Goal: Task Accomplishment & Management: Manage account settings

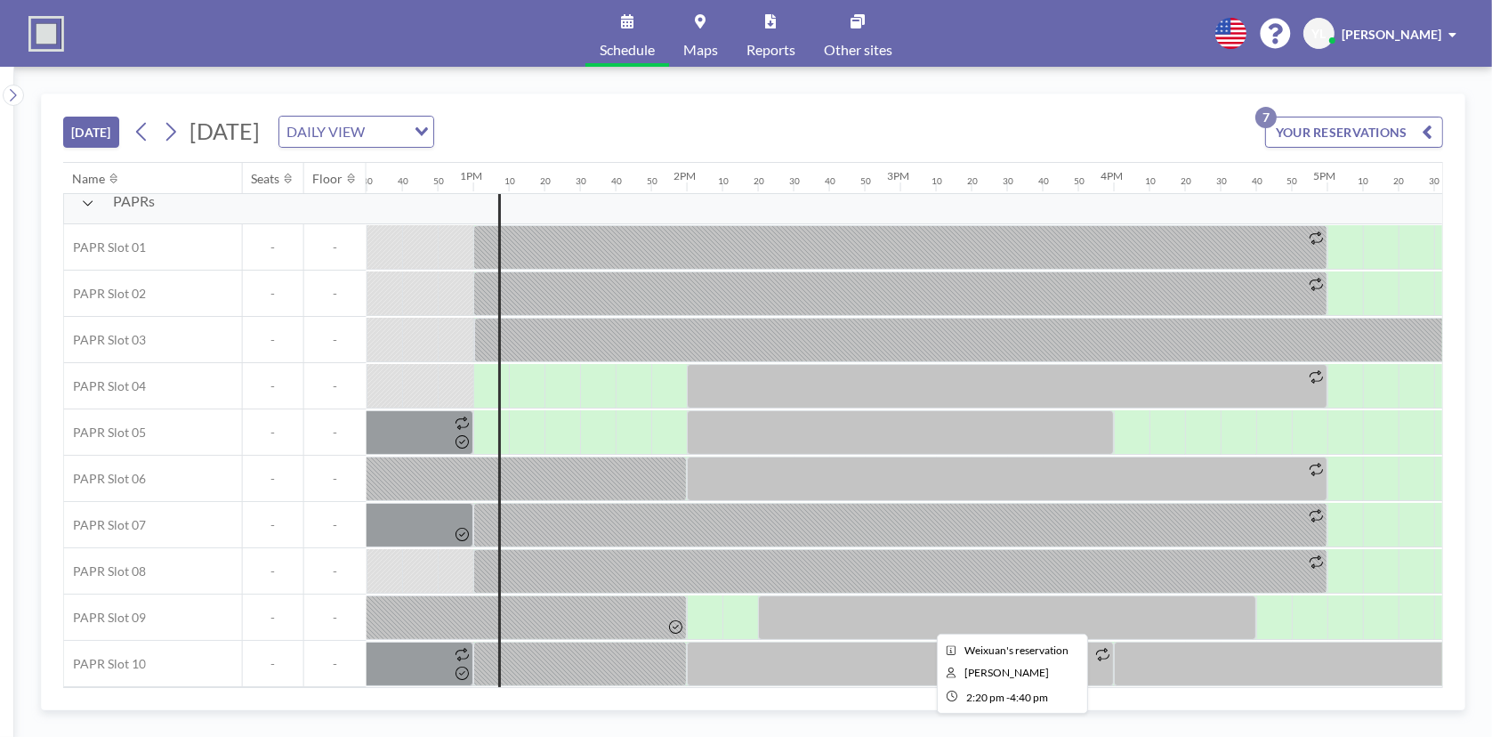
scroll to position [21, 2670]
click at [176, 133] on icon at bounding box center [171, 132] width 10 height 19
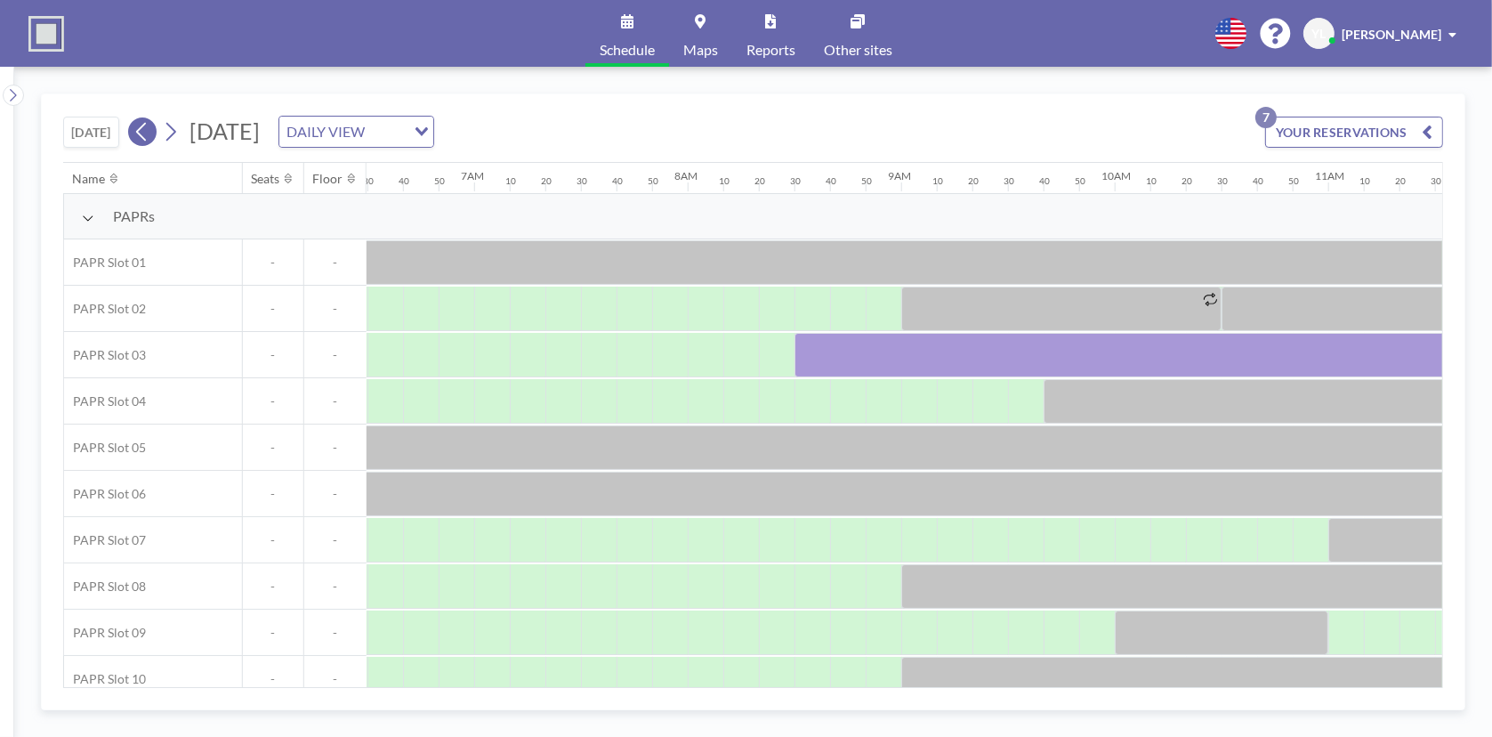
scroll to position [0, 1672]
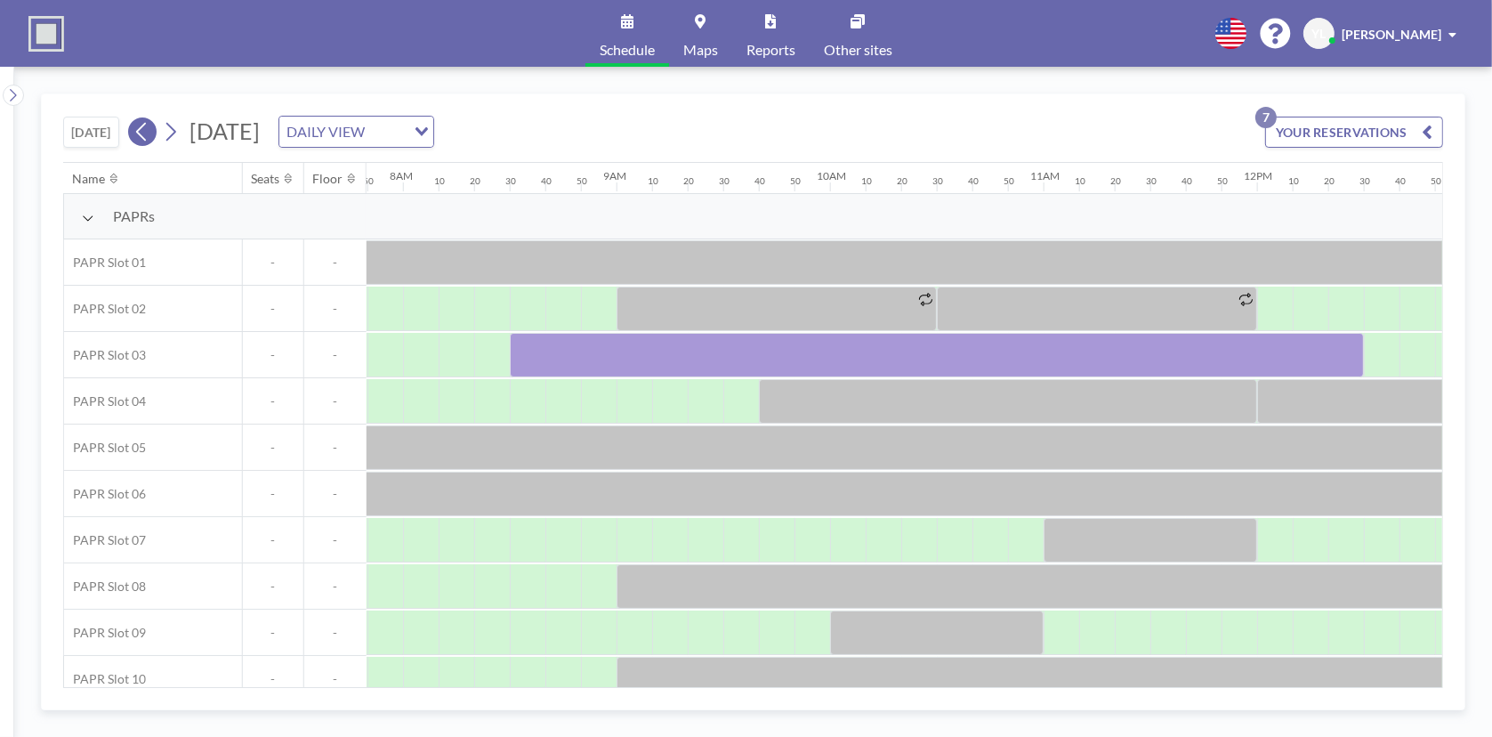
click at [138, 126] on icon at bounding box center [141, 131] width 17 height 27
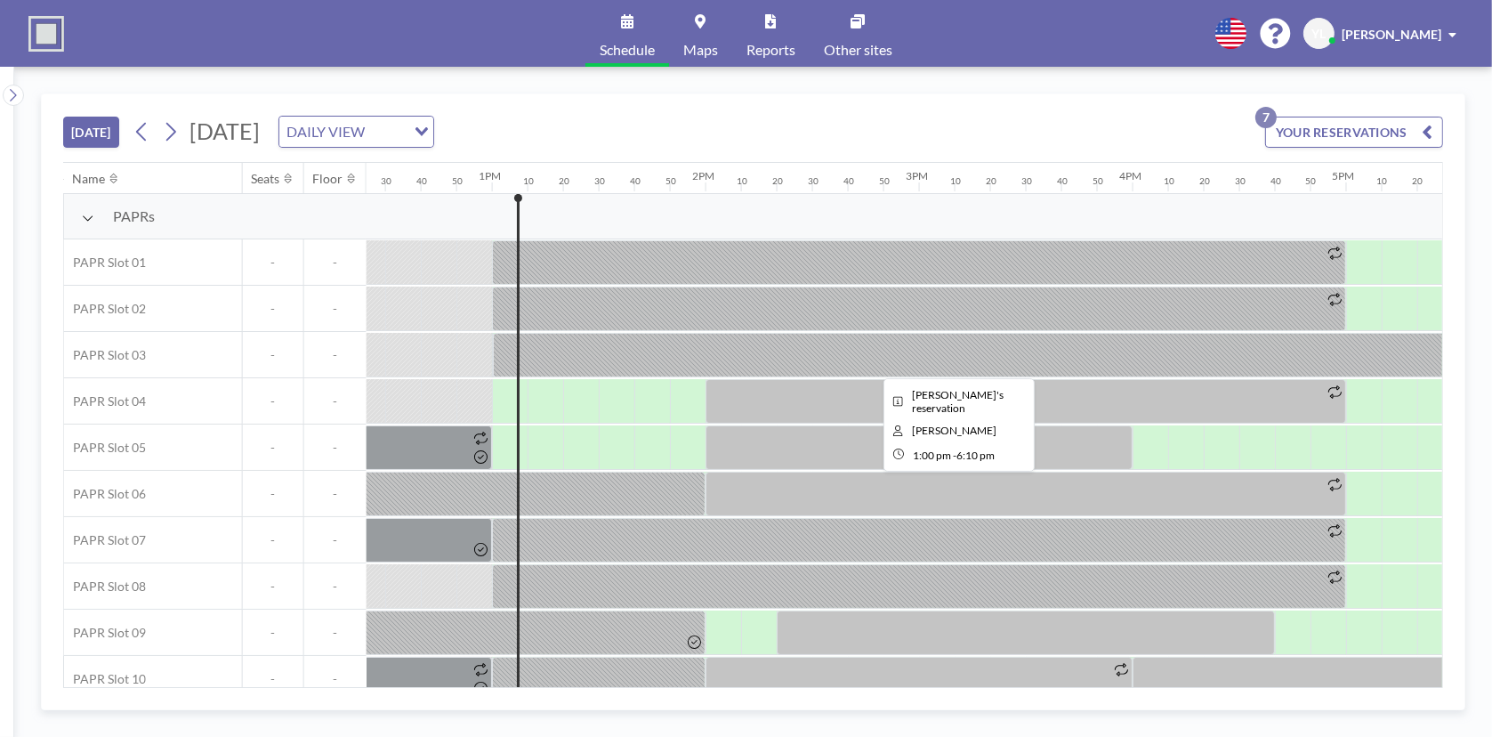
scroll to position [0, 2740]
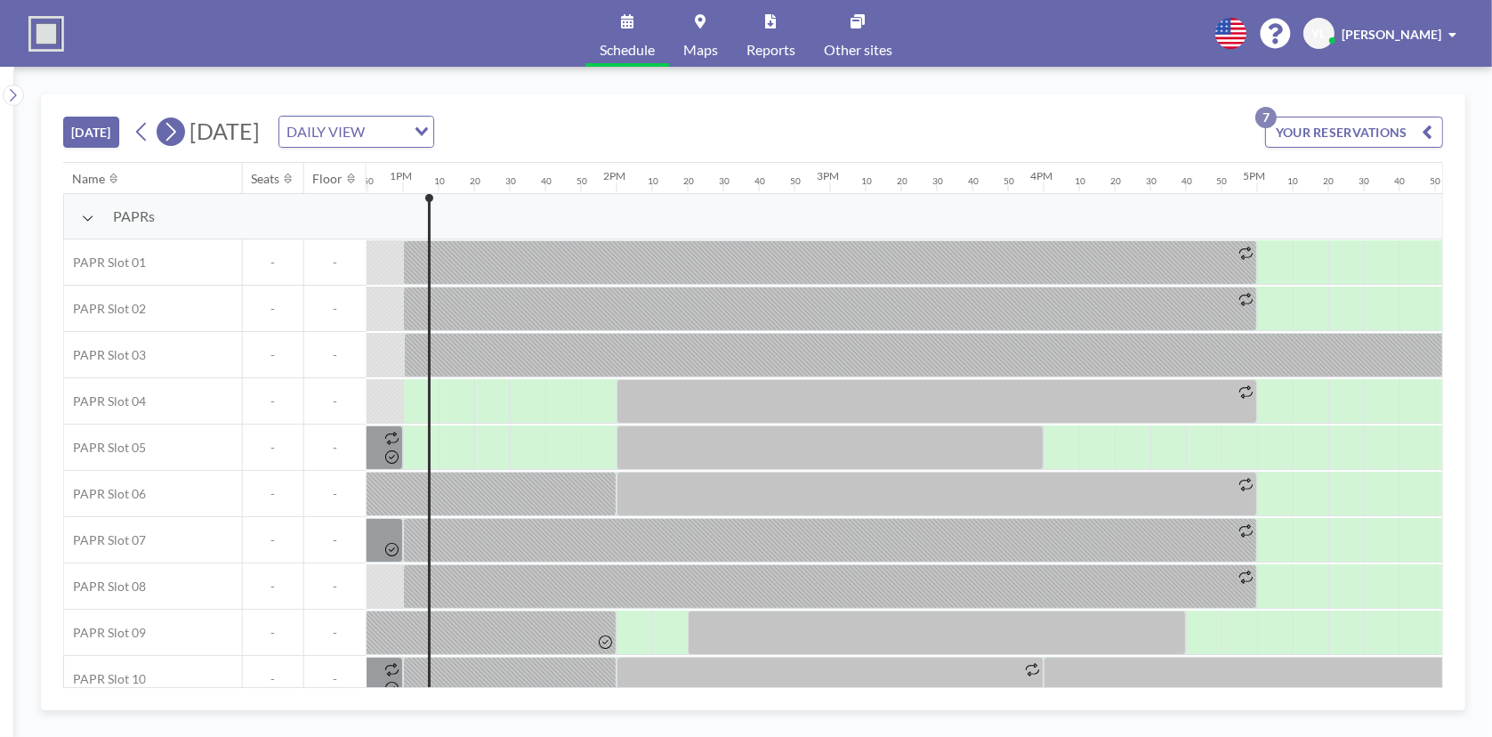
click at [179, 124] on icon at bounding box center [170, 131] width 17 height 27
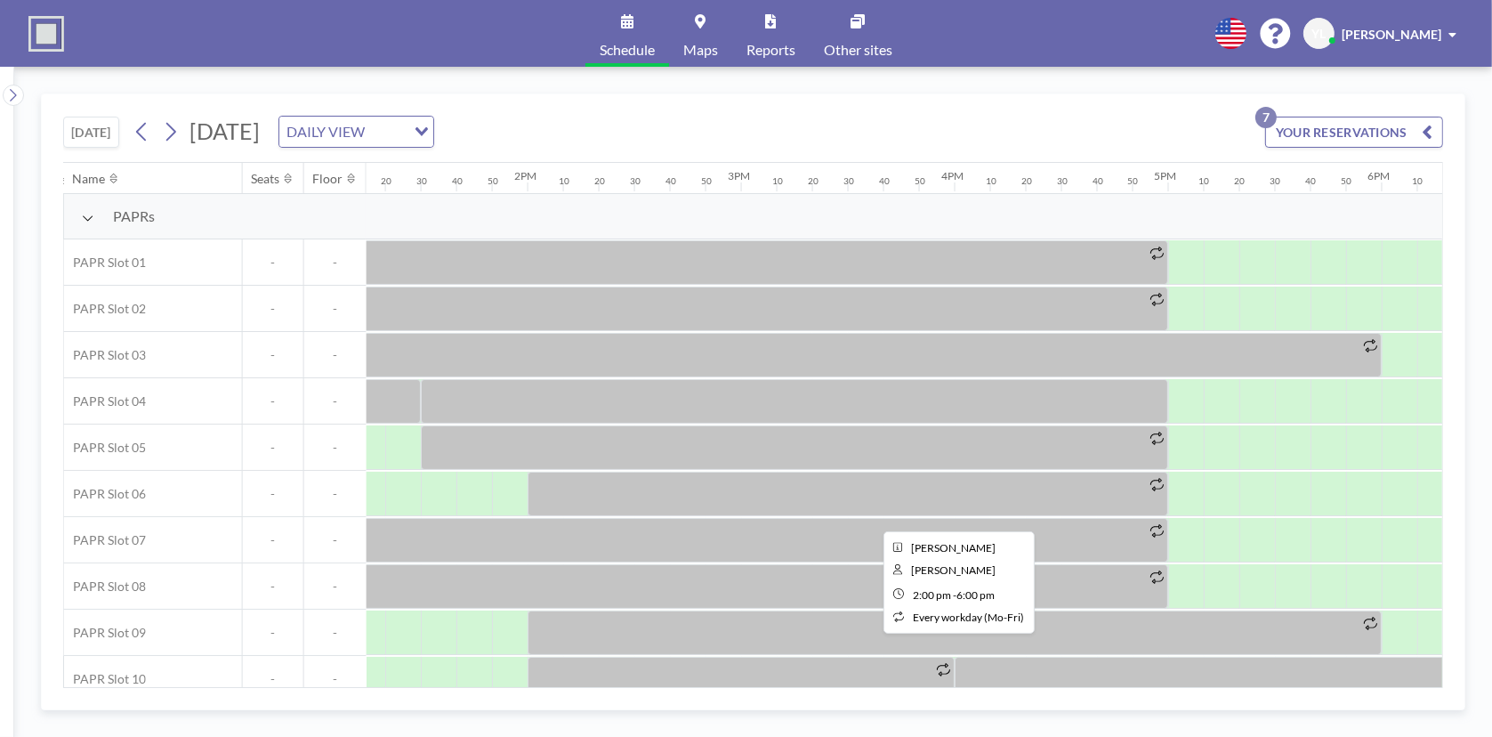
scroll to position [21, 2829]
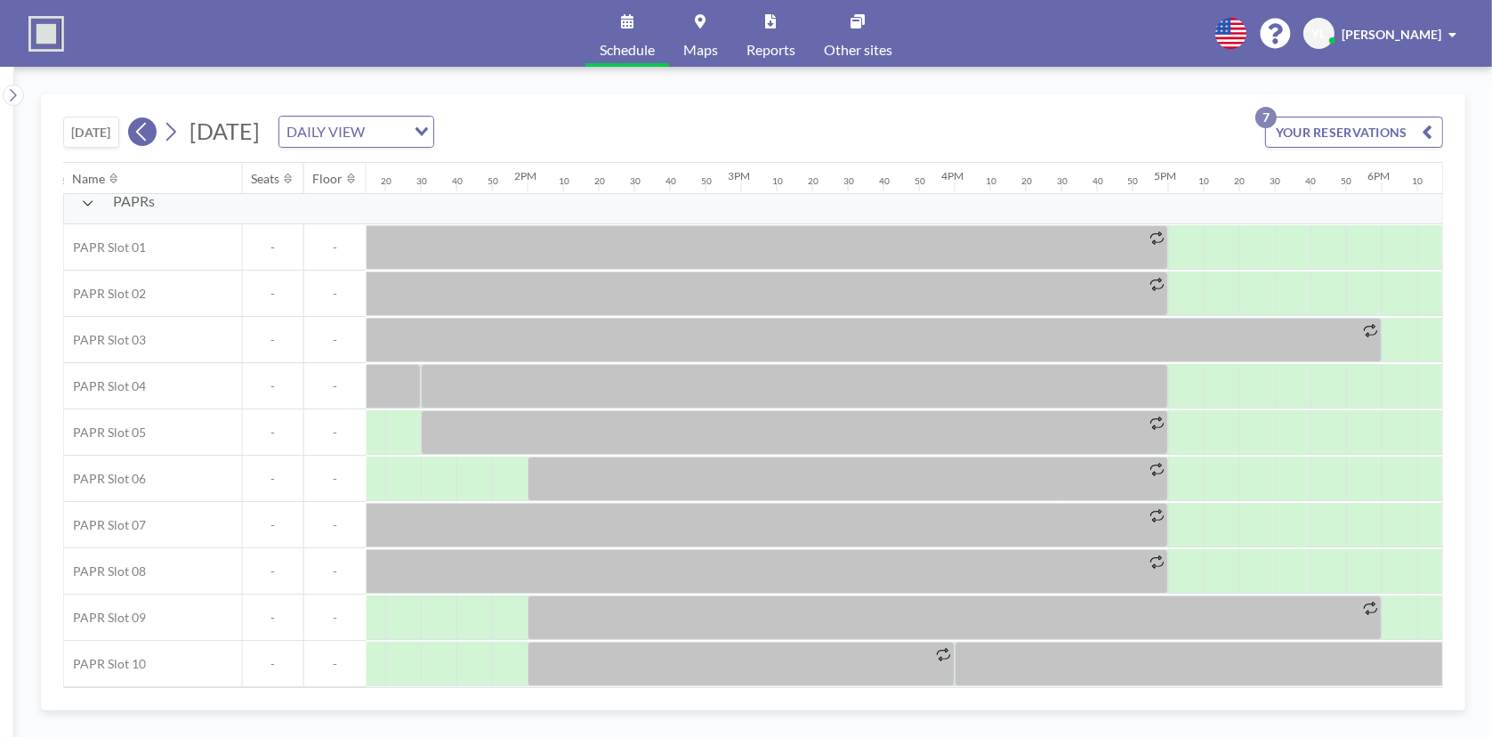
click at [144, 137] on icon at bounding box center [141, 131] width 17 height 27
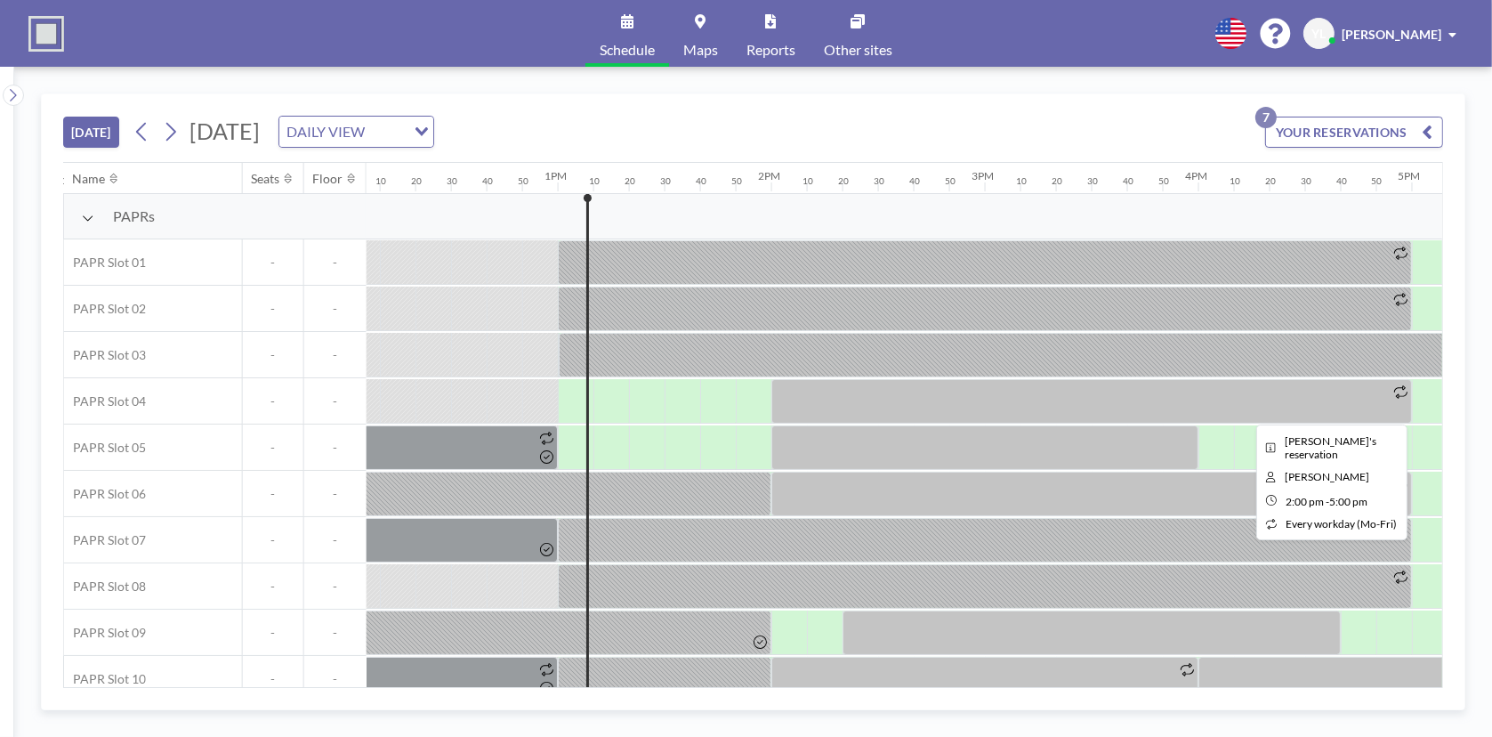
scroll to position [0, 2740]
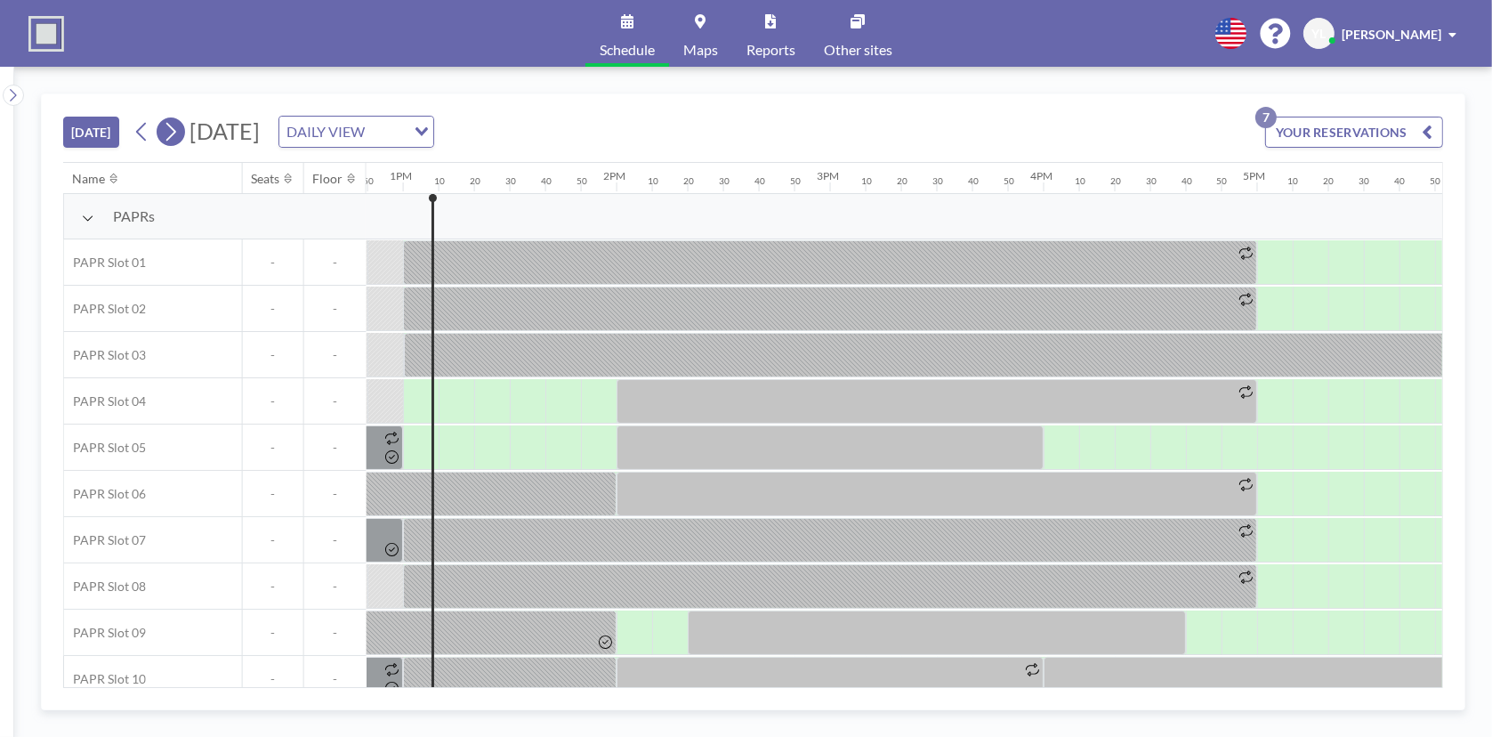
click at [179, 125] on icon at bounding box center [170, 131] width 17 height 27
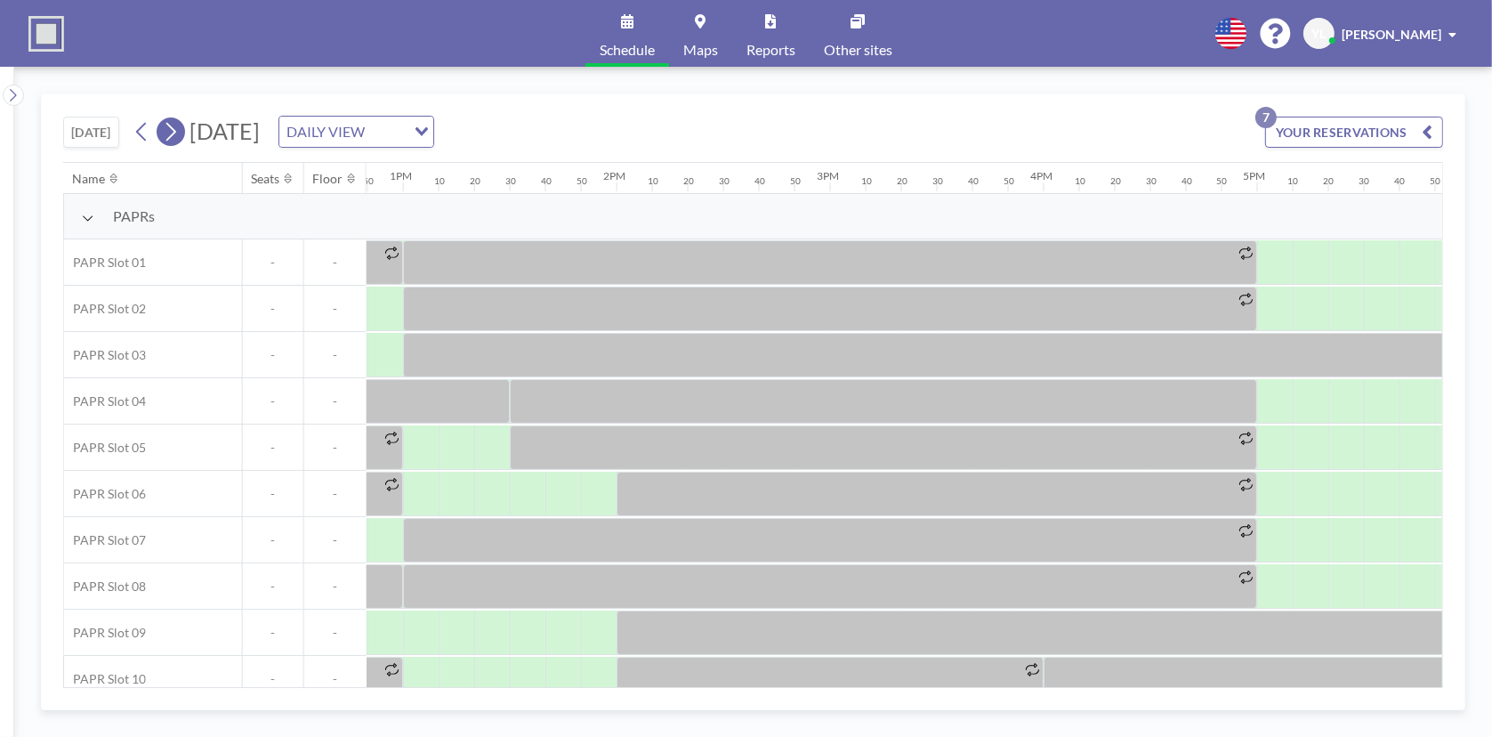
click at [179, 133] on icon at bounding box center [170, 131] width 17 height 27
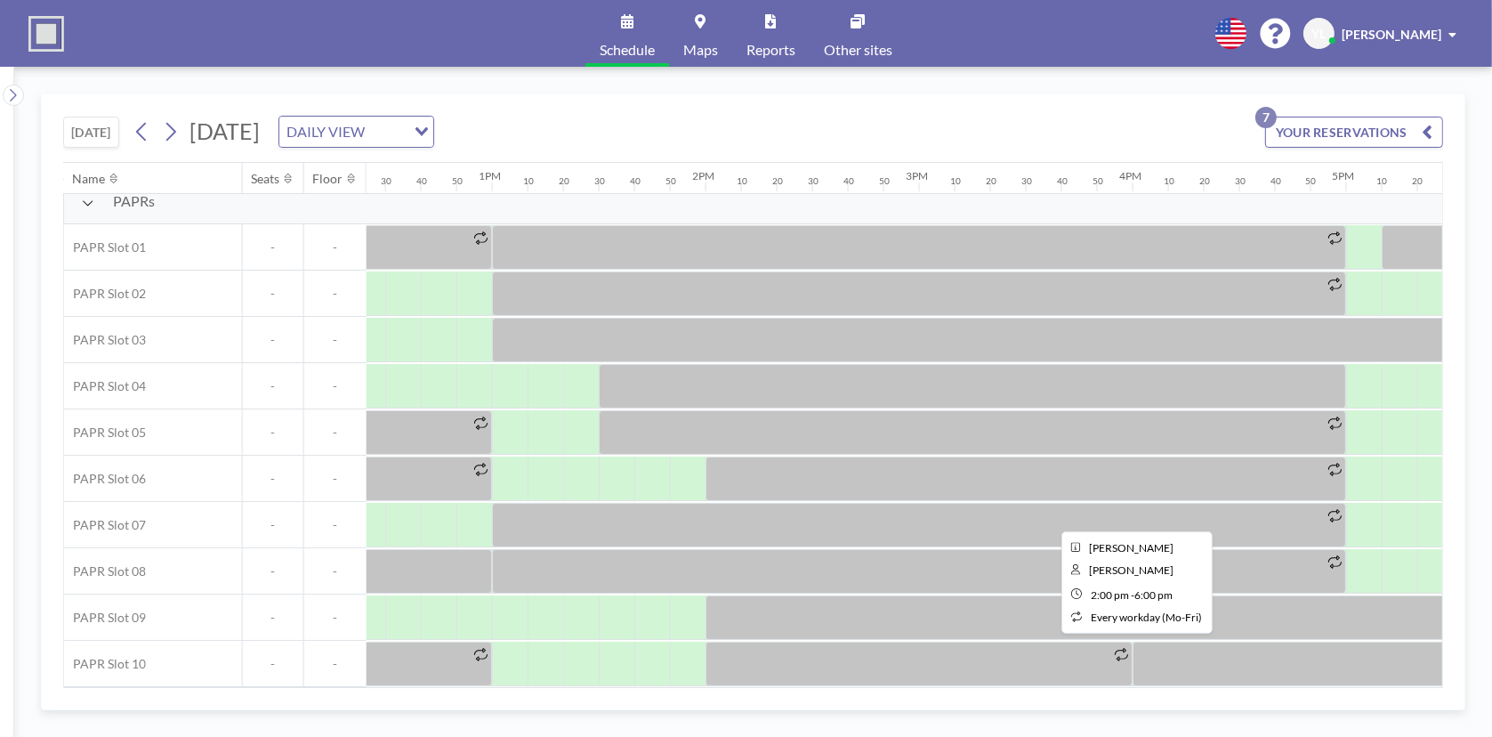
scroll to position [21, 2651]
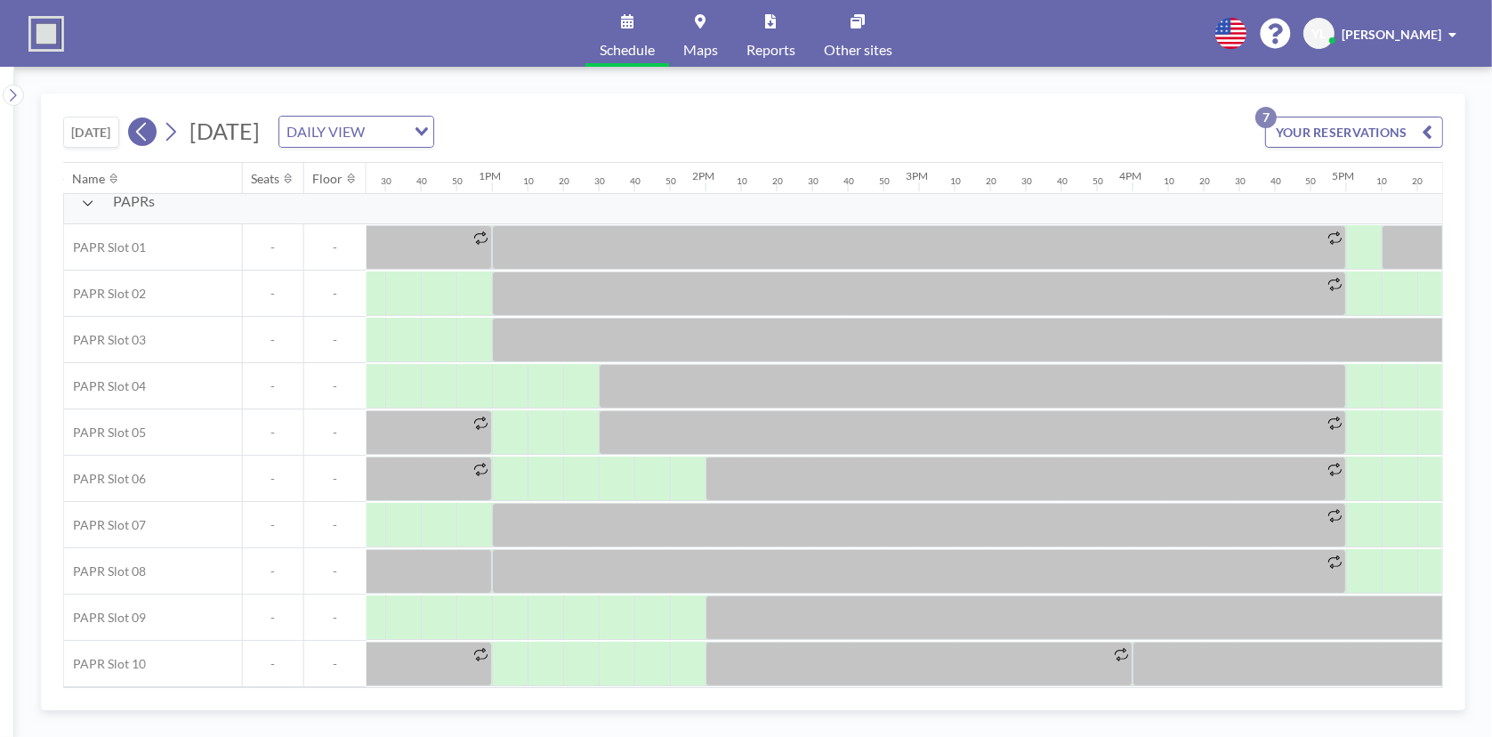
click at [149, 138] on icon at bounding box center [141, 131] width 17 height 27
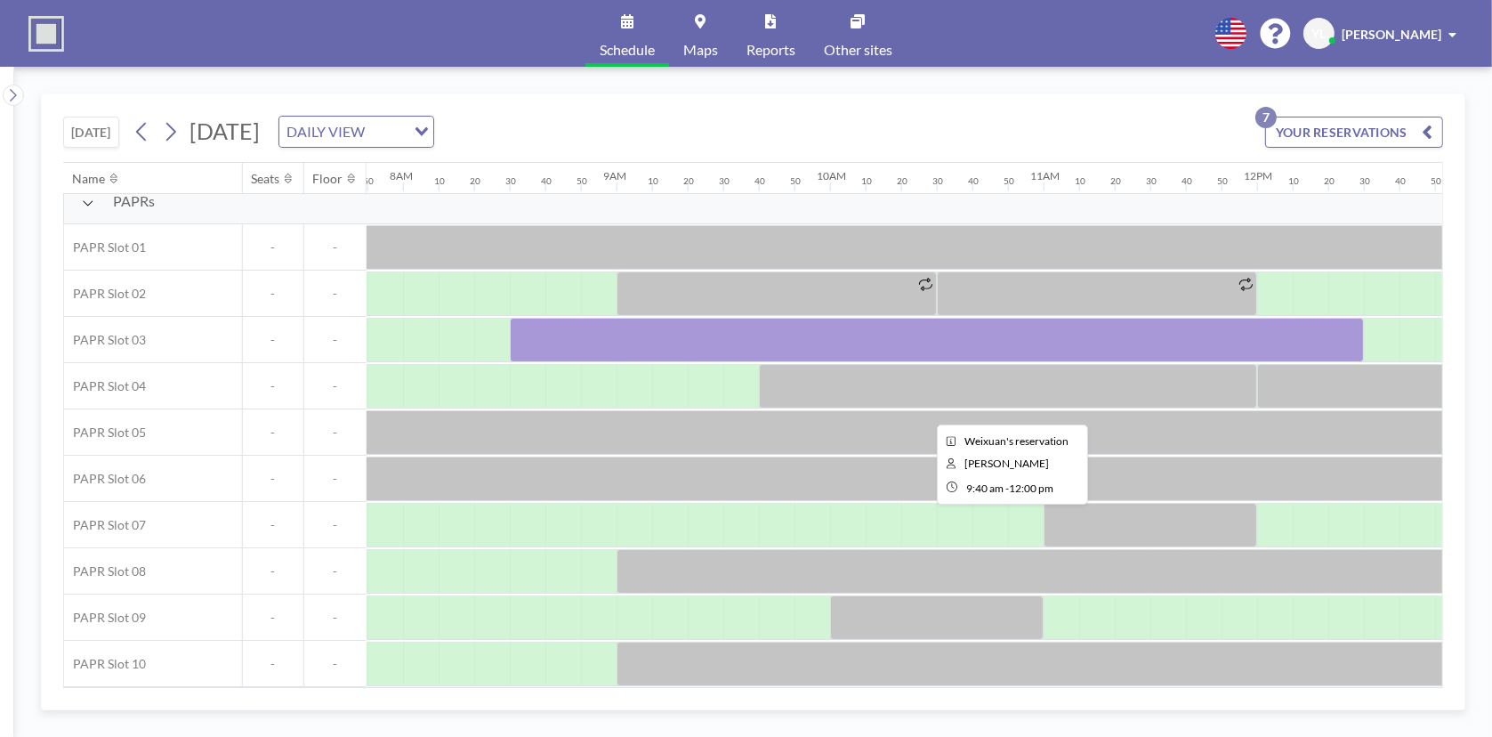
scroll to position [21, 1672]
click at [155, 125] on button at bounding box center [142, 131] width 28 height 28
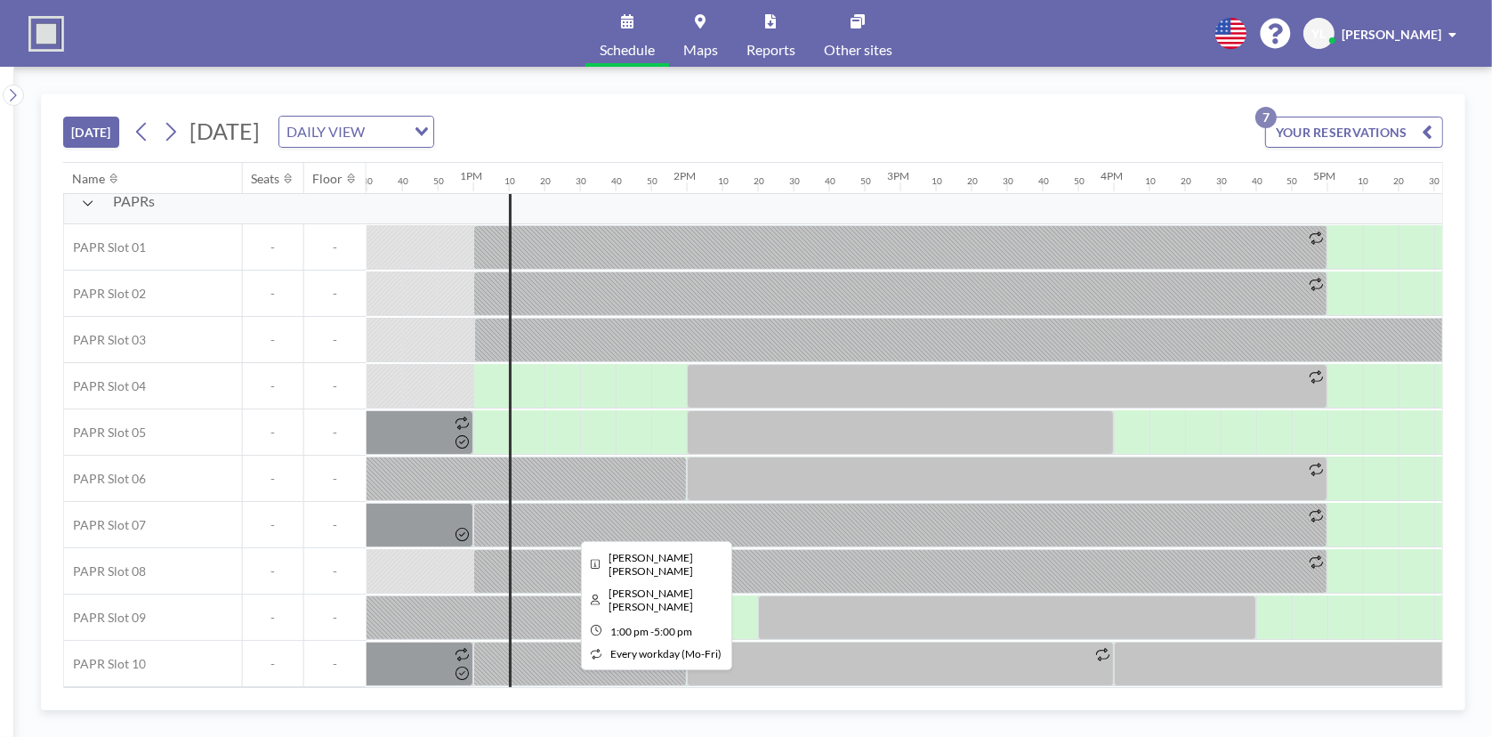
scroll to position [21, 2651]
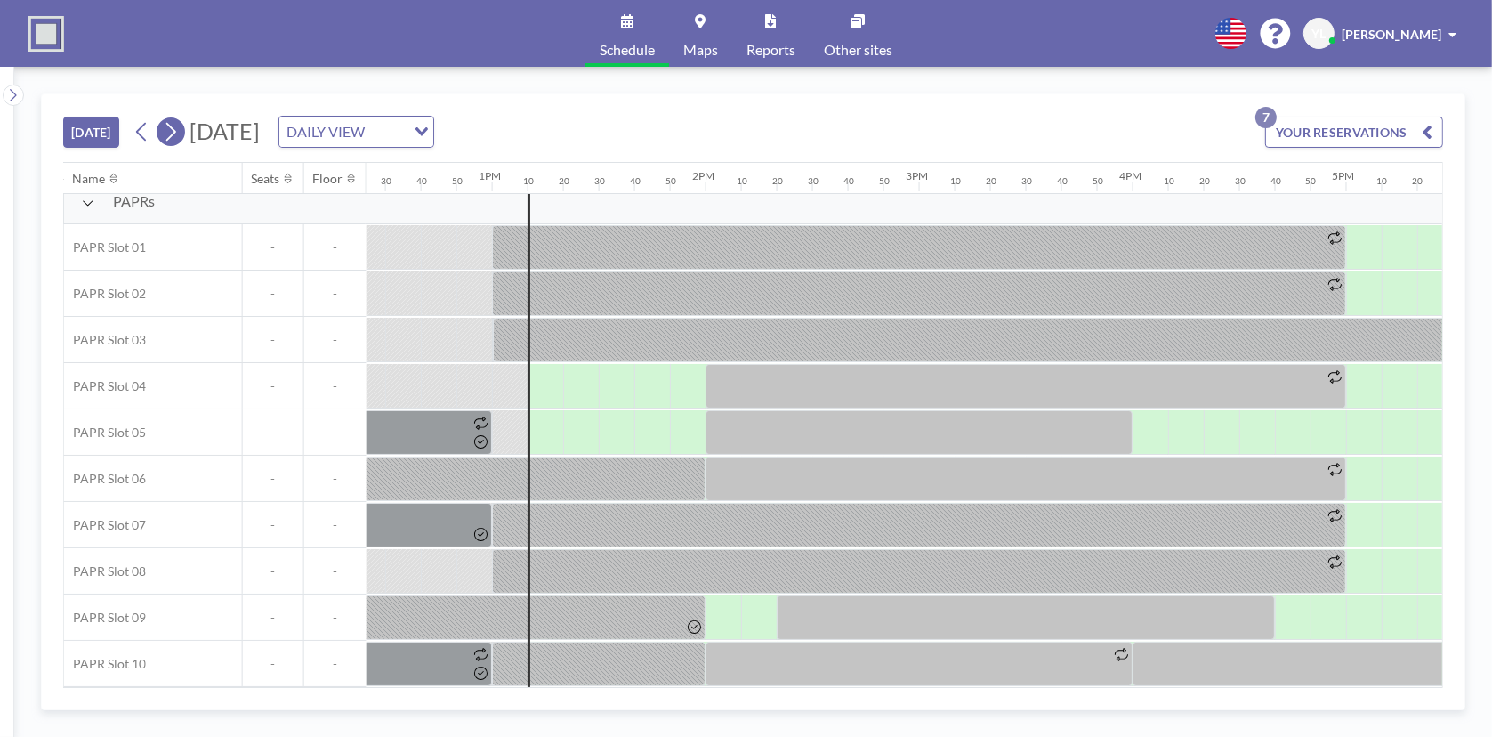
click at [174, 124] on icon at bounding box center [170, 131] width 17 height 27
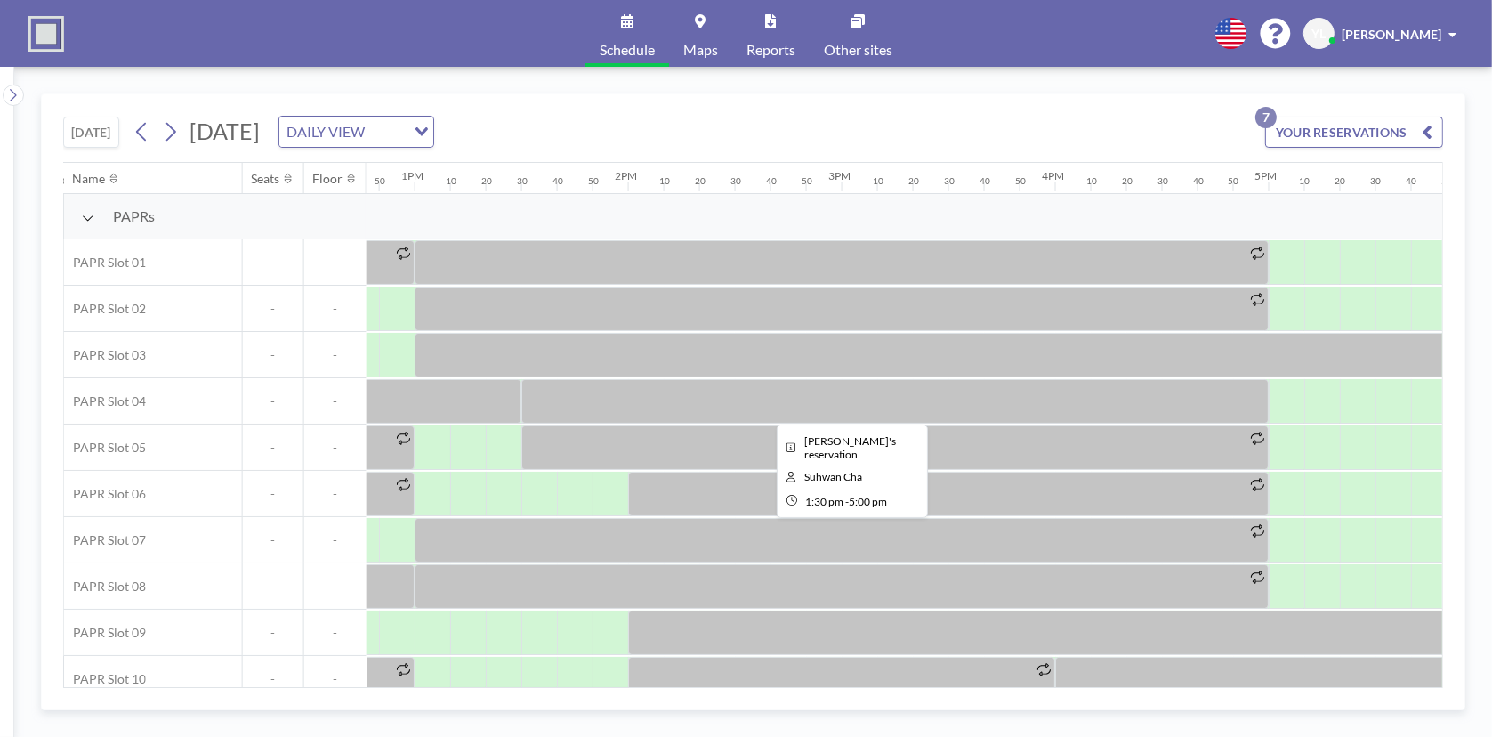
scroll to position [0, 2687]
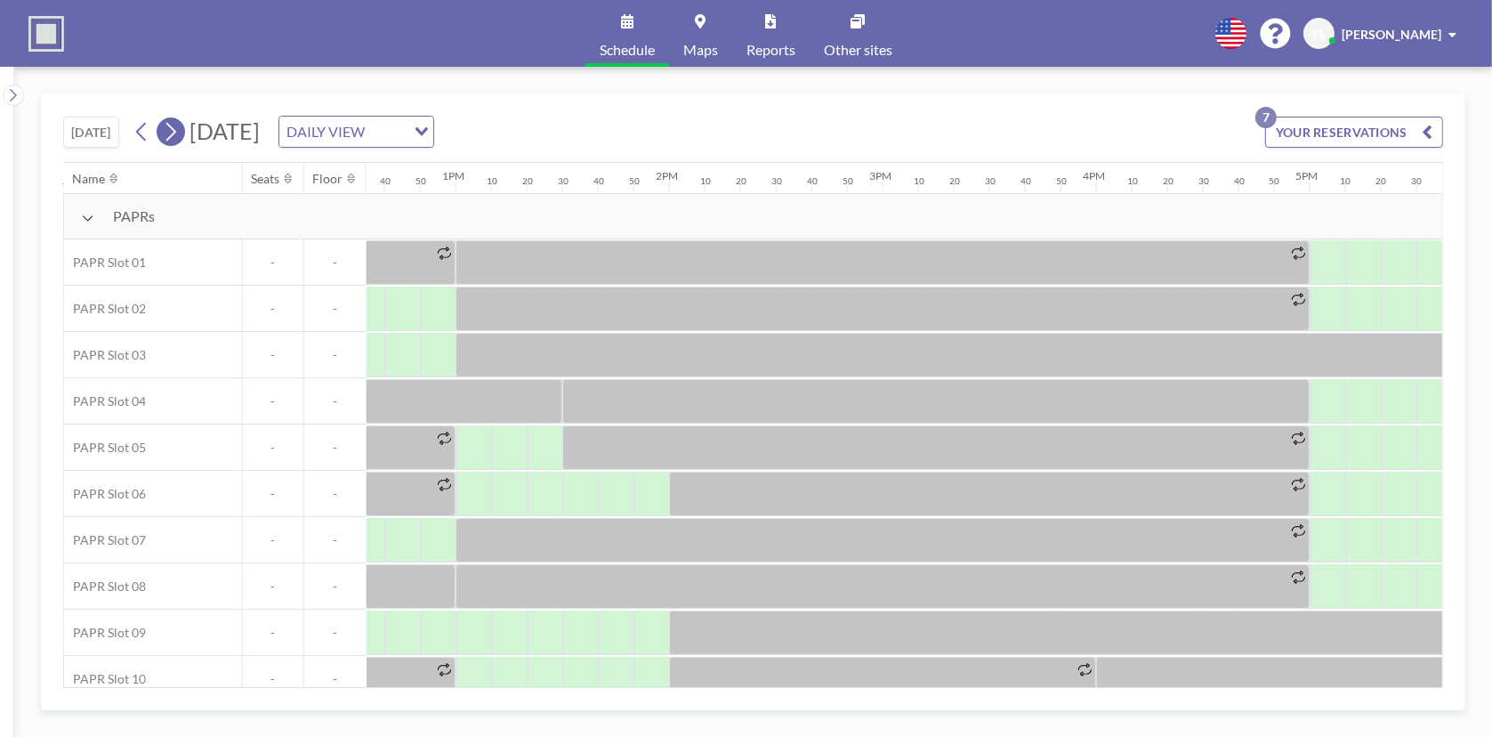
click at [179, 128] on icon at bounding box center [170, 131] width 17 height 27
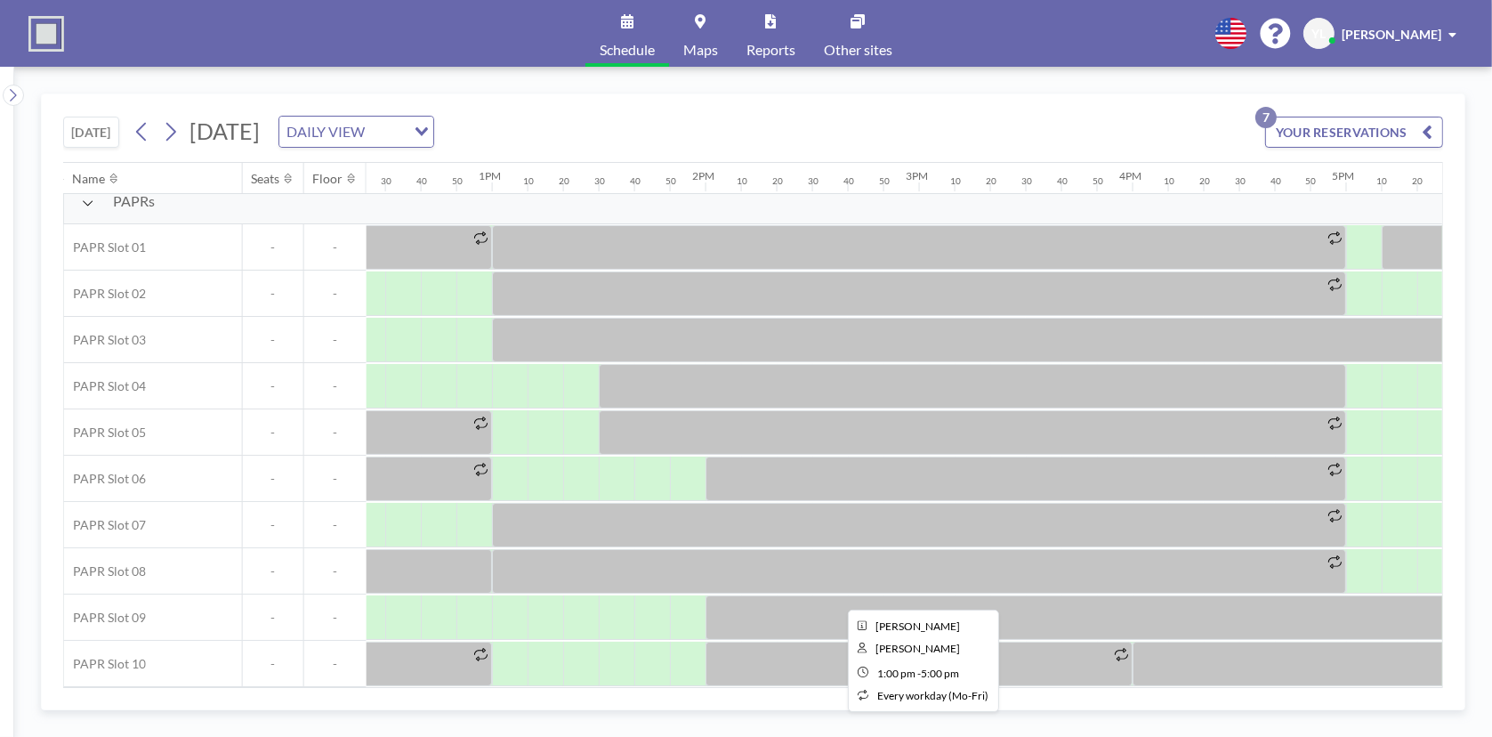
scroll to position [21, 2651]
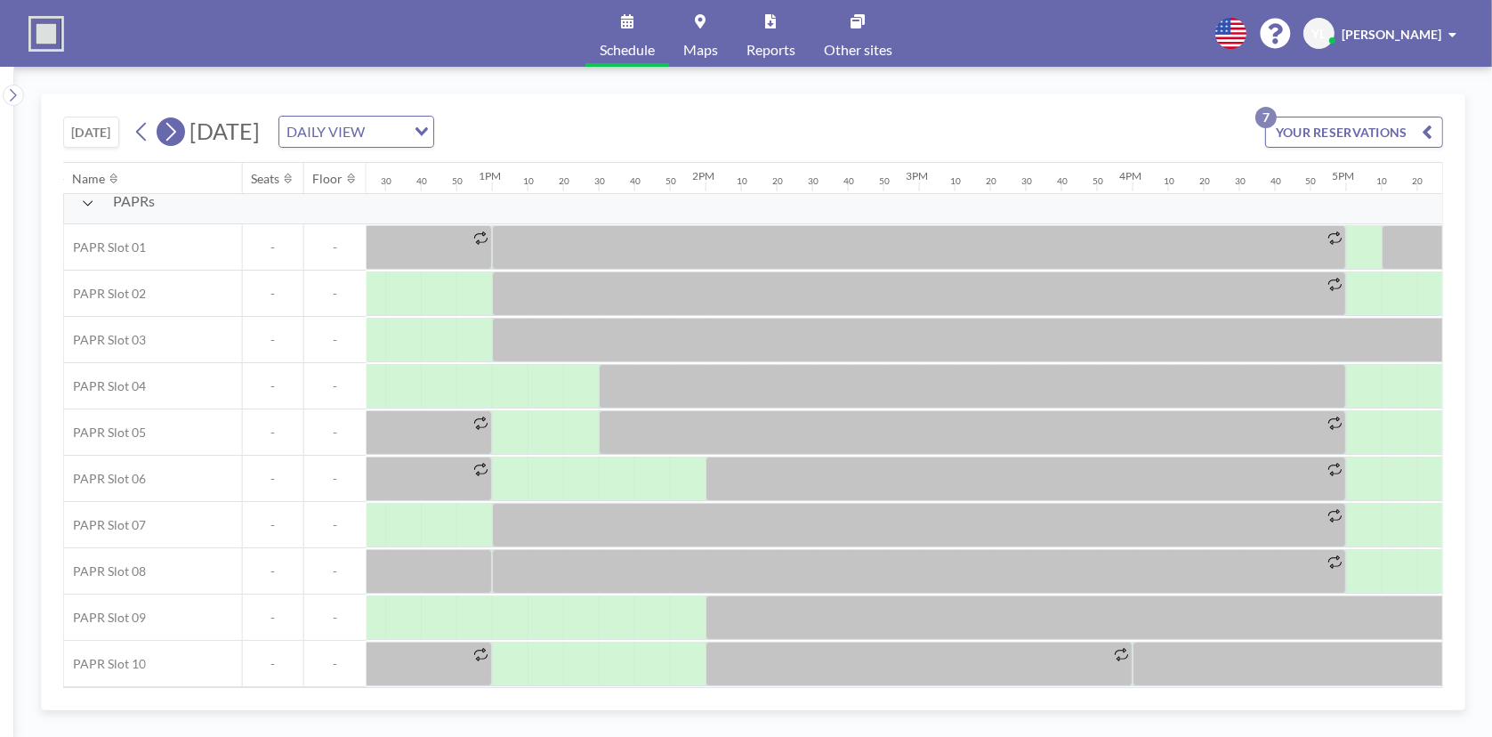
click at [170, 136] on icon at bounding box center [170, 131] width 17 height 27
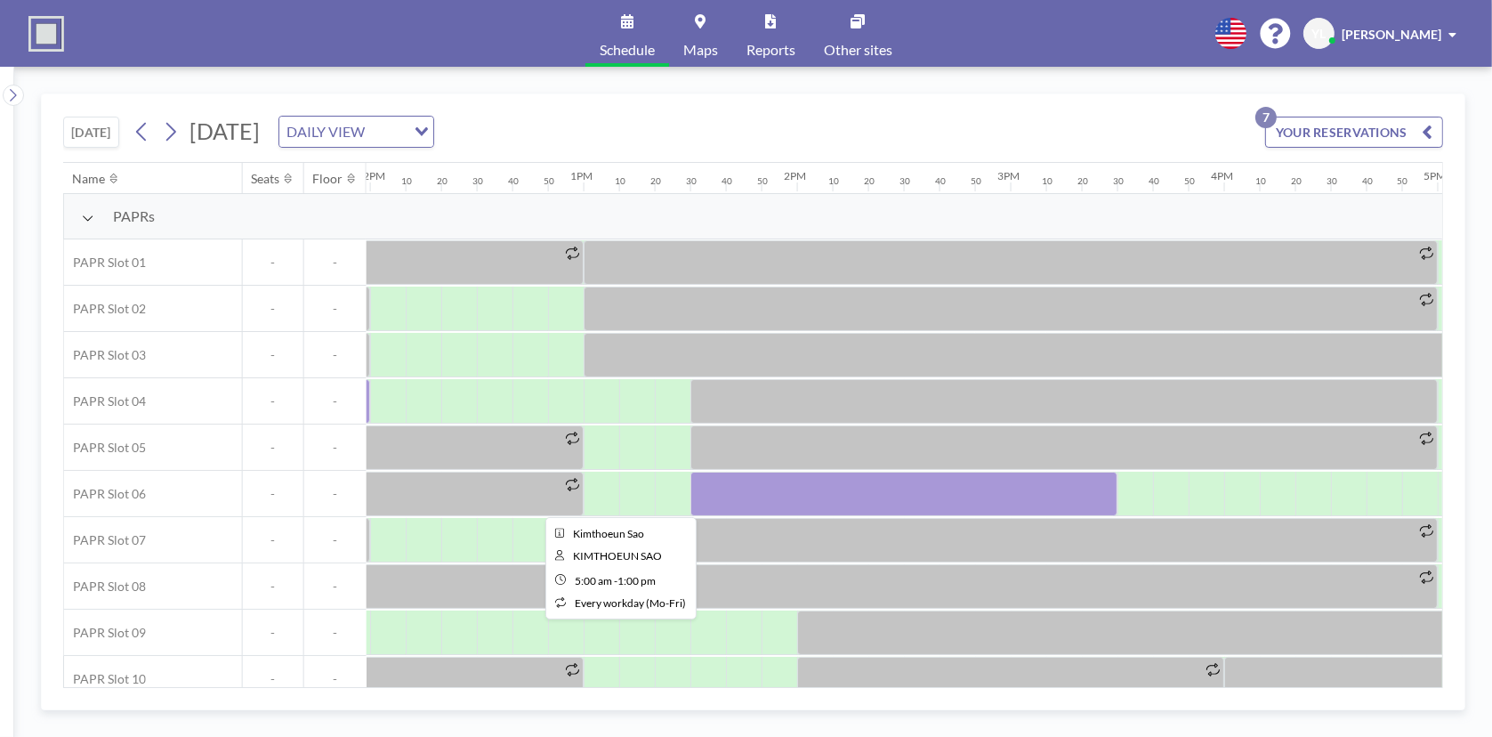
scroll to position [0, 2651]
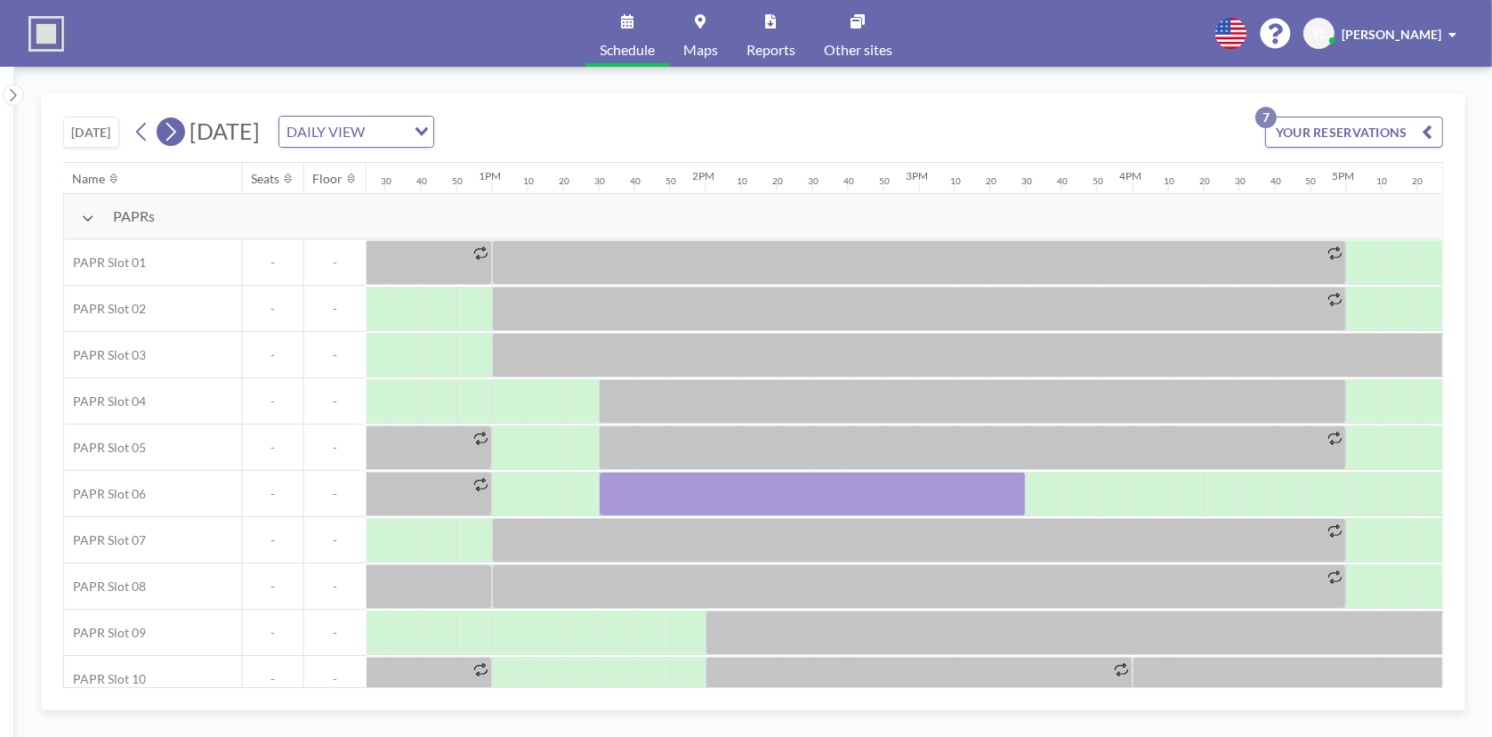
click at [166, 131] on icon at bounding box center [170, 131] width 17 height 27
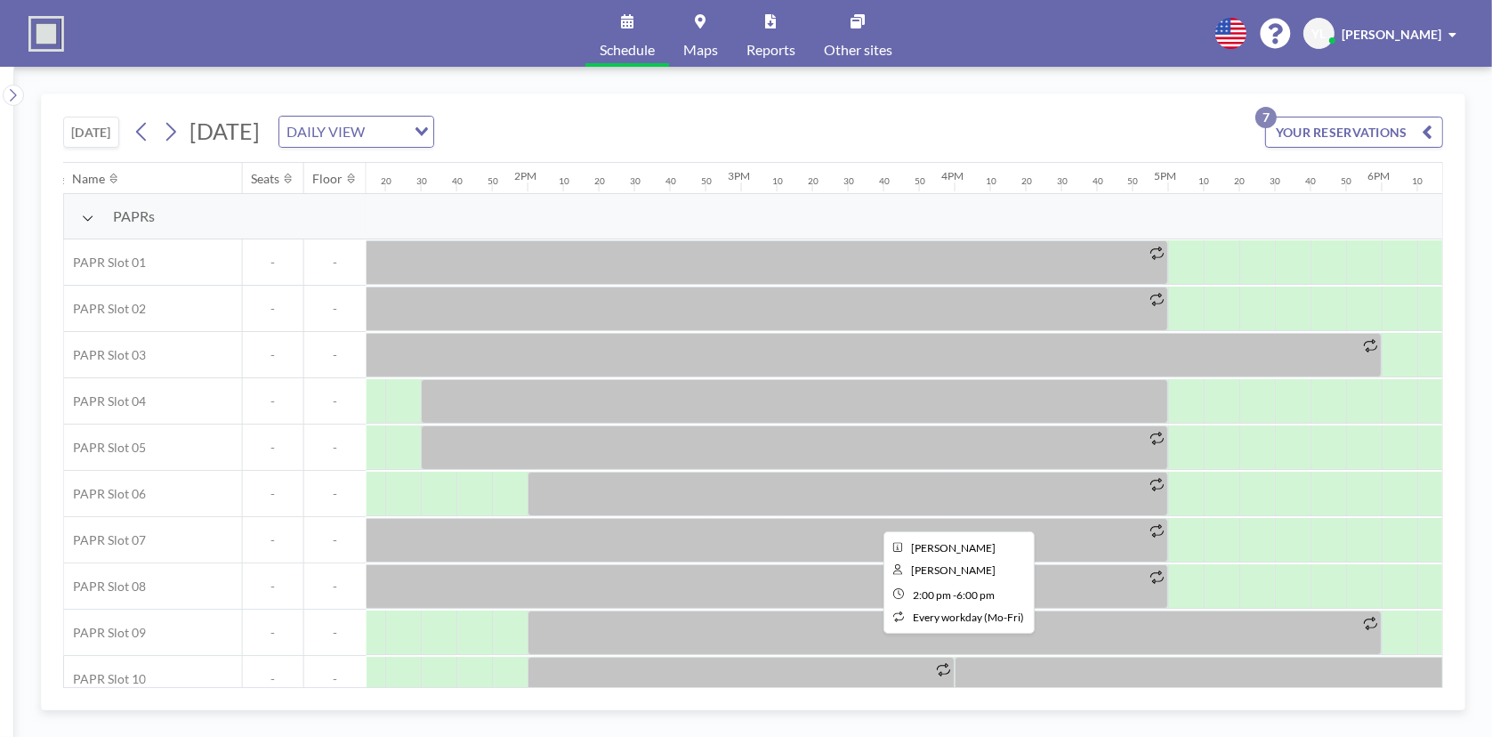
scroll to position [21, 2829]
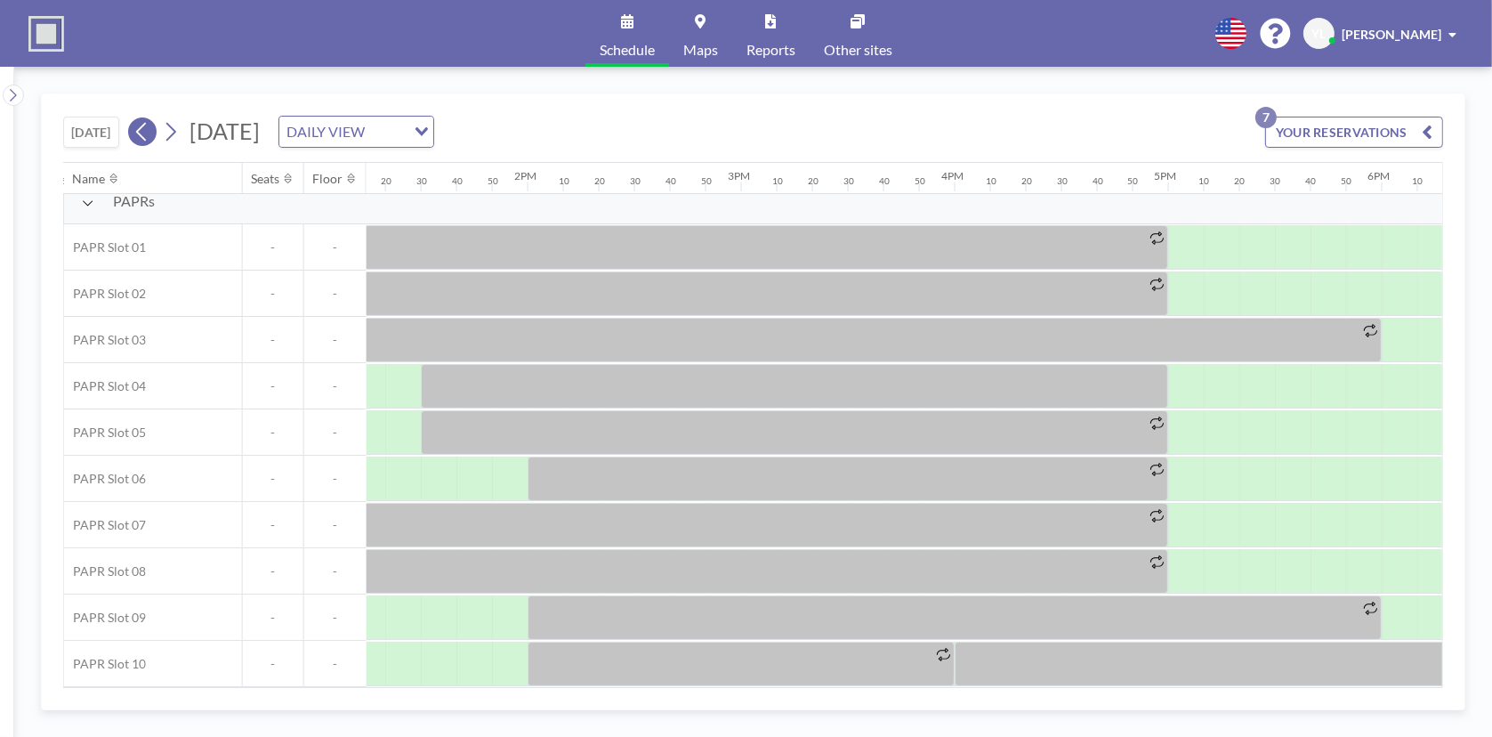
click at [149, 122] on icon at bounding box center [141, 131] width 17 height 27
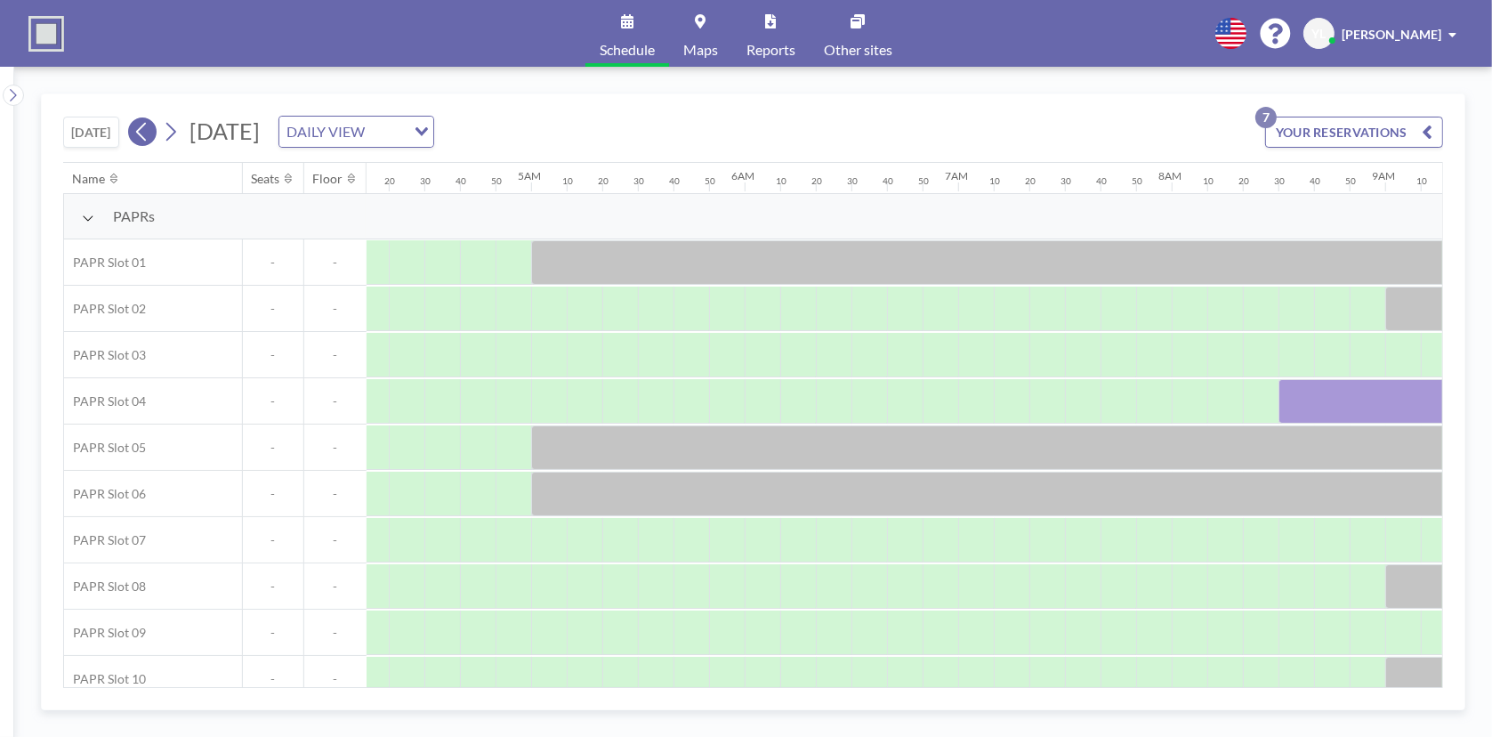
click at [149, 125] on icon at bounding box center [141, 131] width 17 height 27
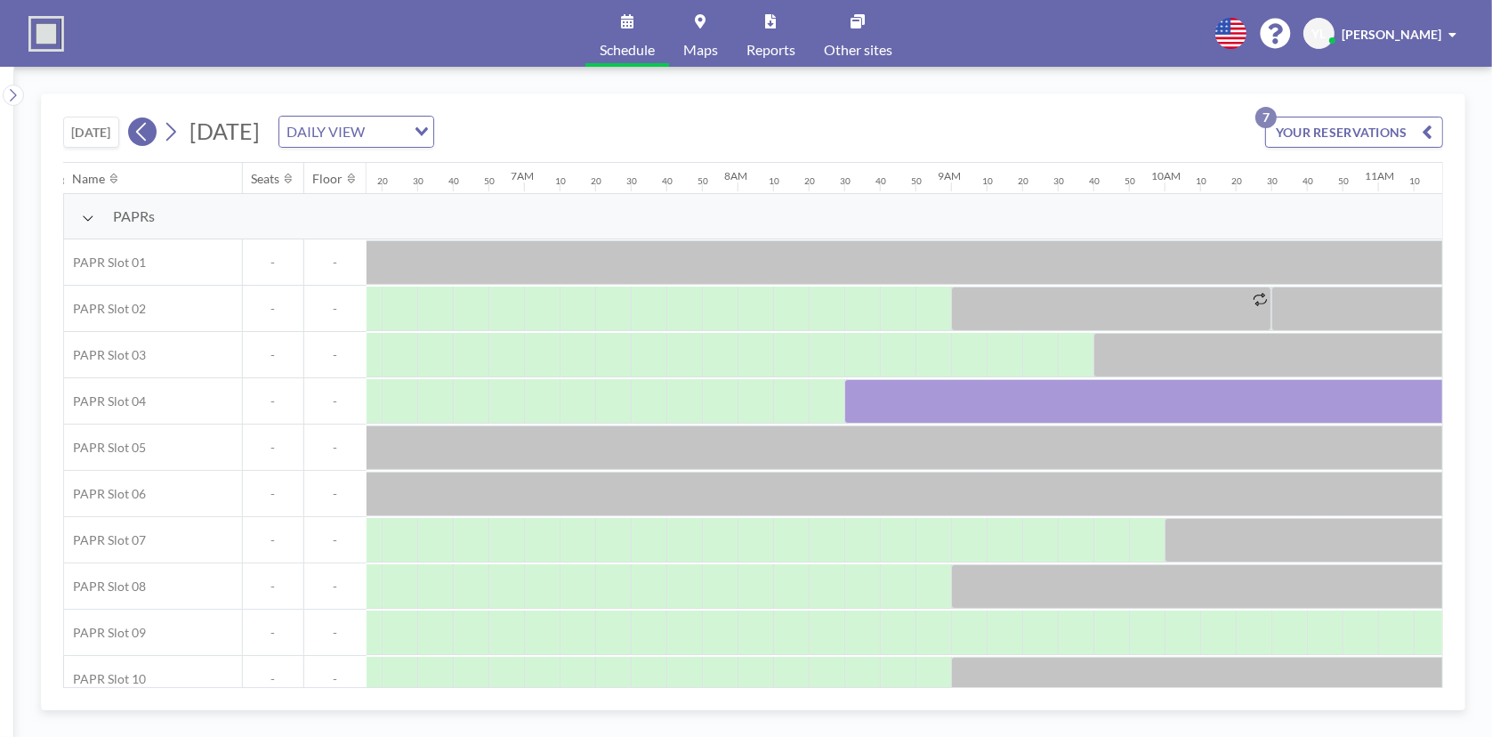
scroll to position [0, 0]
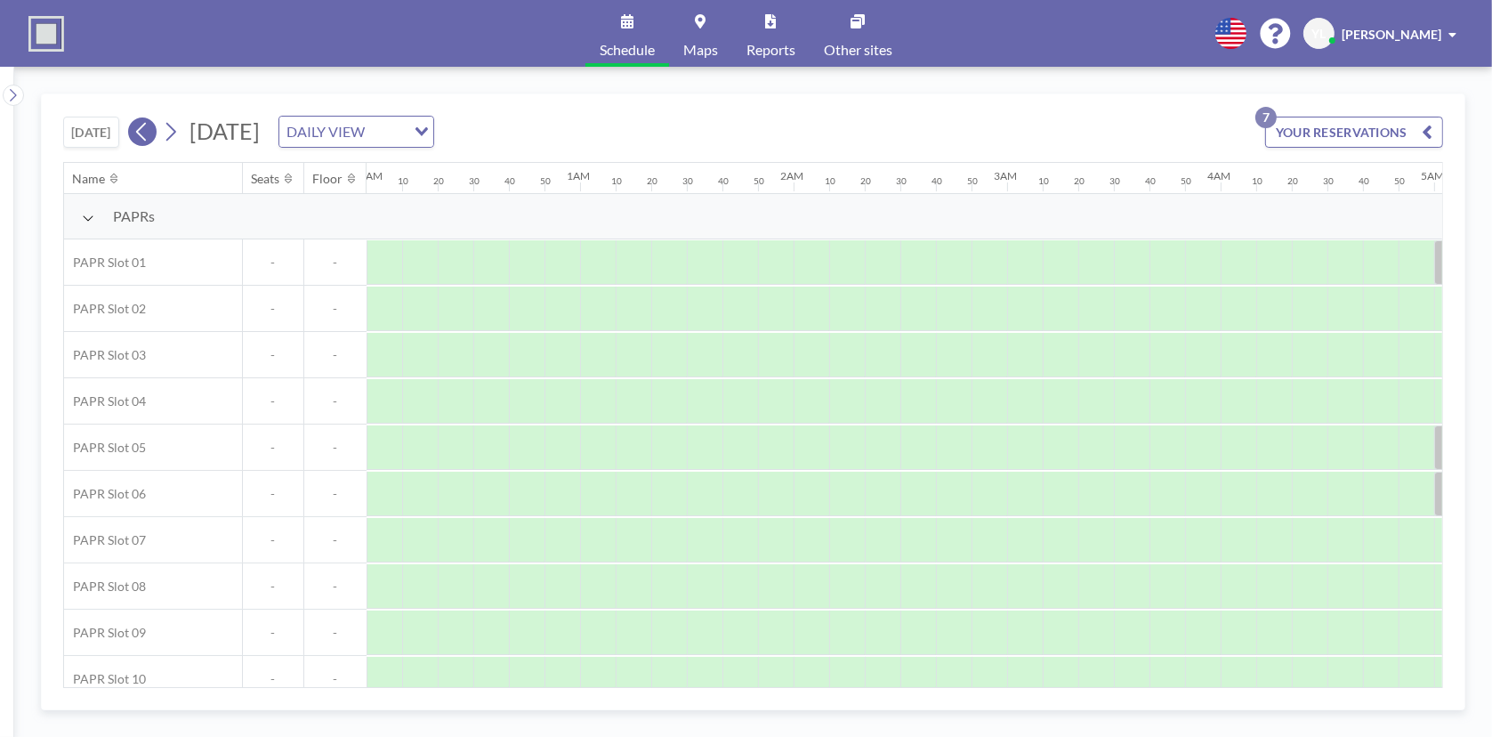
click at [149, 125] on icon at bounding box center [141, 131] width 17 height 27
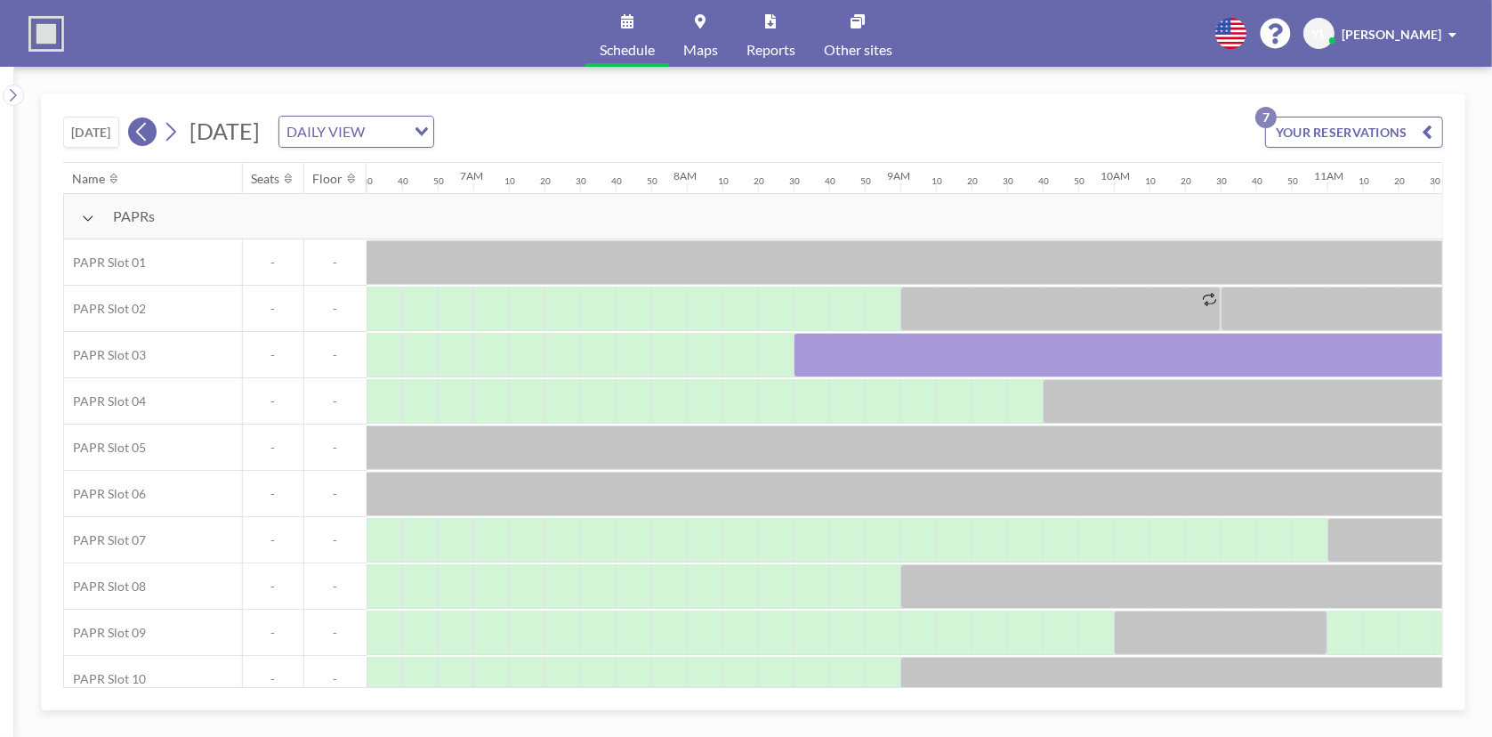
scroll to position [0, 1672]
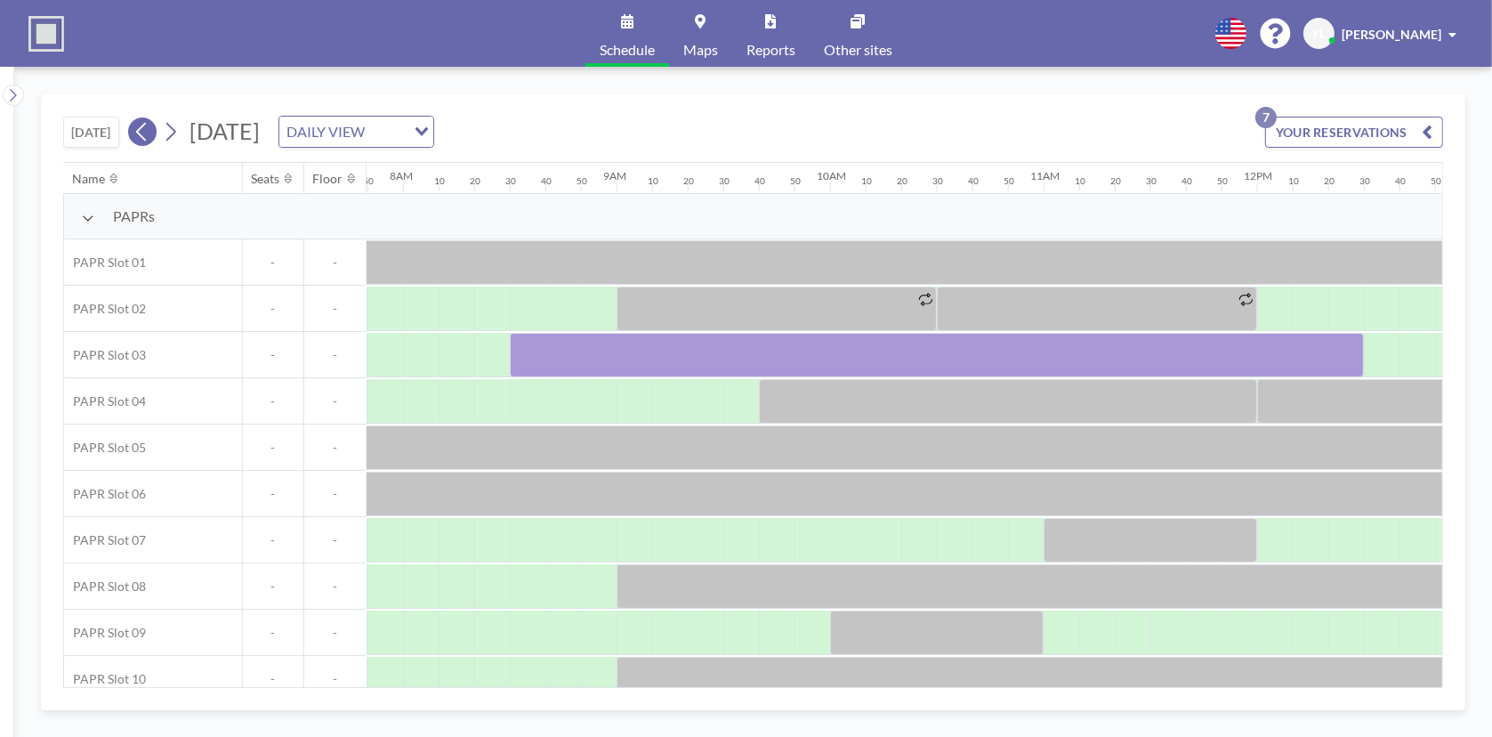
click at [149, 125] on icon at bounding box center [141, 131] width 17 height 27
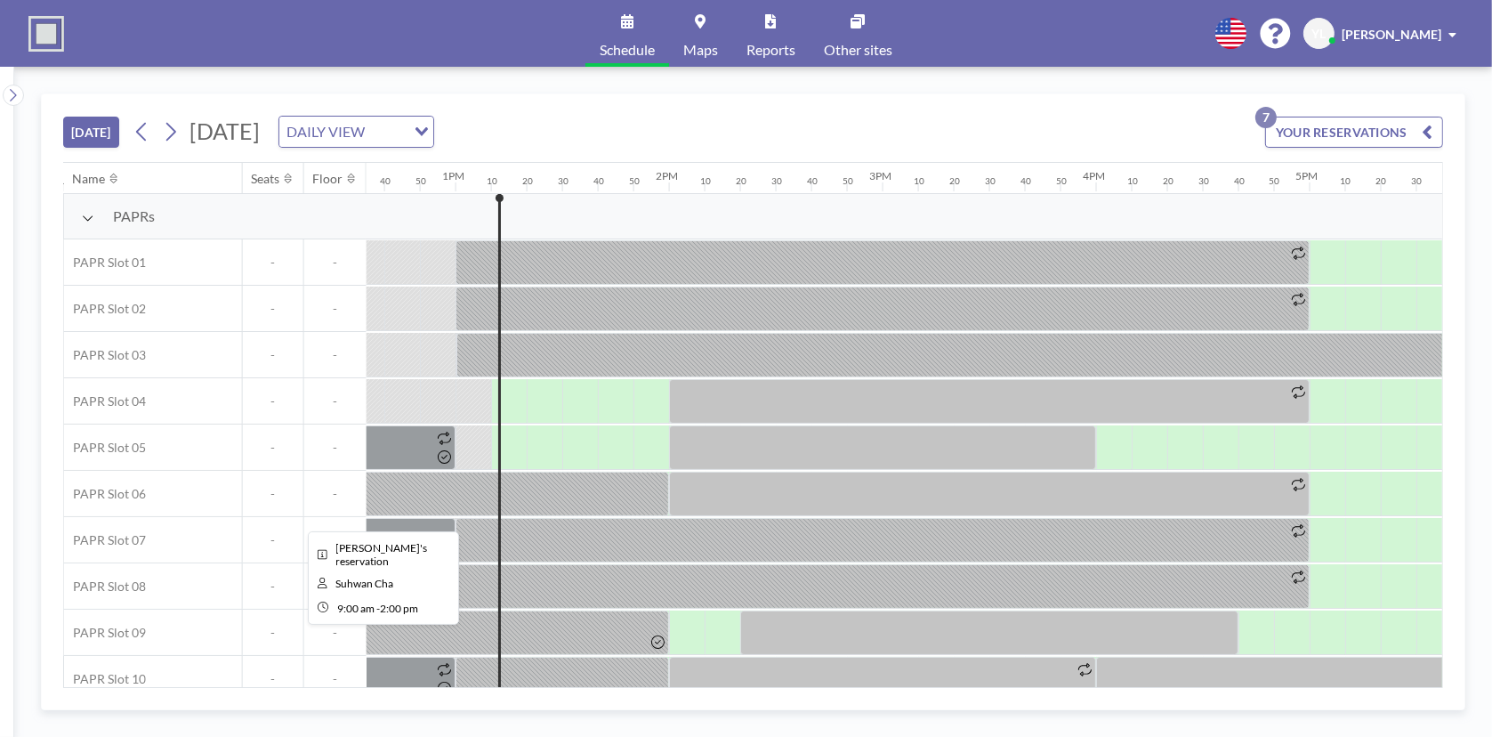
scroll to position [21, 2687]
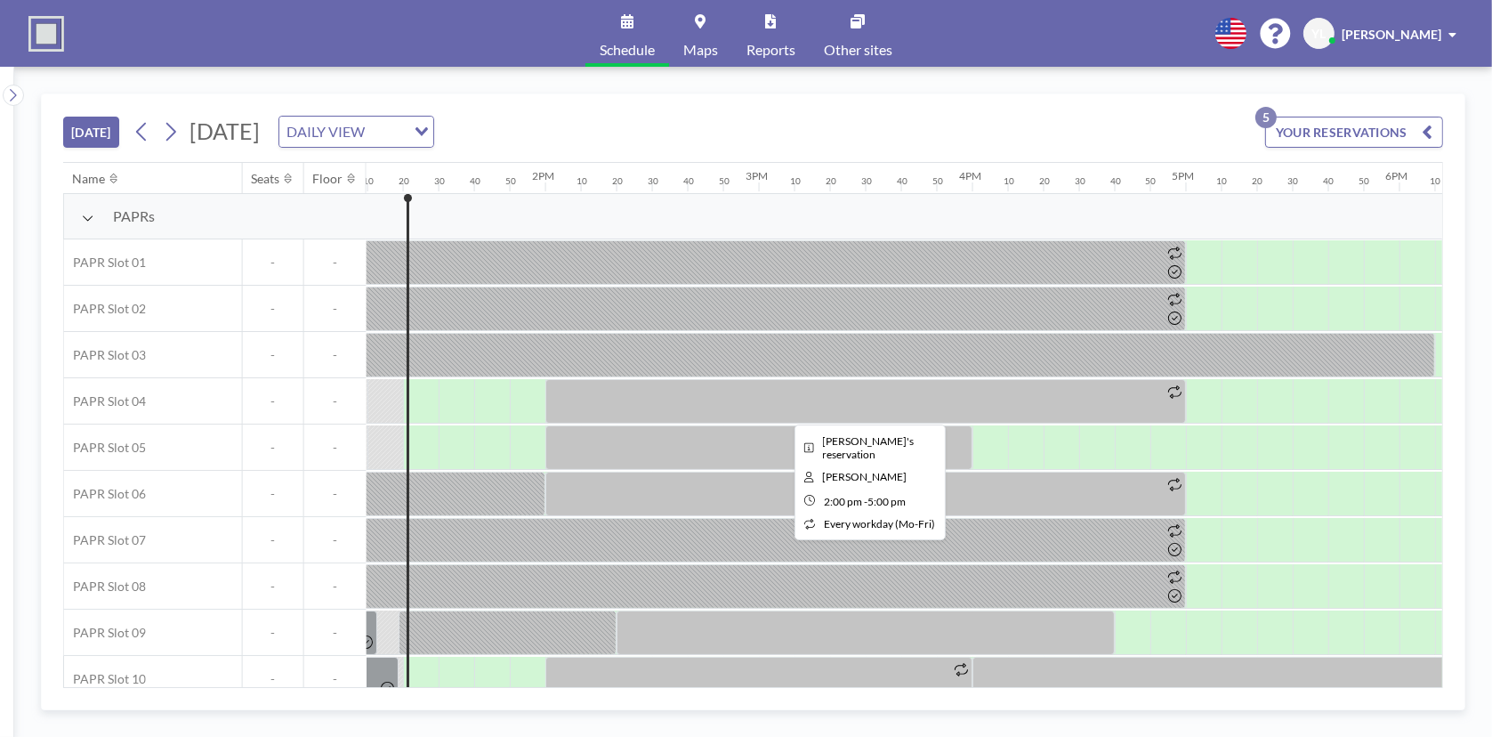
scroll to position [21, 2811]
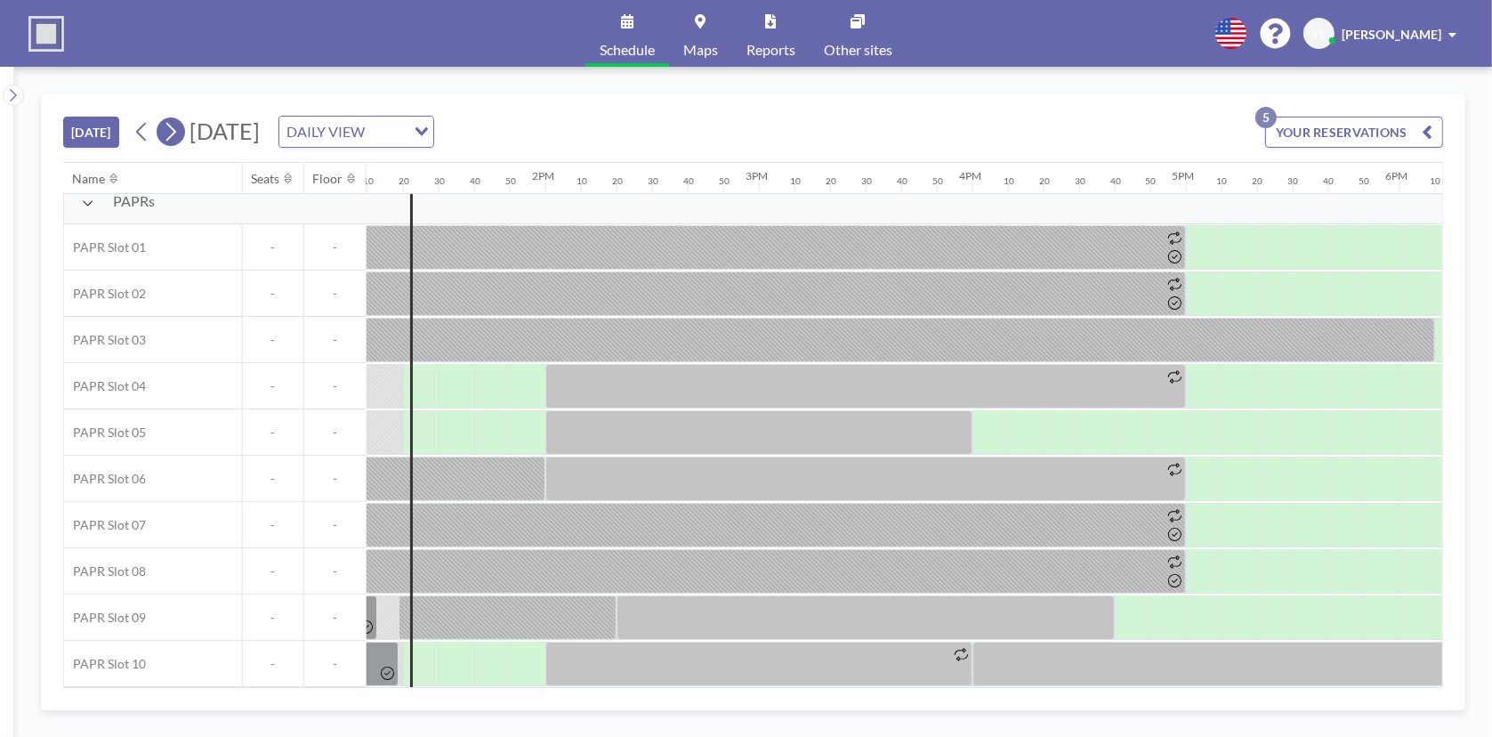
click at [179, 138] on icon at bounding box center [170, 131] width 17 height 27
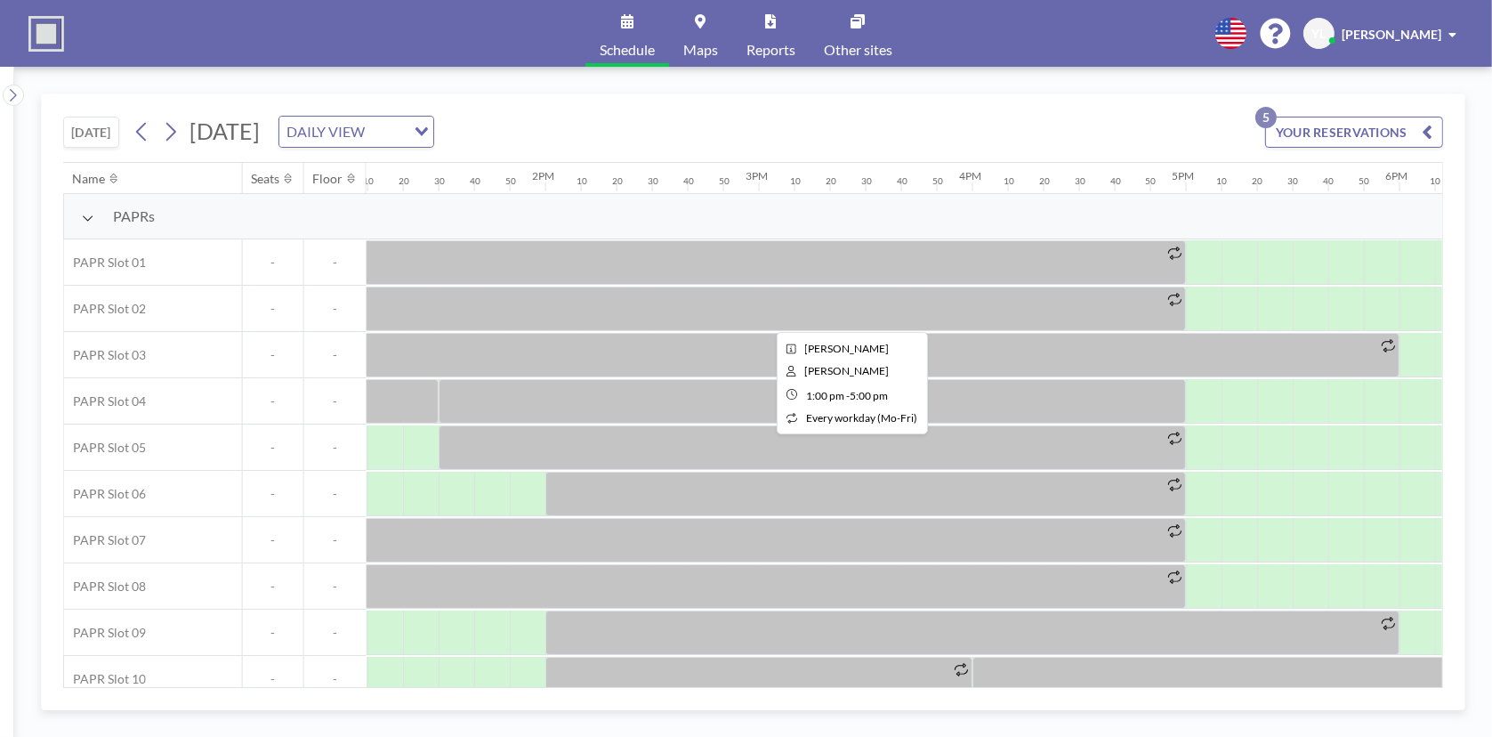
scroll to position [0, 2722]
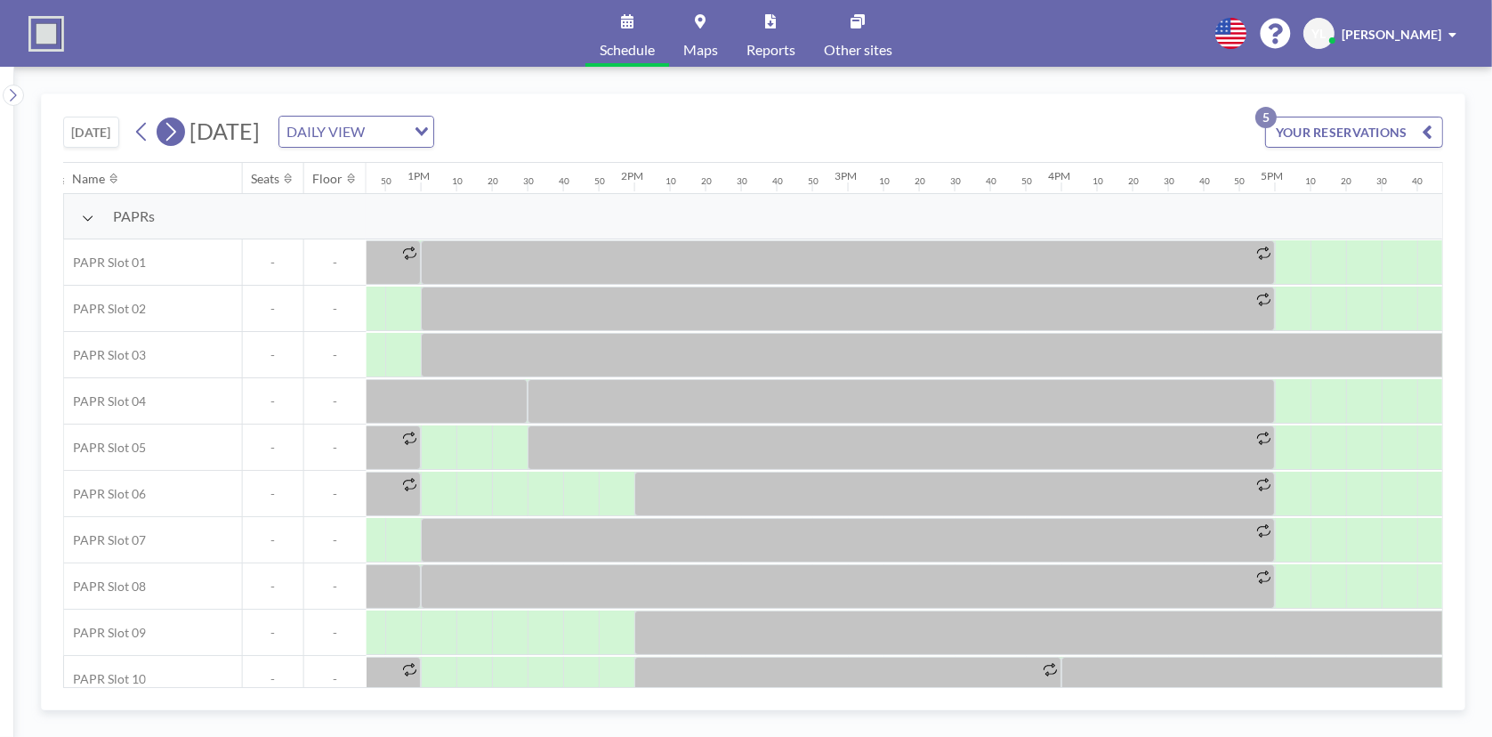
click at [179, 137] on icon at bounding box center [170, 131] width 17 height 27
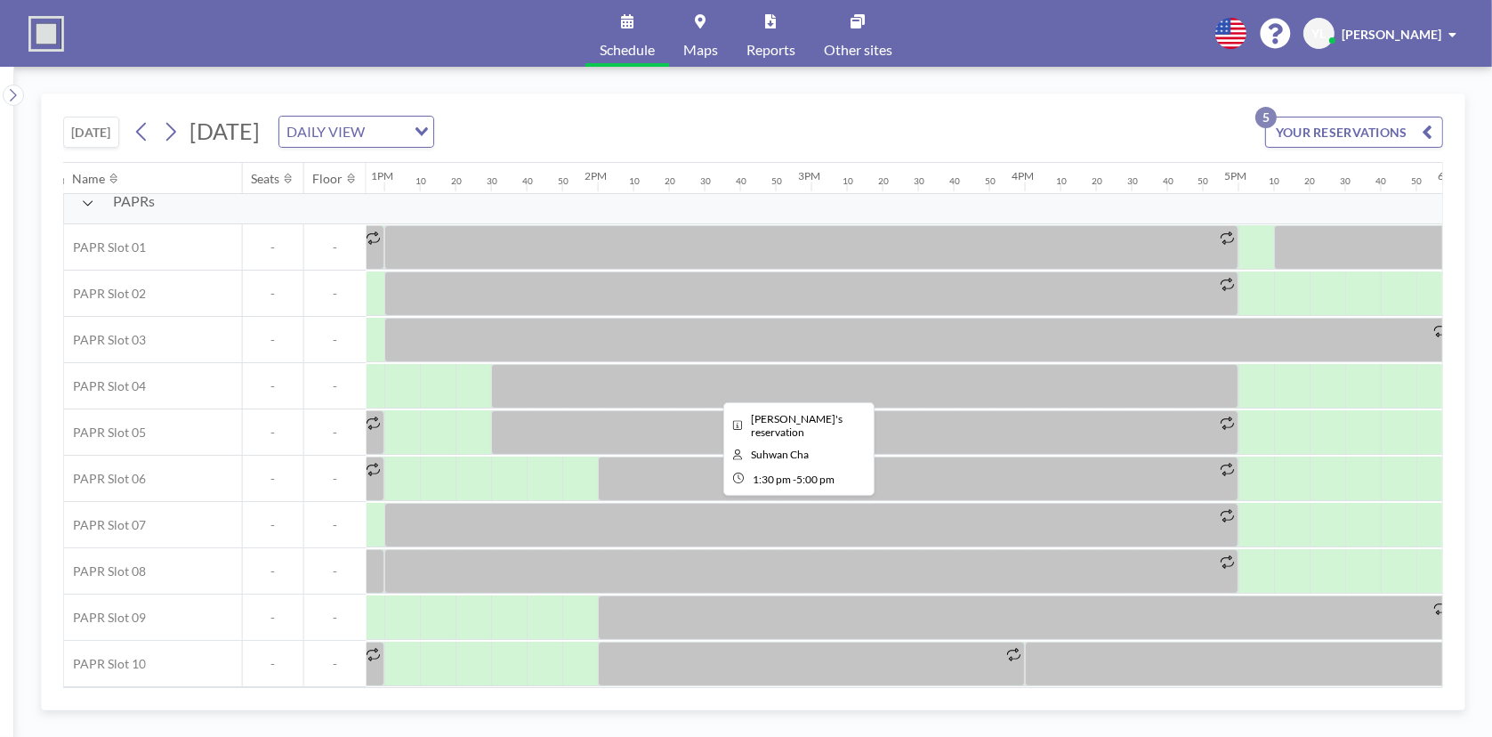
scroll to position [21, 2740]
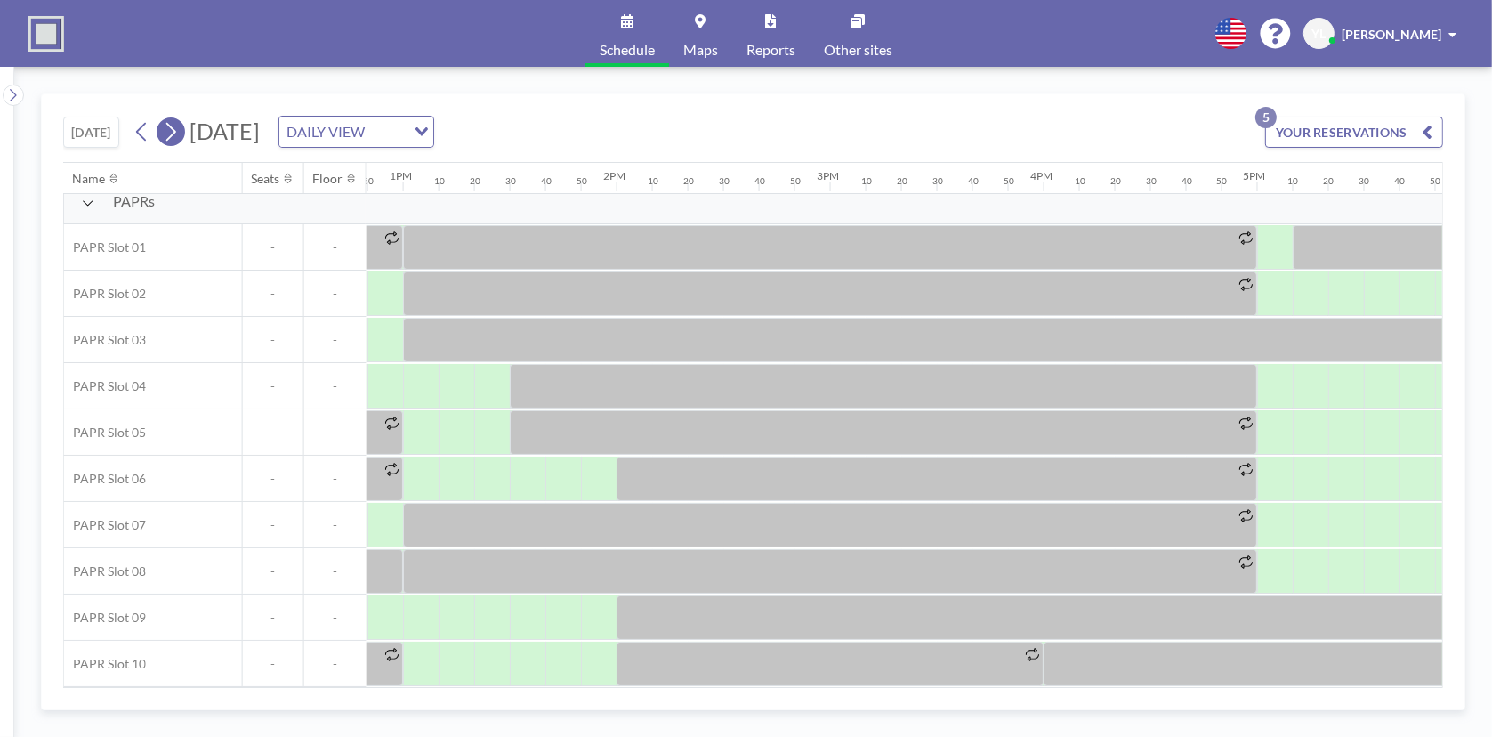
click at [178, 137] on icon at bounding box center [170, 131] width 17 height 27
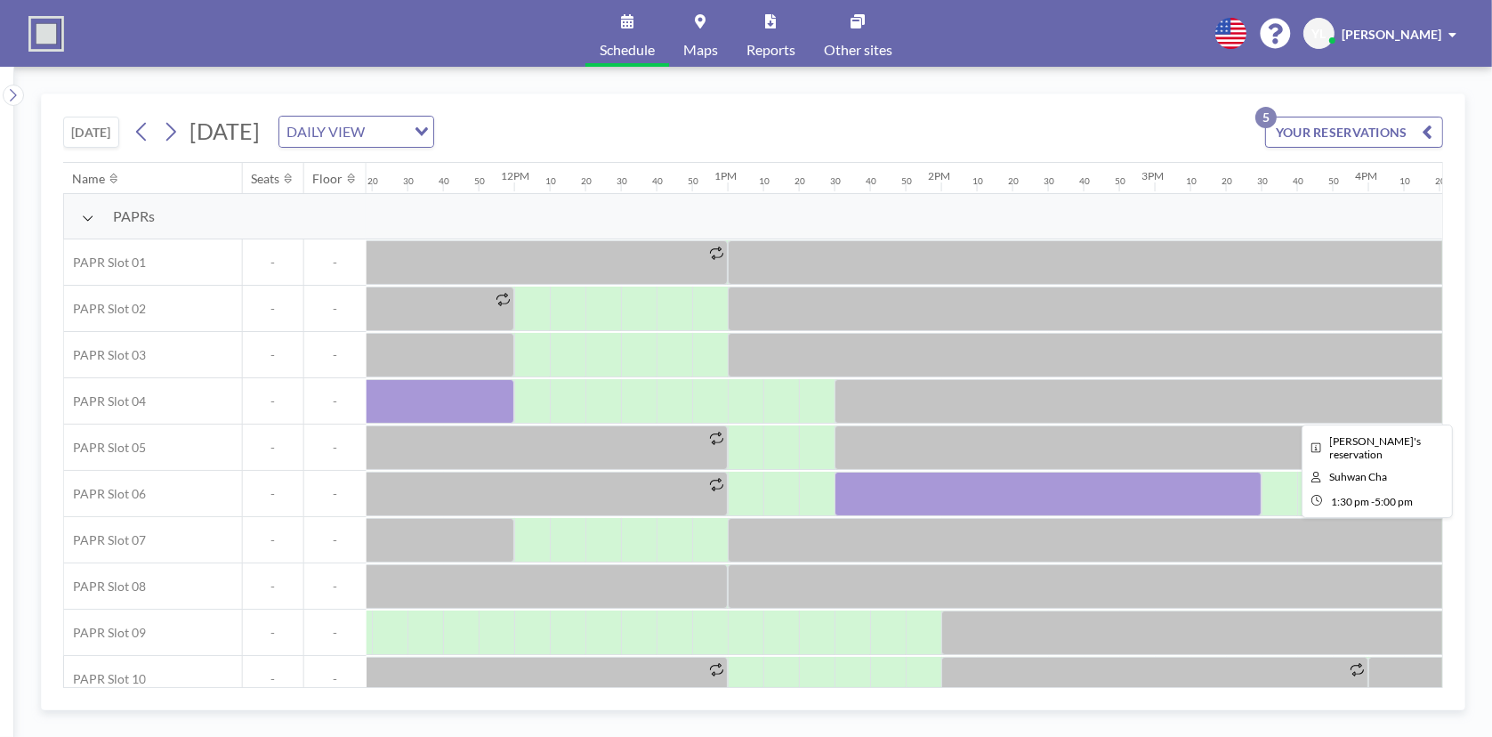
scroll to position [0, 2562]
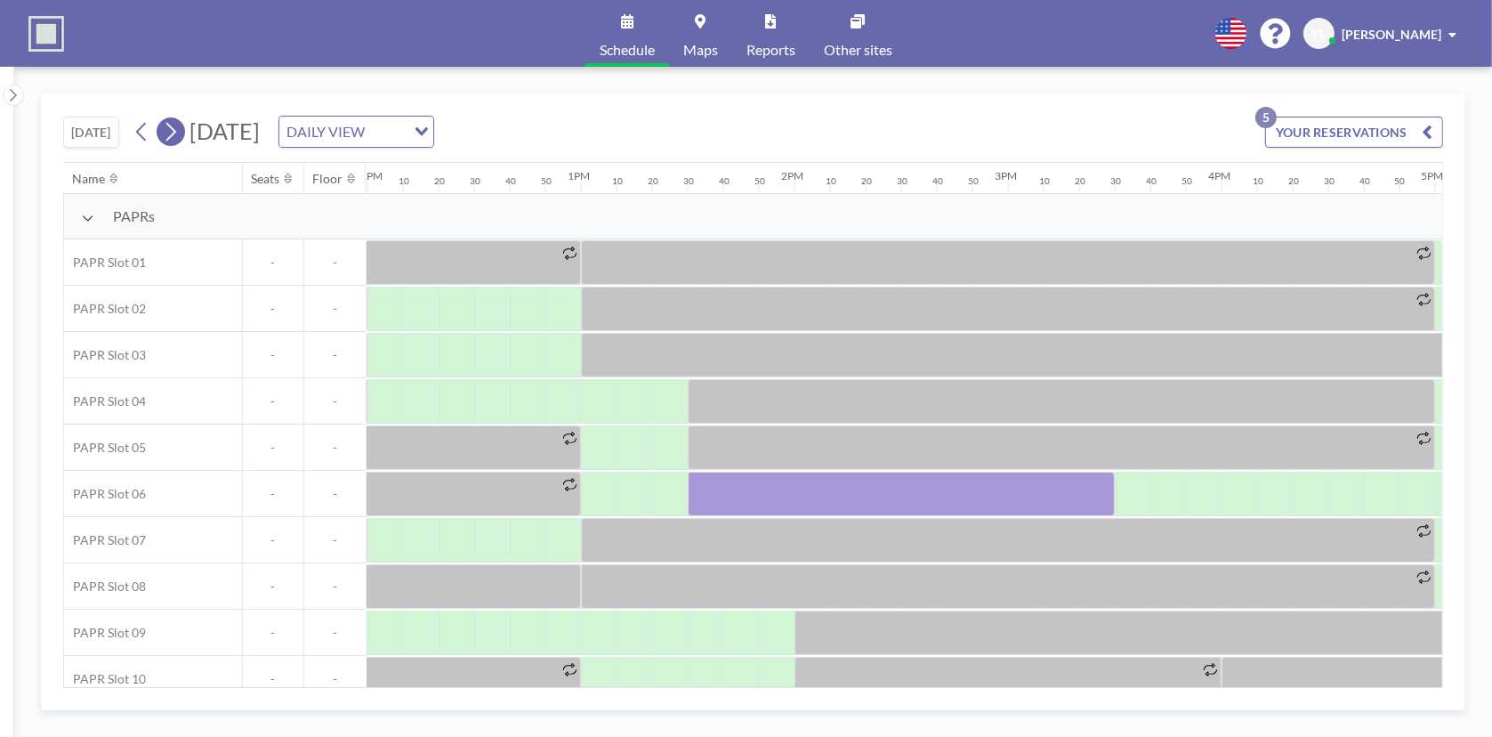
click at [178, 133] on icon at bounding box center [170, 131] width 17 height 27
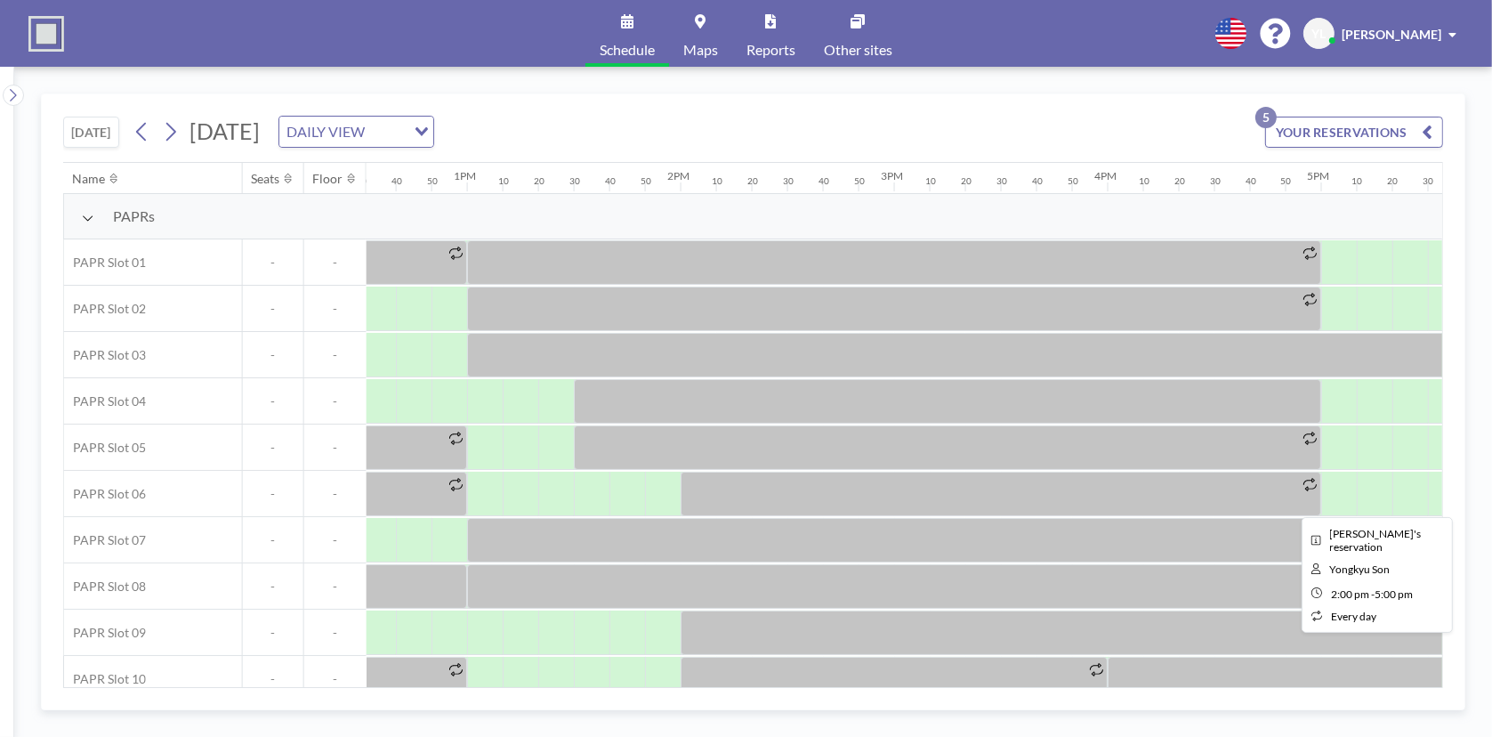
scroll to position [0, 2829]
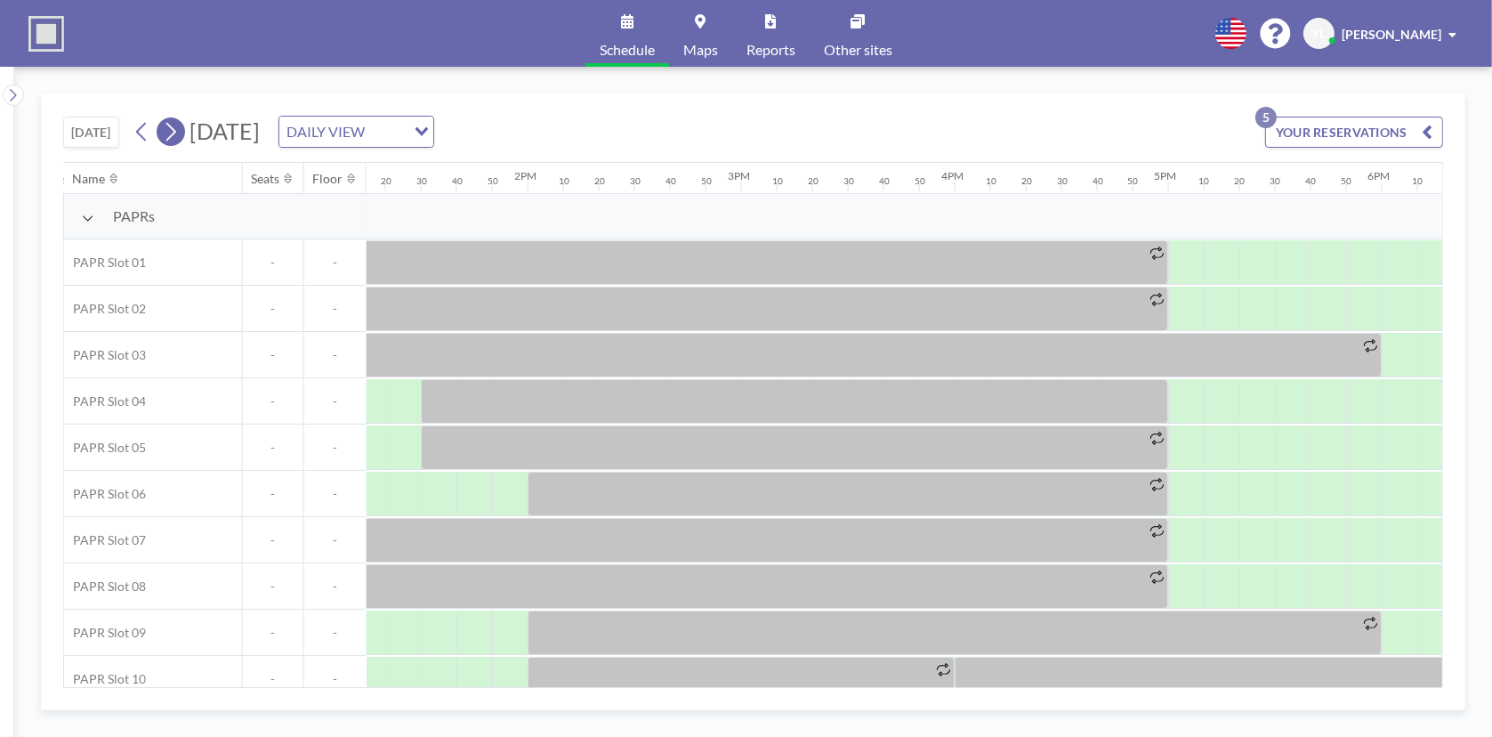
click at [182, 125] on button at bounding box center [171, 131] width 28 height 28
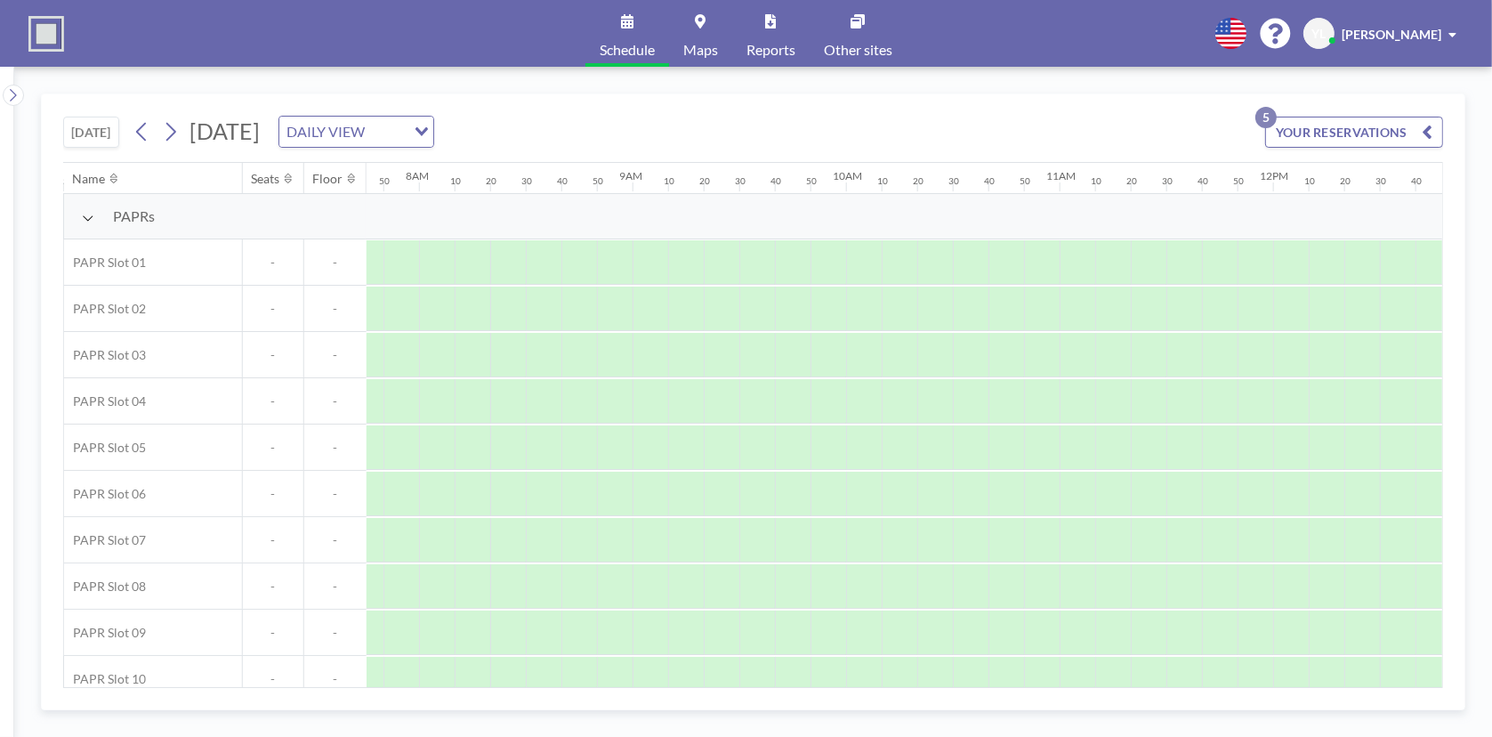
scroll to position [0, 1672]
click at [179, 141] on icon at bounding box center [170, 131] width 17 height 27
click at [177, 128] on icon at bounding box center [170, 131] width 17 height 27
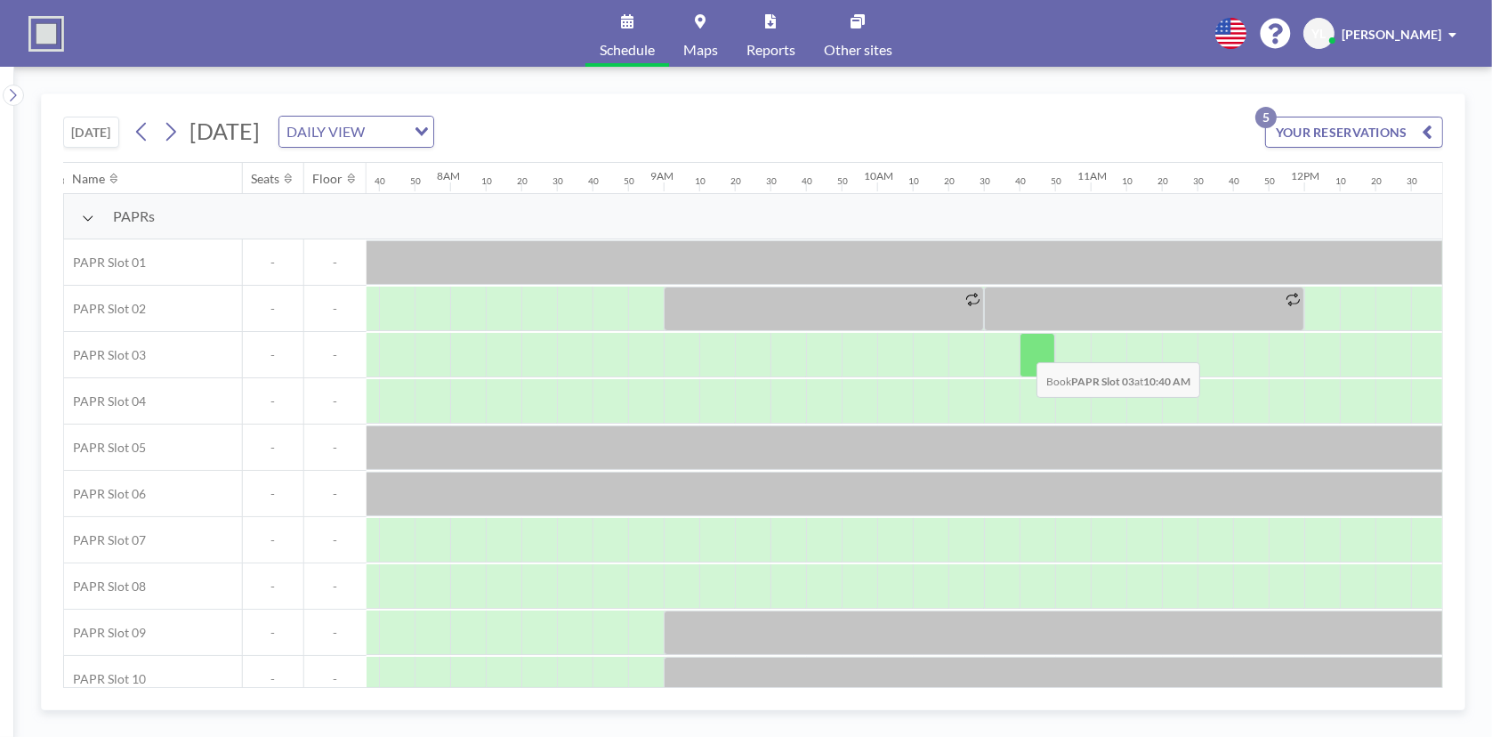
scroll to position [0, 1672]
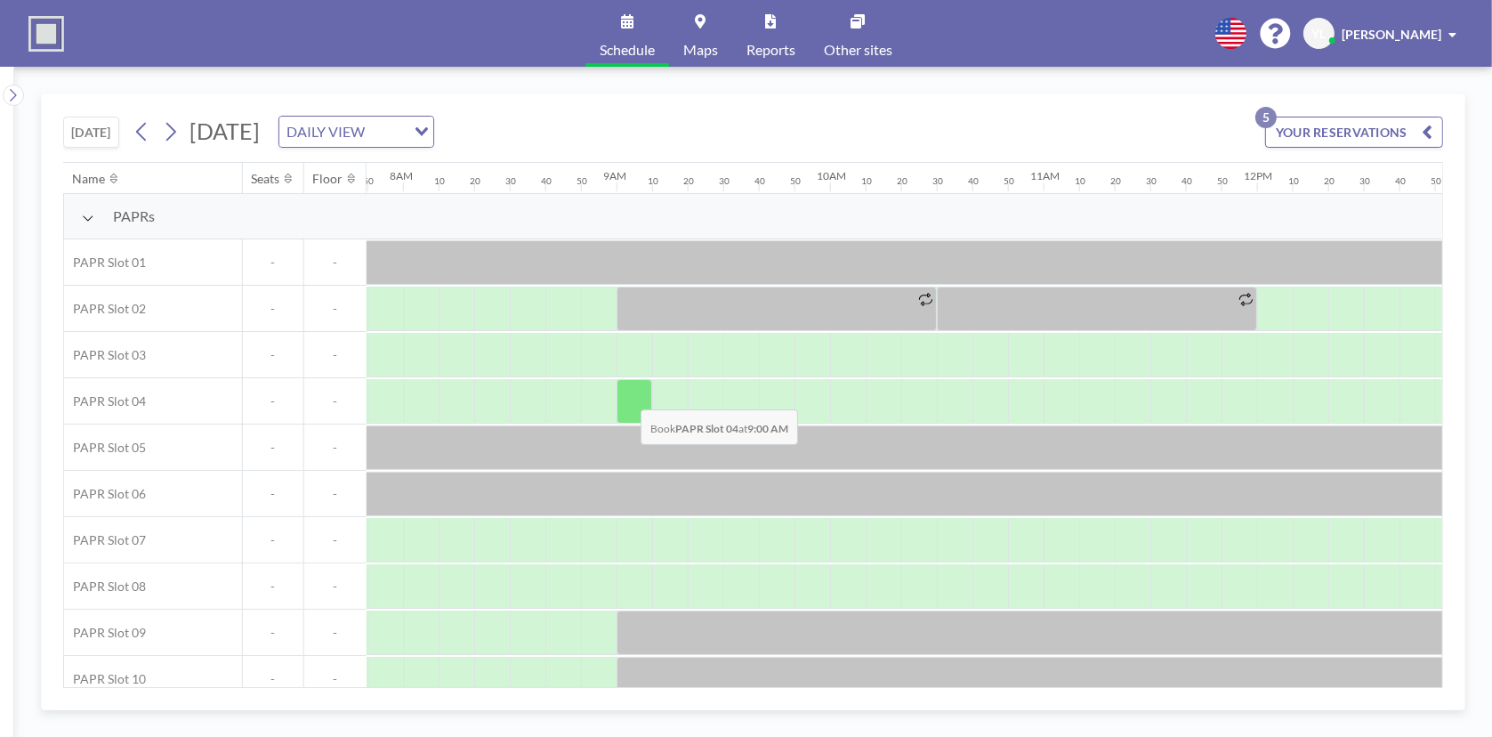
click at [626, 395] on div at bounding box center [635, 401] width 36 height 44
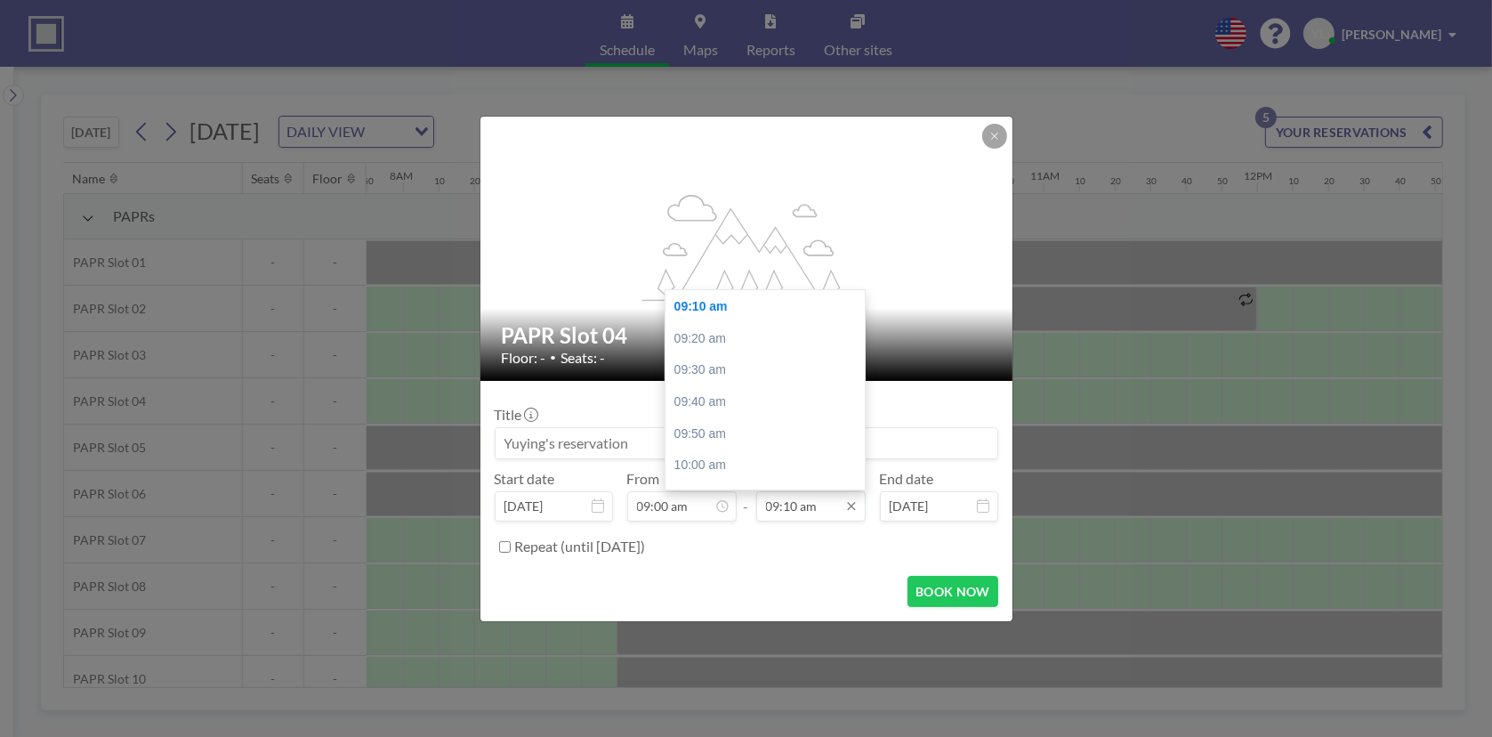
click at [807, 507] on input "09:10 am" at bounding box center [810, 506] width 109 height 30
click at [743, 398] on div "12:30 pm" at bounding box center [770, 407] width 208 height 32
type input "12:30 pm"
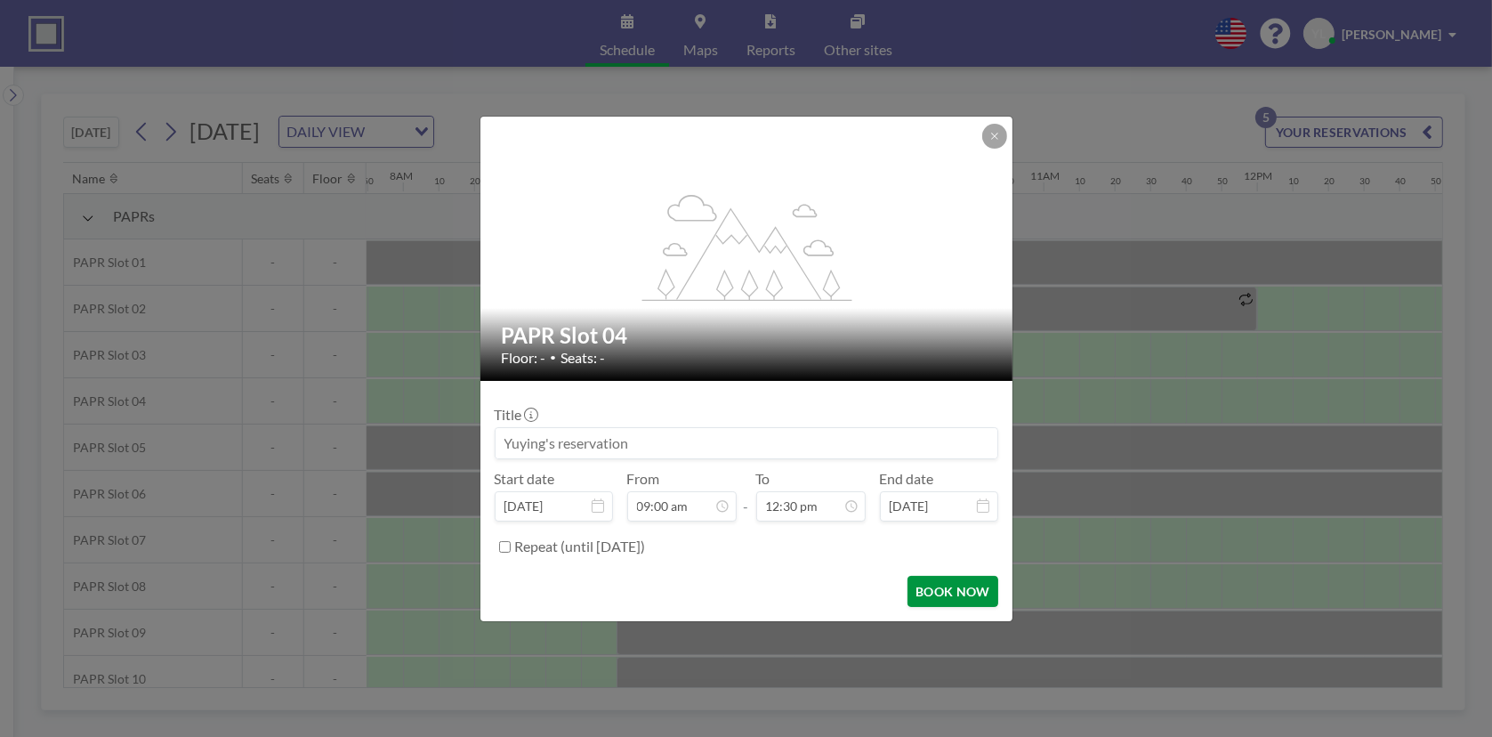
click at [956, 594] on button "BOOK NOW" at bounding box center [953, 591] width 90 height 31
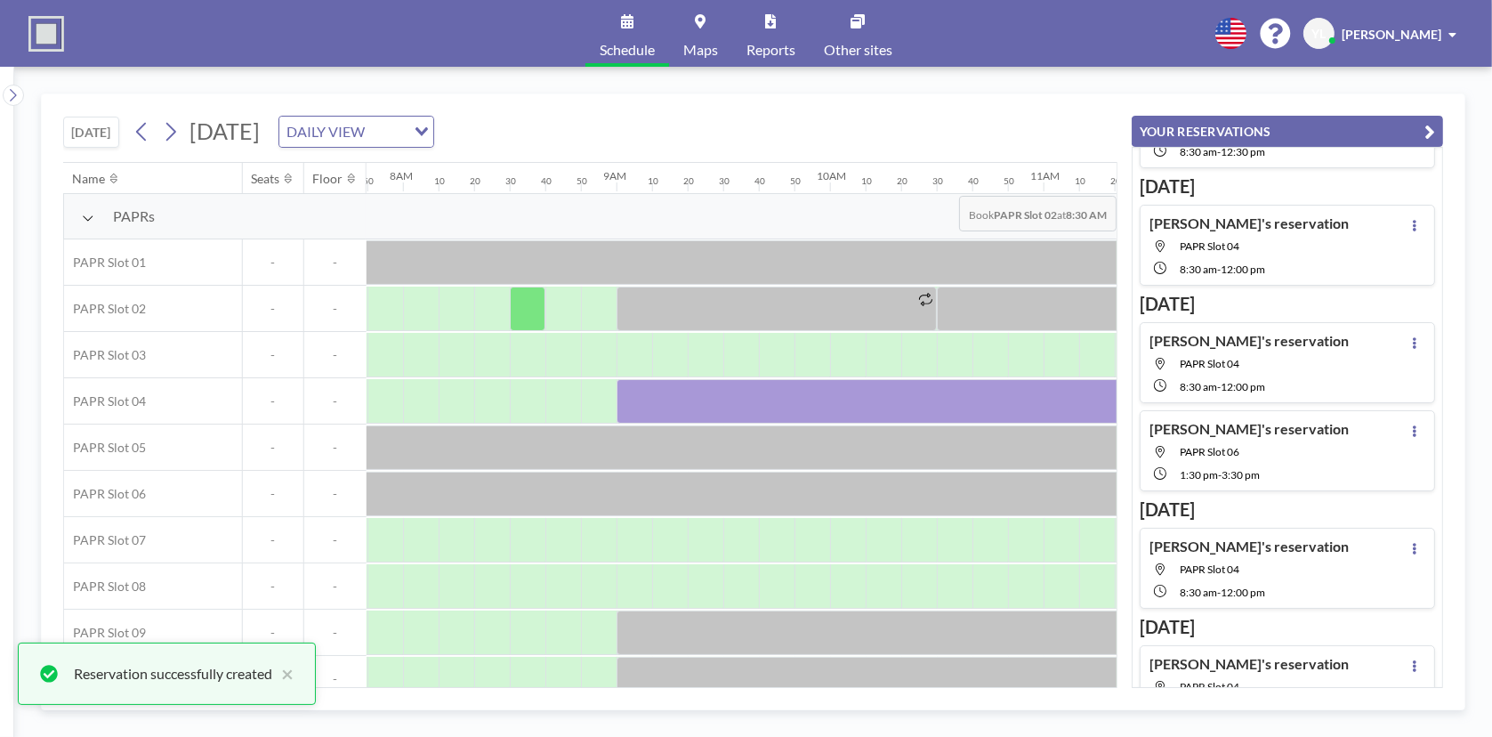
scroll to position [129, 0]
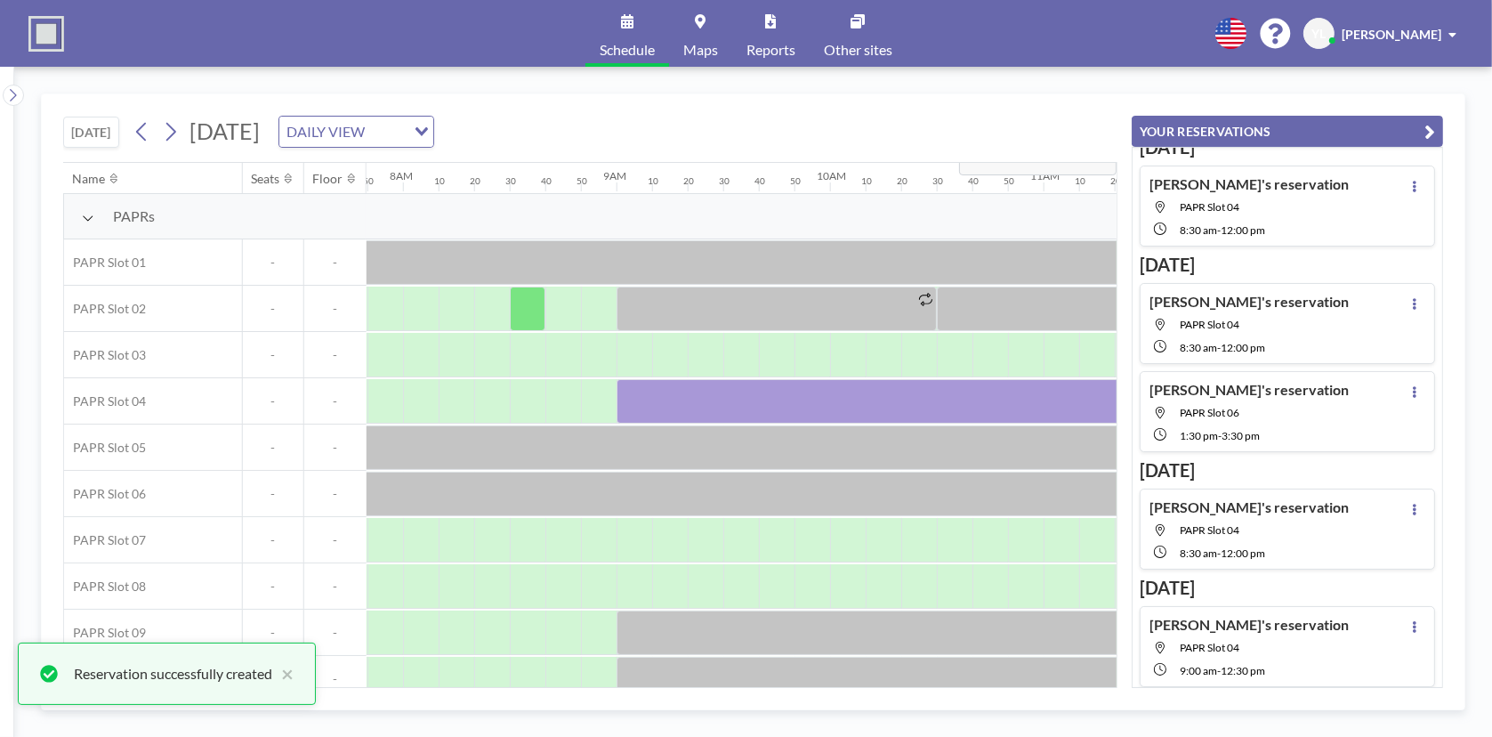
click at [1428, 125] on icon "button" at bounding box center [1430, 131] width 11 height 21
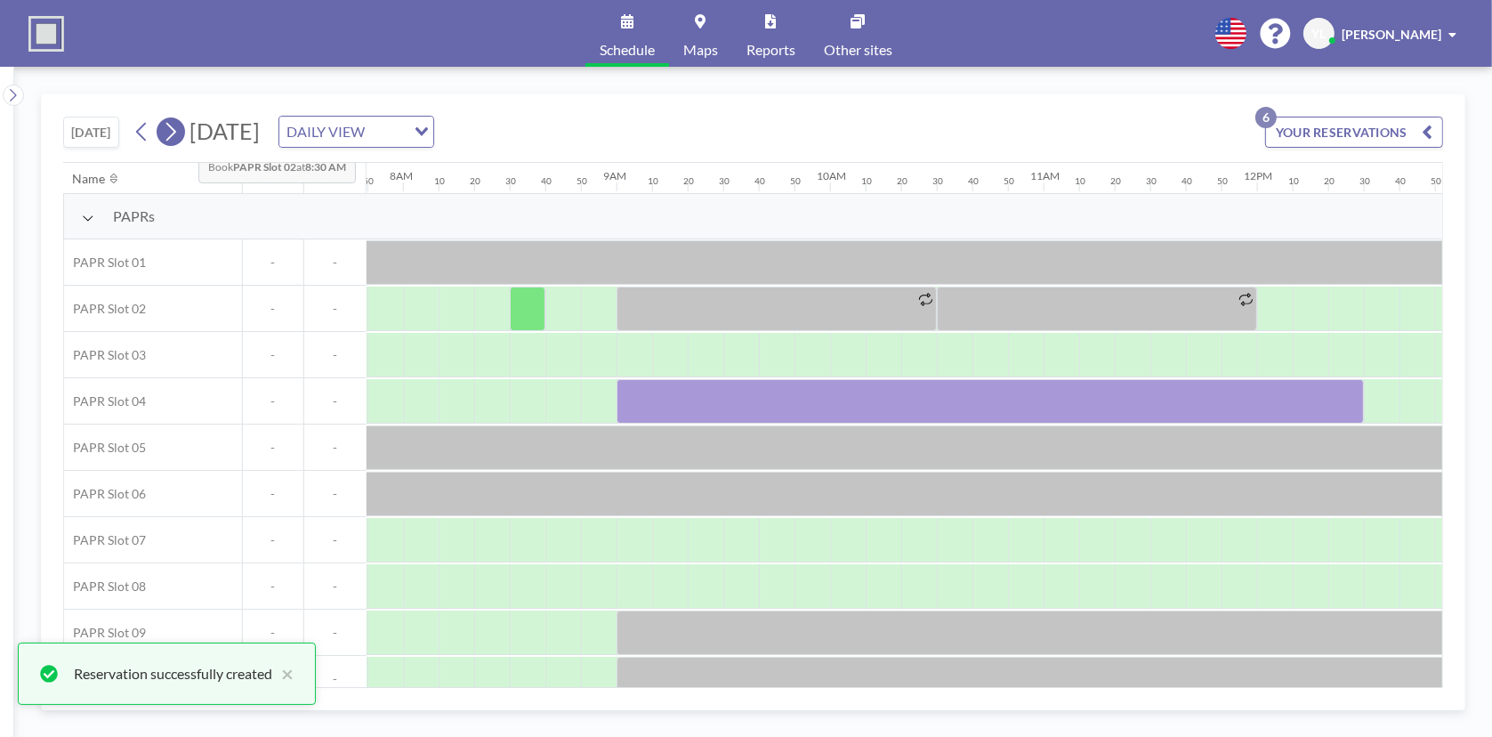
click at [184, 133] on button at bounding box center [171, 131] width 28 height 28
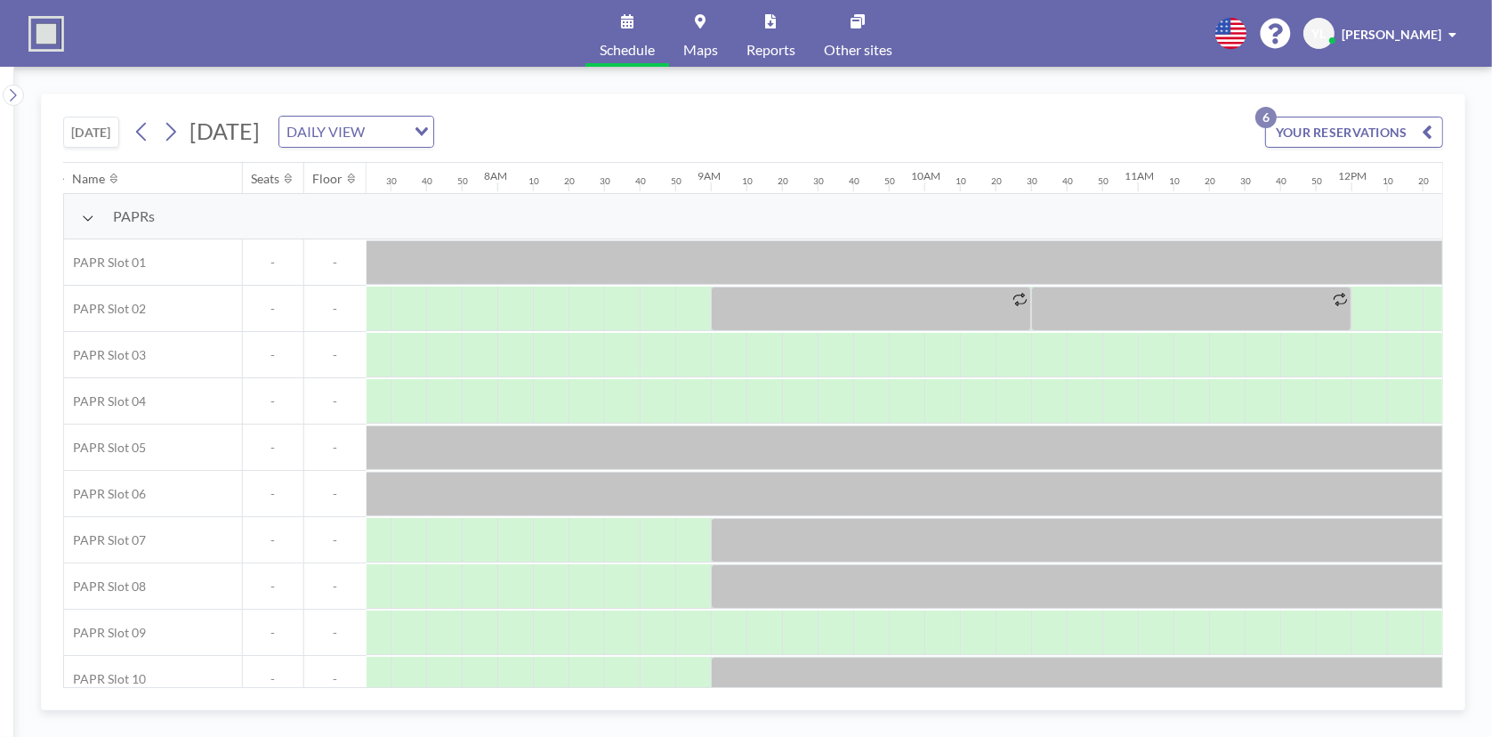
scroll to position [0, 1672]
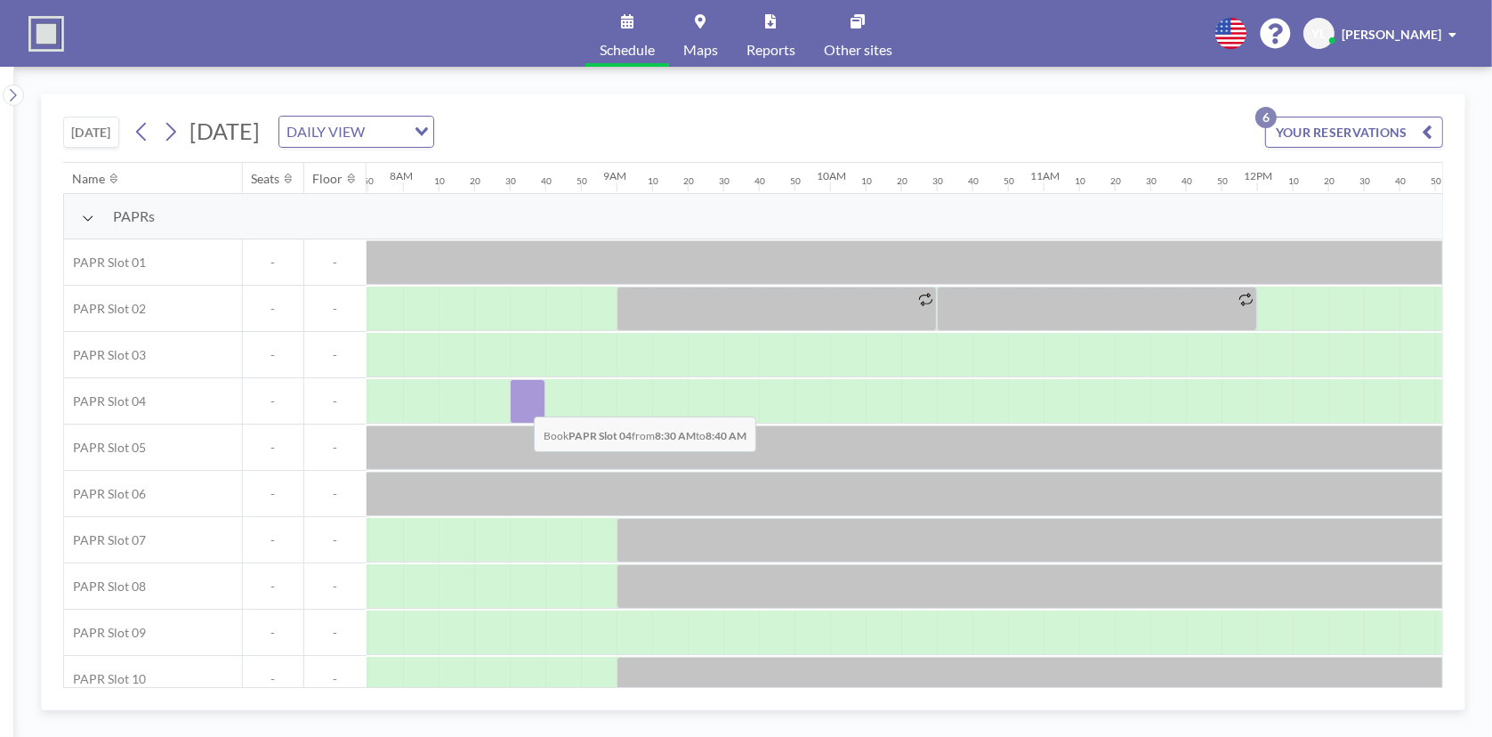
click at [520, 402] on div at bounding box center [528, 401] width 36 height 44
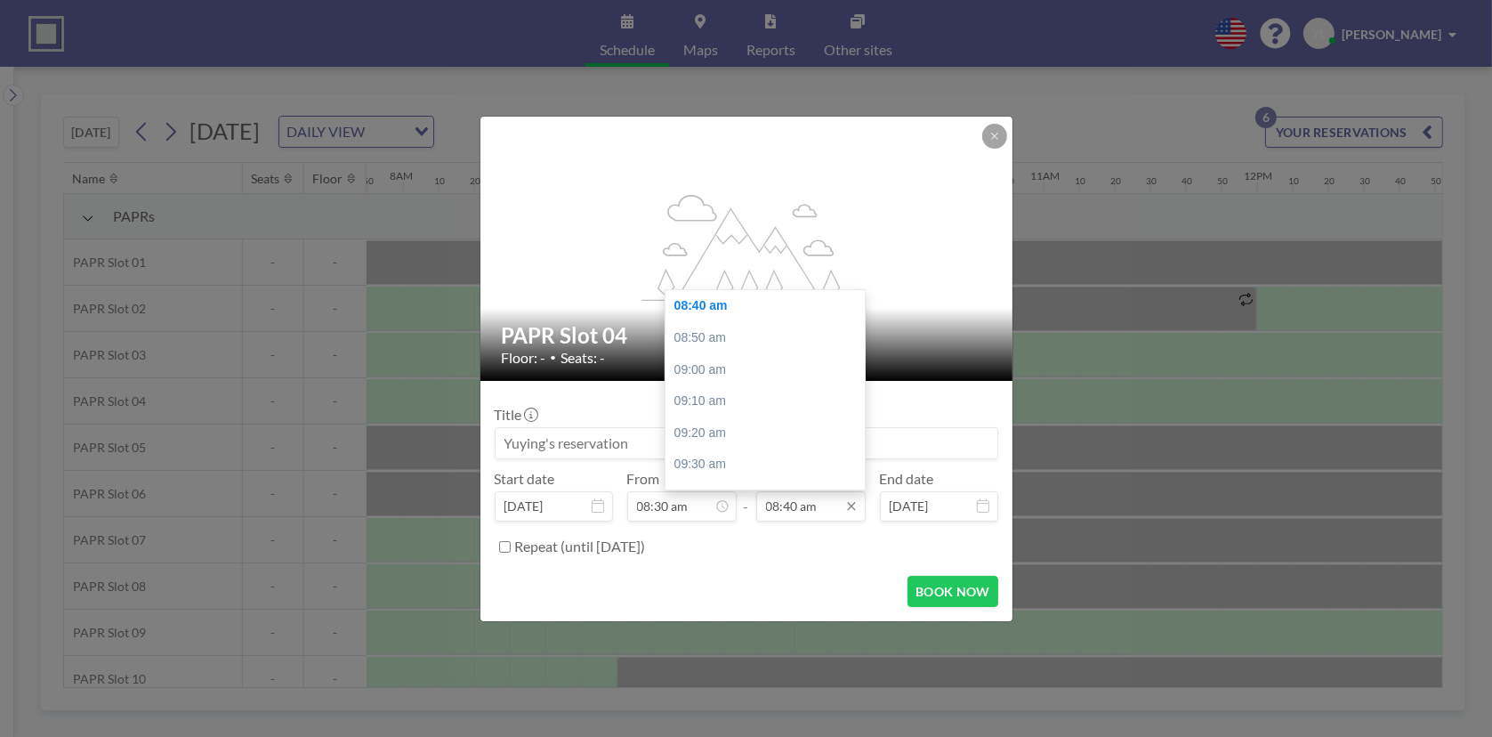
click at [800, 507] on input "08:40 am" at bounding box center [810, 506] width 109 height 30
click at [738, 405] on div "12:30 pm" at bounding box center [770, 412] width 208 height 32
type input "12:30 pm"
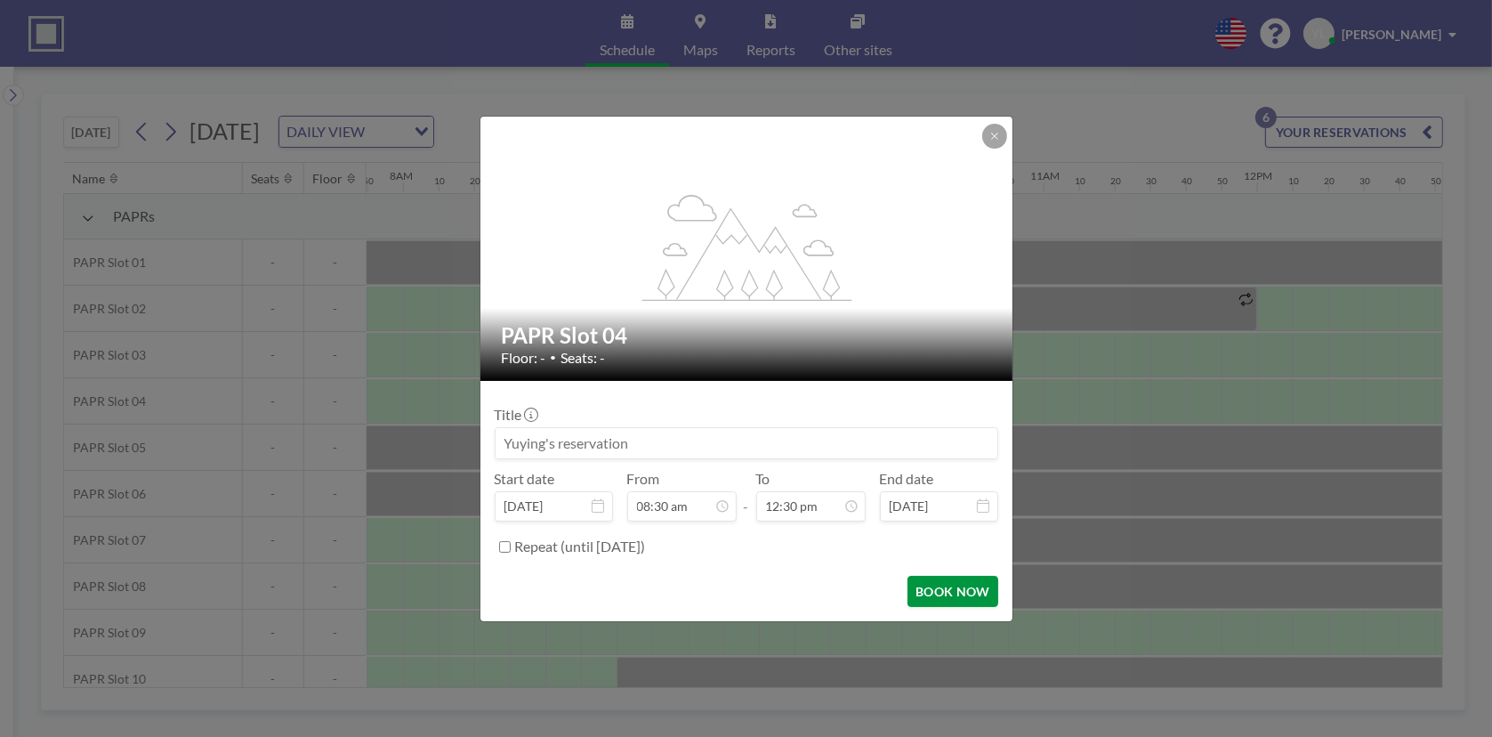
click at [949, 583] on button "BOOK NOW" at bounding box center [953, 591] width 90 height 31
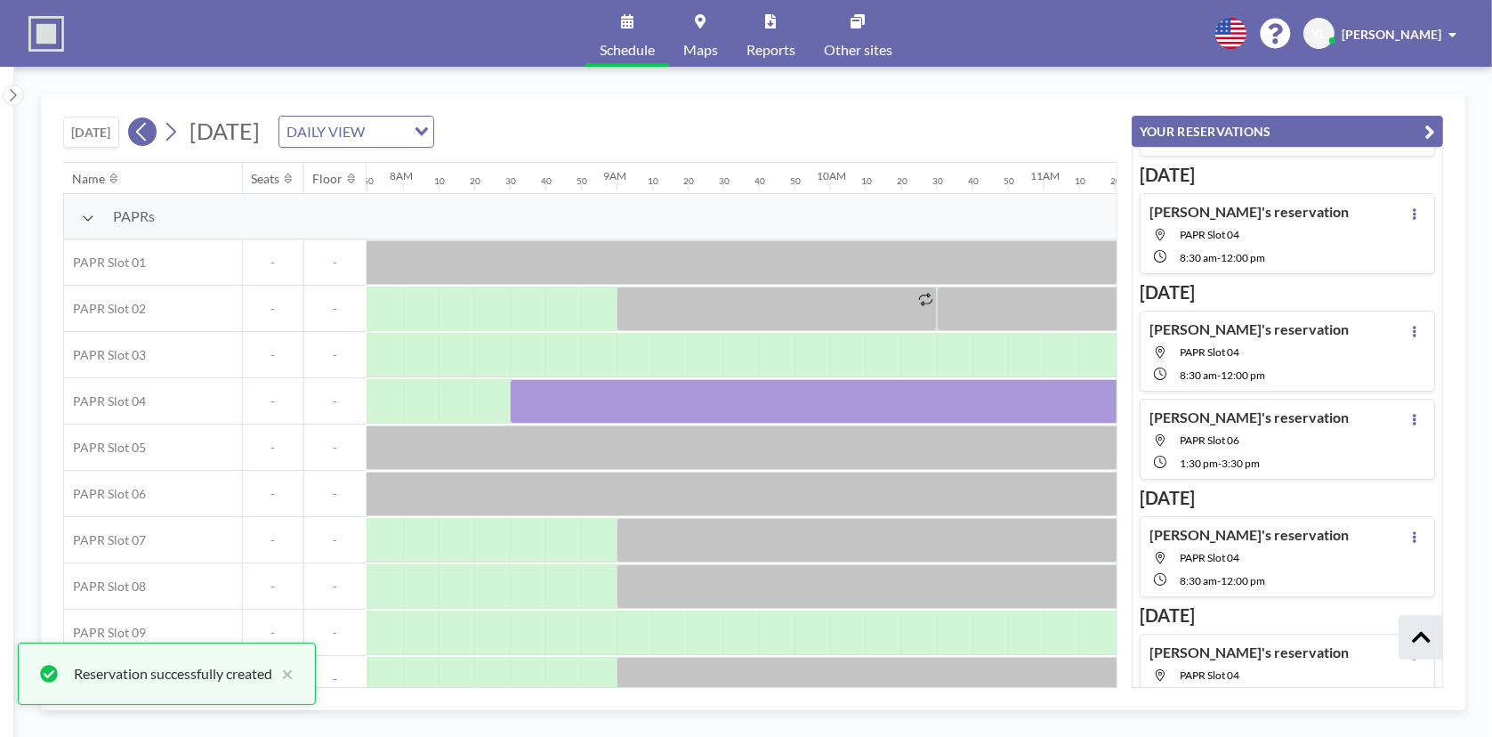
scroll to position [246, 0]
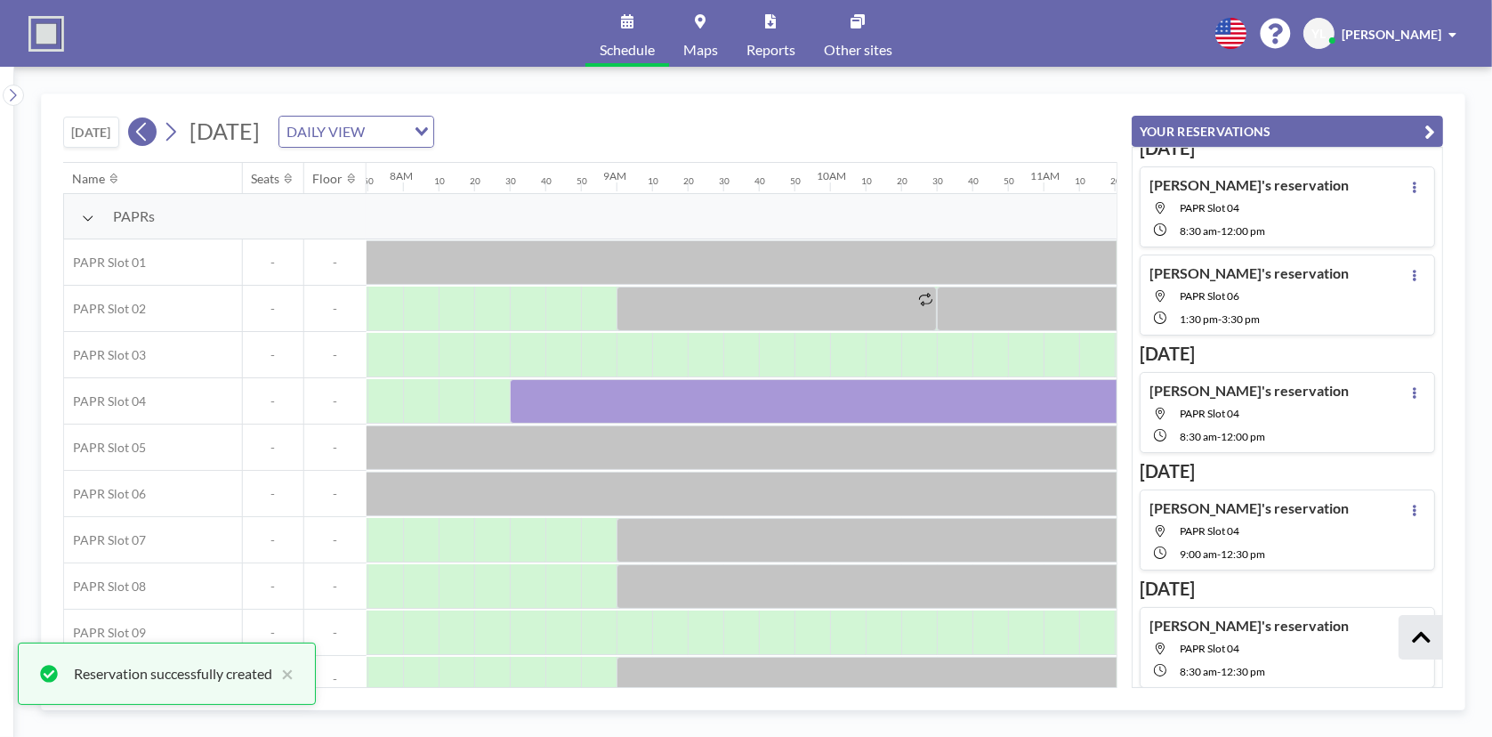
click at [147, 131] on icon at bounding box center [141, 131] width 17 height 27
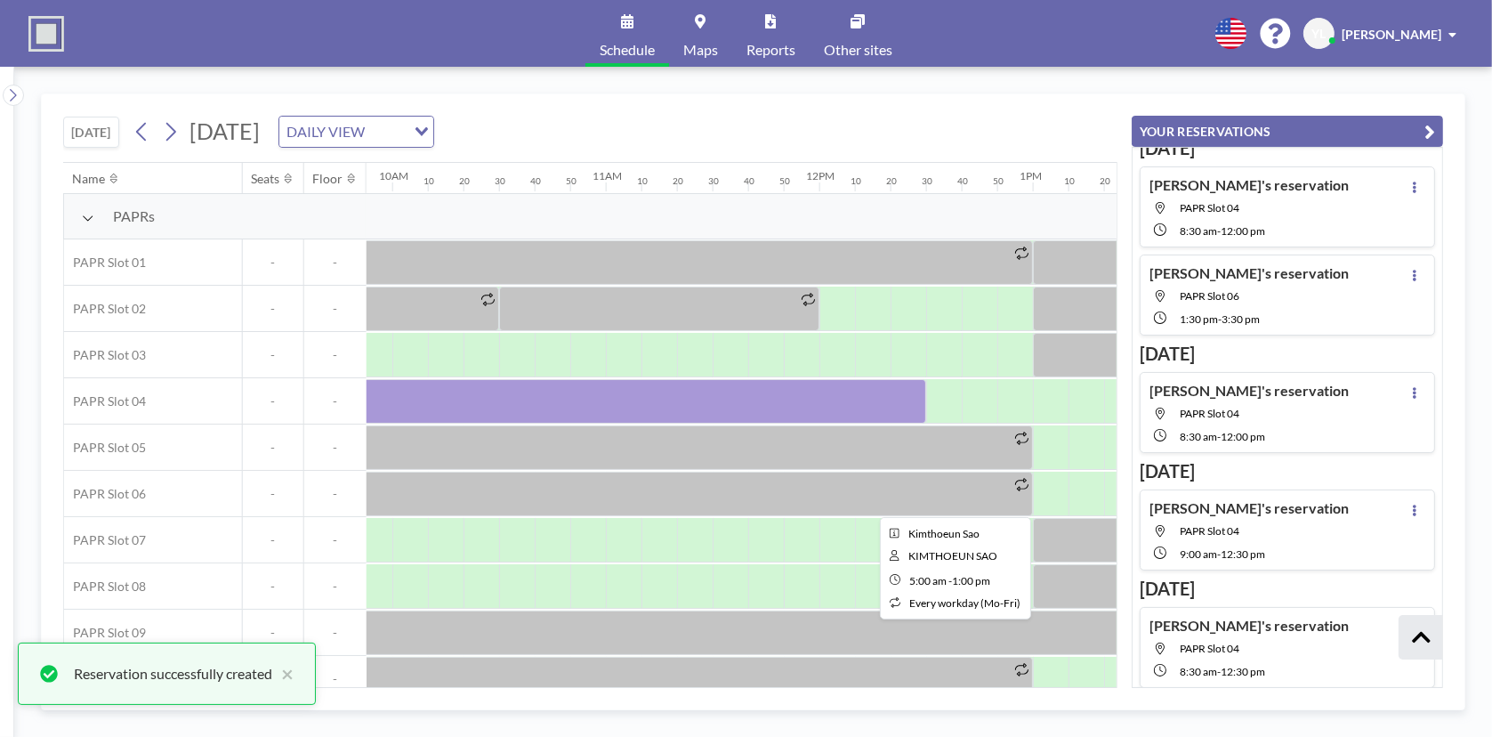
scroll to position [0, 2116]
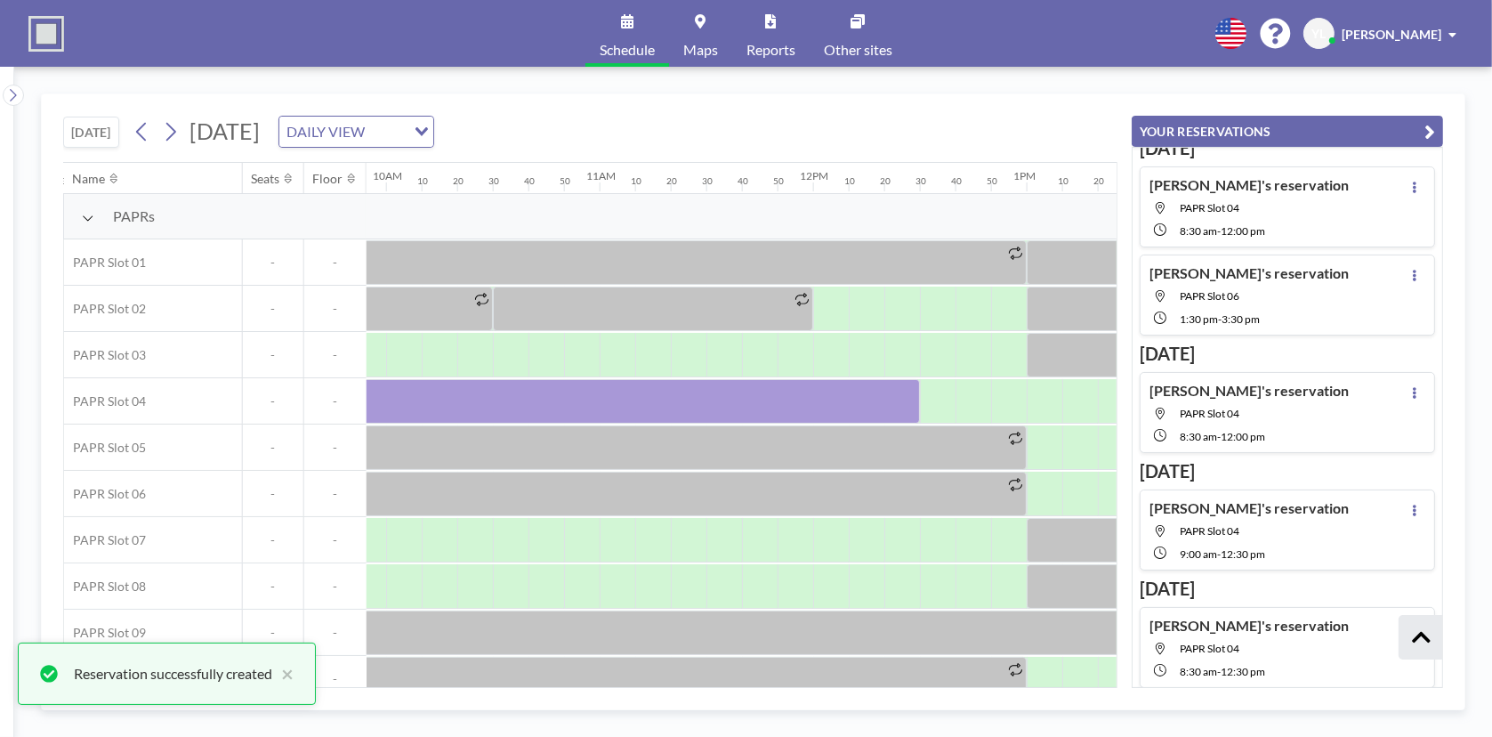
click at [1429, 121] on icon "button" at bounding box center [1430, 131] width 11 height 21
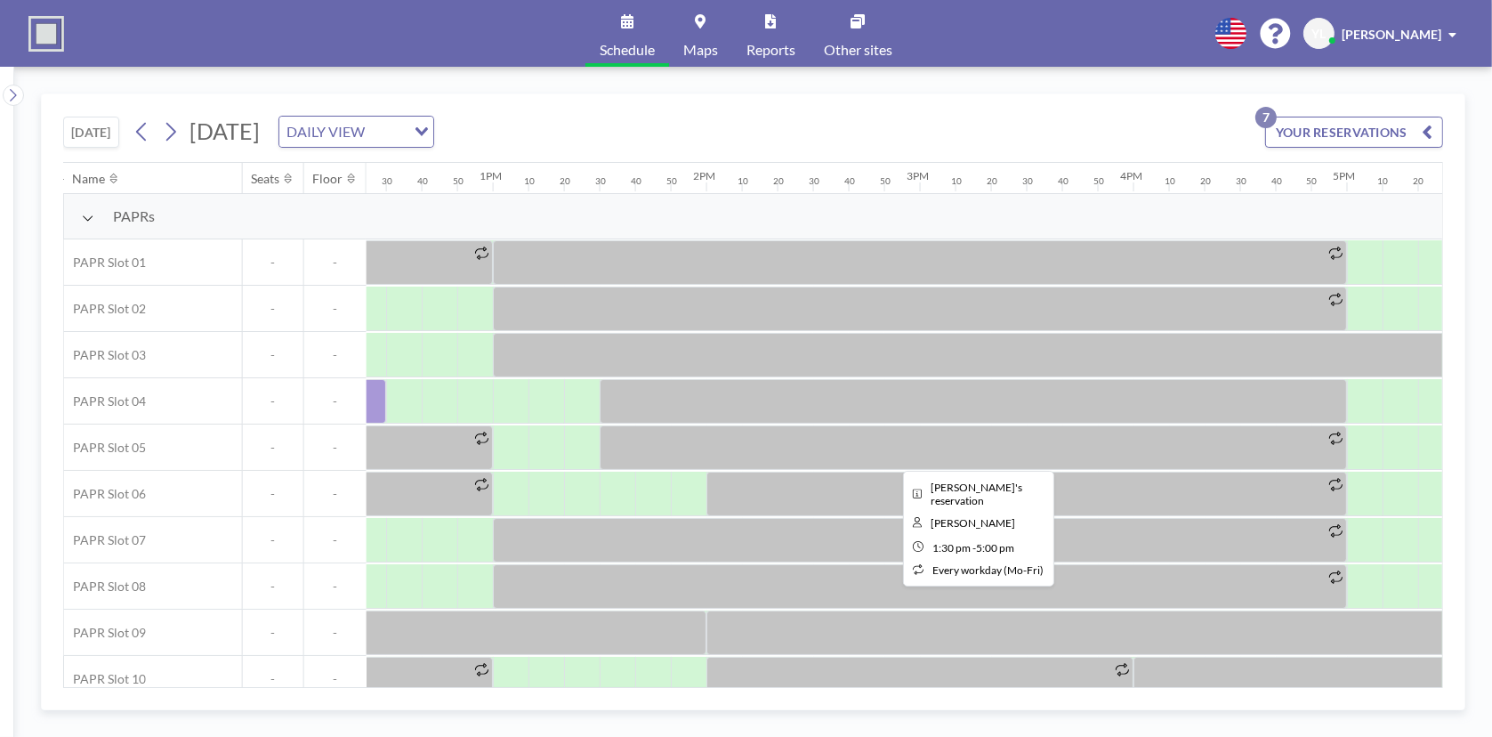
scroll to position [21, 2650]
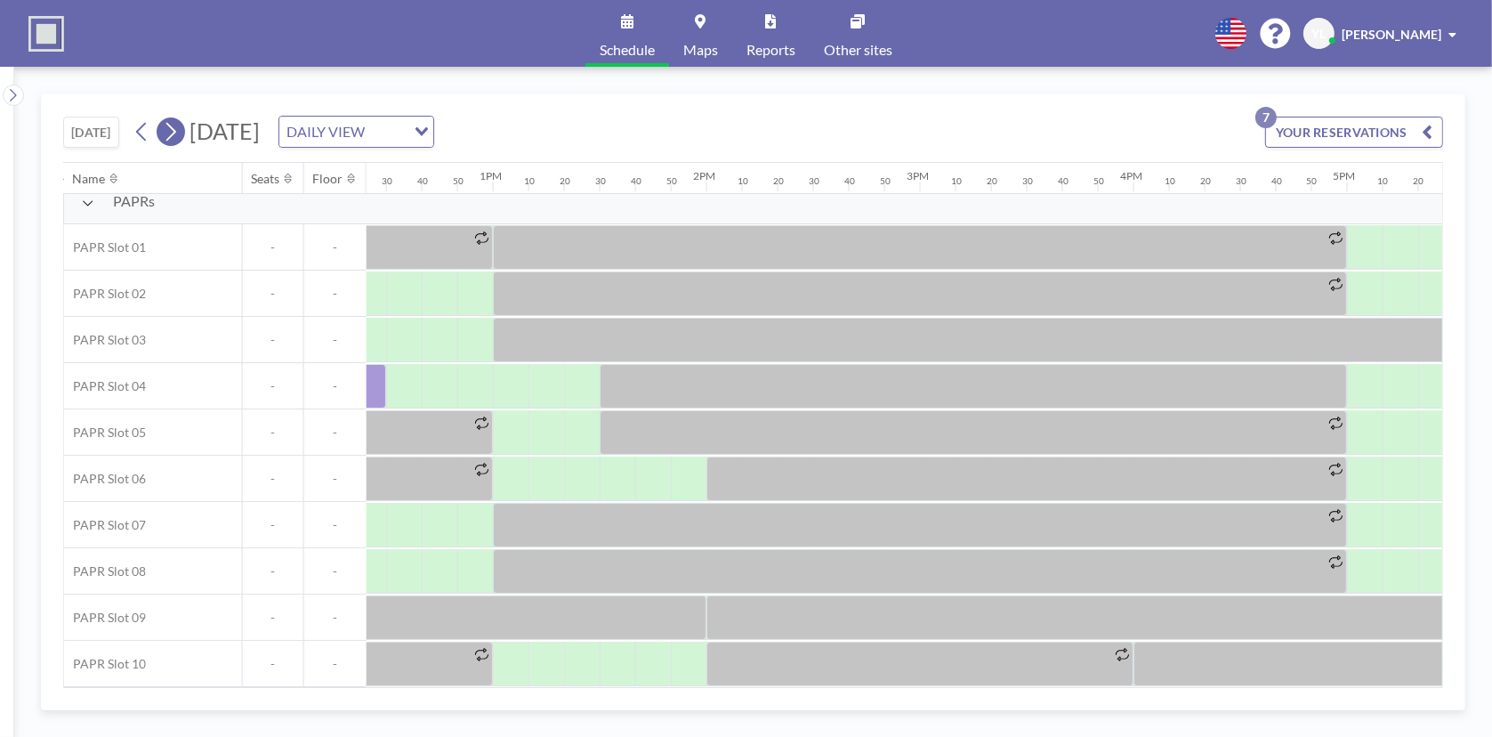
click at [173, 132] on icon at bounding box center [170, 131] width 17 height 27
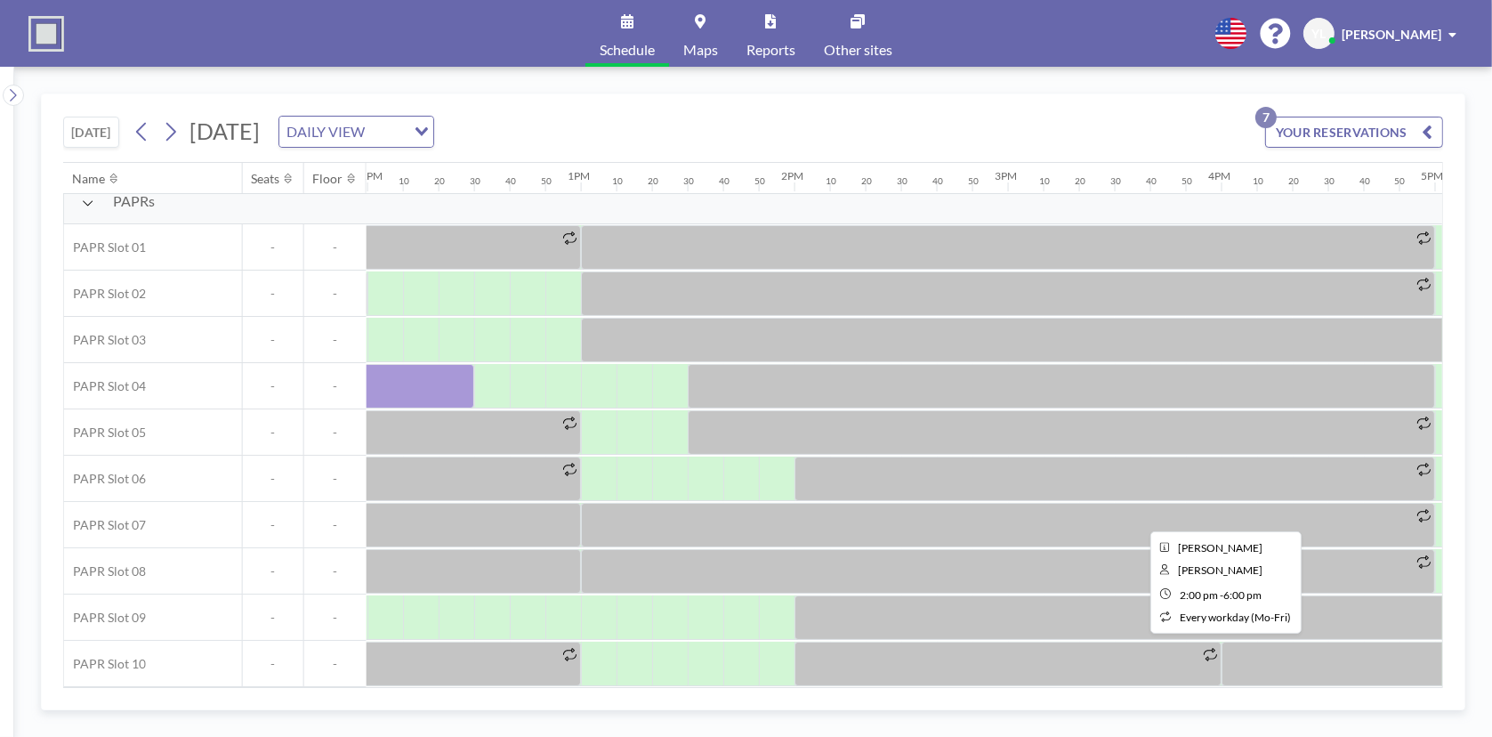
scroll to position [21, 2562]
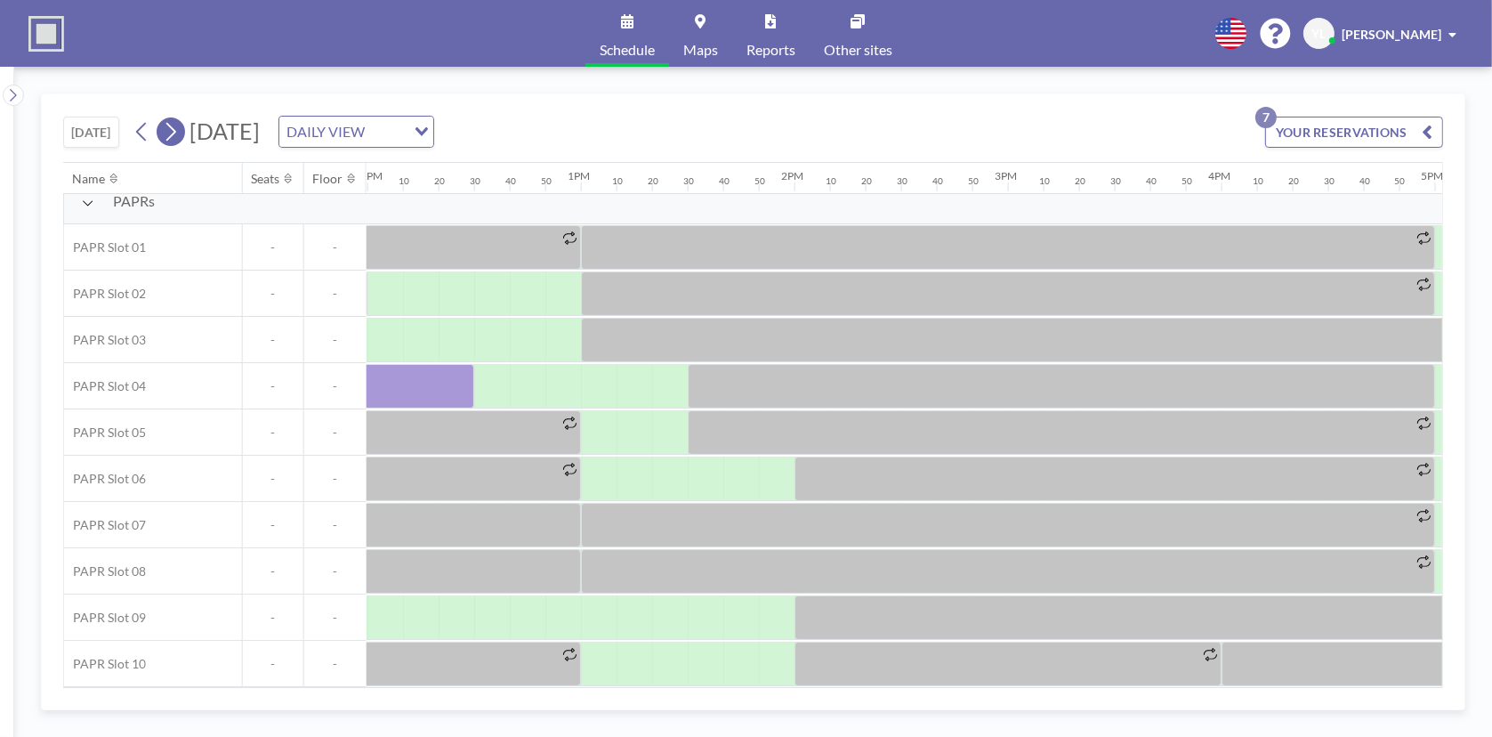
click at [179, 135] on icon at bounding box center [170, 131] width 17 height 27
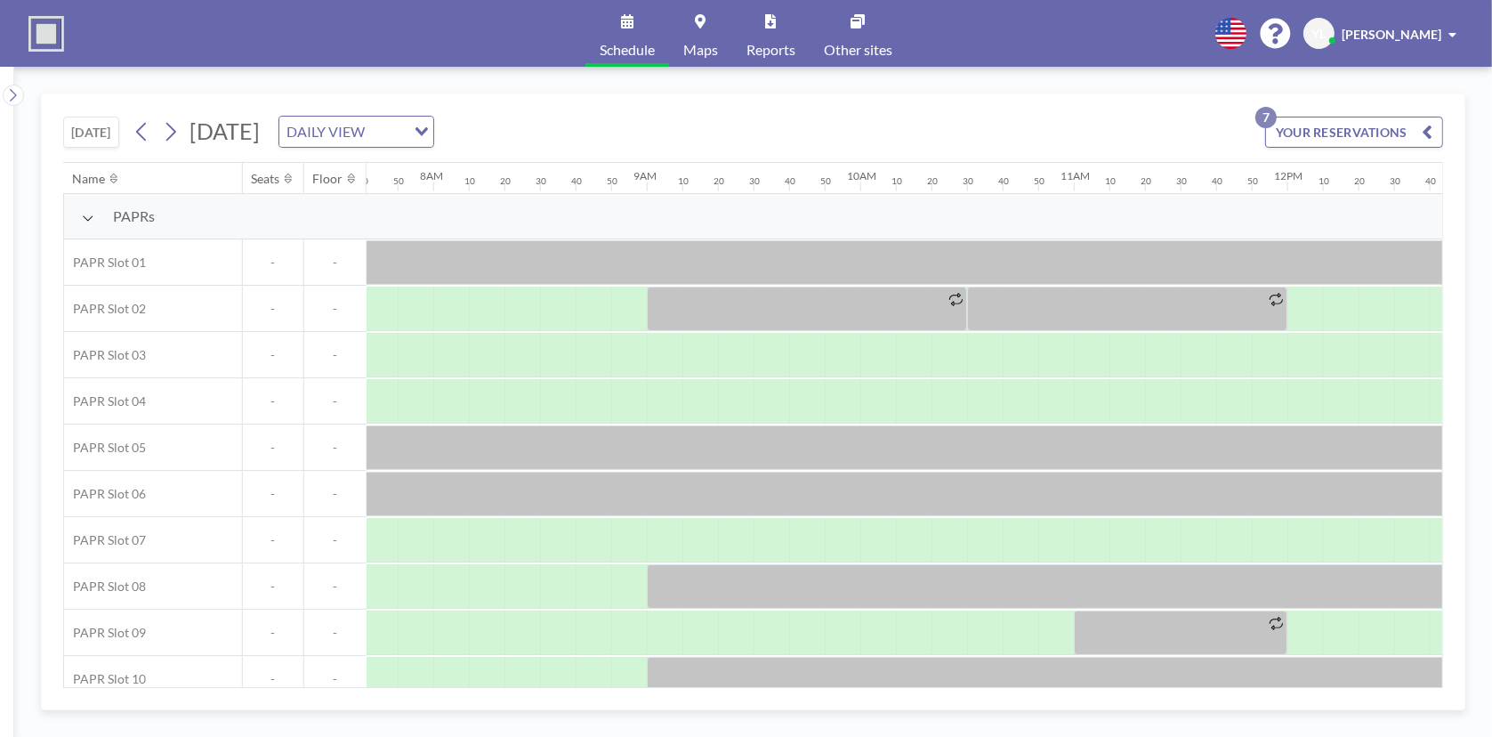
scroll to position [0, 1672]
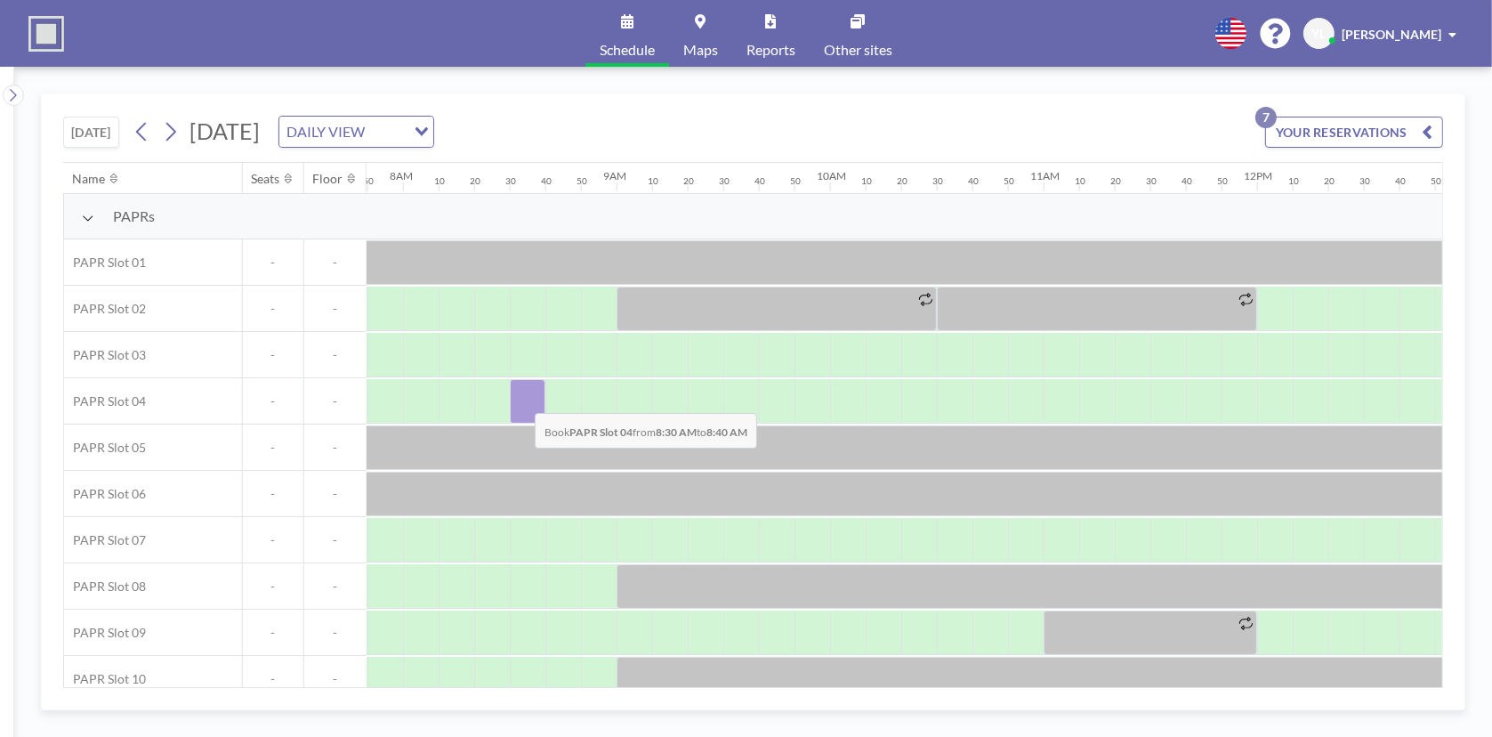
click at [521, 399] on div at bounding box center [528, 401] width 36 height 44
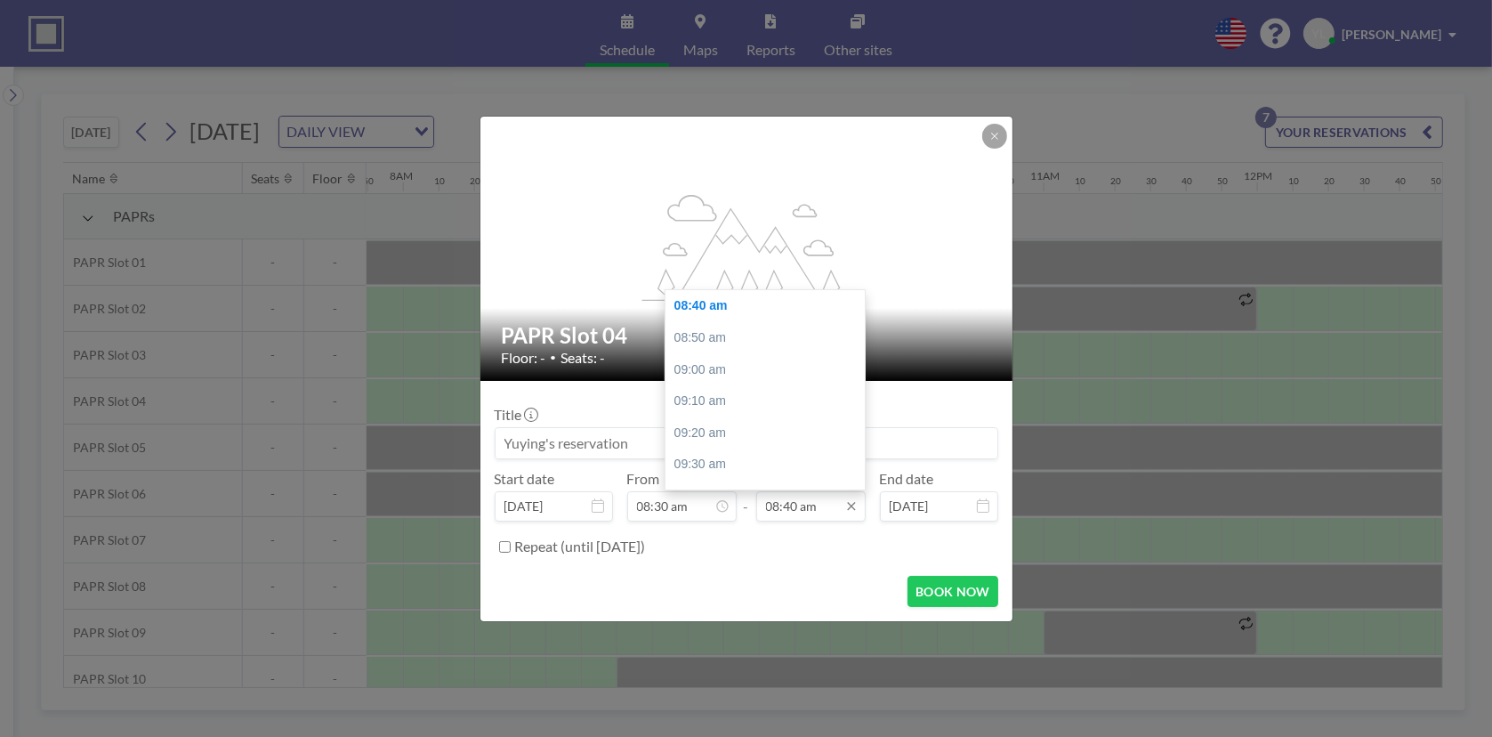
click at [810, 498] on input "08:40 am" at bounding box center [810, 506] width 109 height 30
click at [742, 318] on div "12:30 pm" at bounding box center [770, 323] width 208 height 32
type input "12:30 pm"
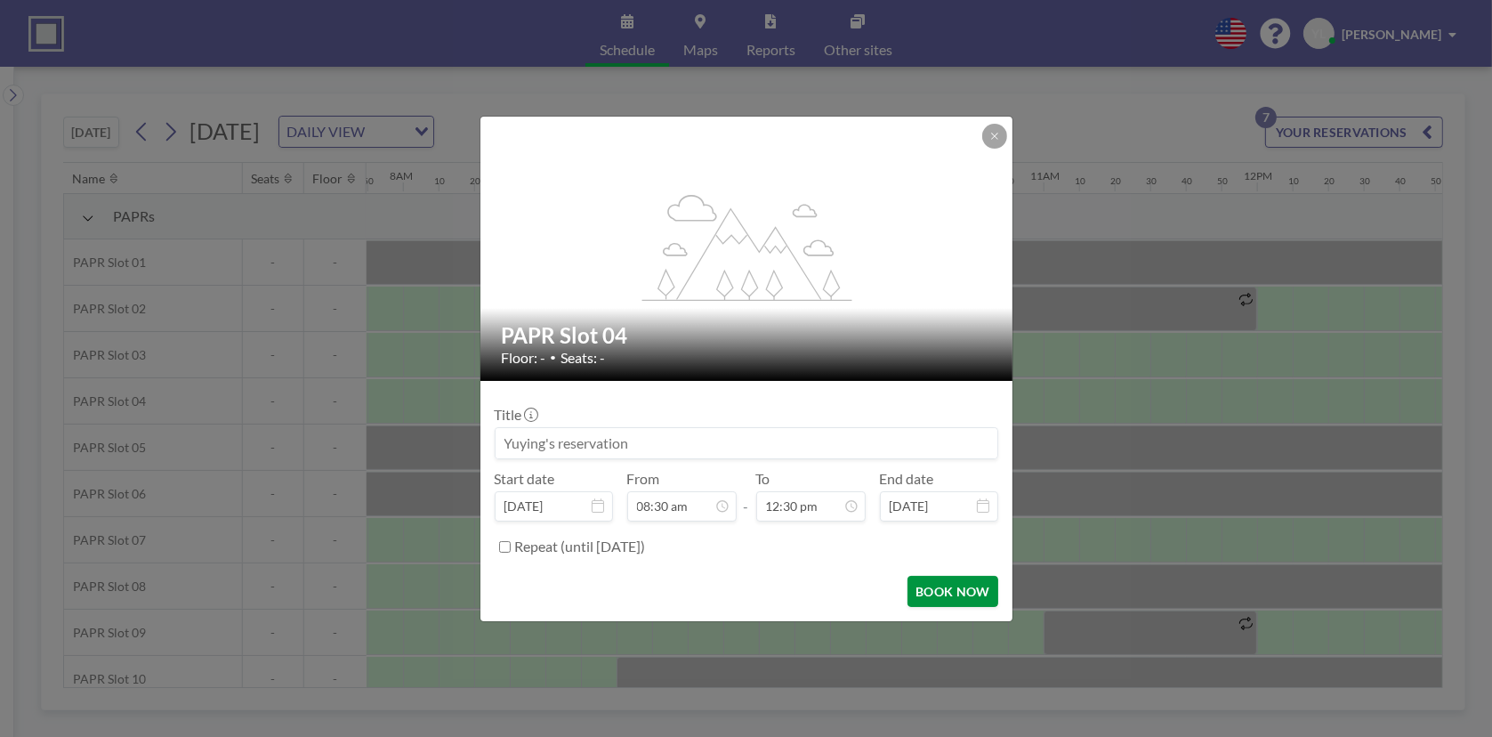
click at [962, 594] on button "BOOK NOW" at bounding box center [953, 591] width 90 height 31
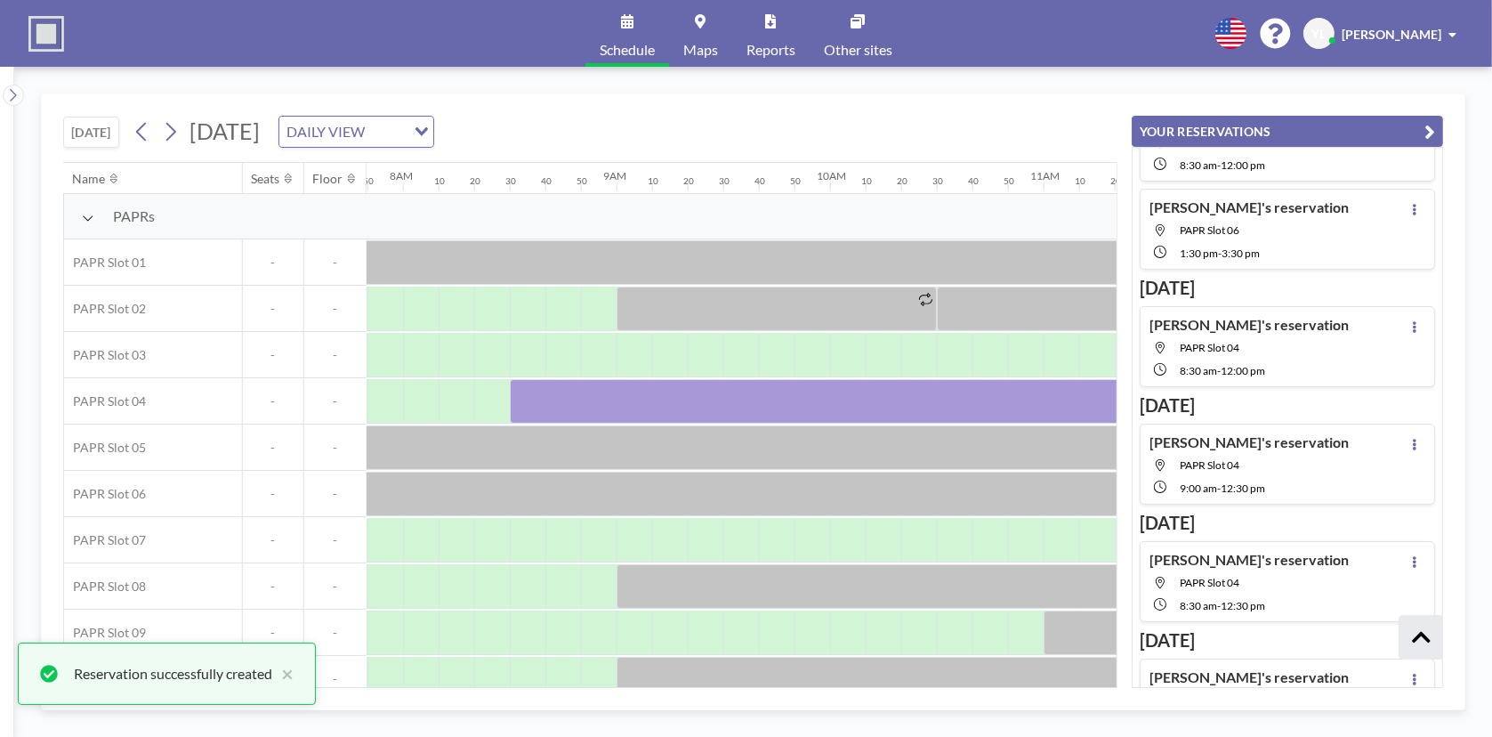
scroll to position [362, 0]
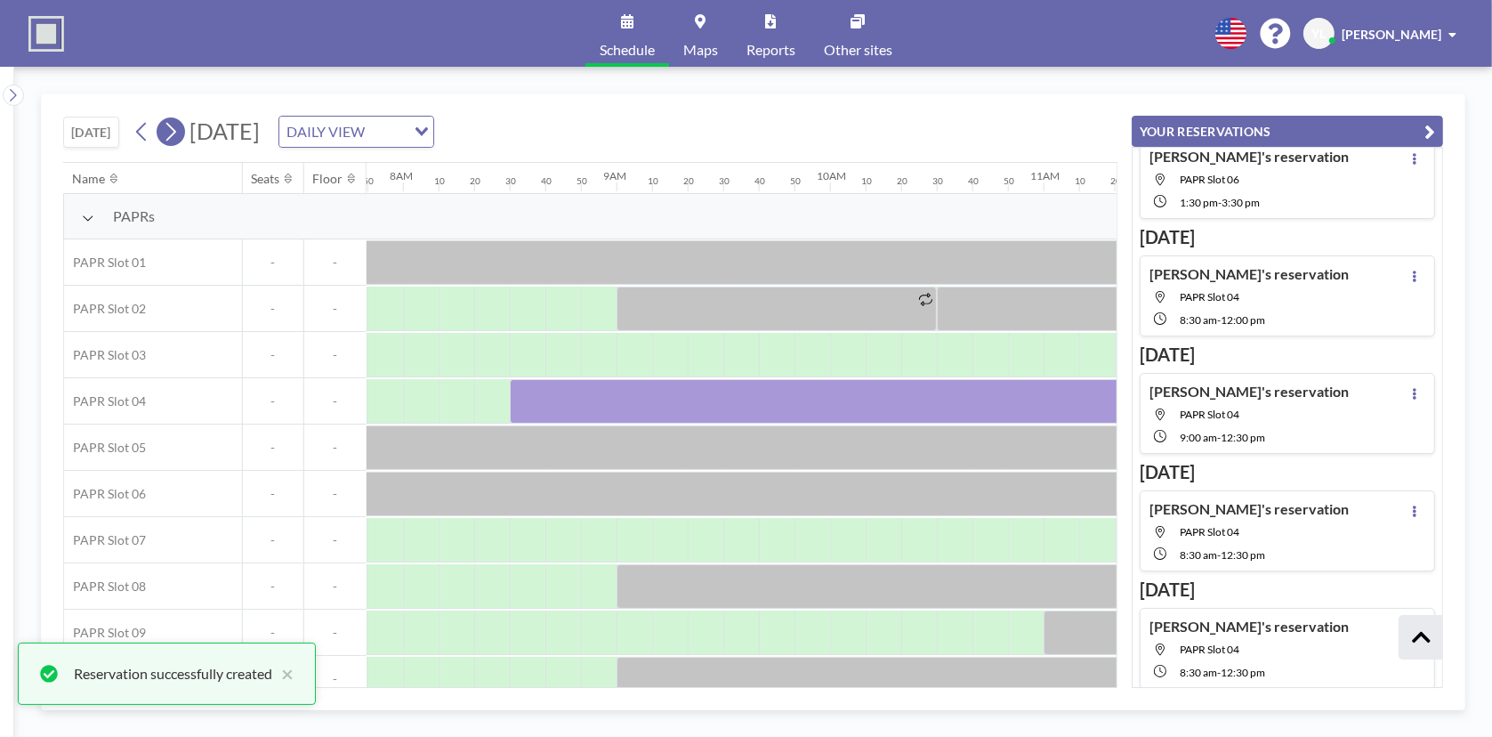
click at [169, 134] on icon at bounding box center [170, 131] width 17 height 27
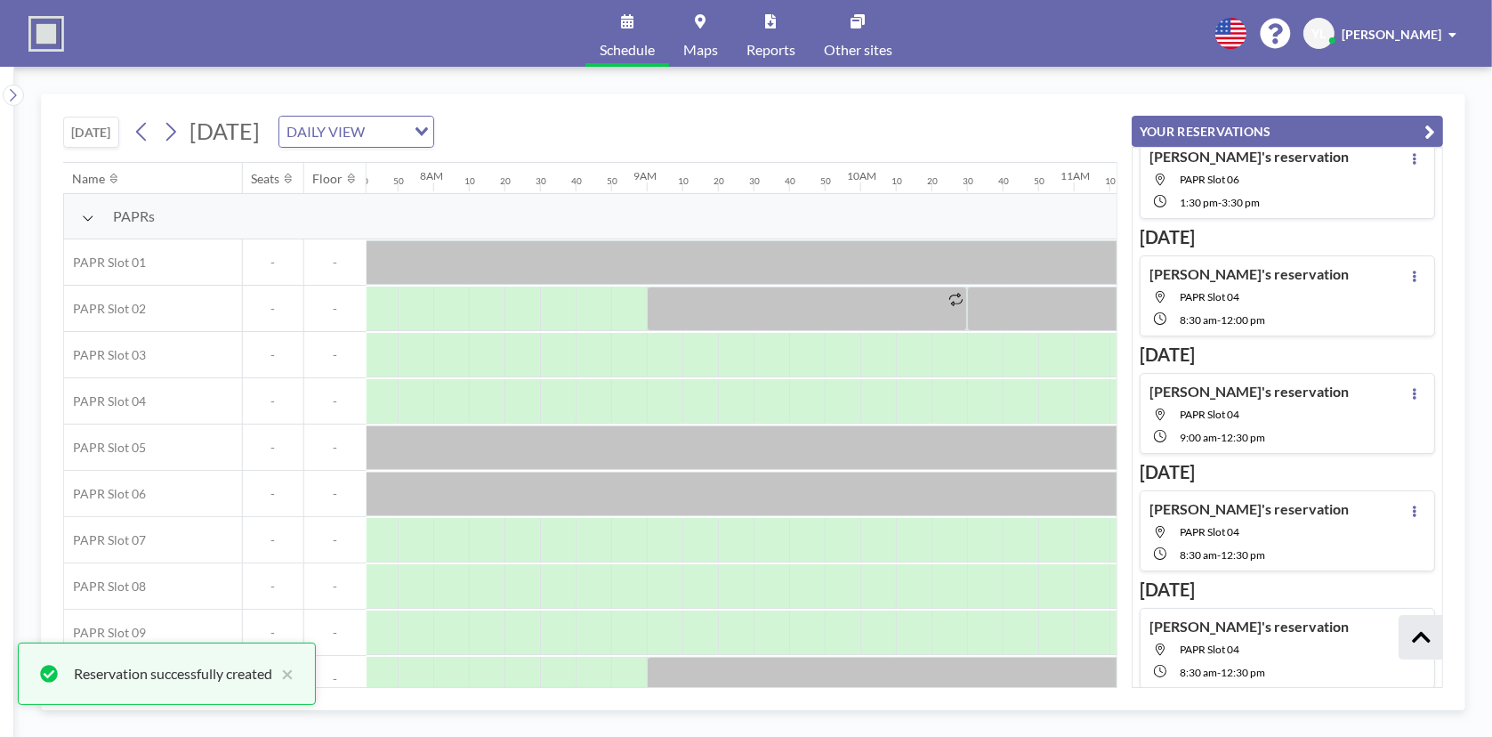
scroll to position [0, 1672]
click at [1434, 127] on icon "button" at bounding box center [1430, 131] width 11 height 21
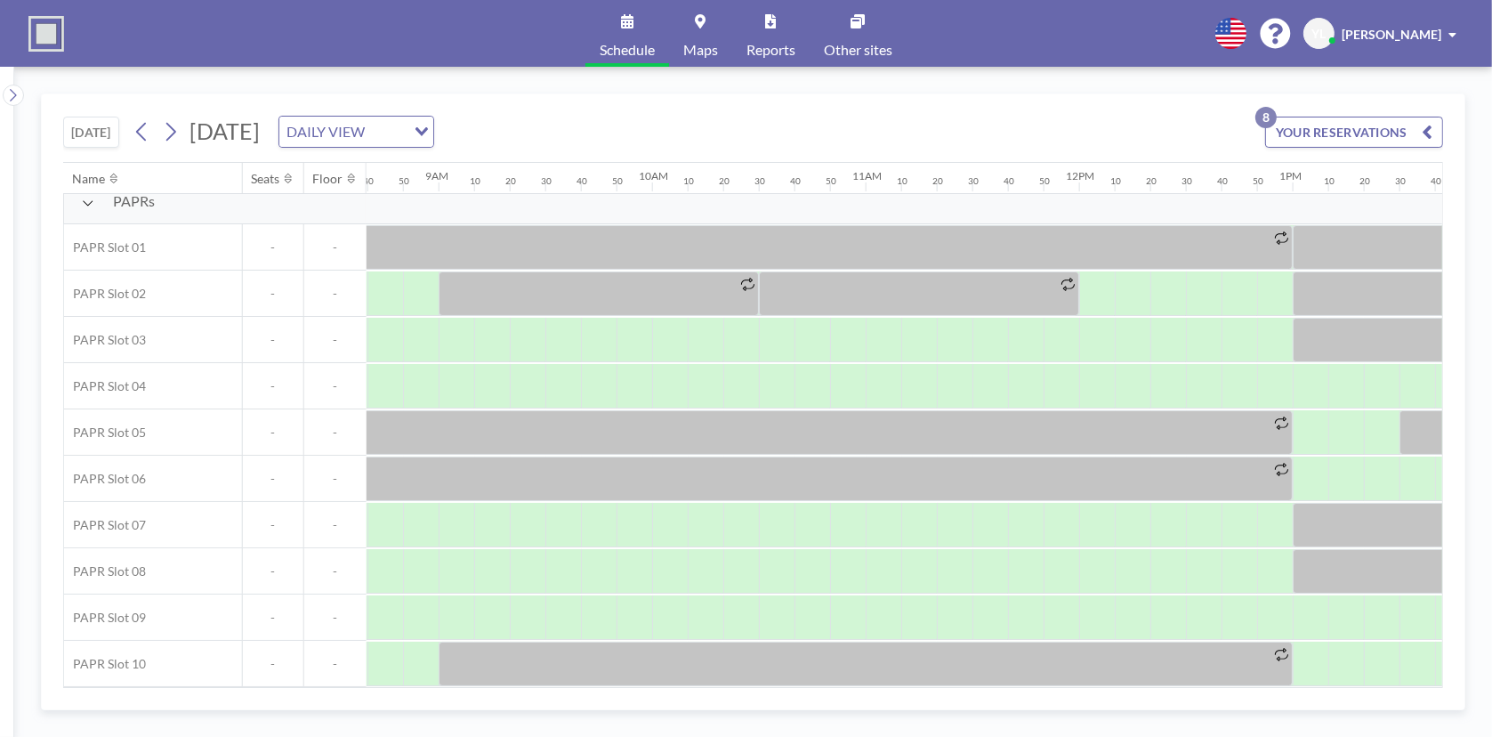
scroll to position [21, 1761]
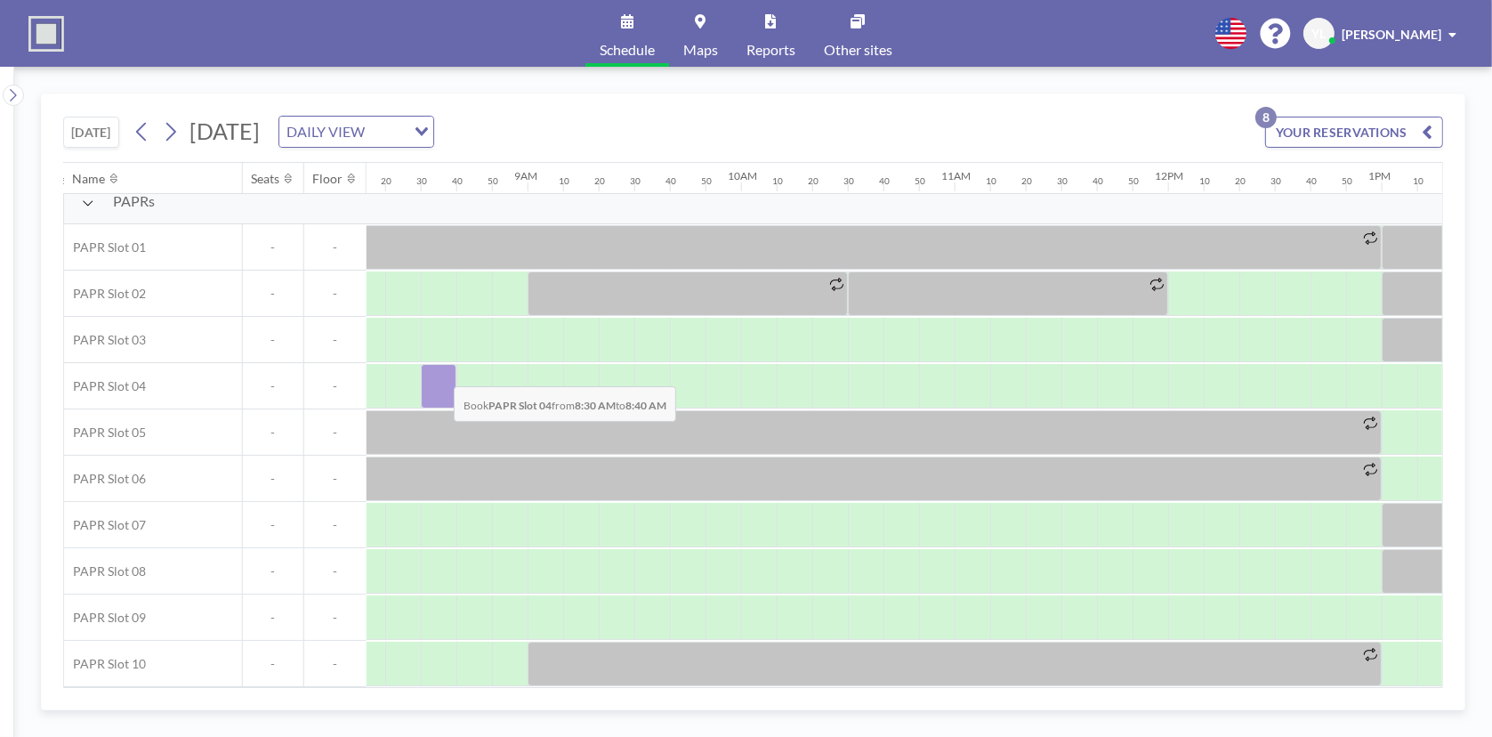
click at [440, 372] on div at bounding box center [439, 386] width 36 height 44
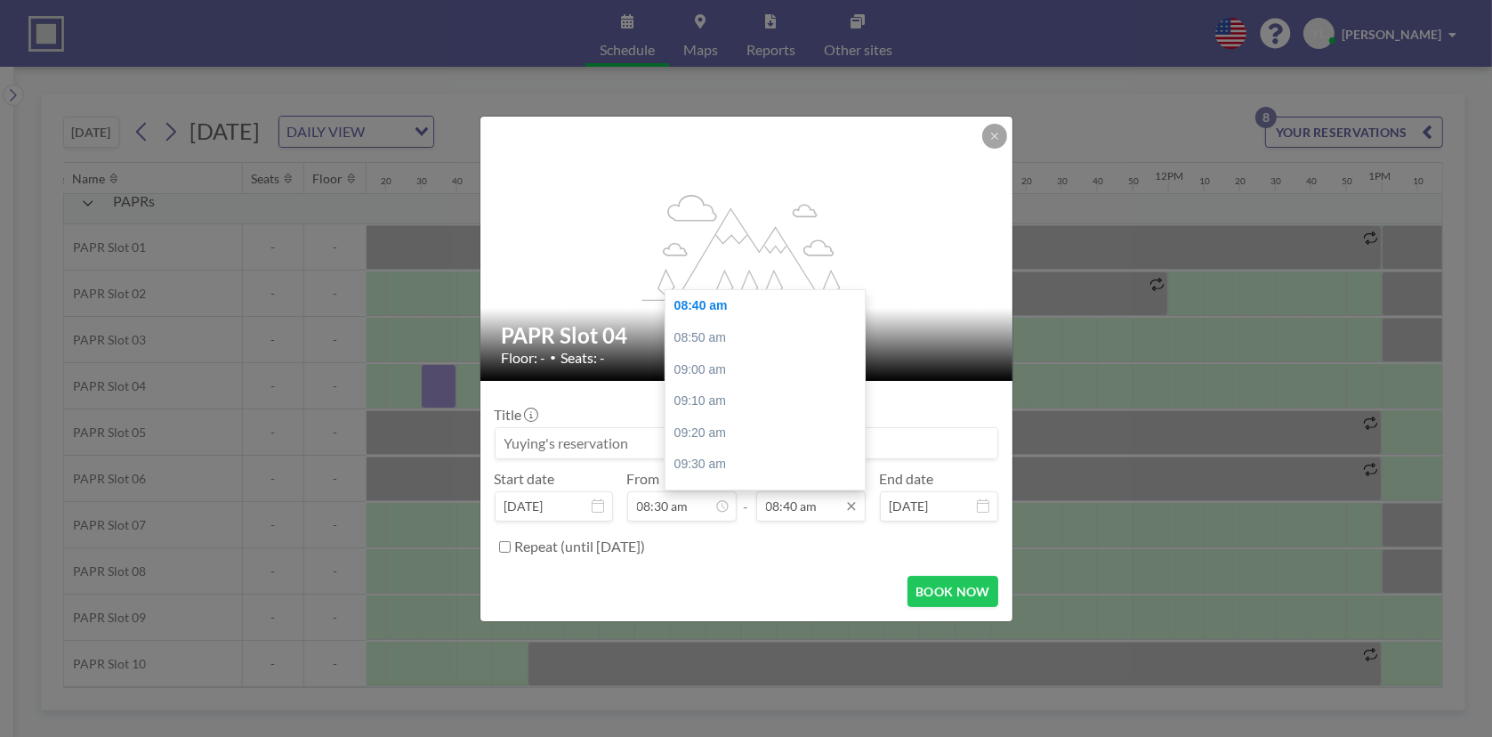
click at [836, 508] on input "08:40 am" at bounding box center [810, 506] width 109 height 30
drag, startPoint x: 739, startPoint y: 318, endPoint x: 745, endPoint y: 327, distance: 10.4
click at [739, 319] on div "12:30 pm" at bounding box center [770, 323] width 208 height 32
type input "12:30 pm"
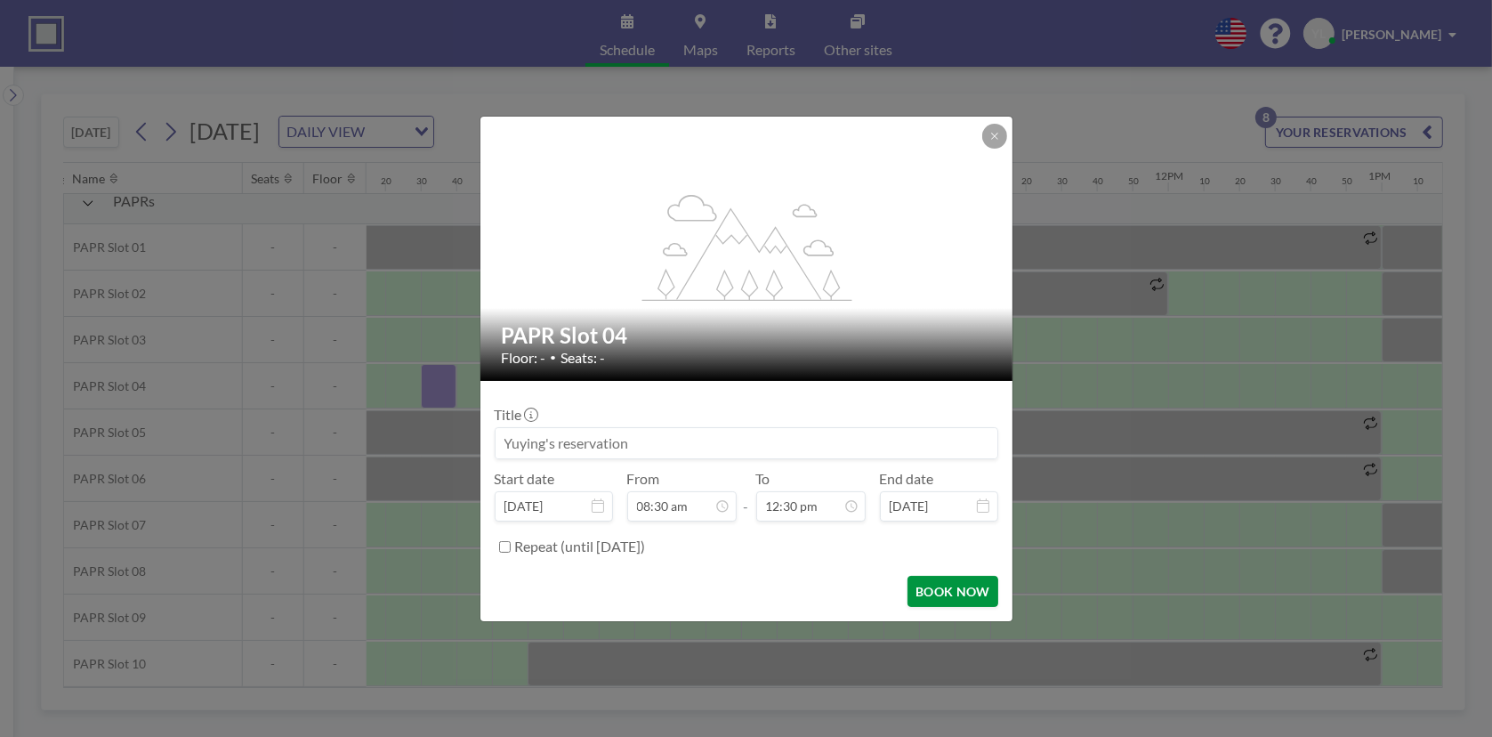
click at [955, 594] on button "BOOK NOW" at bounding box center [953, 591] width 90 height 31
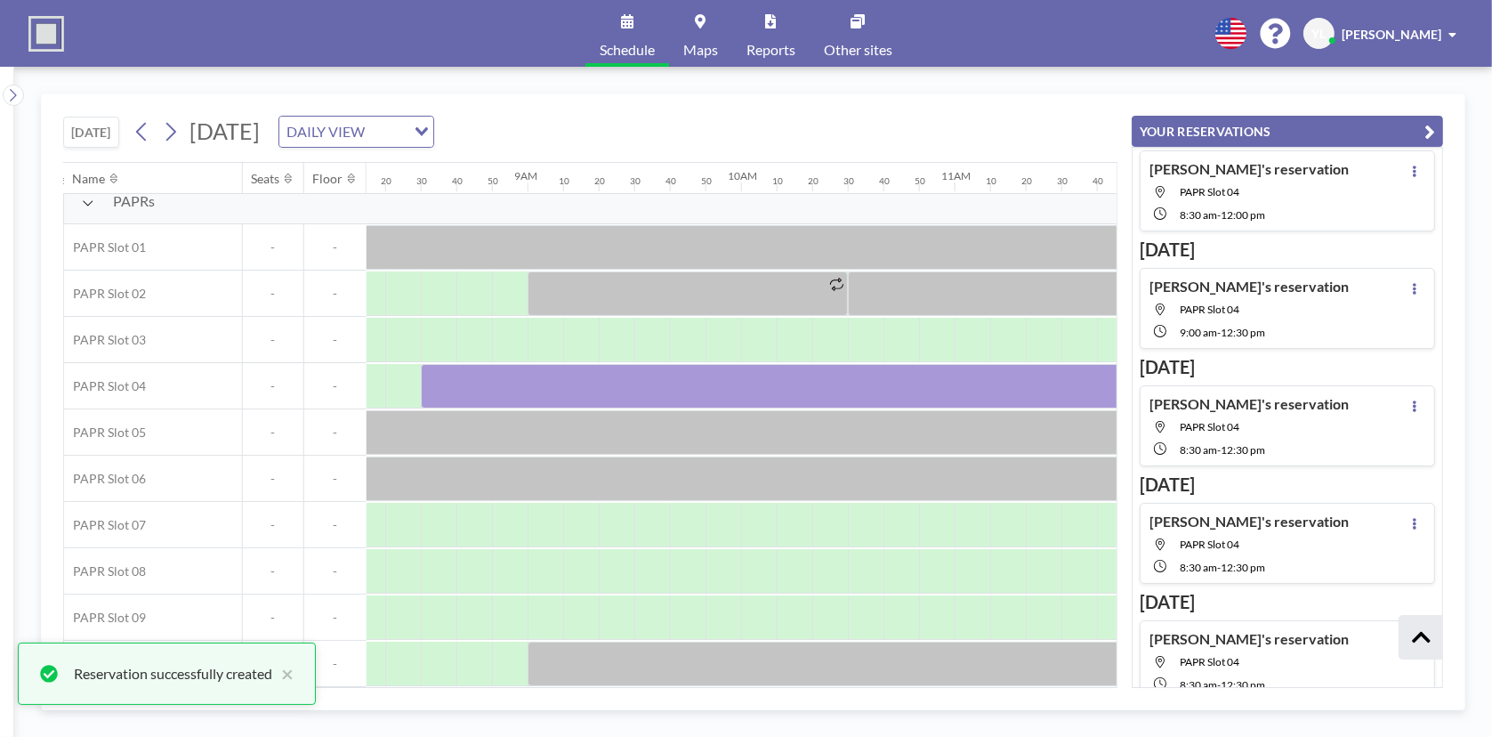
scroll to position [479, 0]
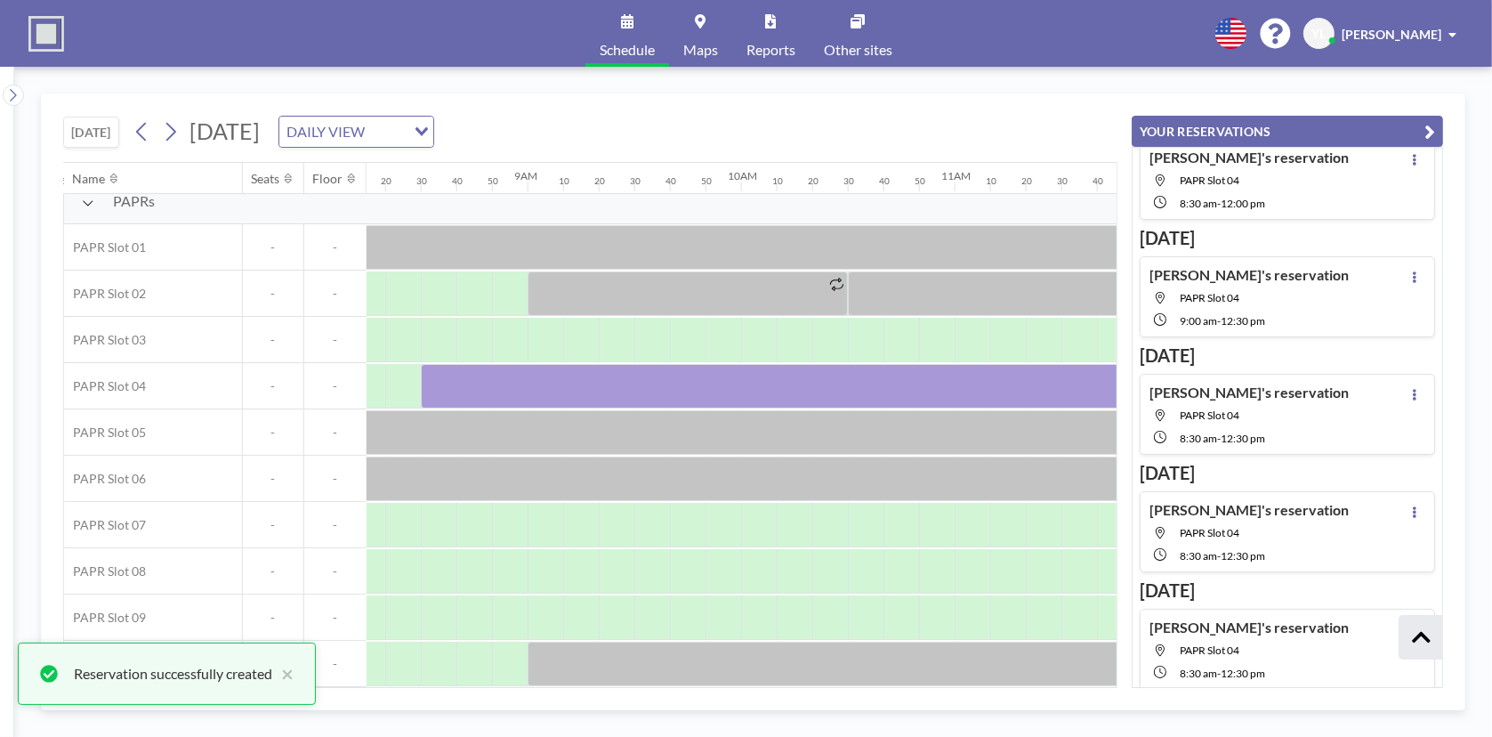
click at [198, 117] on span "Thursday, August 28, 2025" at bounding box center [225, 130] width 70 height 27
click at [172, 131] on icon at bounding box center [170, 131] width 17 height 27
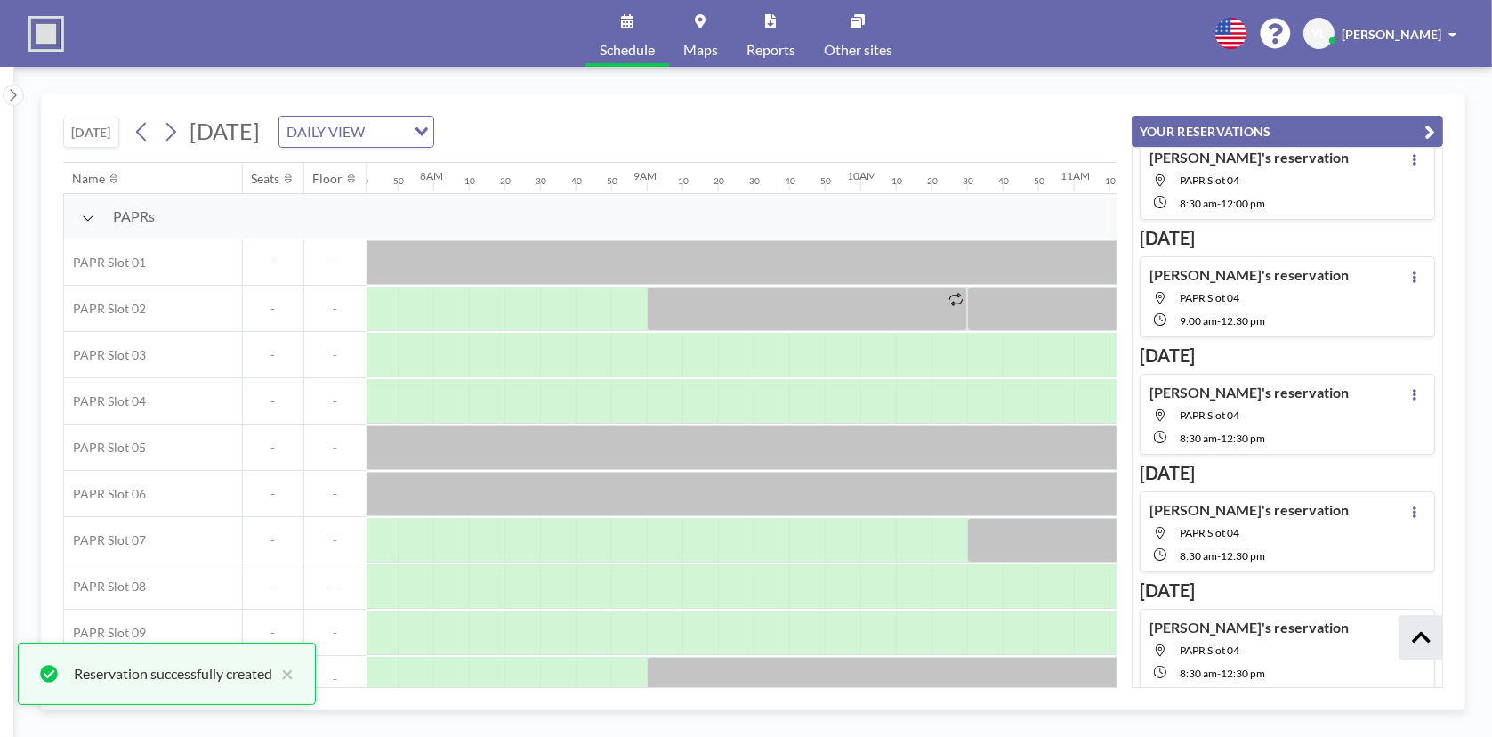
scroll to position [0, 1672]
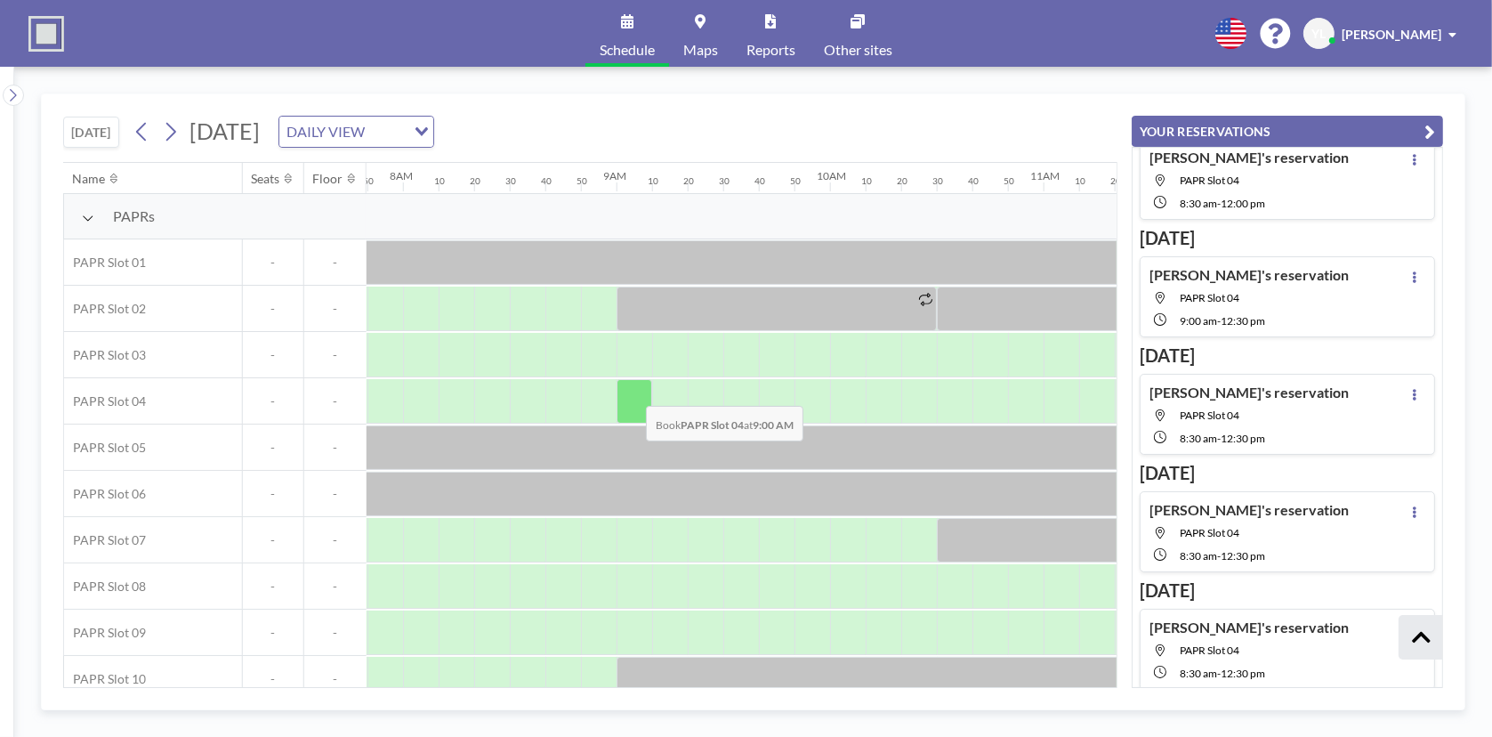
click at [632, 392] on div at bounding box center [635, 401] width 36 height 44
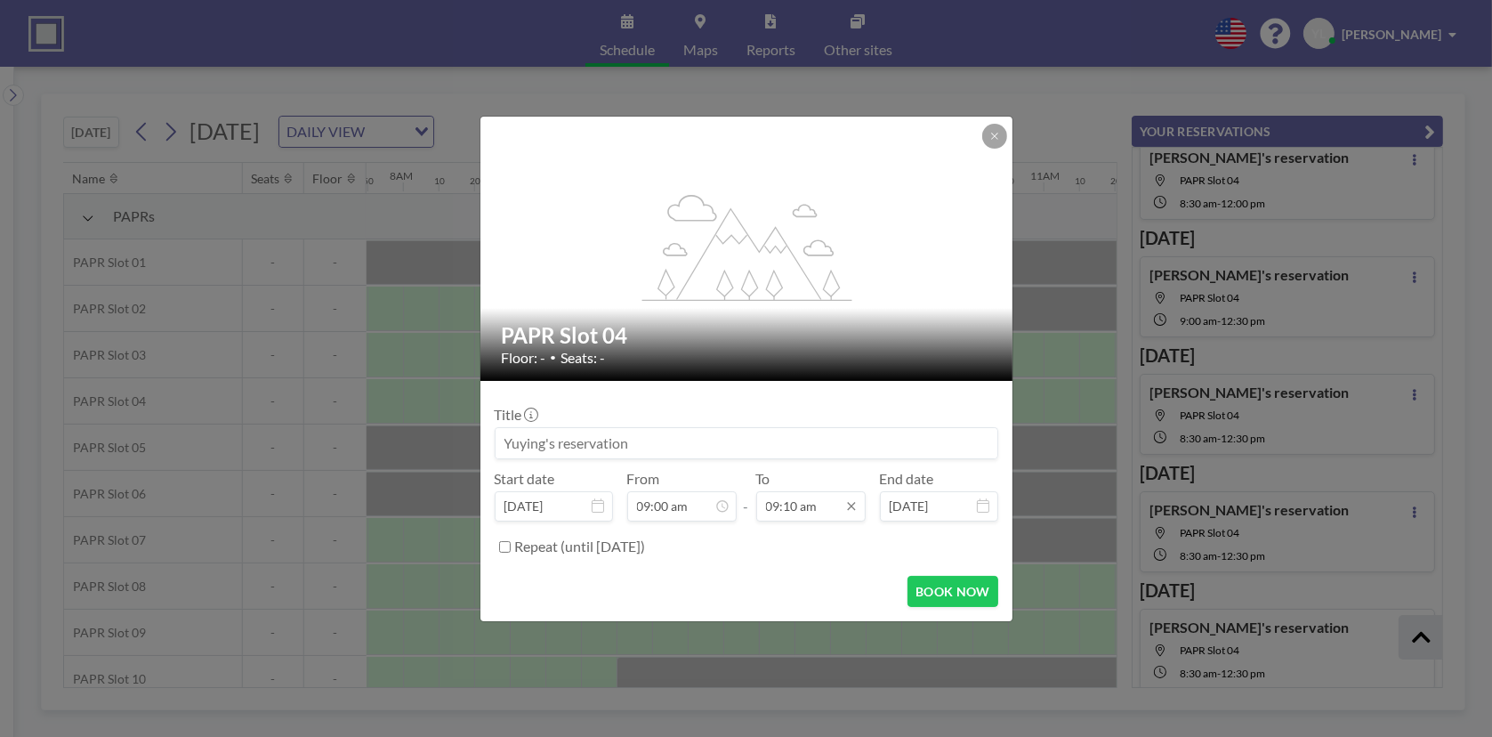
scroll to position [0, 0]
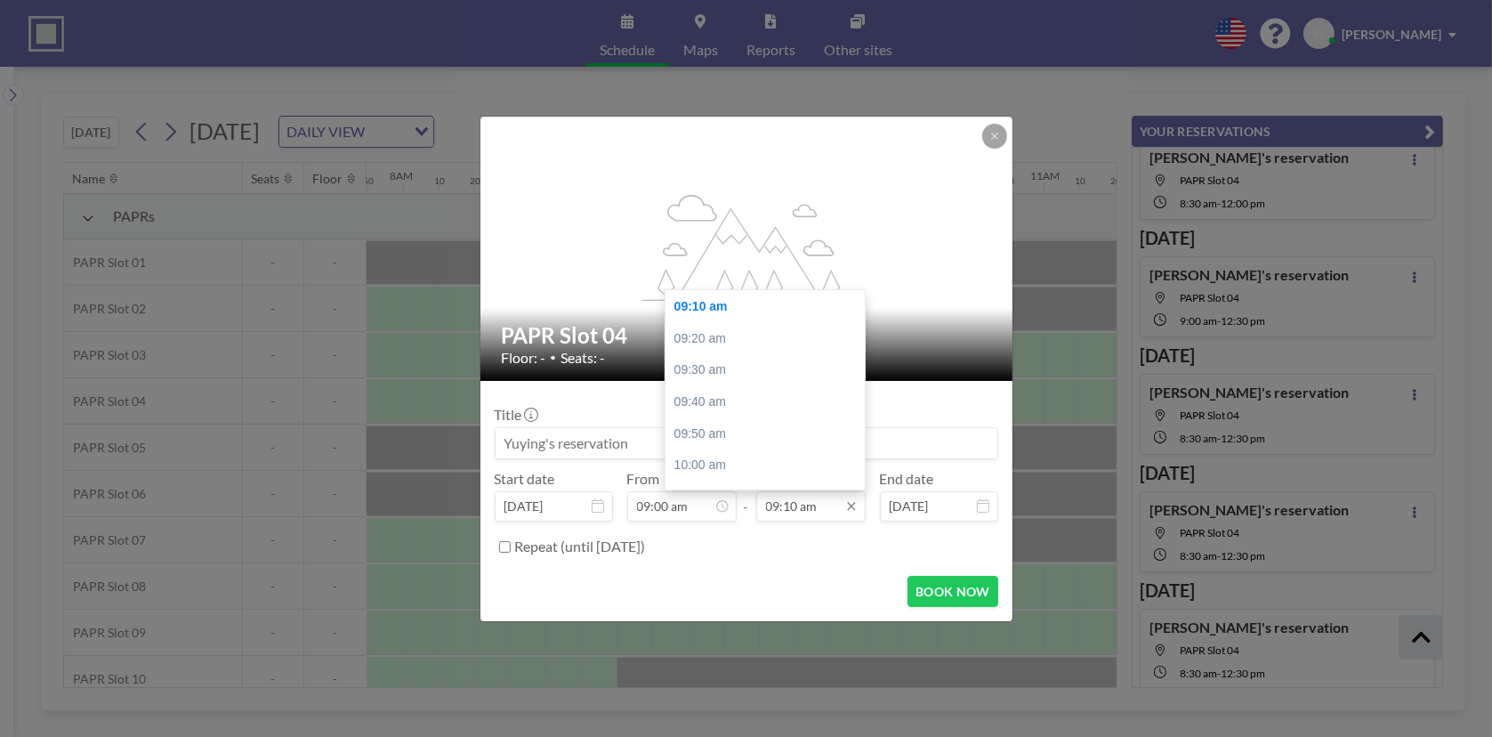
click at [827, 502] on input "09:10 am" at bounding box center [810, 506] width 109 height 30
click at [721, 308] on div "12:00 pm" at bounding box center [770, 311] width 208 height 32
type input "12:00 pm"
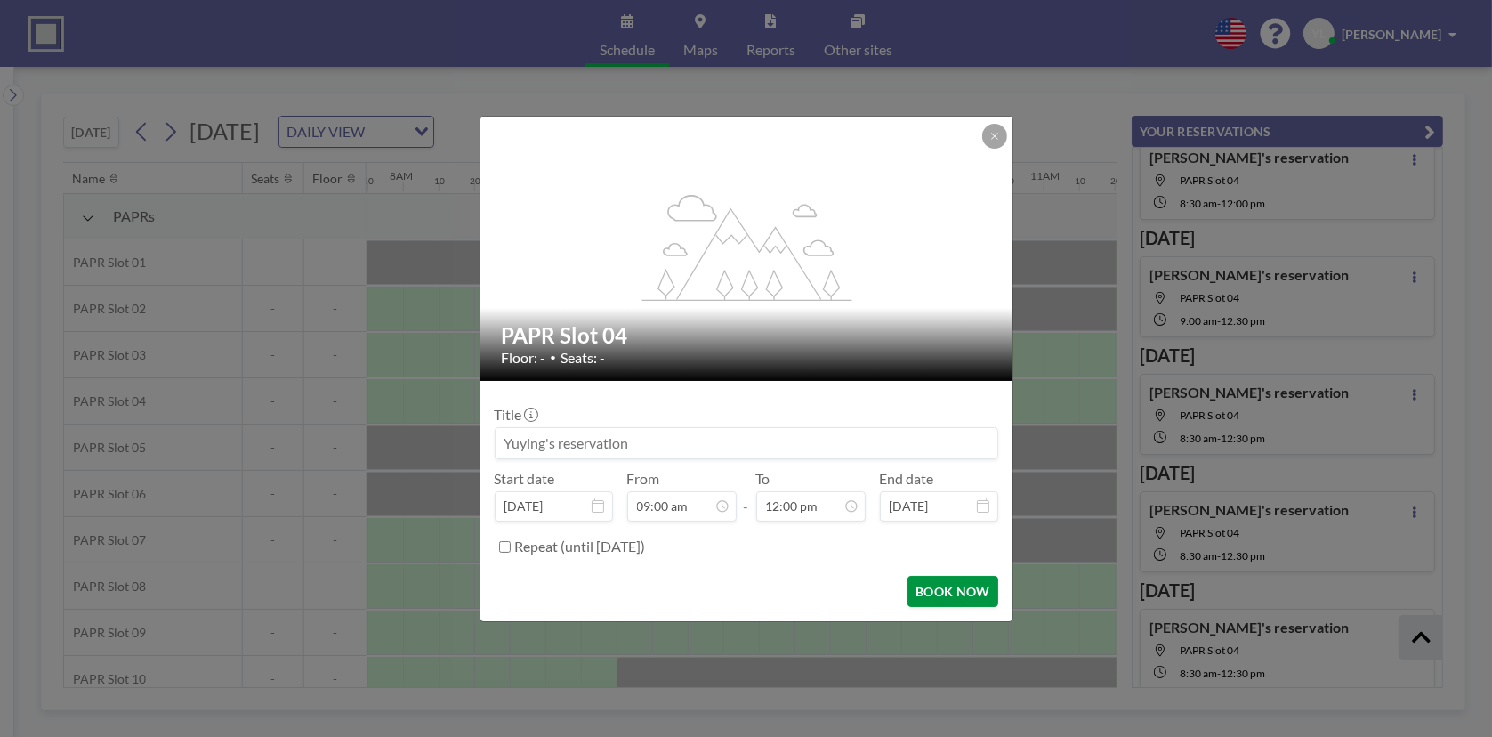
click at [954, 592] on button "BOOK NOW" at bounding box center [953, 591] width 90 height 31
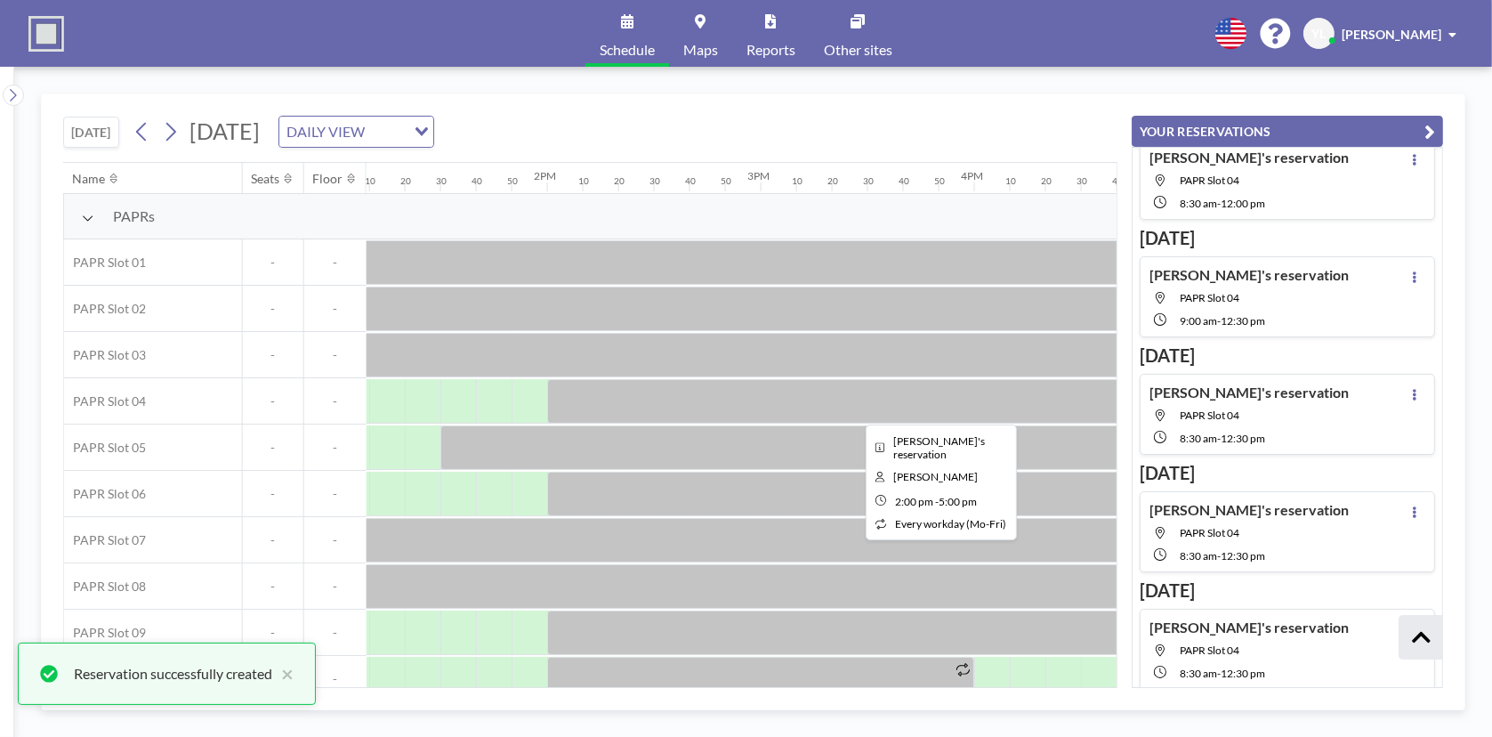
scroll to position [0, 2829]
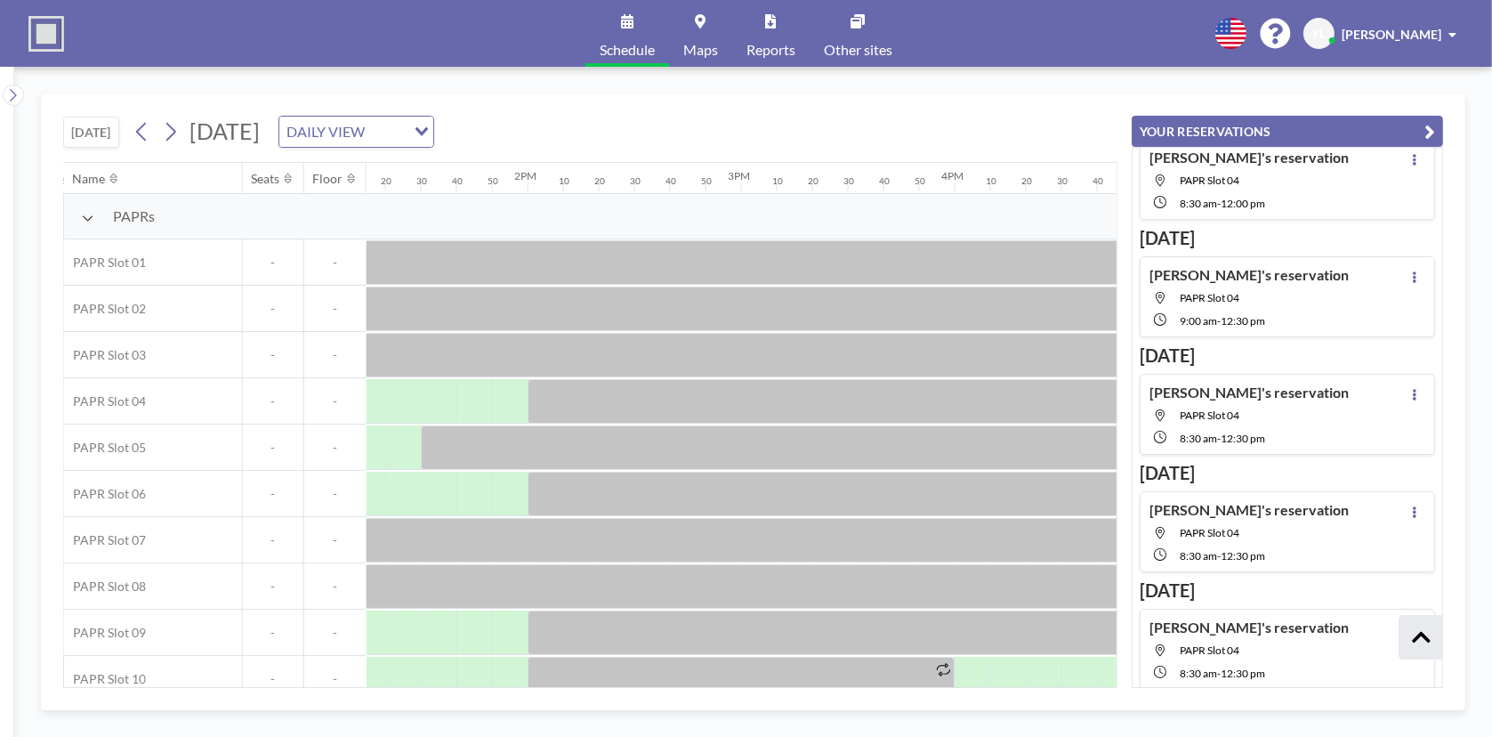
click at [1425, 130] on icon "button" at bounding box center [1430, 131] width 11 height 21
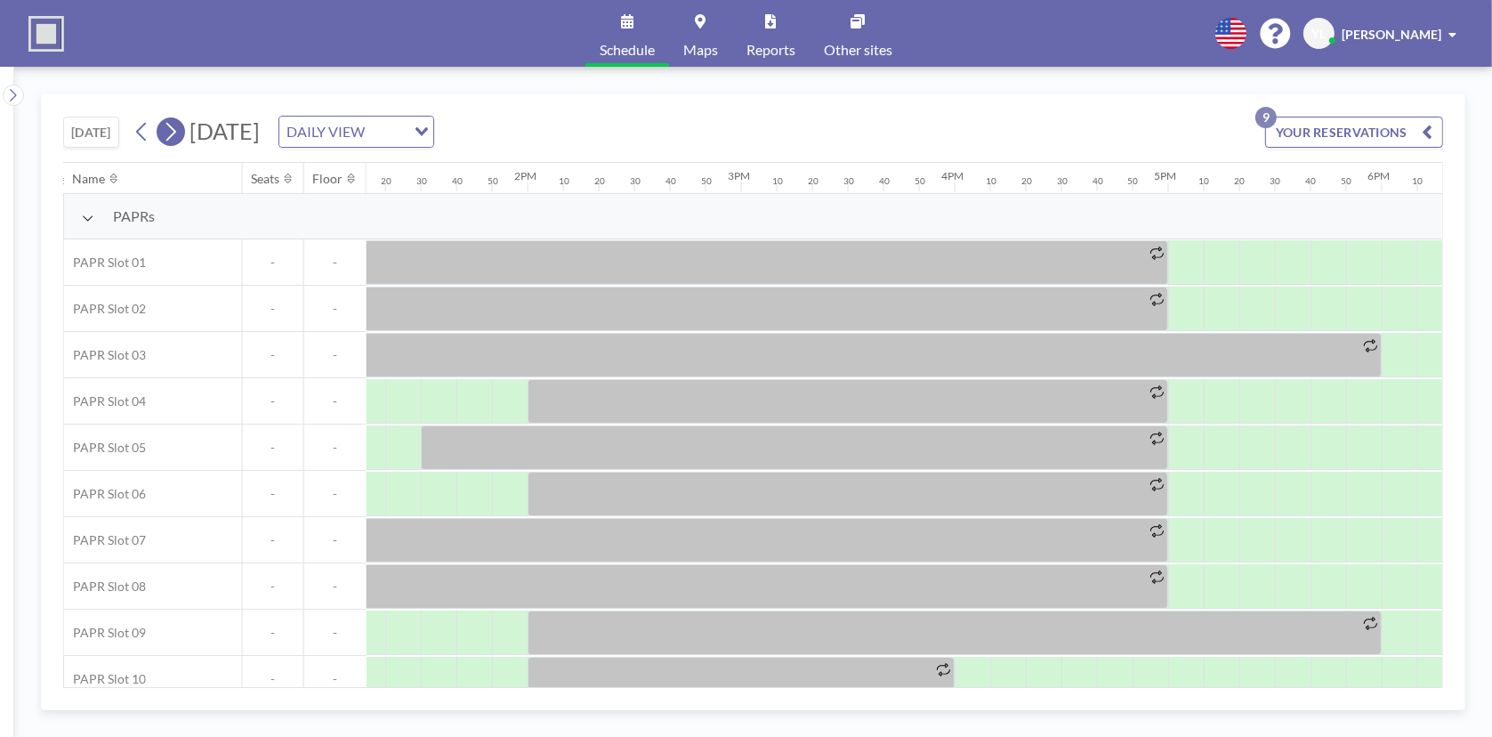
click at [167, 124] on icon at bounding box center [170, 131] width 17 height 27
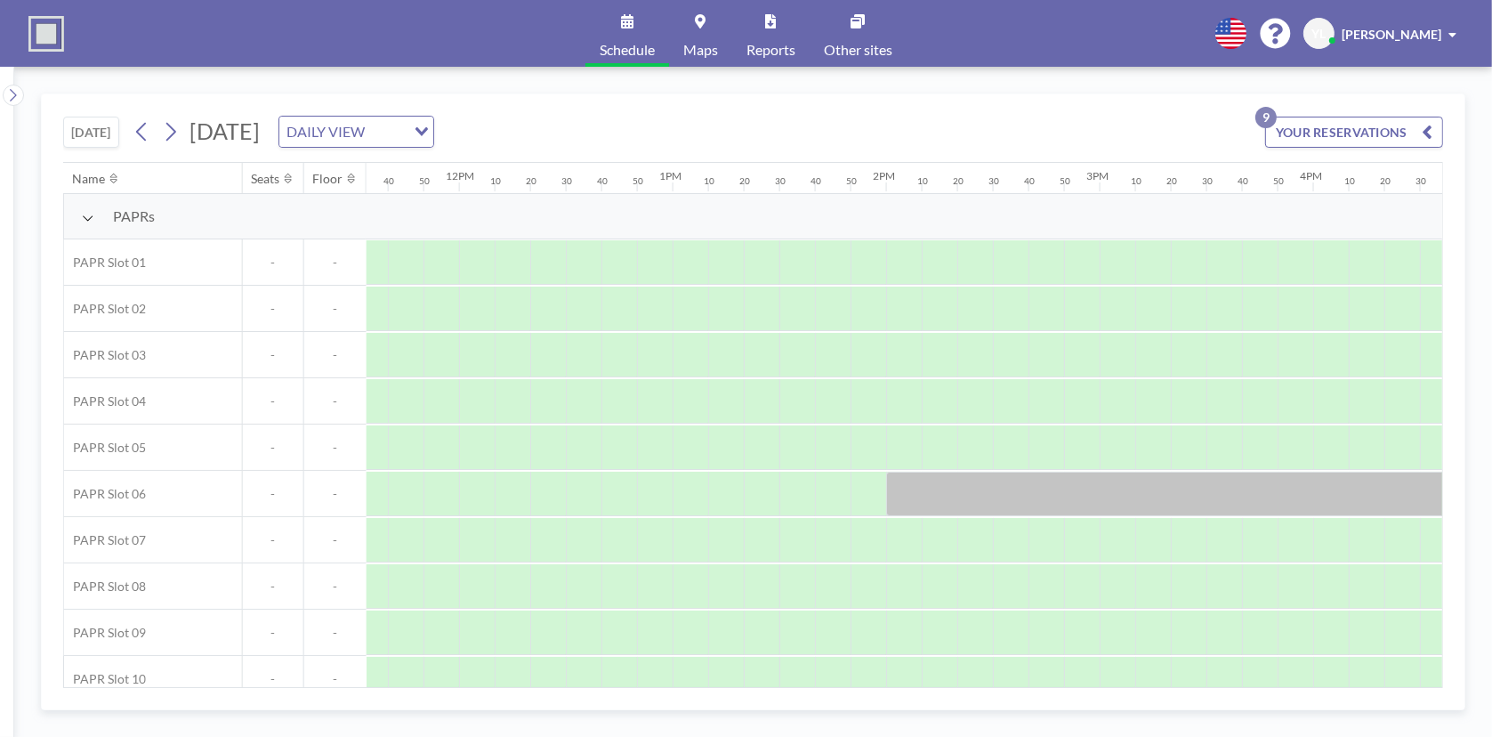
scroll to position [0, 2473]
click at [168, 126] on icon at bounding box center [170, 131] width 17 height 27
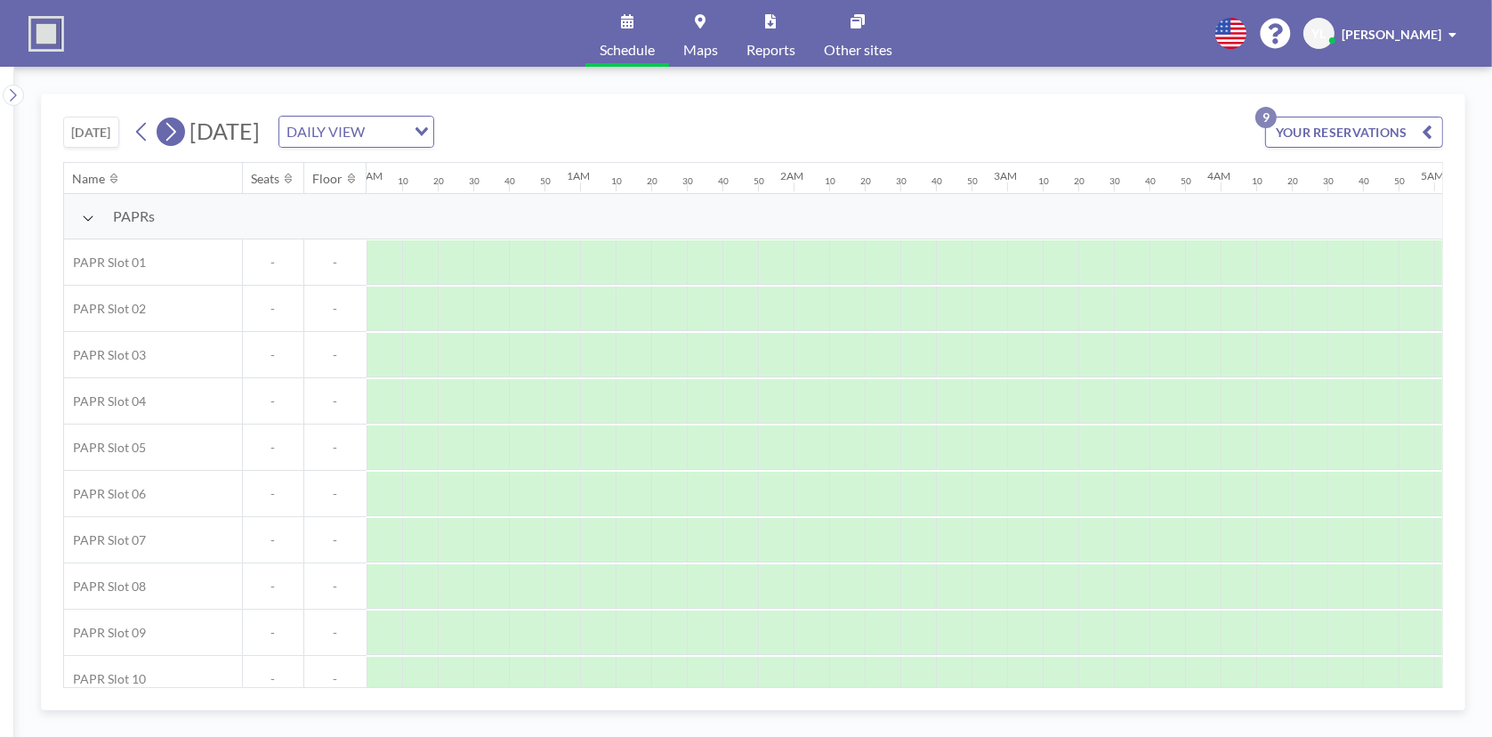
scroll to position [0, 504]
click at [168, 126] on icon at bounding box center [170, 131] width 17 height 27
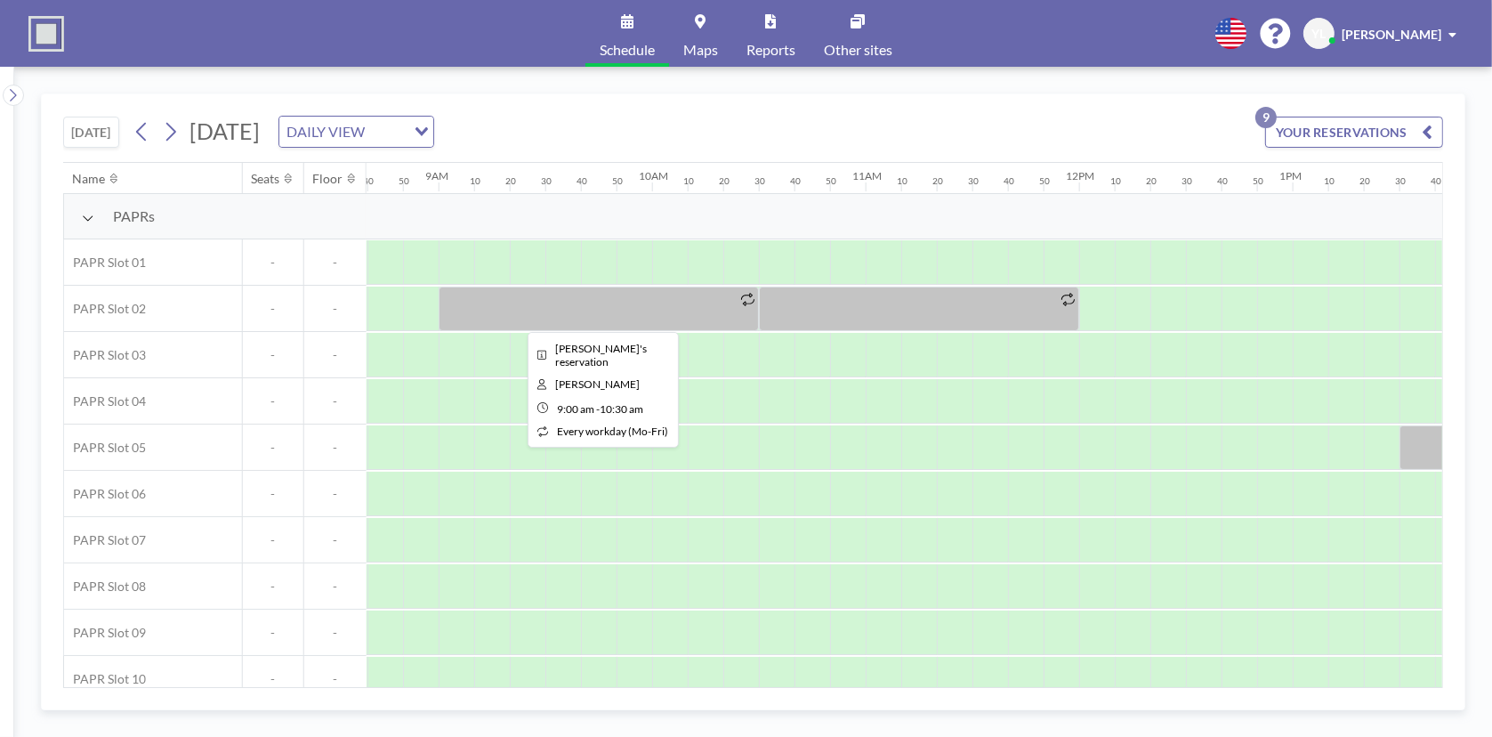
scroll to position [0, 1833]
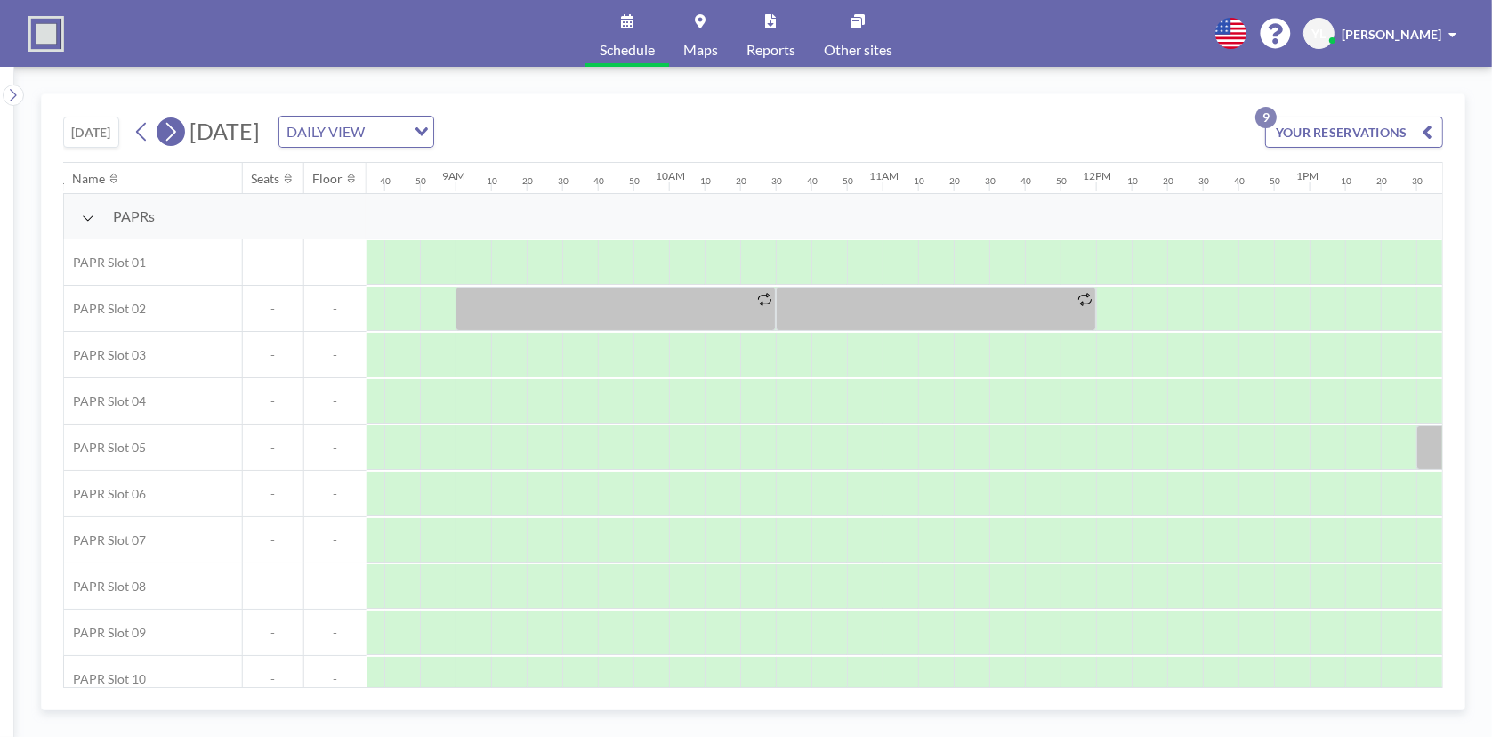
click at [178, 128] on icon at bounding box center [170, 131] width 17 height 27
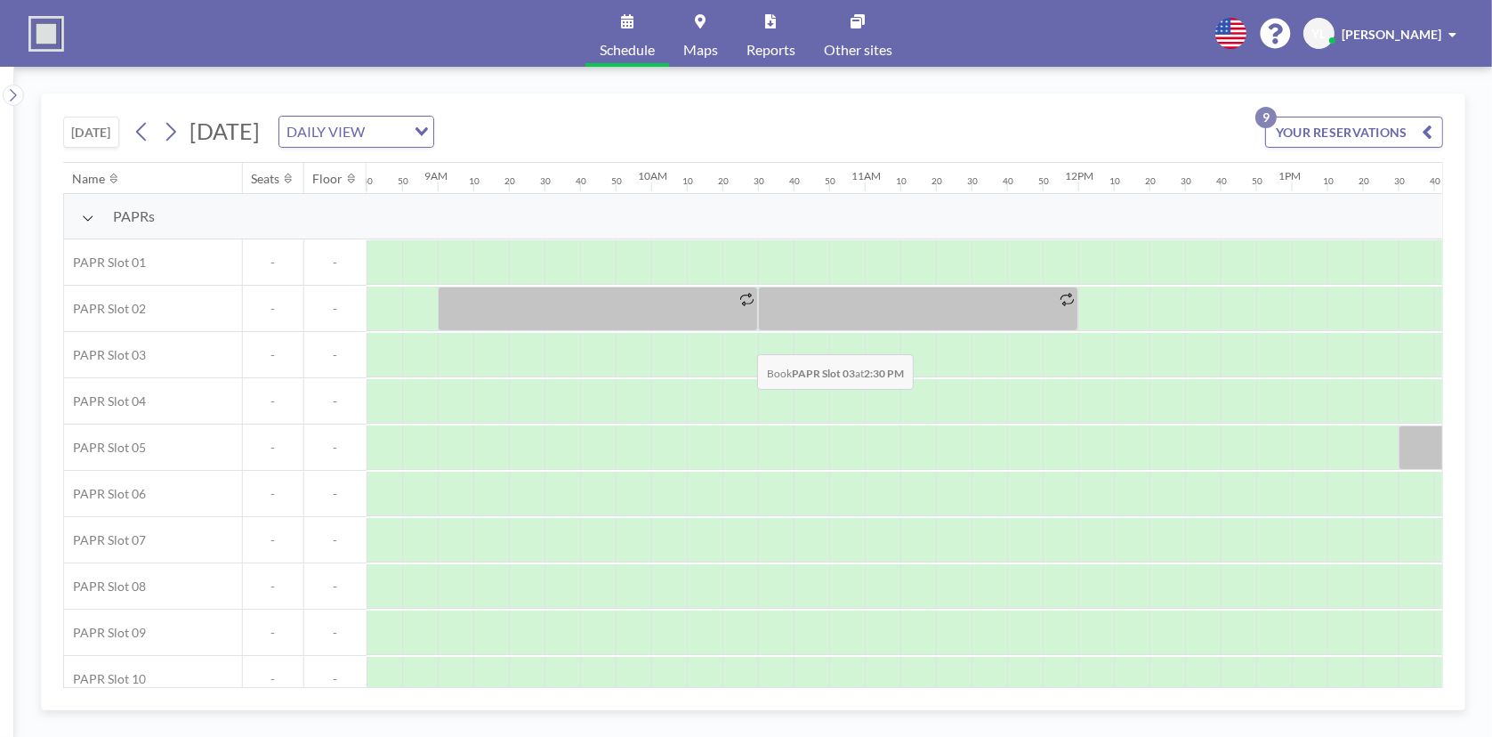
scroll to position [0, 1850]
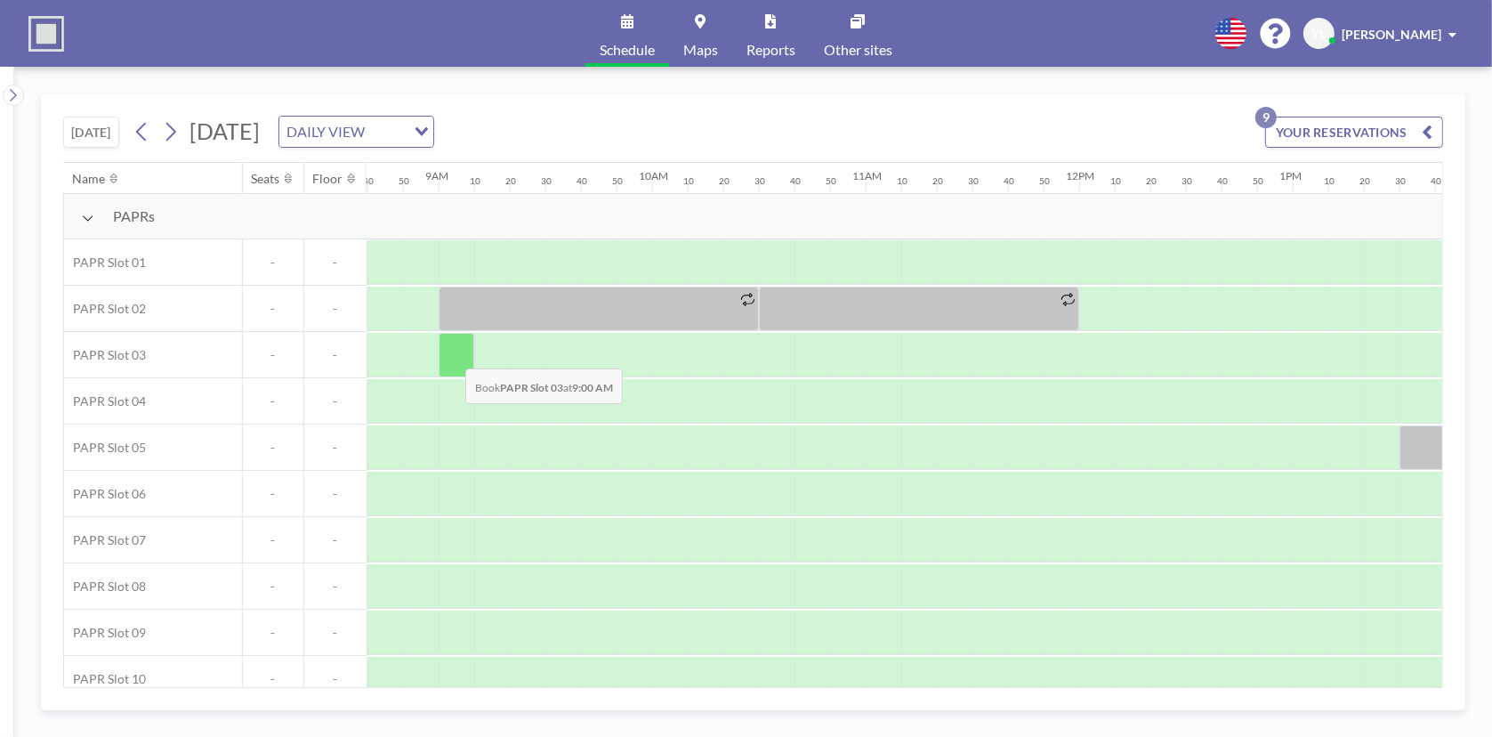
click at [451, 354] on div at bounding box center [457, 355] width 36 height 44
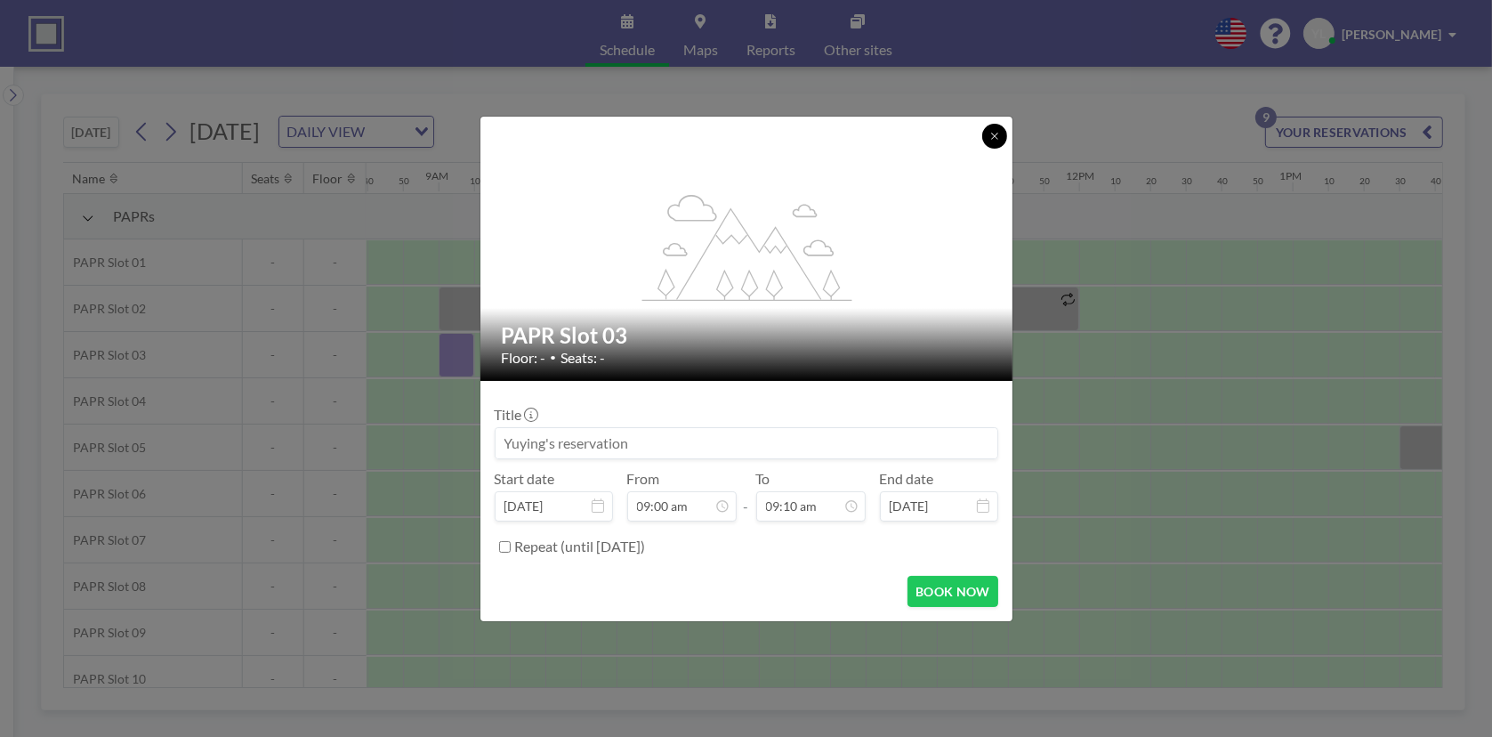
click at [985, 139] on button at bounding box center [994, 136] width 25 height 25
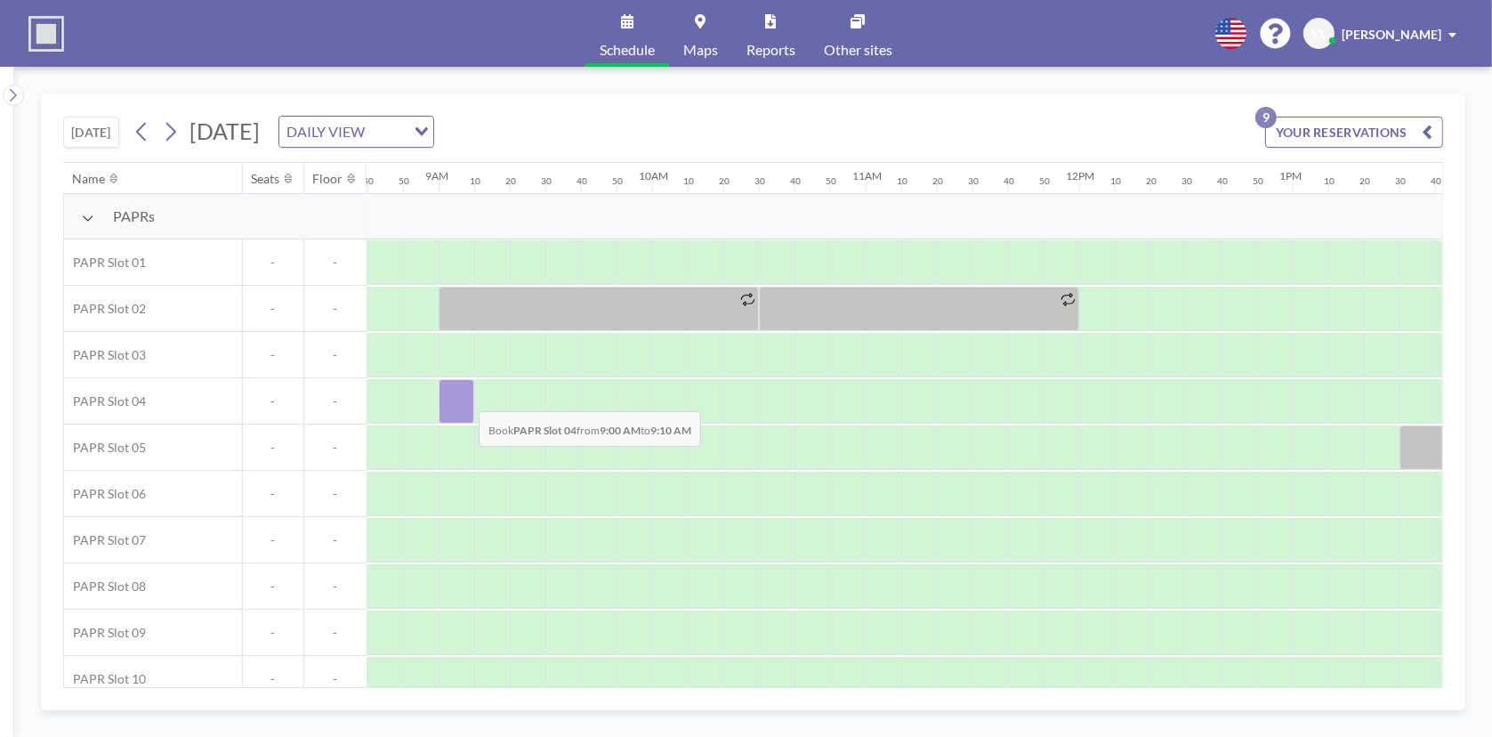
click at [465, 397] on div at bounding box center [457, 401] width 36 height 44
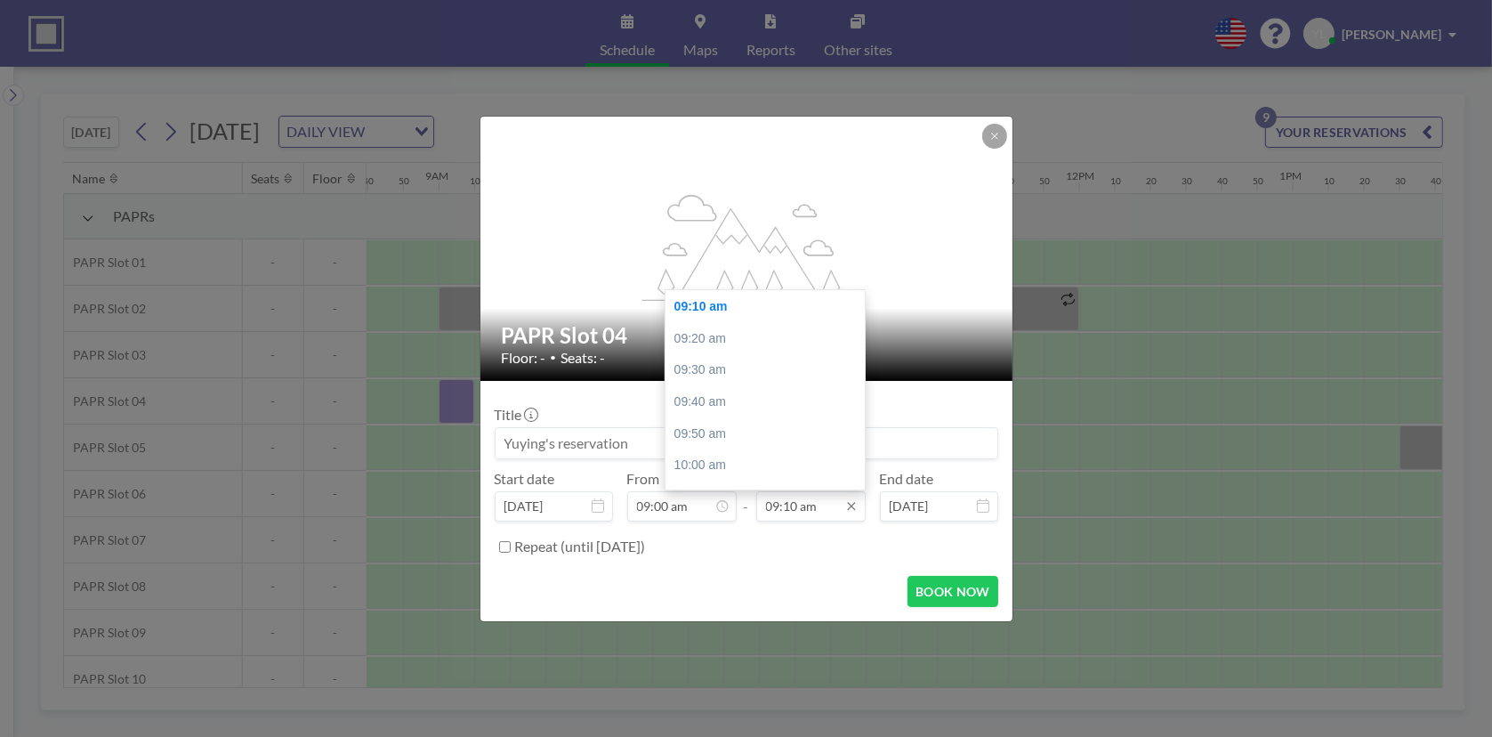
click at [804, 503] on input "09:10 am" at bounding box center [810, 506] width 109 height 30
click at [762, 307] on div "12:00 pm" at bounding box center [770, 311] width 208 height 32
type input "12:00 pm"
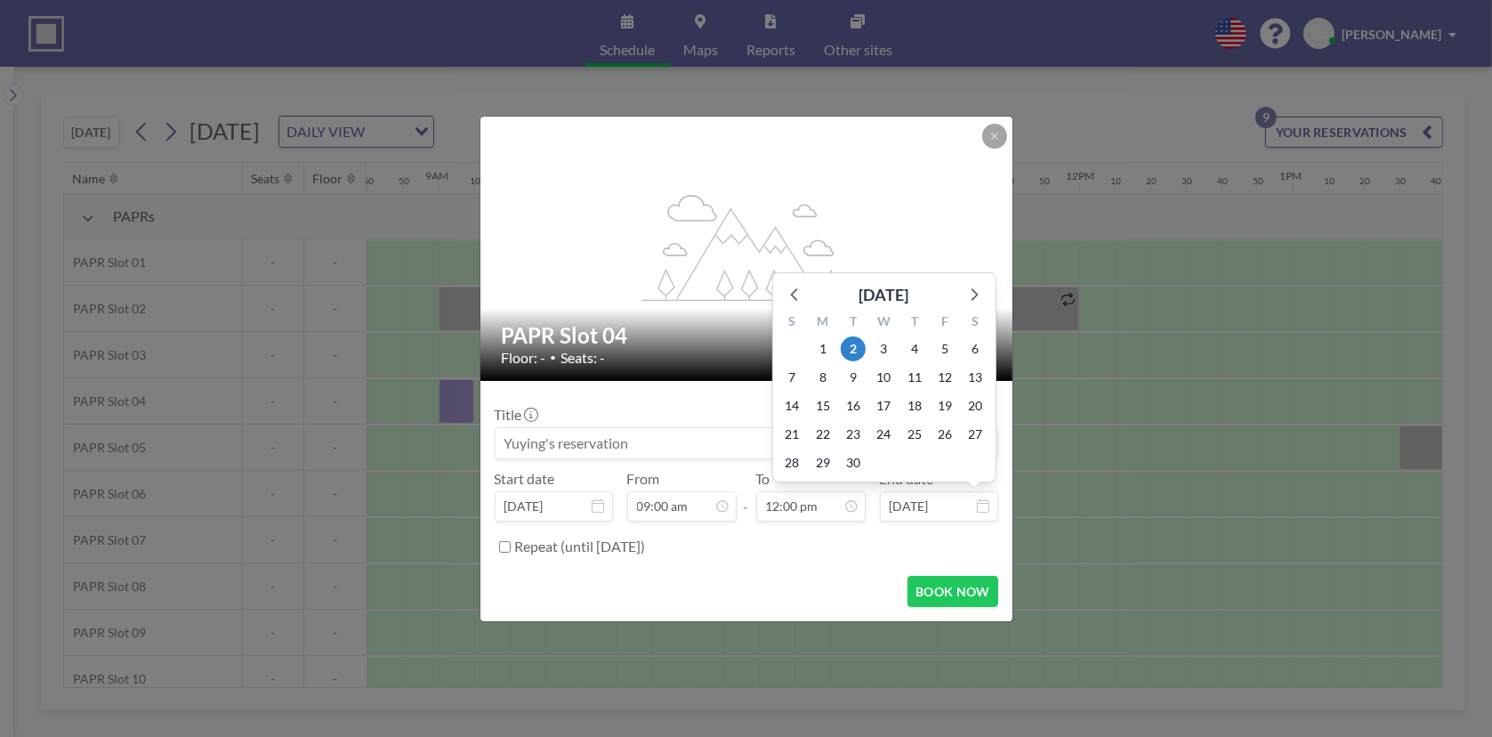
scroll to position [2279, 0]
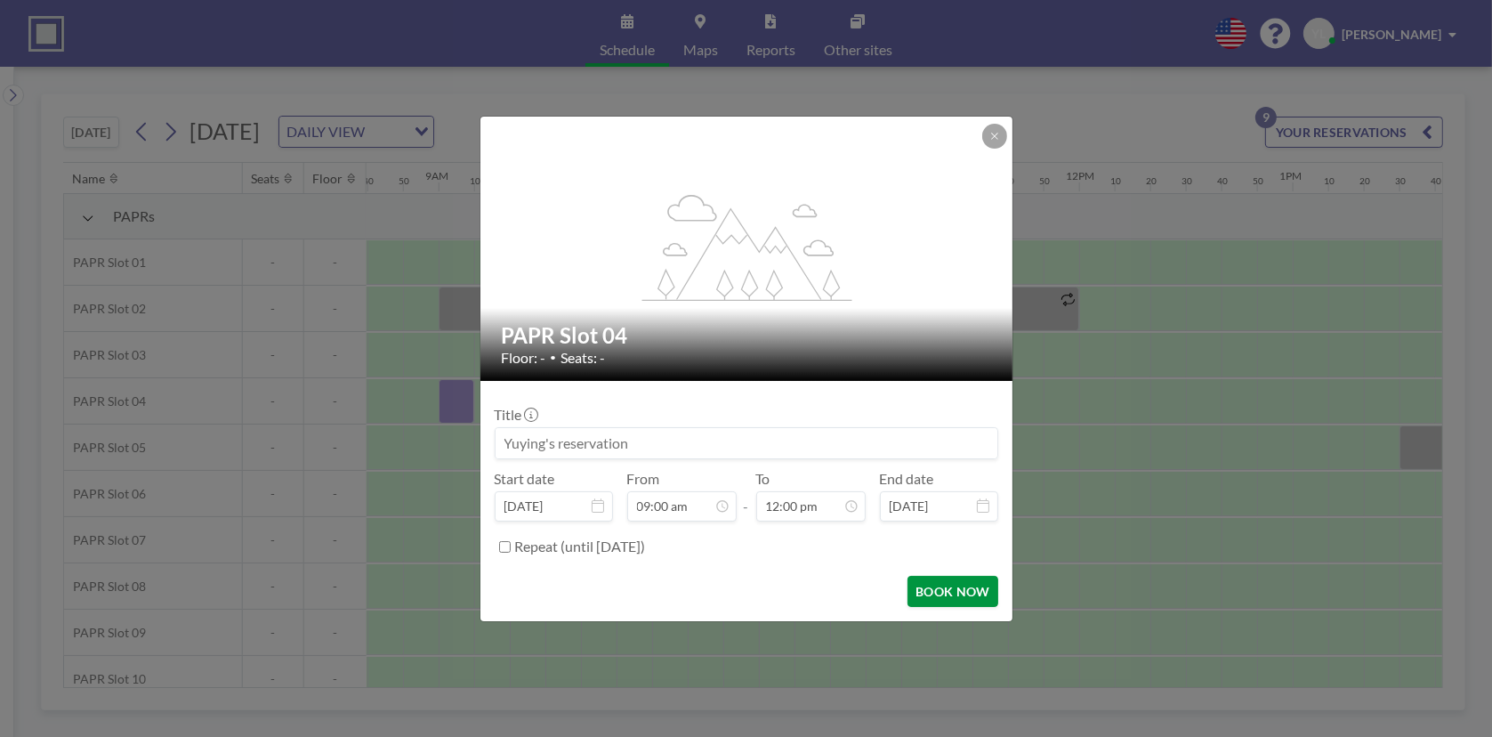
click at [986, 582] on button "BOOK NOW" at bounding box center [953, 591] width 90 height 31
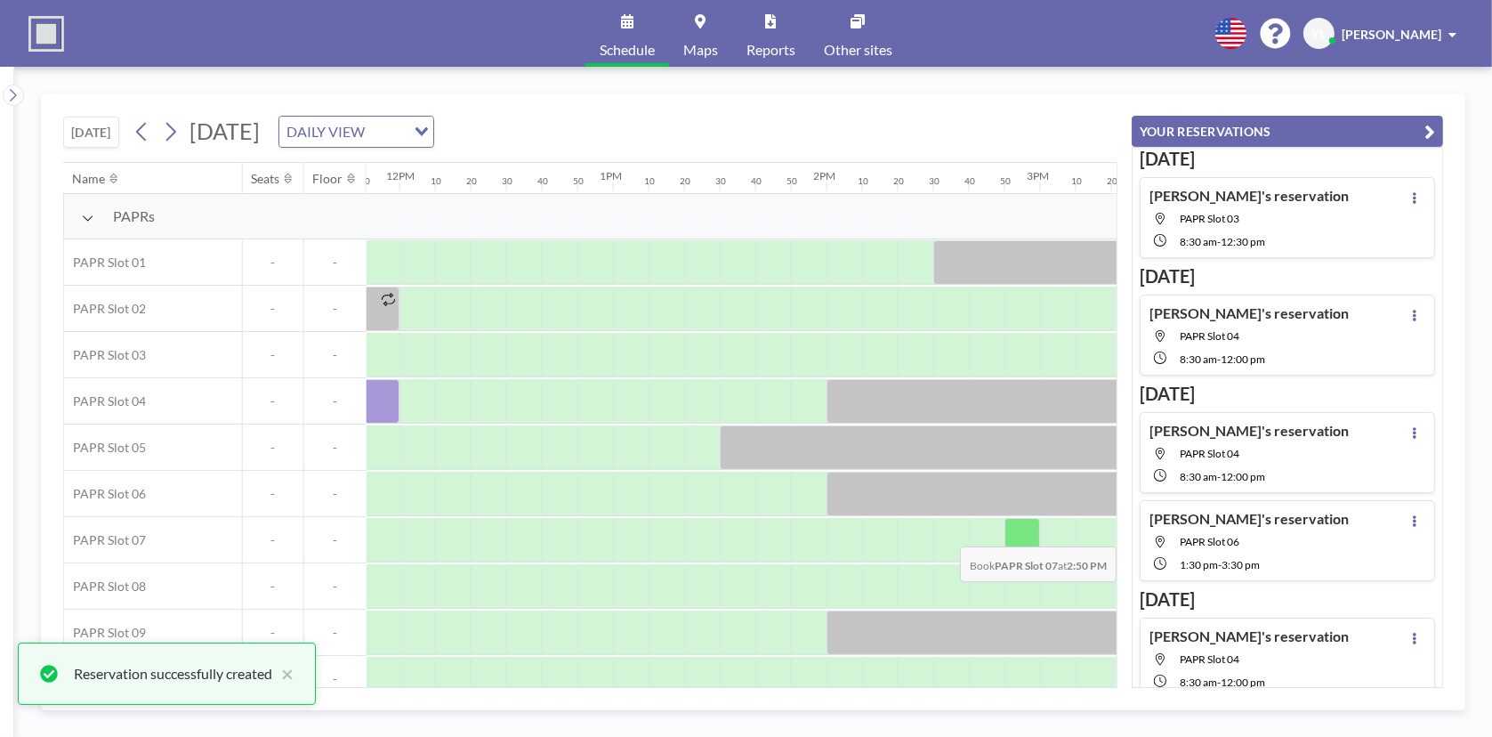
scroll to position [0, 2562]
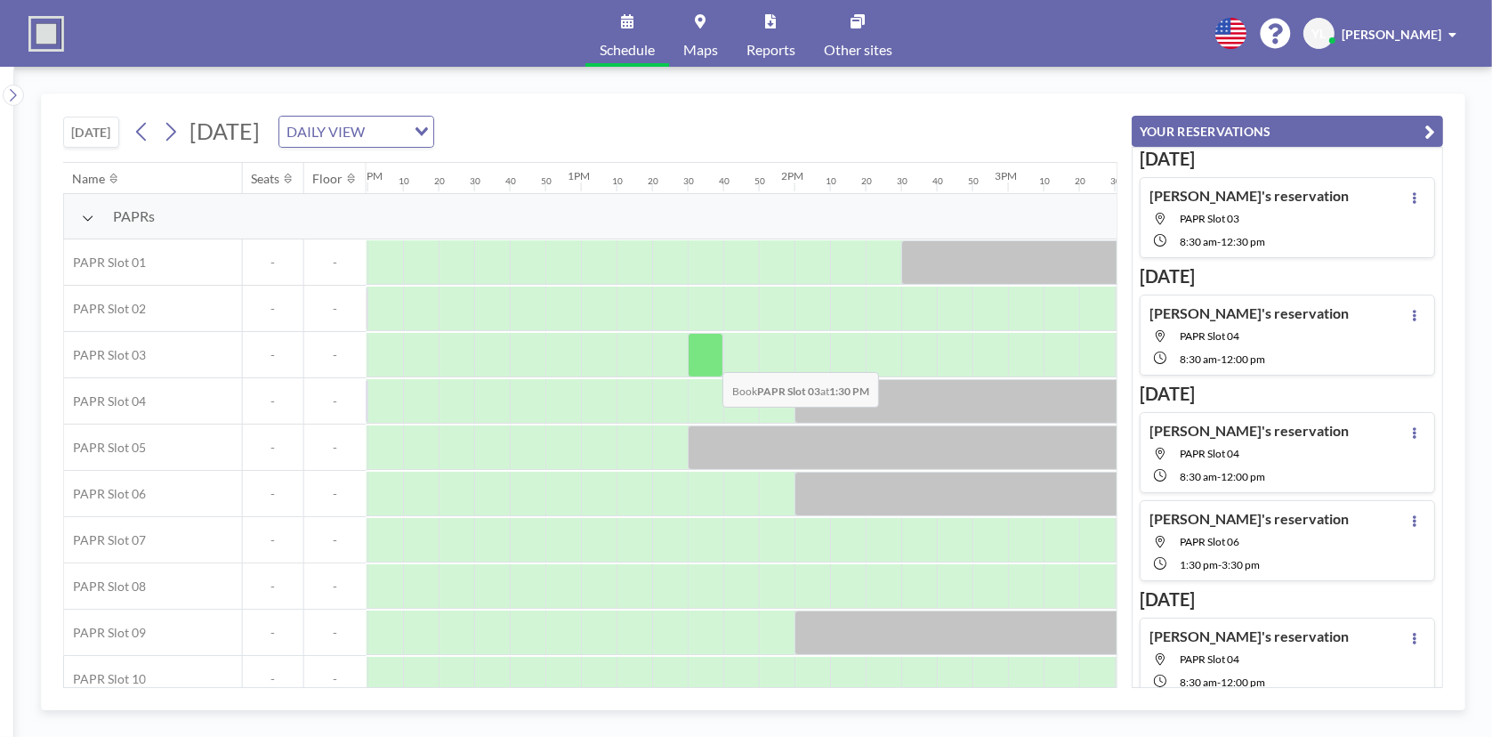
click at [708, 358] on div at bounding box center [706, 355] width 36 height 44
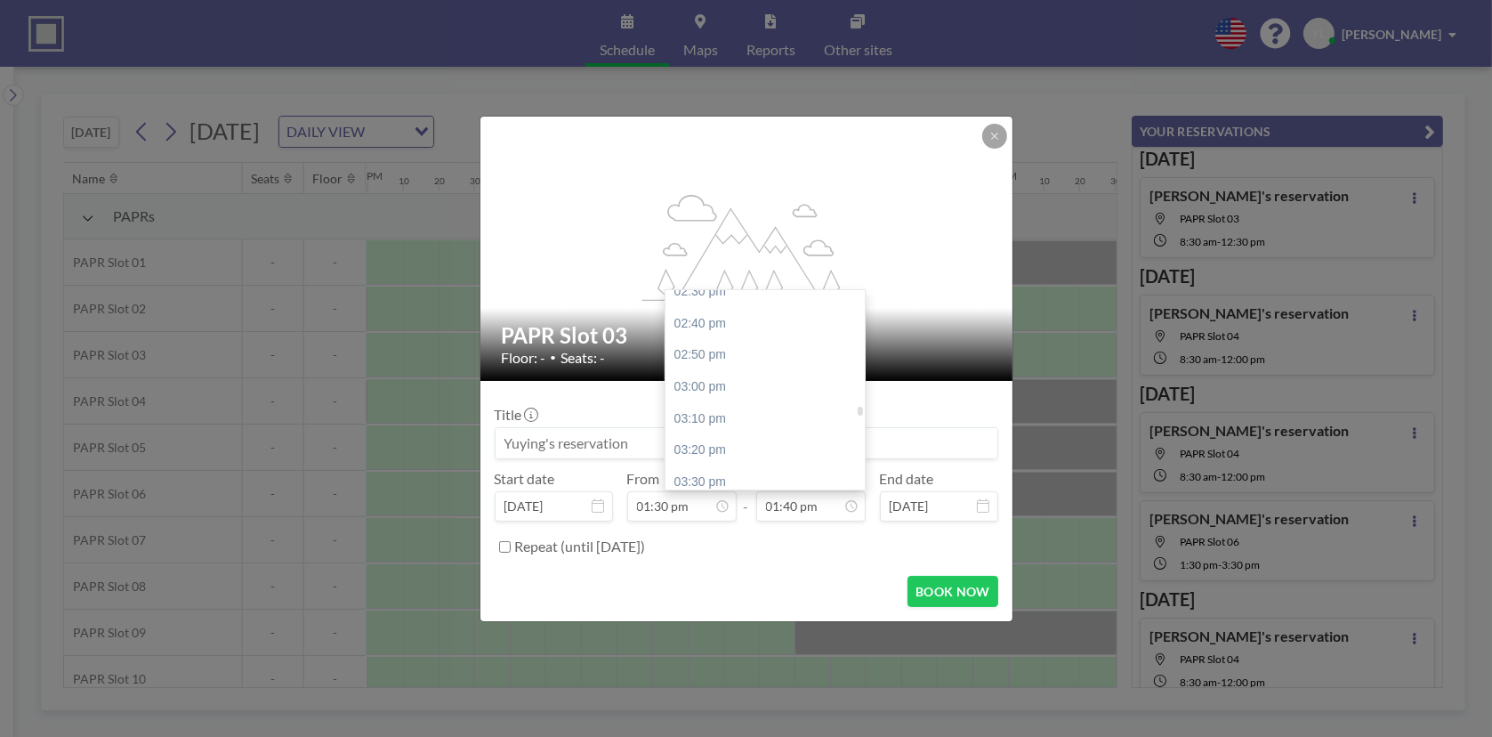
scroll to position [2862, 0]
click at [757, 472] on div "04:00 pm" at bounding box center [770, 485] width 208 height 32
type input "04:00 pm"
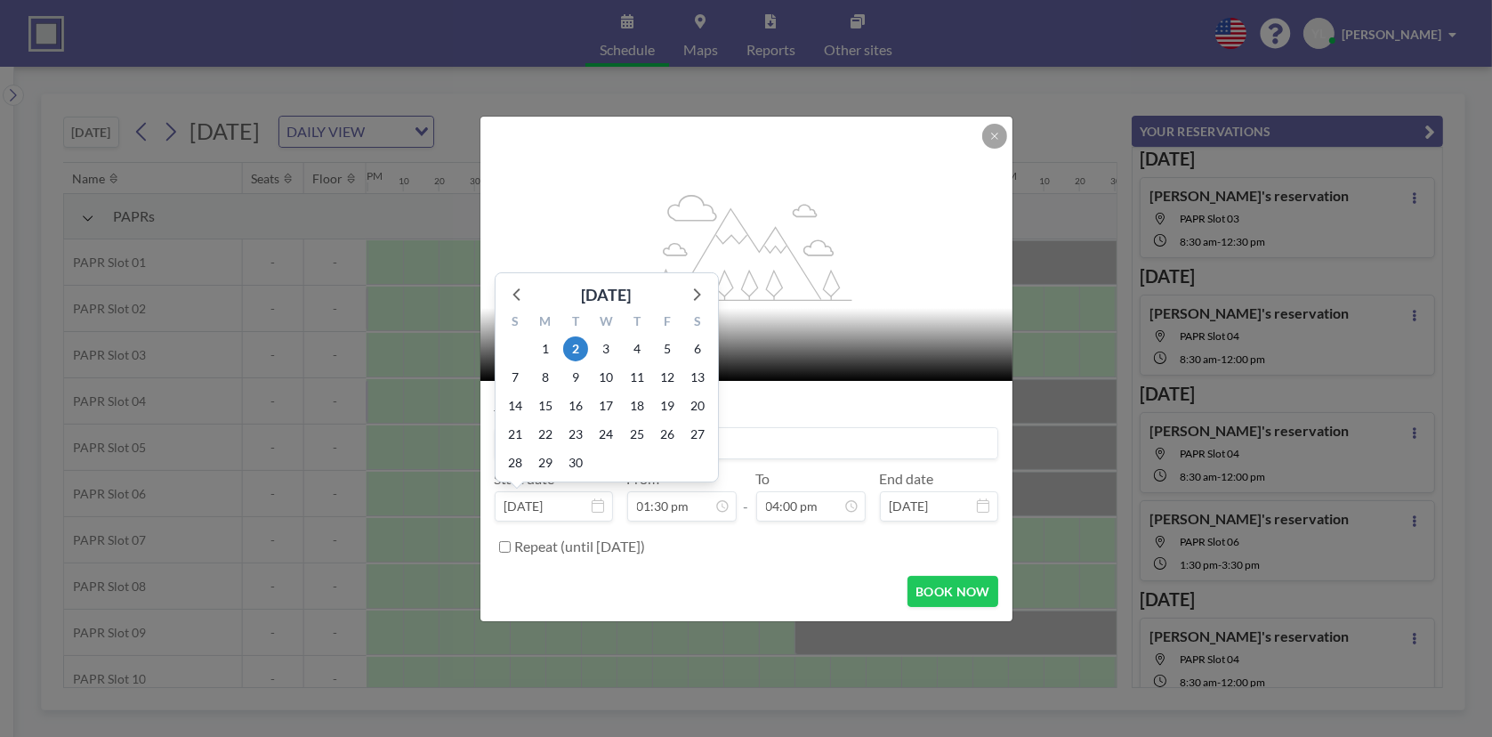
scroll to position [2563, 0]
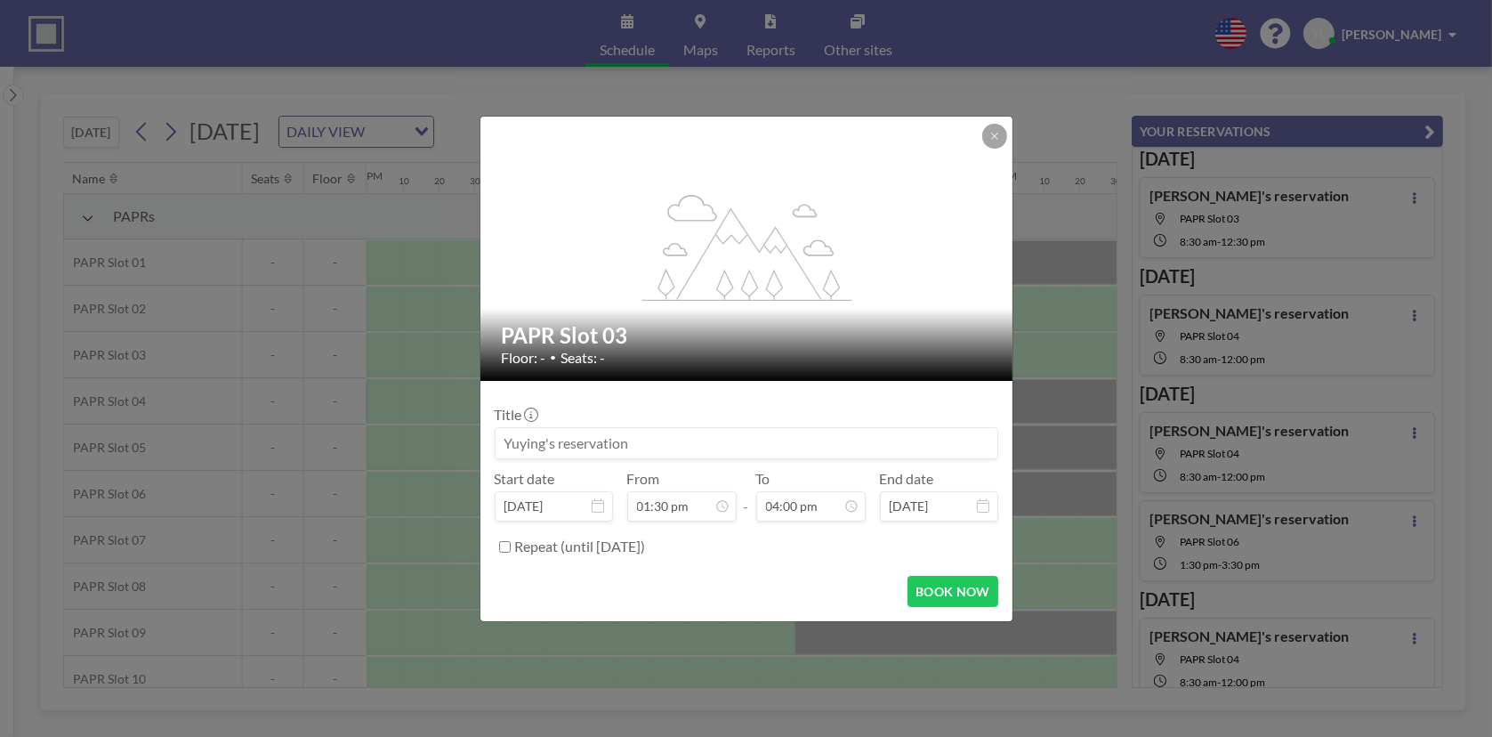
click at [561, 546] on label "Repeat (until [DATE])" at bounding box center [580, 546] width 131 height 18
click at [511, 546] on input "Repeat (until [DATE])" at bounding box center [505, 547] width 12 height 12
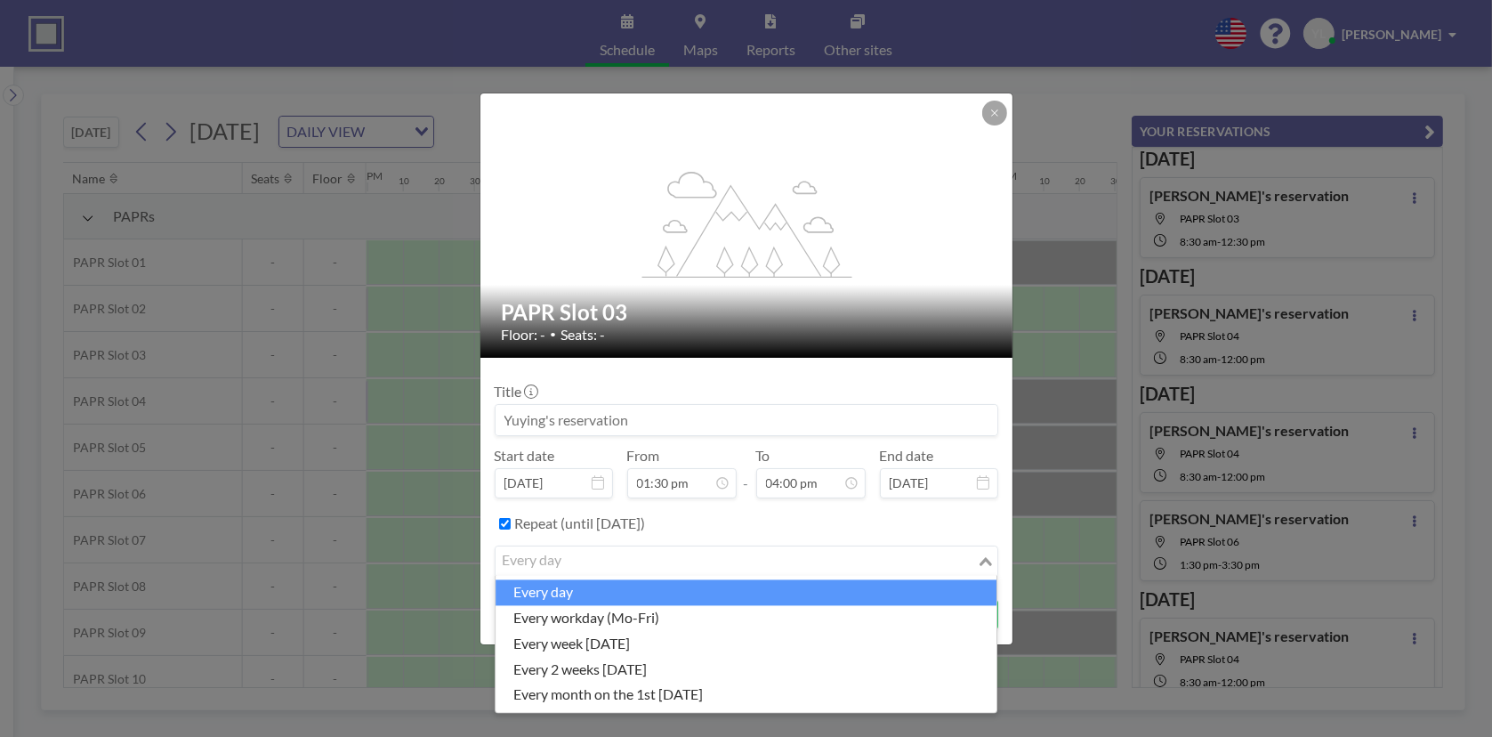
click at [917, 573] on div "every day Loading..." at bounding box center [747, 561] width 502 height 30
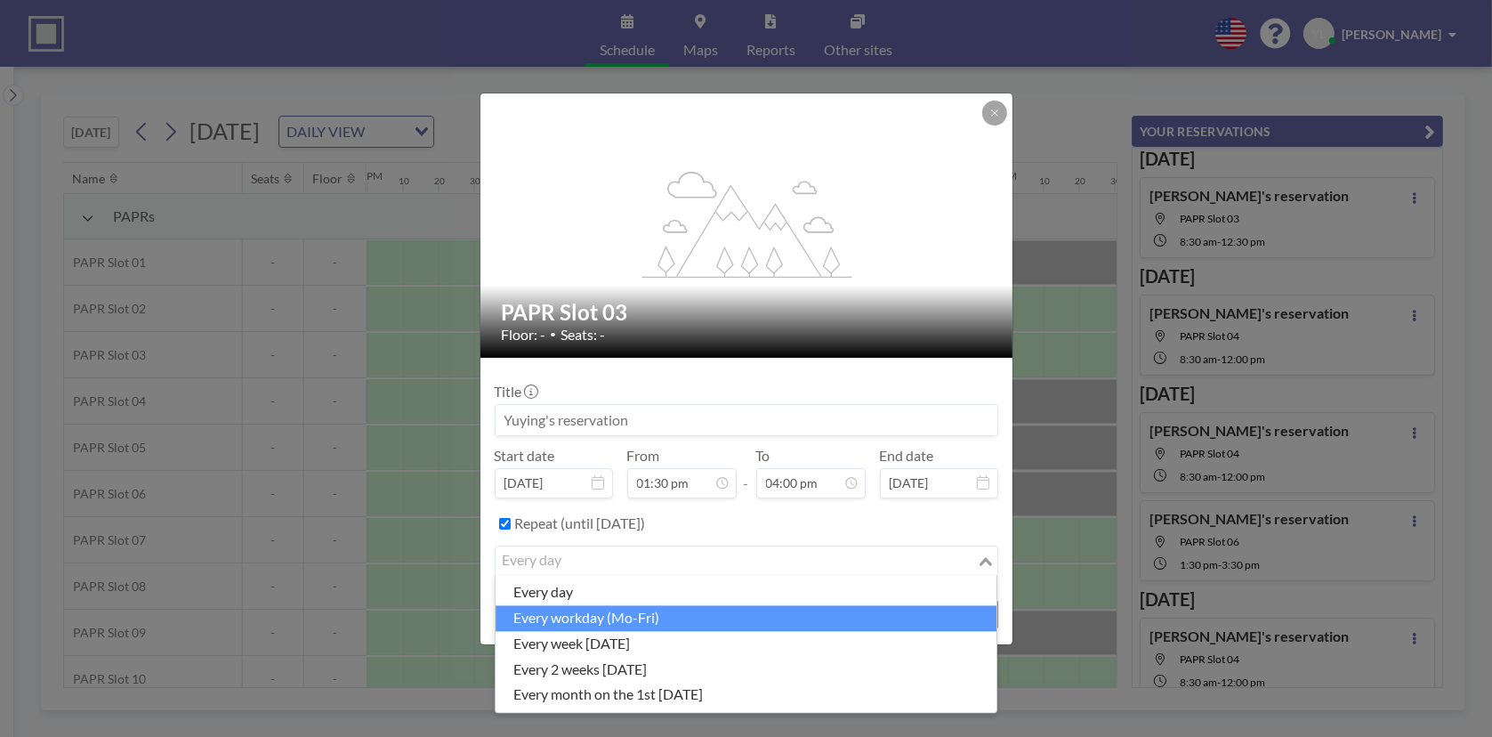
click at [818, 608] on li "every workday (Mo-Fri)" at bounding box center [746, 618] width 501 height 26
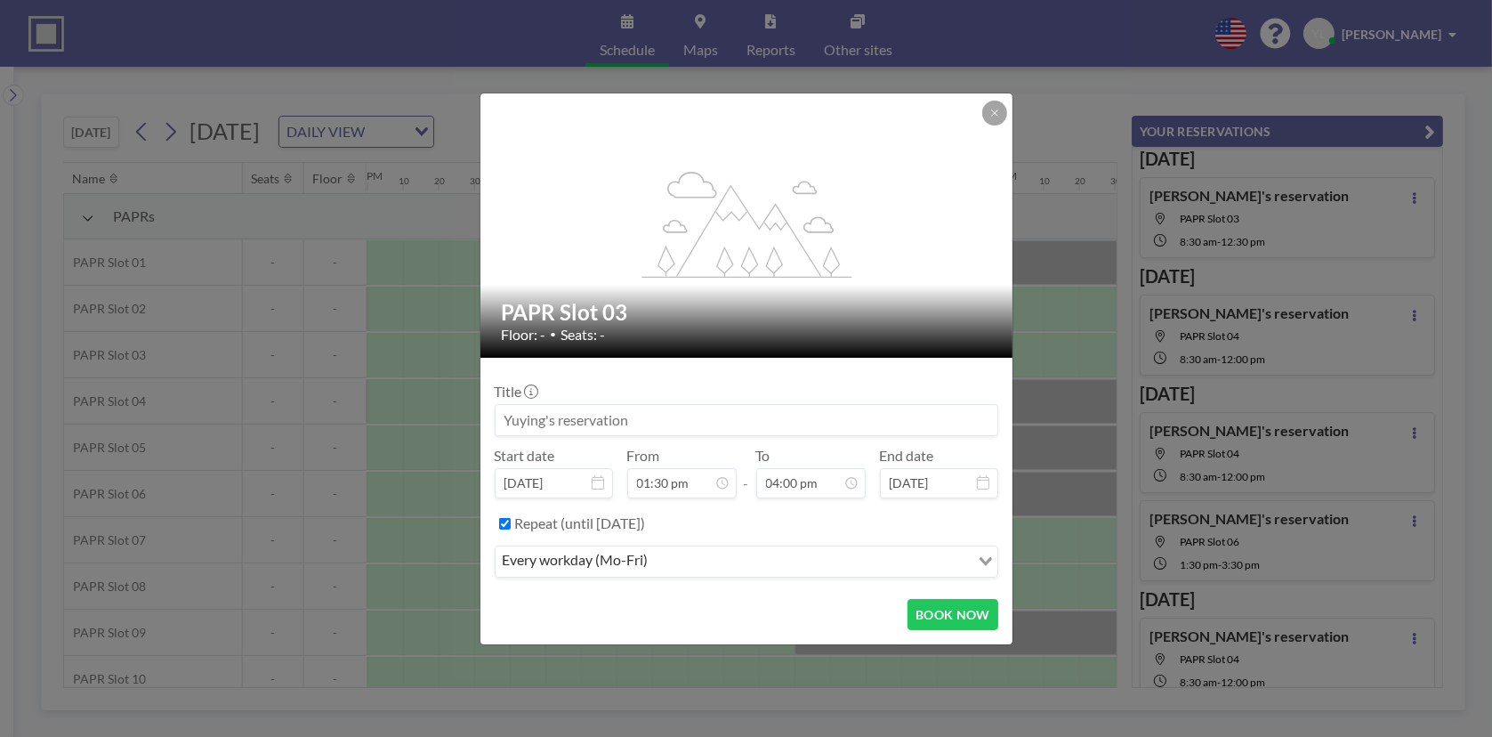
click at [599, 520] on label "Repeat (until [DATE])" at bounding box center [580, 523] width 131 height 18
click at [511, 520] on input "Repeat (until [DATE])" at bounding box center [505, 524] width 12 height 12
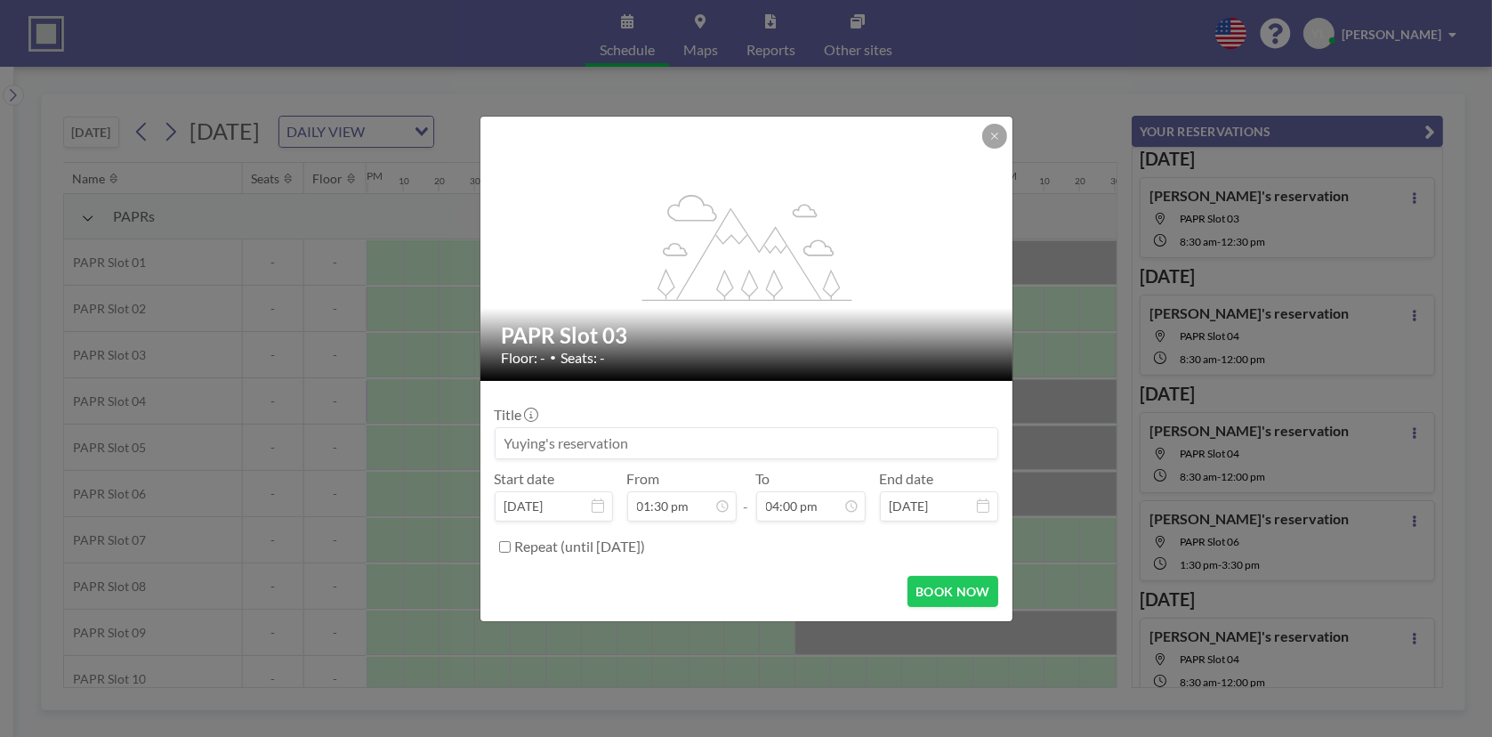
click at [593, 544] on label "Repeat (until [DATE])" at bounding box center [580, 546] width 131 height 18
click at [511, 544] on input "Repeat (until [DATE])" at bounding box center [505, 547] width 12 height 12
checkbox input "true"
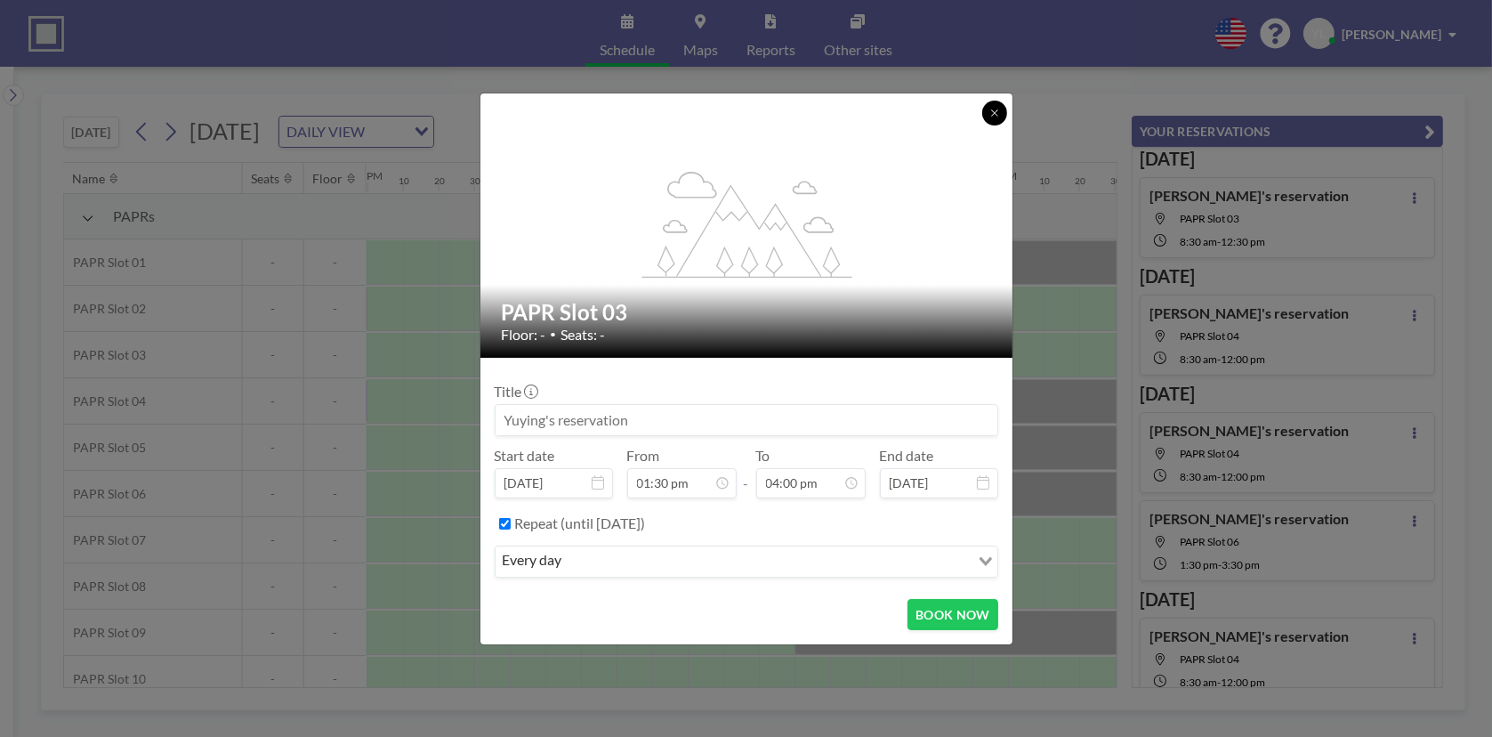
click at [996, 113] on icon at bounding box center [995, 113] width 11 height 11
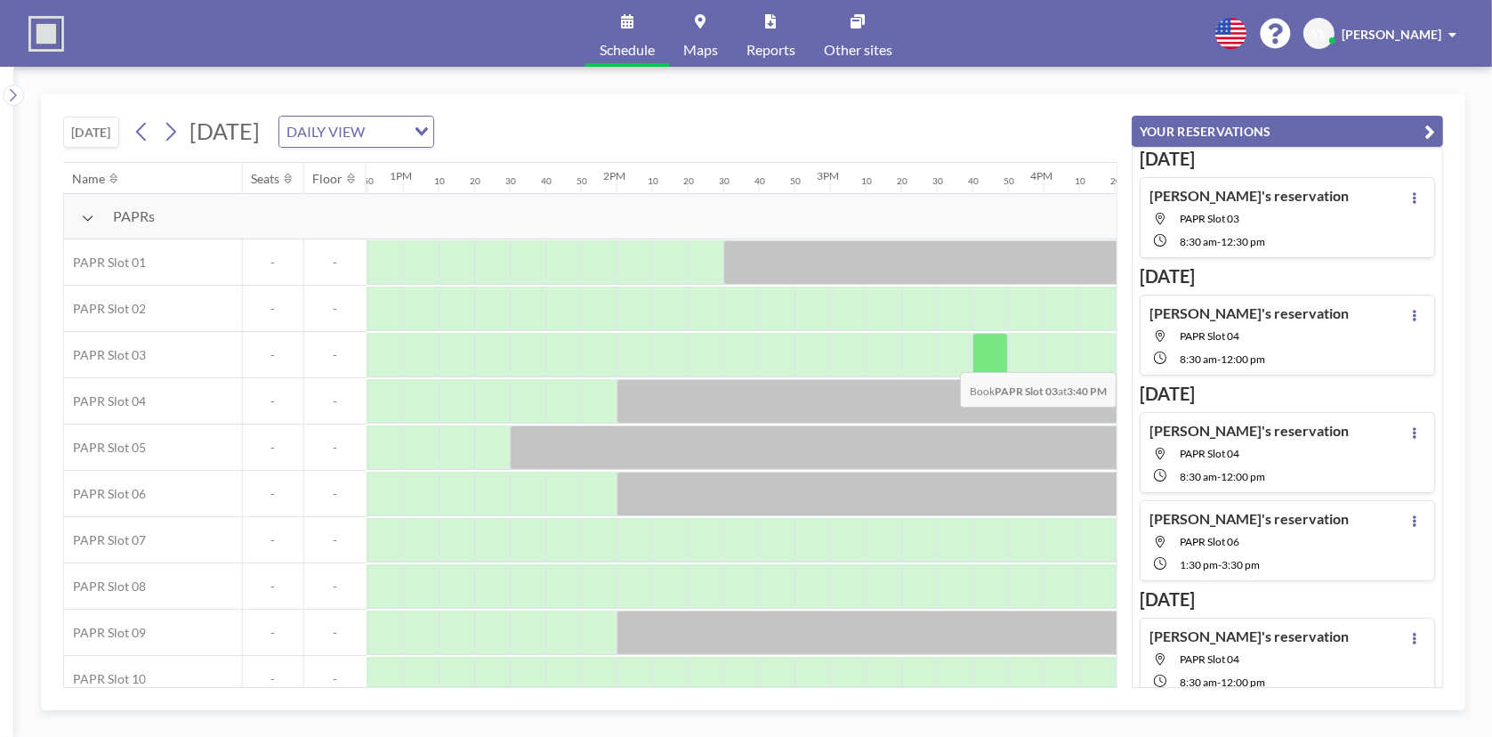
scroll to position [0, 2829]
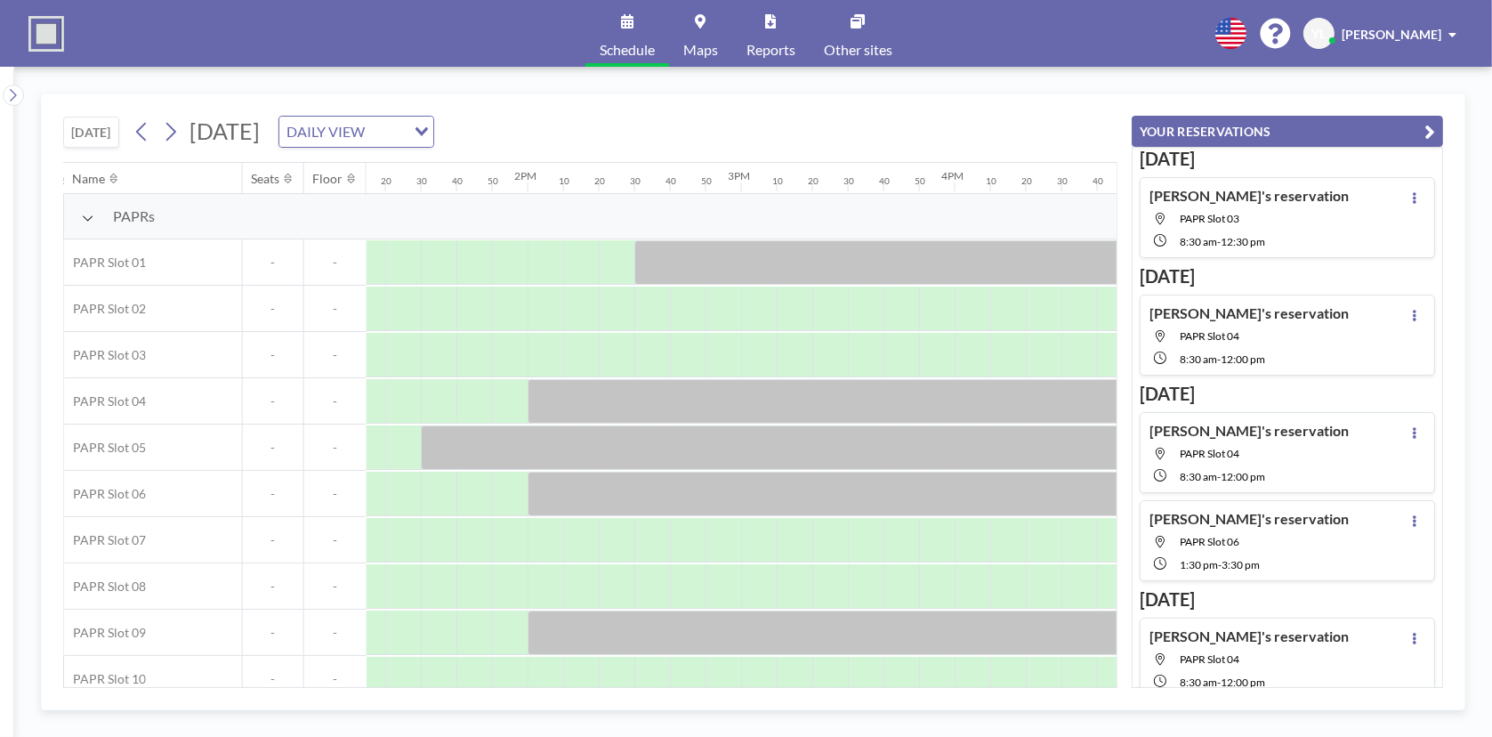
click at [1436, 132] on button "YOUR RESERVATIONS" at bounding box center [1287, 131] width 311 height 31
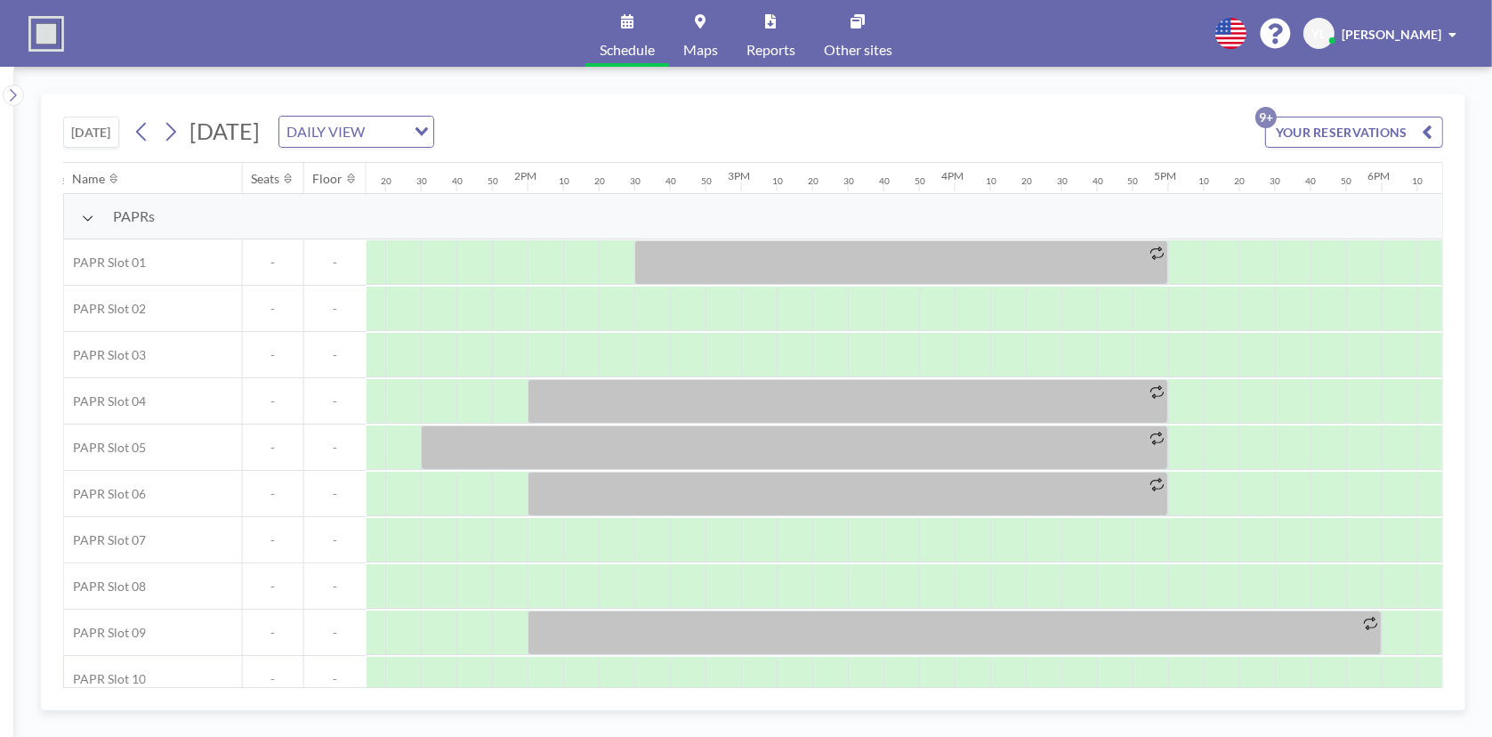
click at [145, 124] on icon at bounding box center [141, 131] width 17 height 27
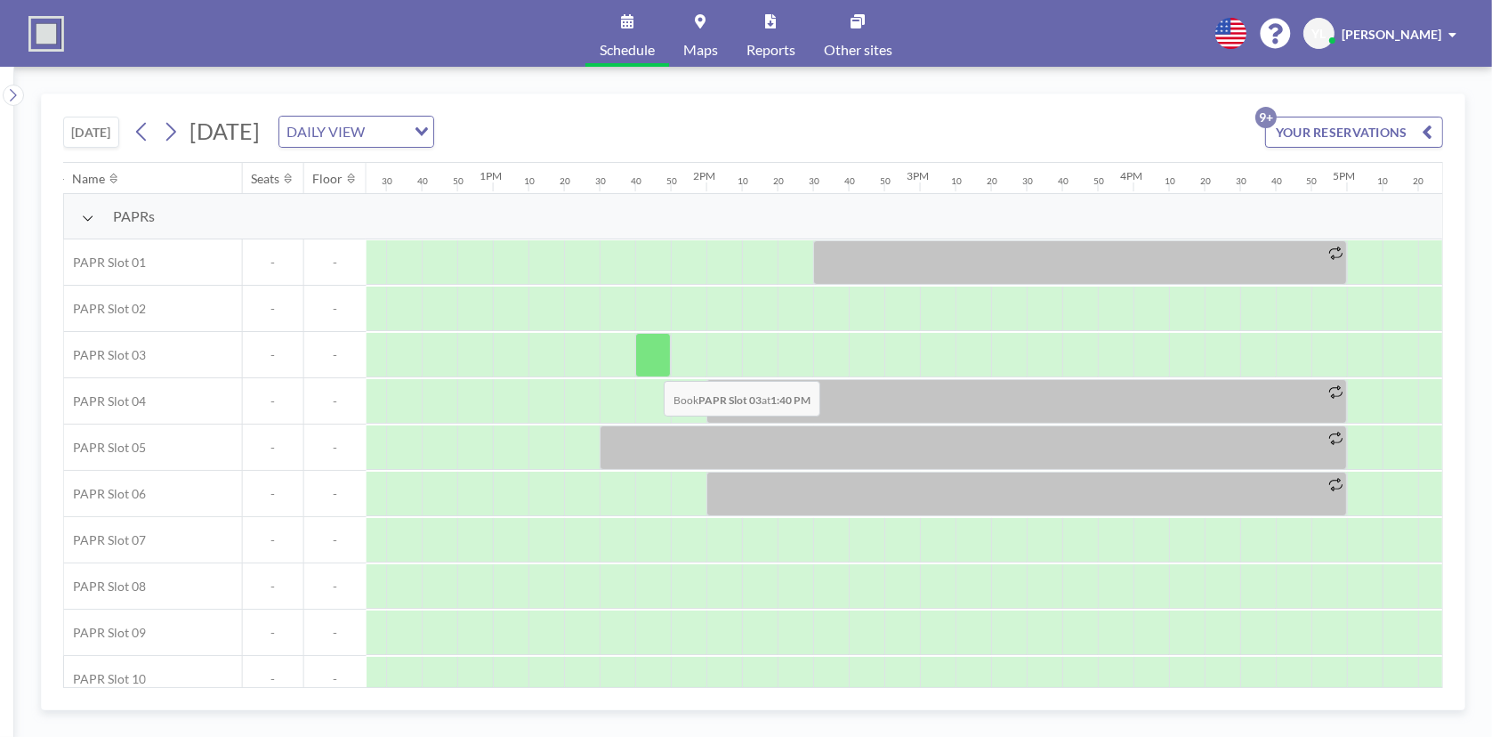
scroll to position [0, 2651]
click at [179, 134] on icon at bounding box center [170, 131] width 17 height 27
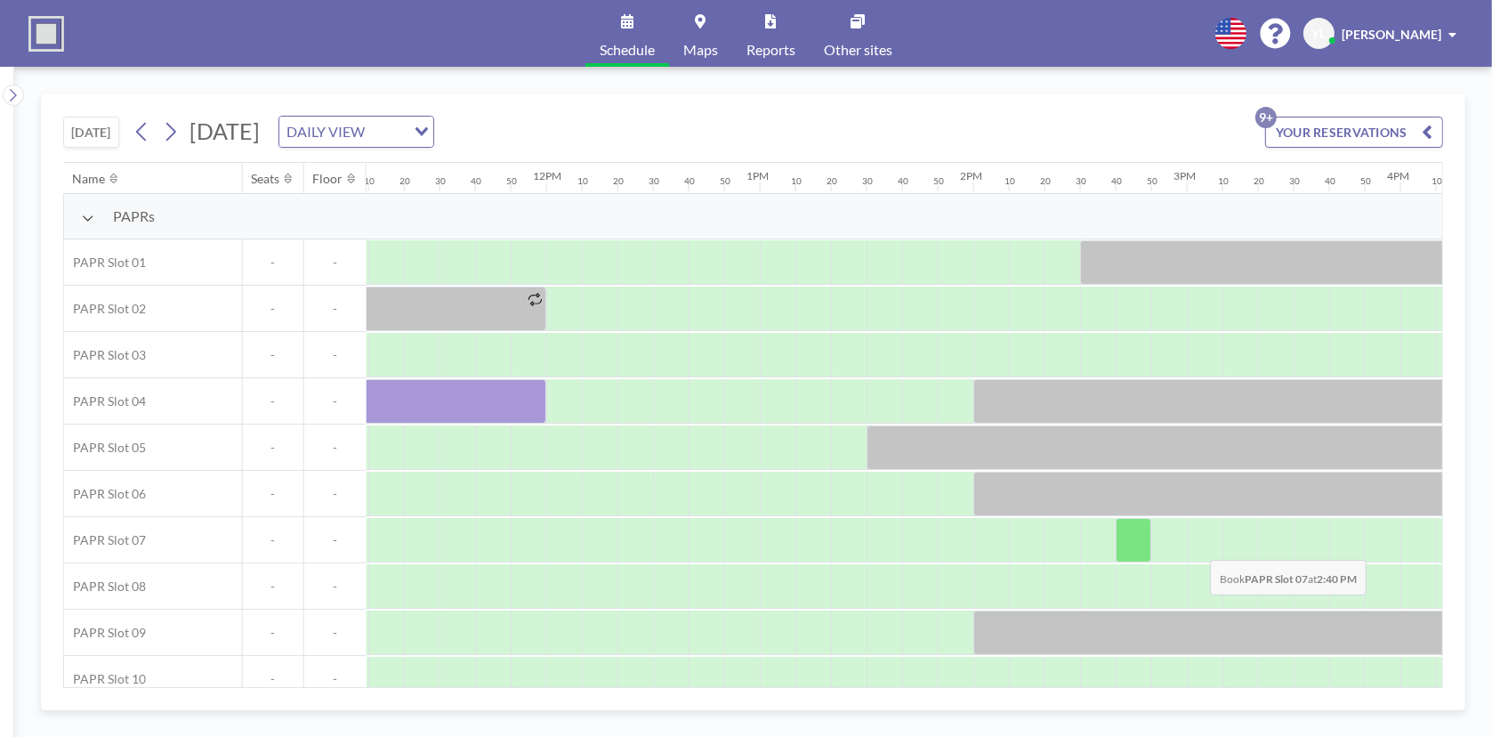
scroll to position [0, 2384]
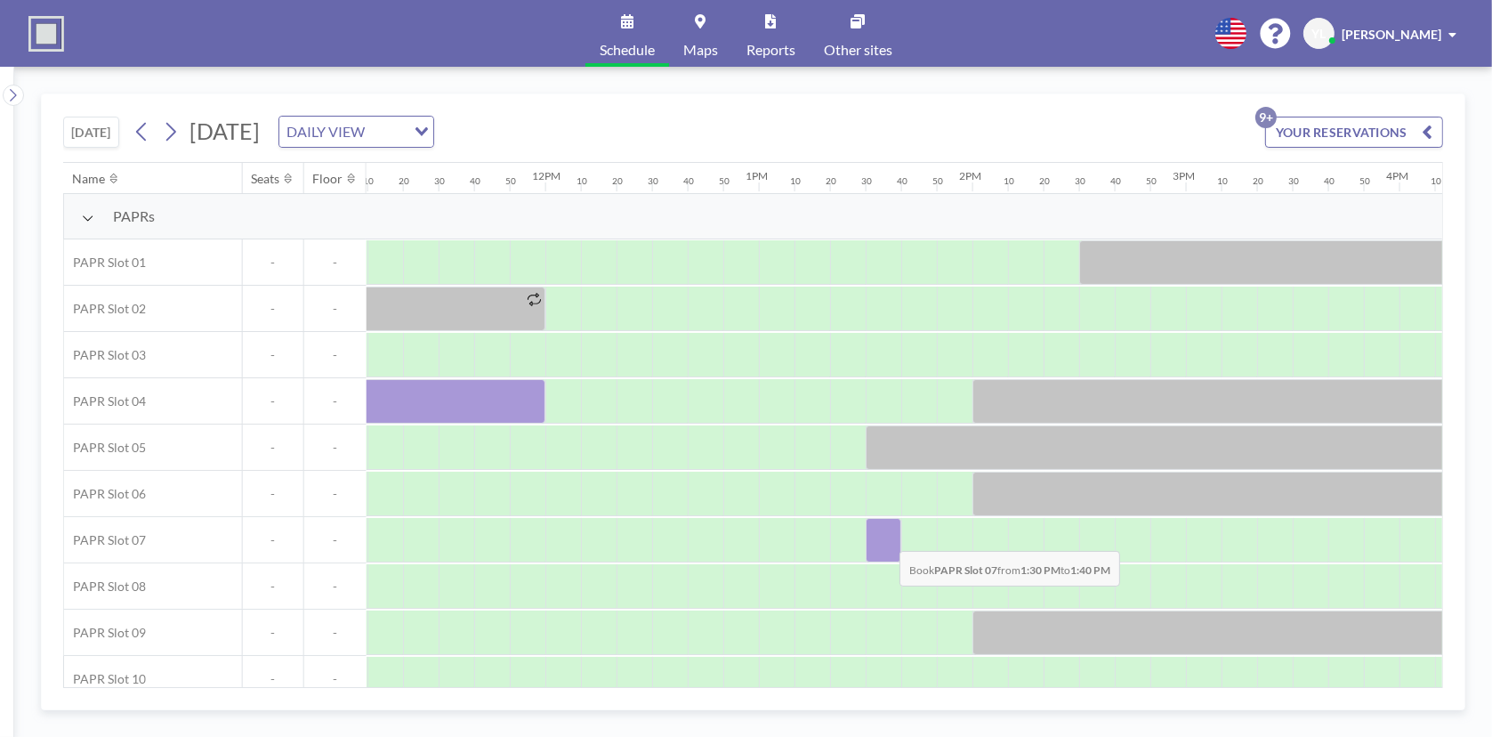
click at [885, 537] on div at bounding box center [884, 540] width 36 height 44
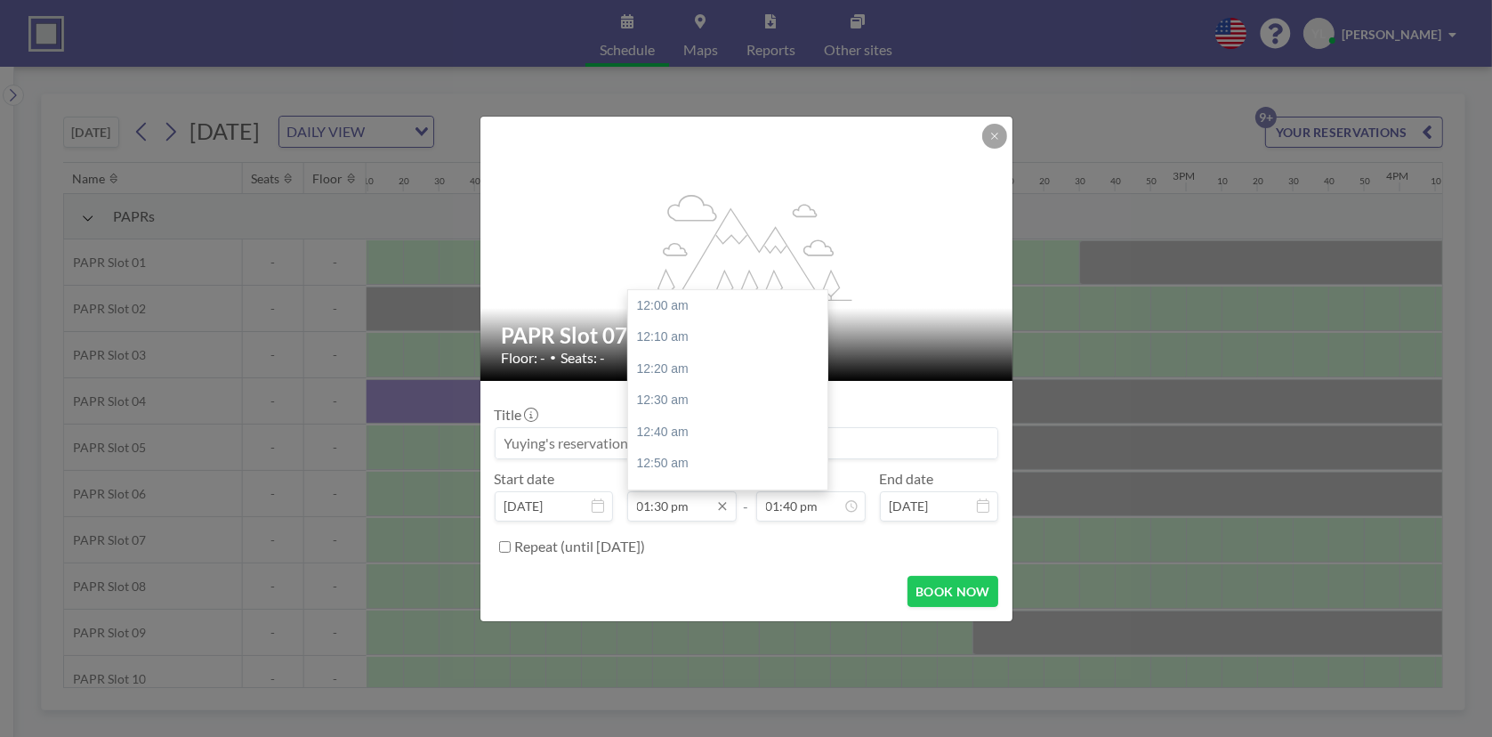
scroll to position [2563, 0]
click at [669, 512] on input "01:30 pm" at bounding box center [681, 506] width 109 height 30
click at [696, 359] on div "01:20 pm" at bounding box center [732, 366] width 208 height 32
type input "01:20 pm"
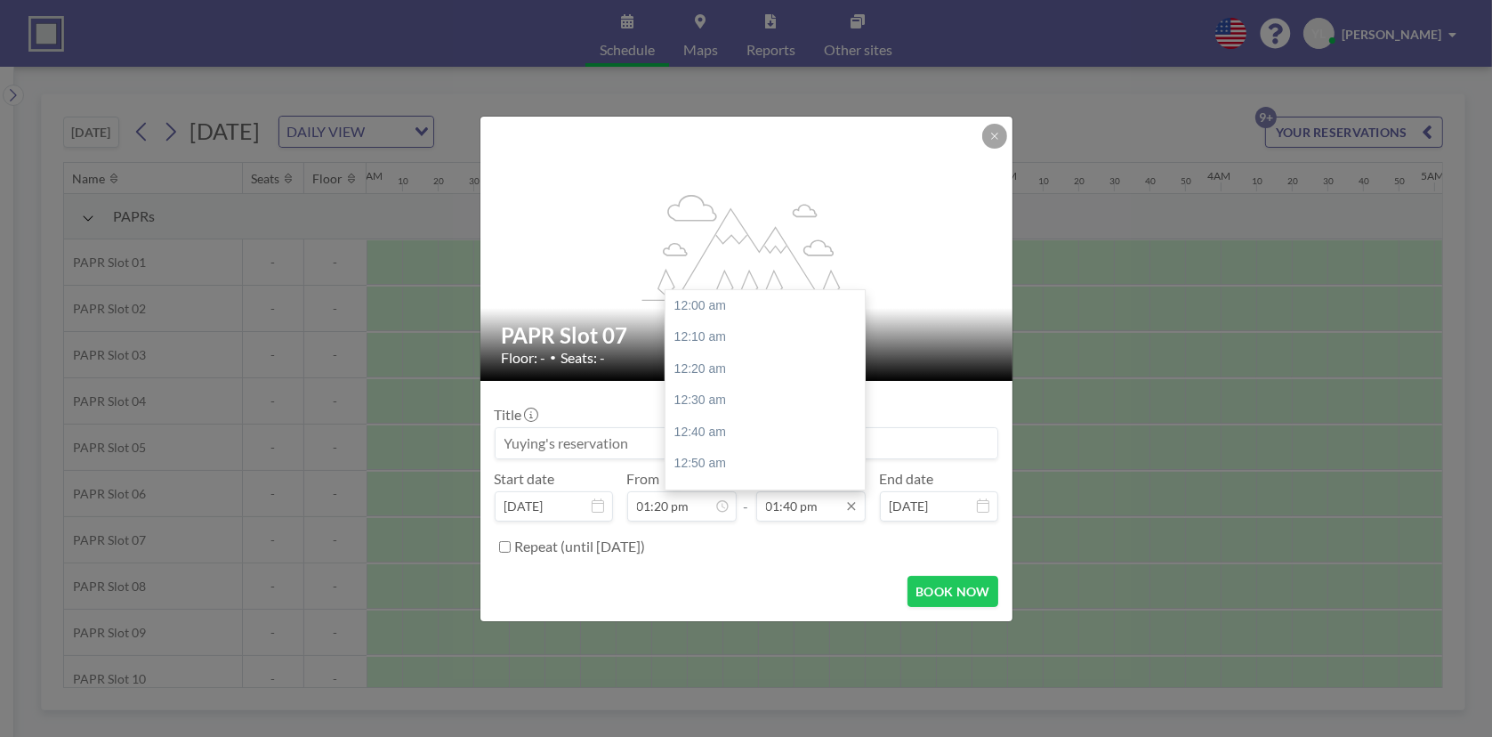
scroll to position [2595, 0]
click at [797, 506] on input "01:40 pm" at bounding box center [810, 506] width 109 height 30
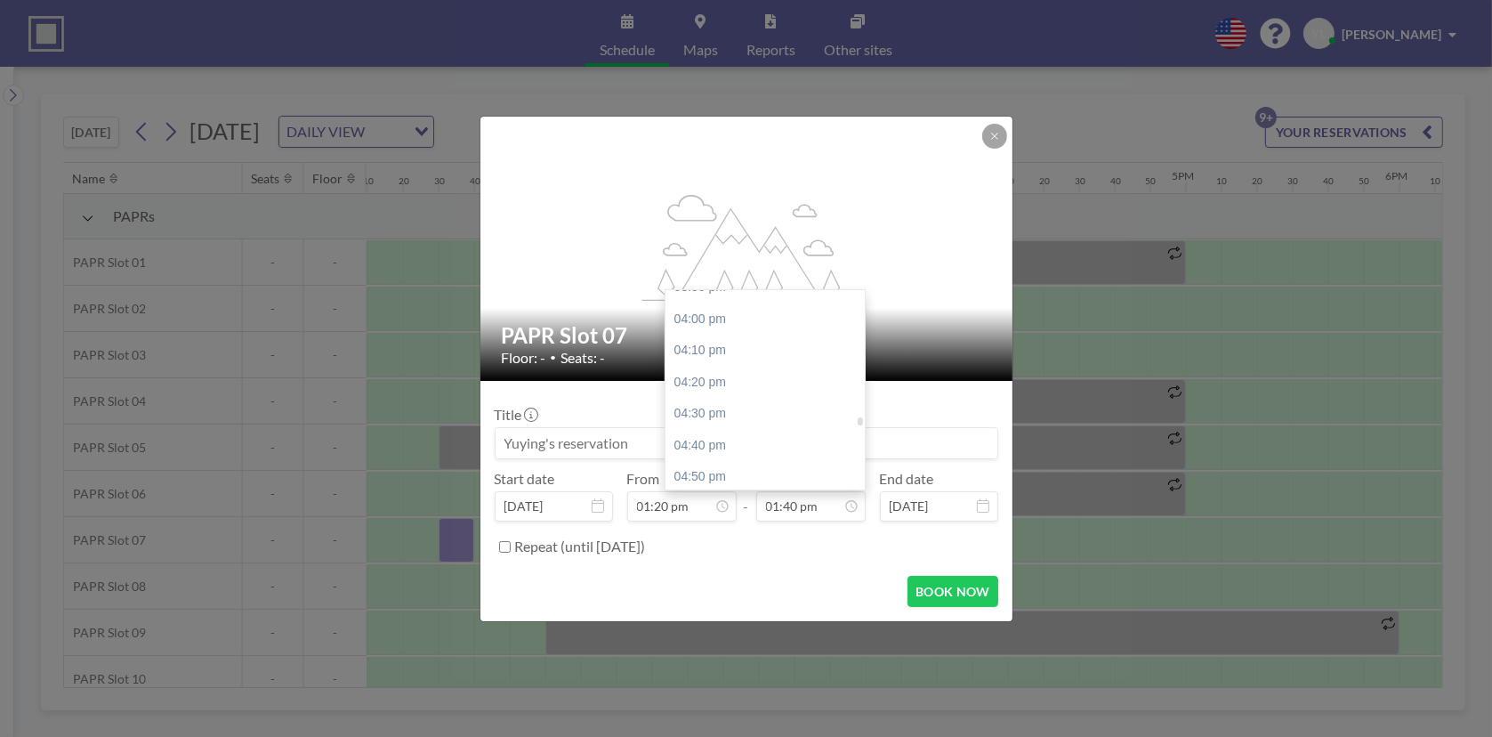
scroll to position [3040, 0]
click at [769, 309] on div "04:00 pm" at bounding box center [770, 307] width 208 height 32
type input "04:00 pm"
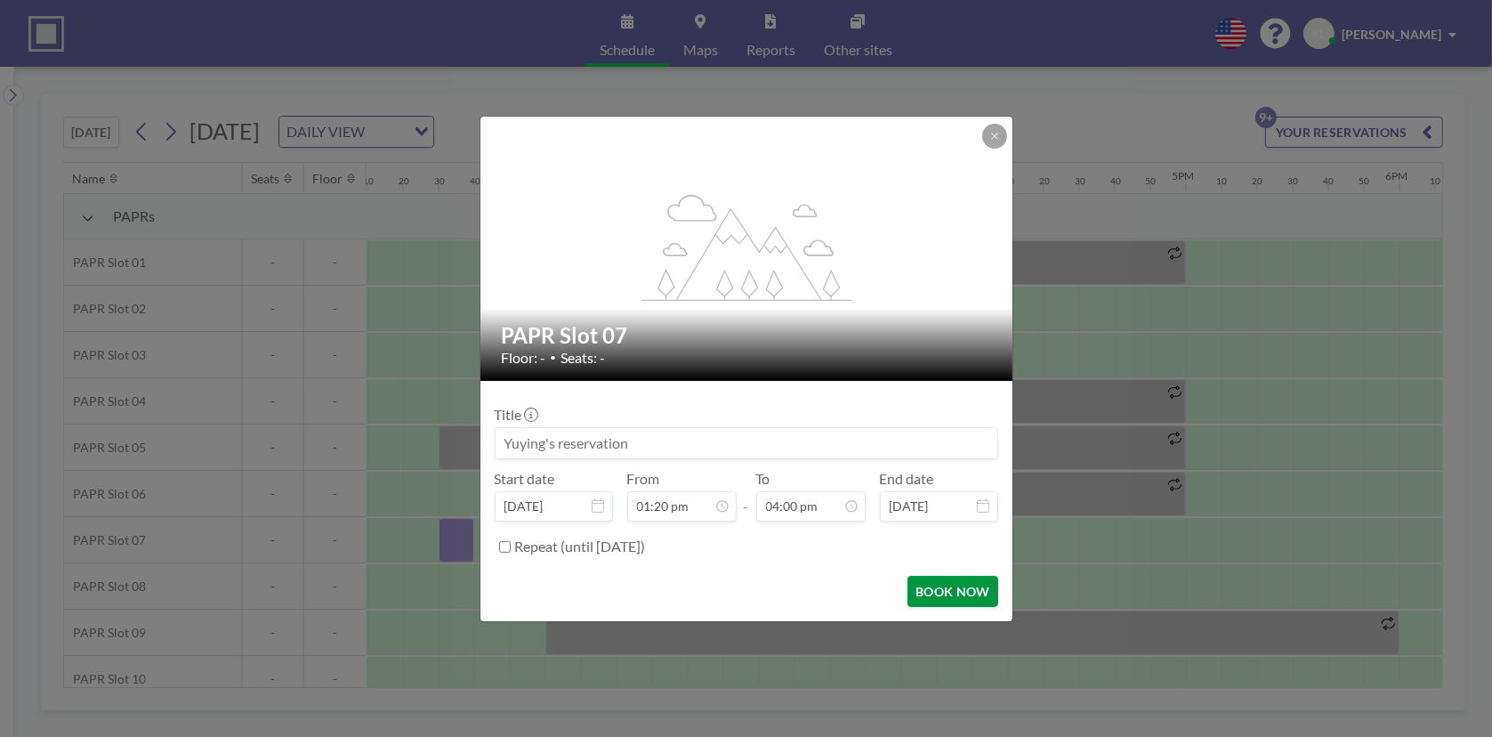
click at [966, 587] on button "BOOK NOW" at bounding box center [953, 591] width 90 height 31
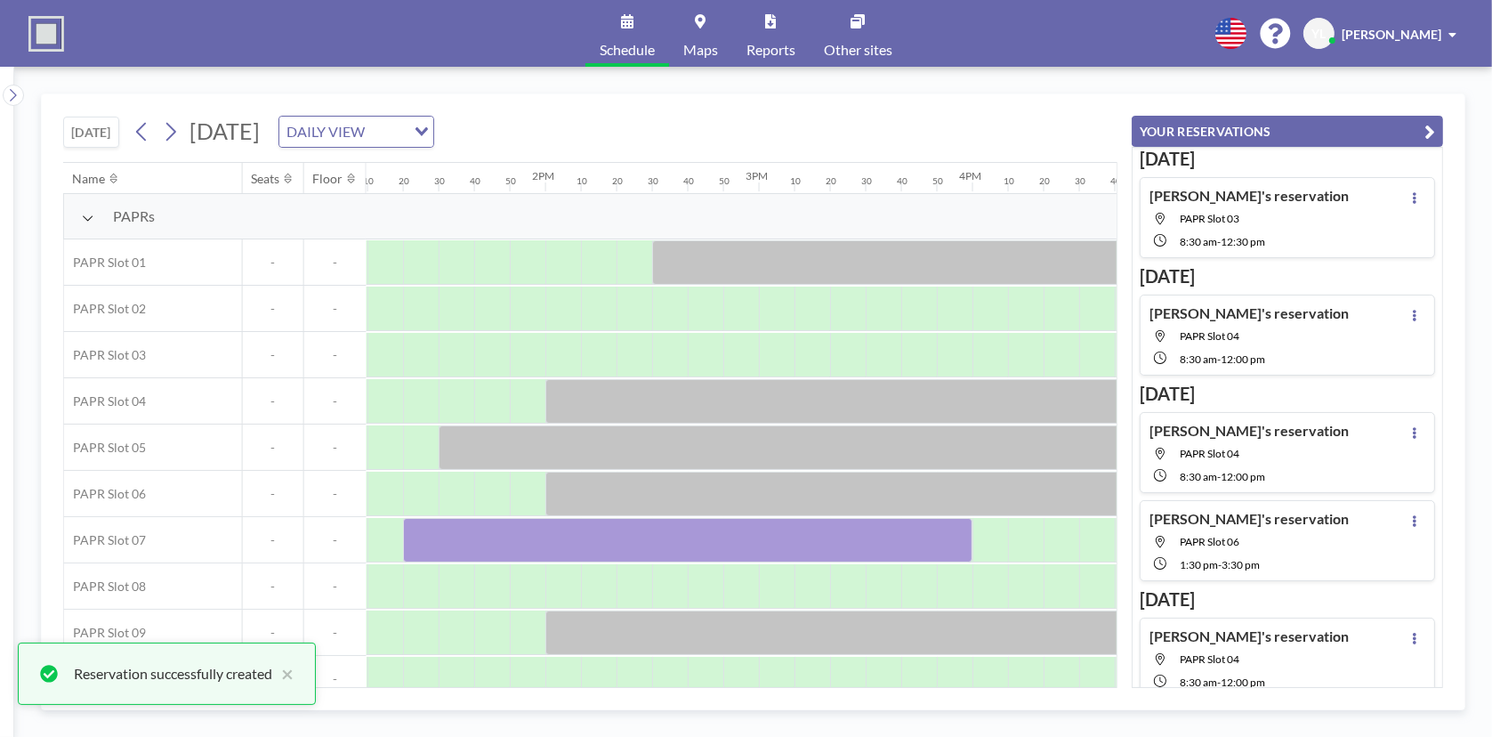
click at [1426, 128] on icon "button" at bounding box center [1430, 131] width 11 height 21
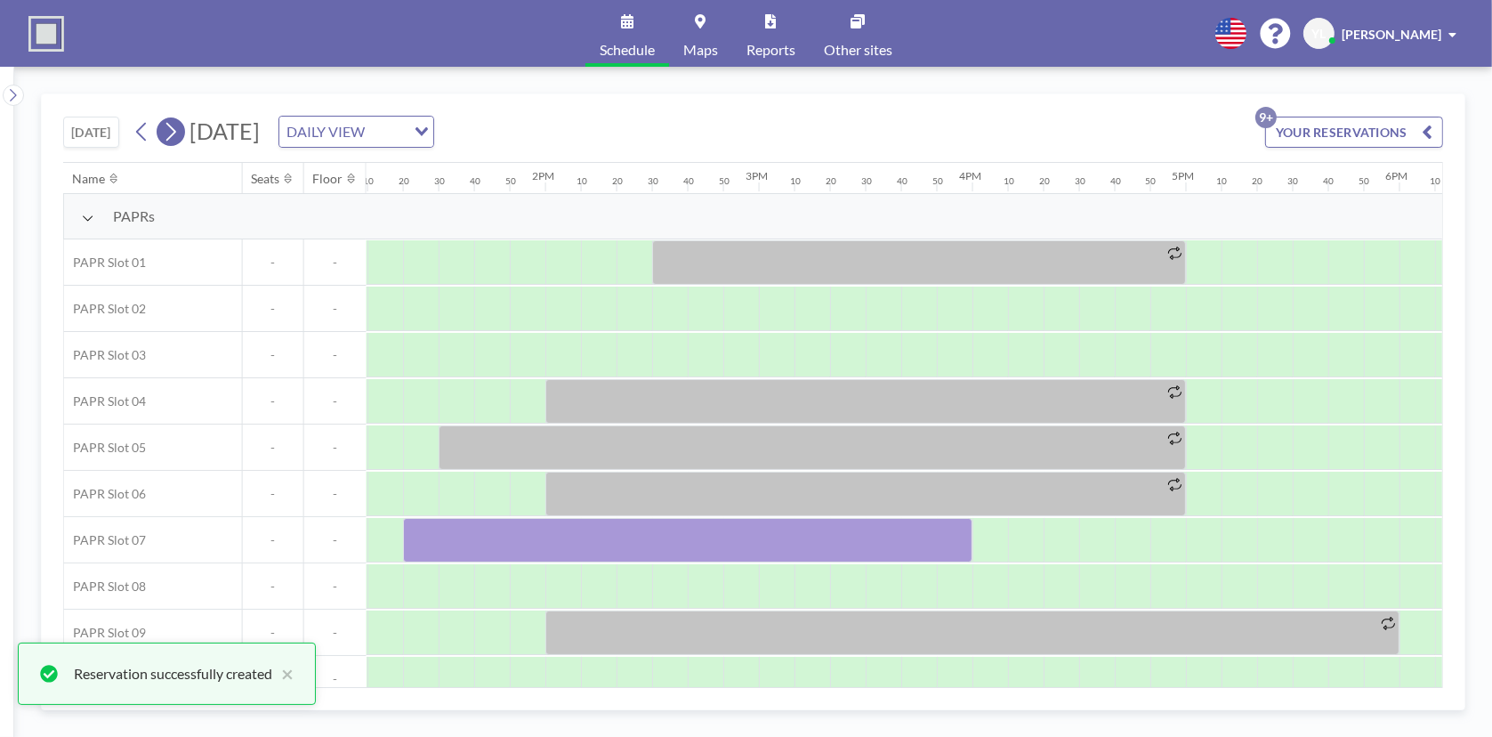
click at [174, 136] on icon at bounding box center [171, 132] width 10 height 19
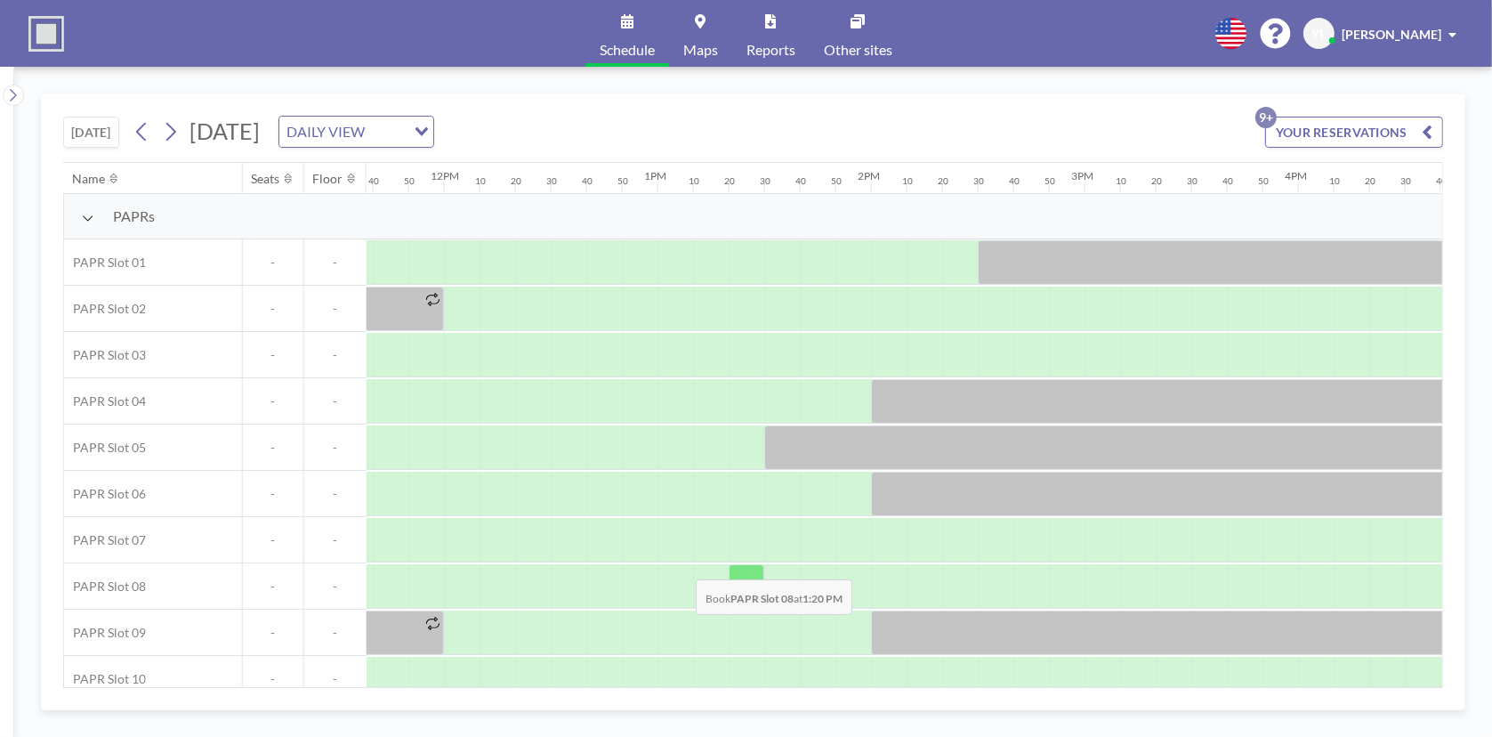
scroll to position [0, 2562]
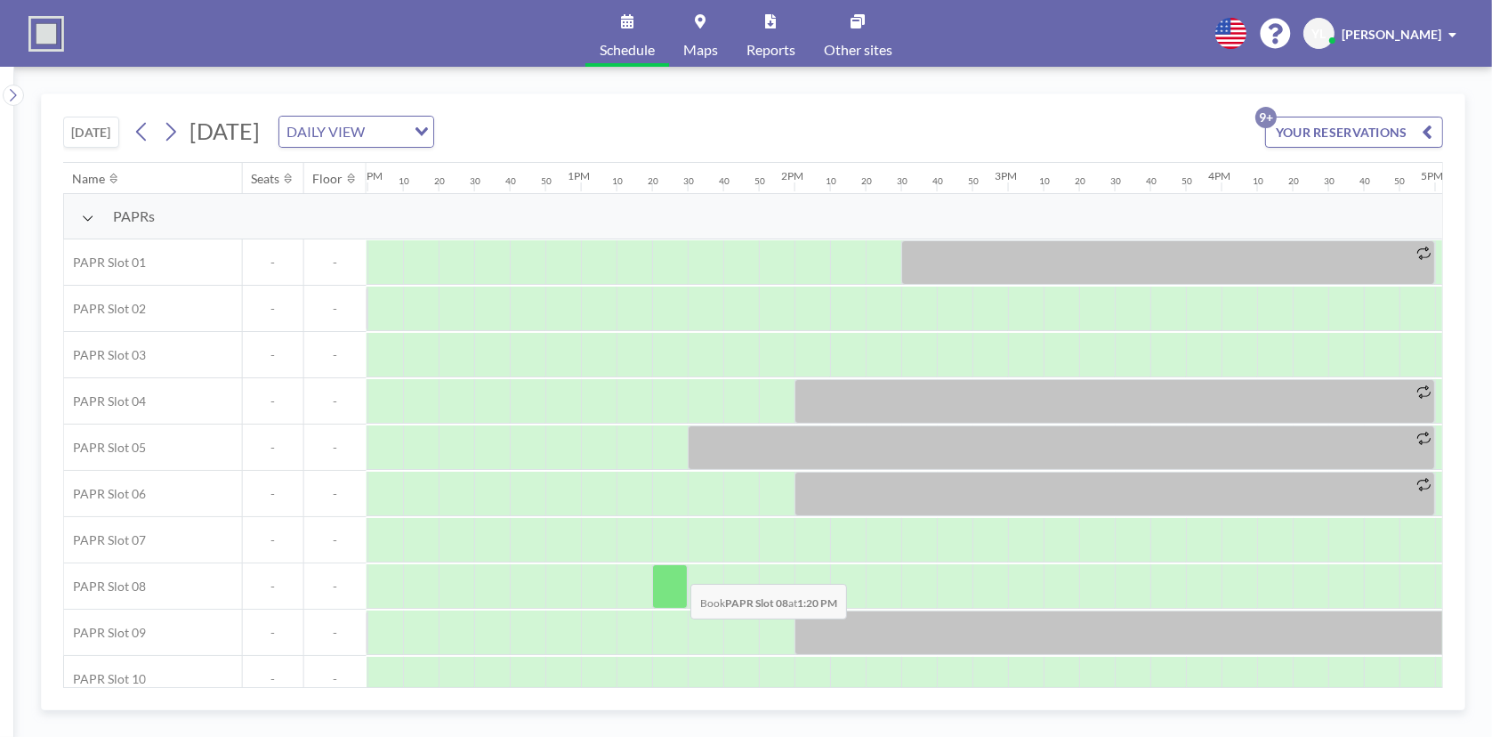
click at [676, 570] on div at bounding box center [670, 586] width 36 height 44
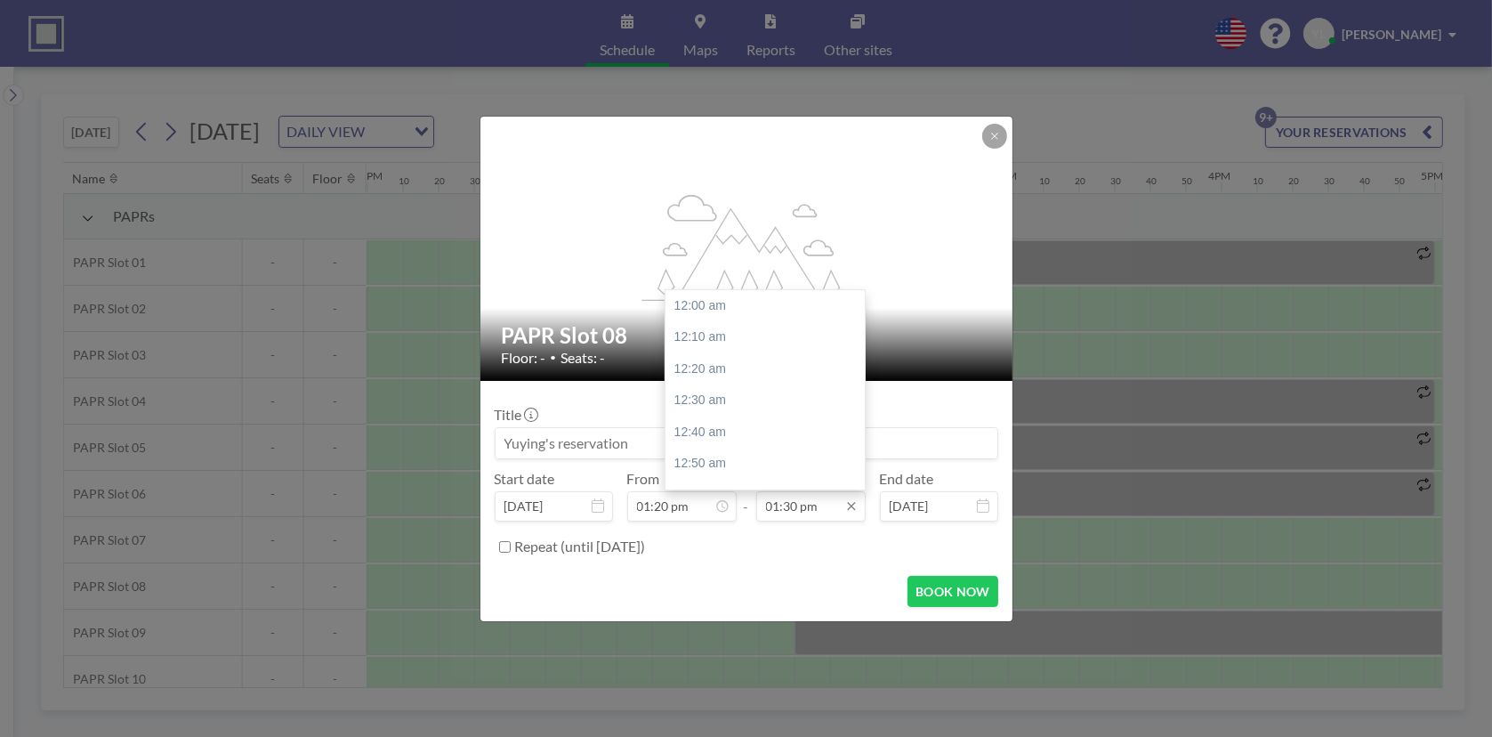
scroll to position [2563, 0]
click at [796, 509] on input "01:30 pm" at bounding box center [810, 506] width 109 height 30
click at [750, 420] on div "04:00 pm" at bounding box center [770, 428] width 208 height 32
type input "04:00 pm"
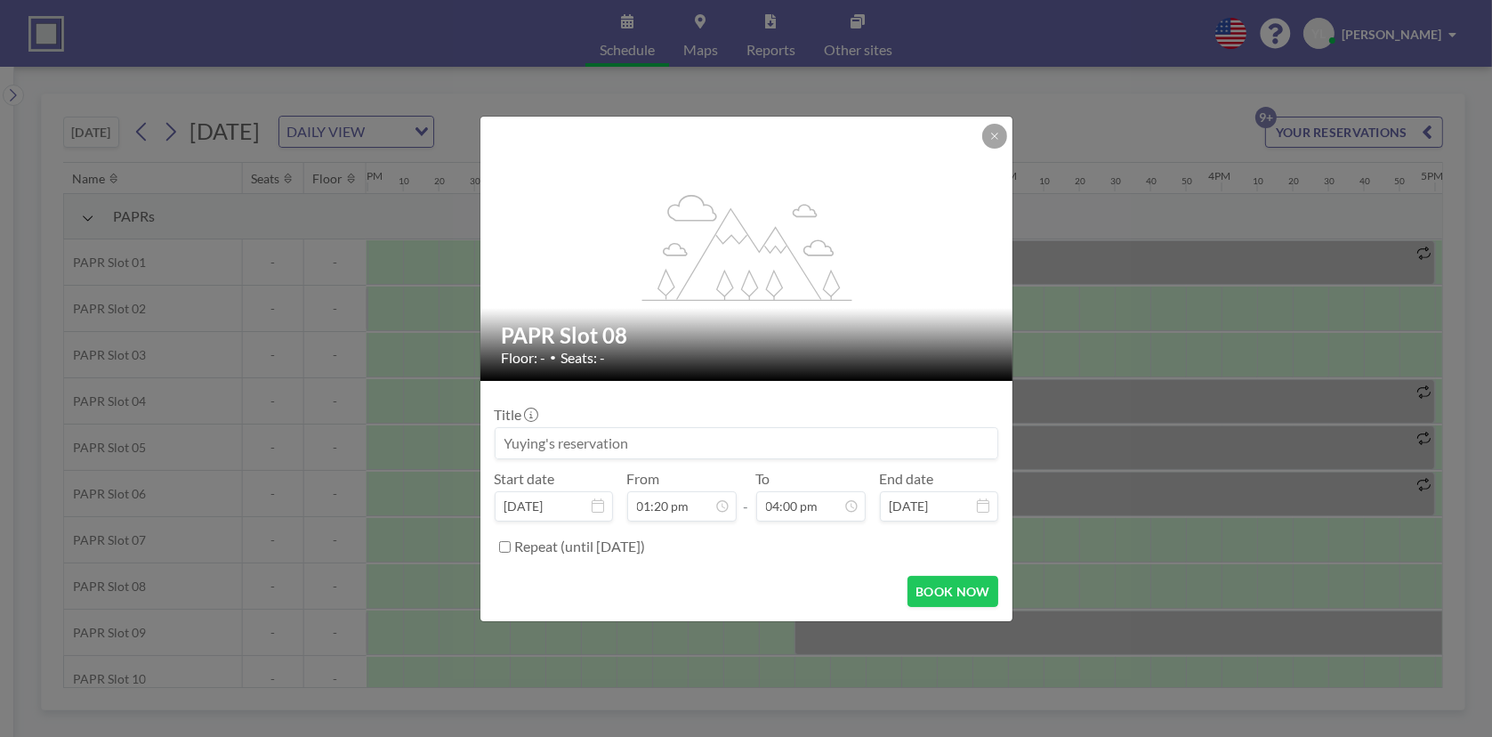
scroll to position [3038, 0]
click at [946, 582] on button "BOOK NOW" at bounding box center [953, 591] width 90 height 31
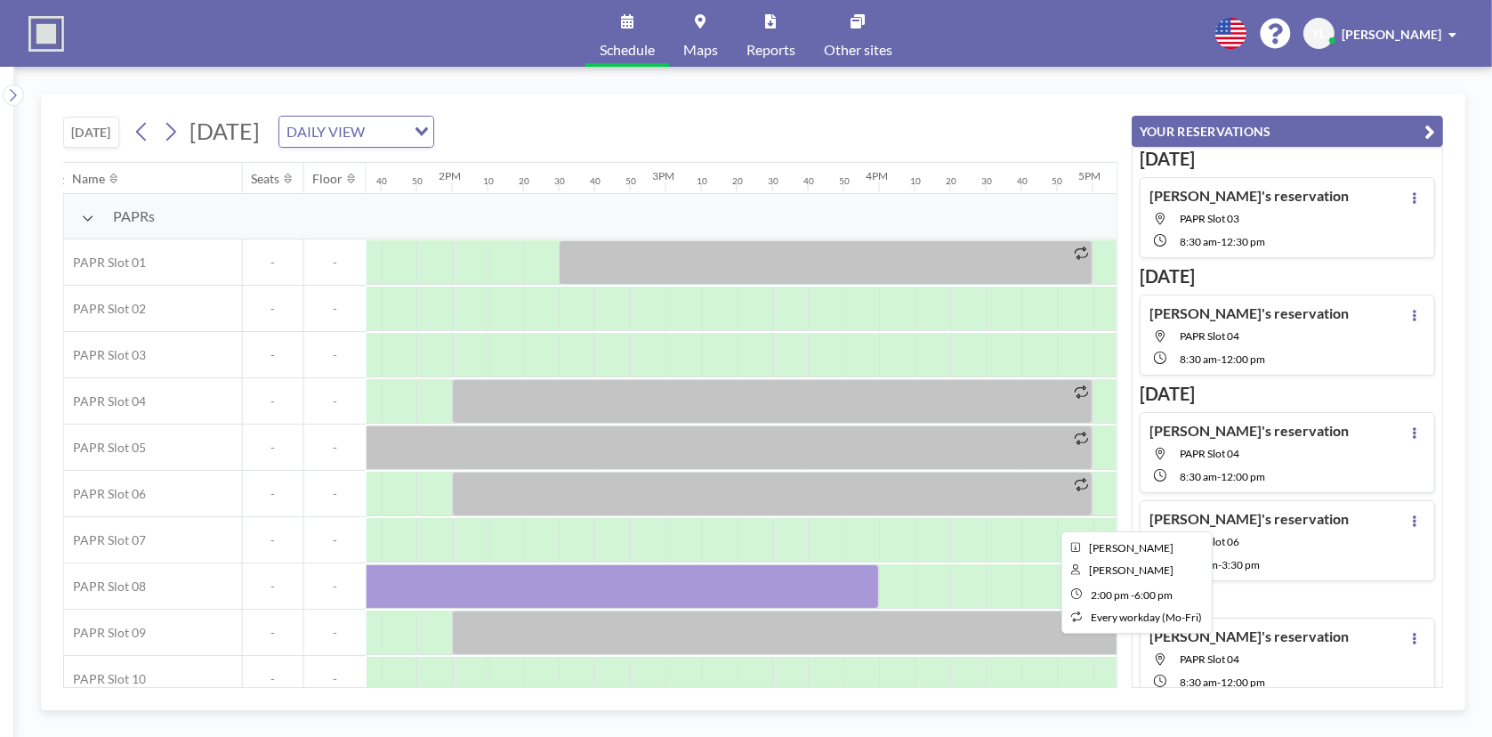
scroll to position [0, 3007]
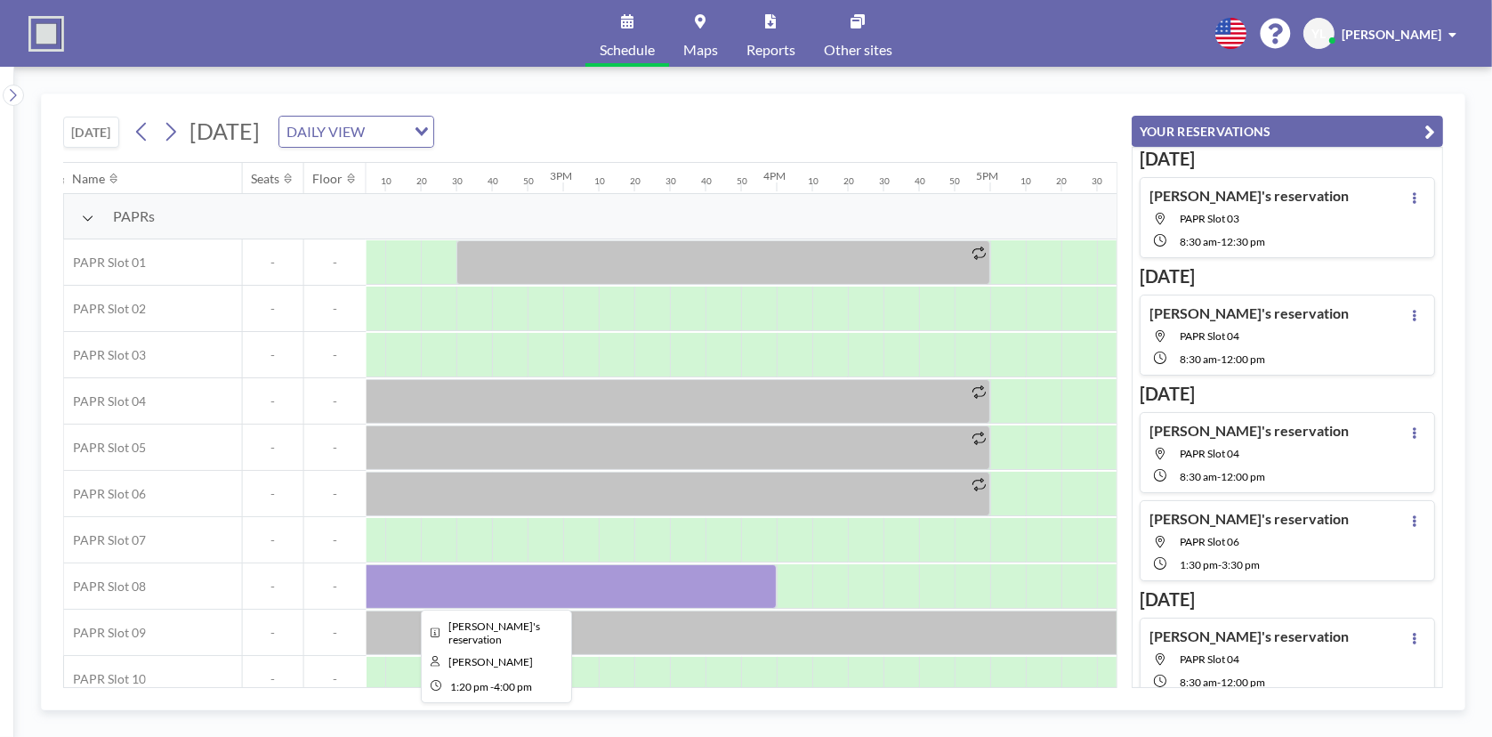
click at [748, 576] on div at bounding box center [492, 586] width 570 height 44
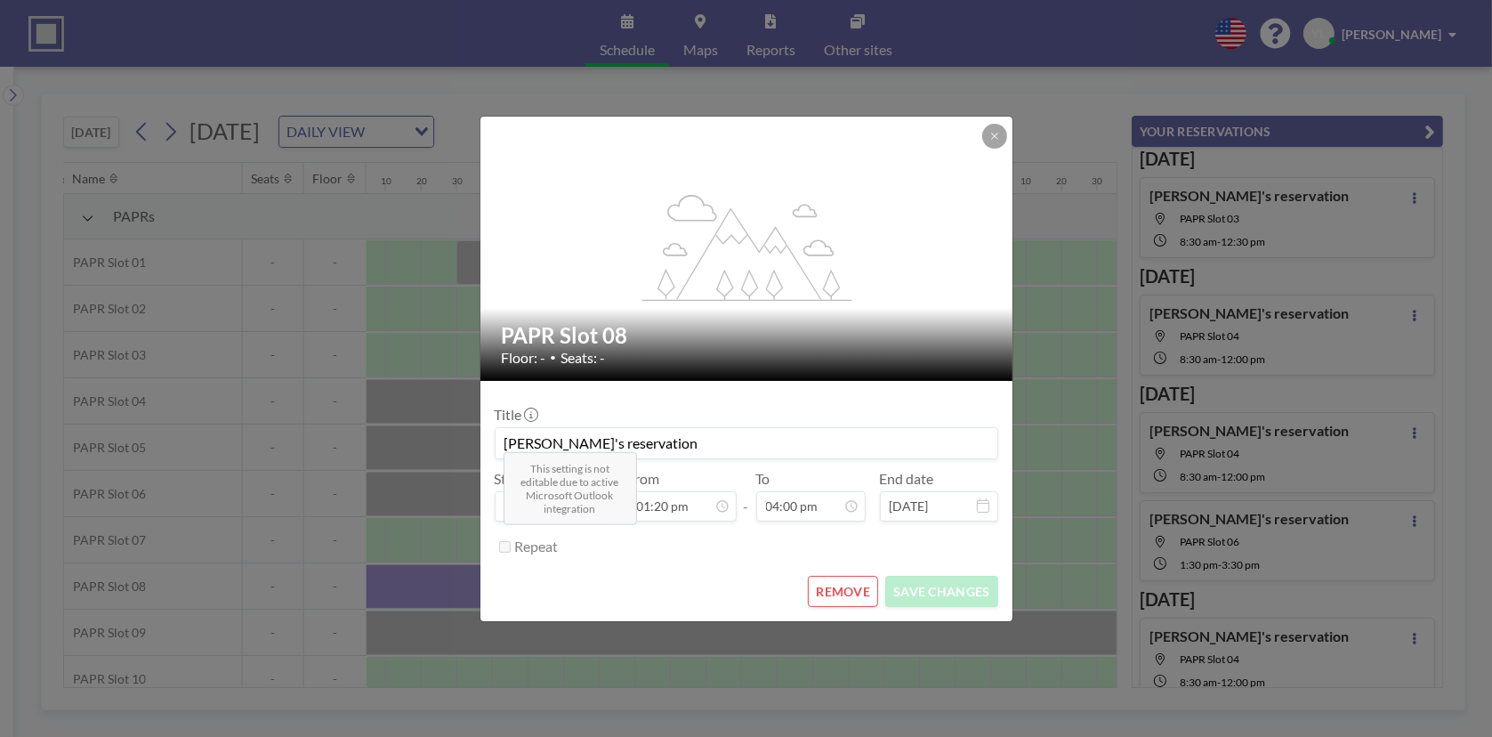
scroll to position [2531, 0]
click at [854, 577] on button "REMOVE" at bounding box center [843, 591] width 70 height 31
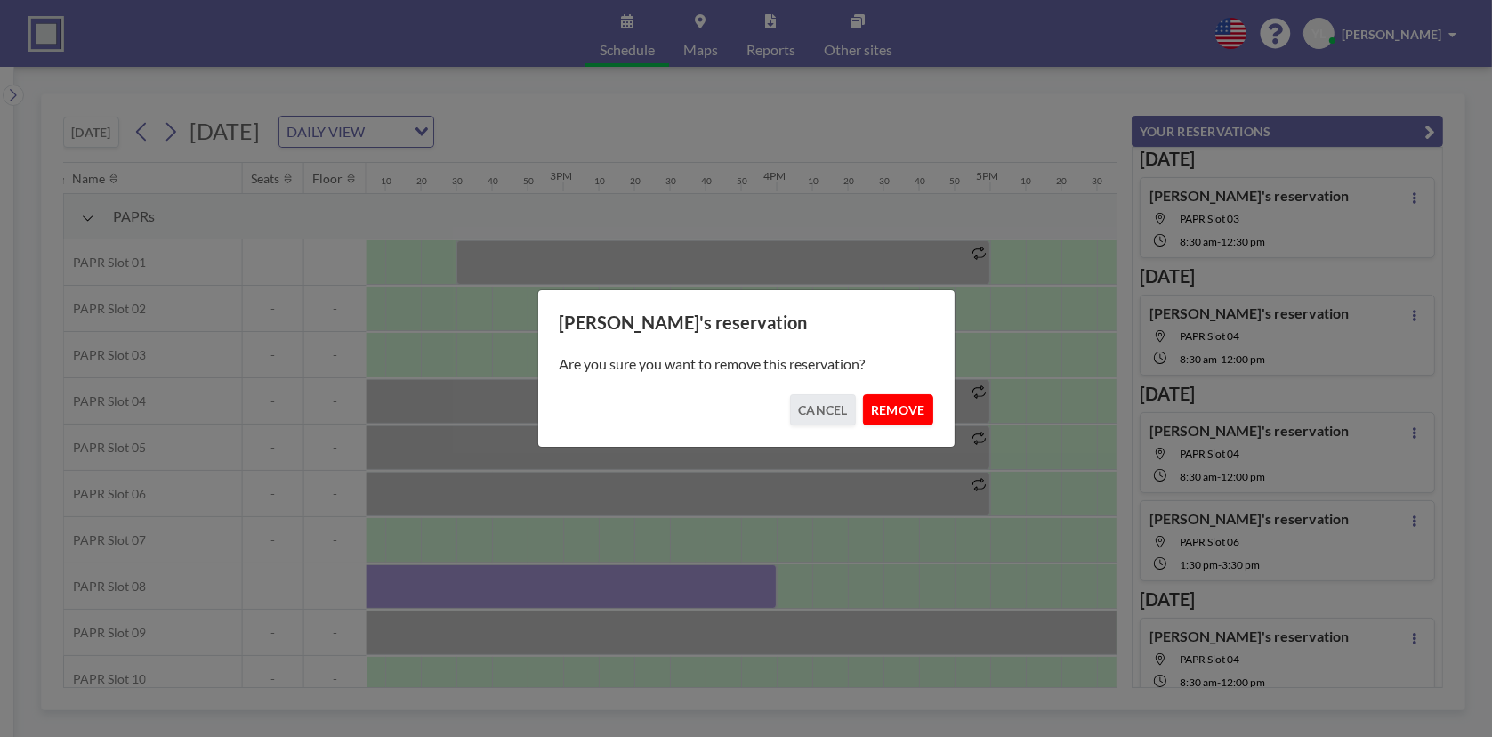
click at [894, 410] on button "REMOVE" at bounding box center [898, 409] width 70 height 31
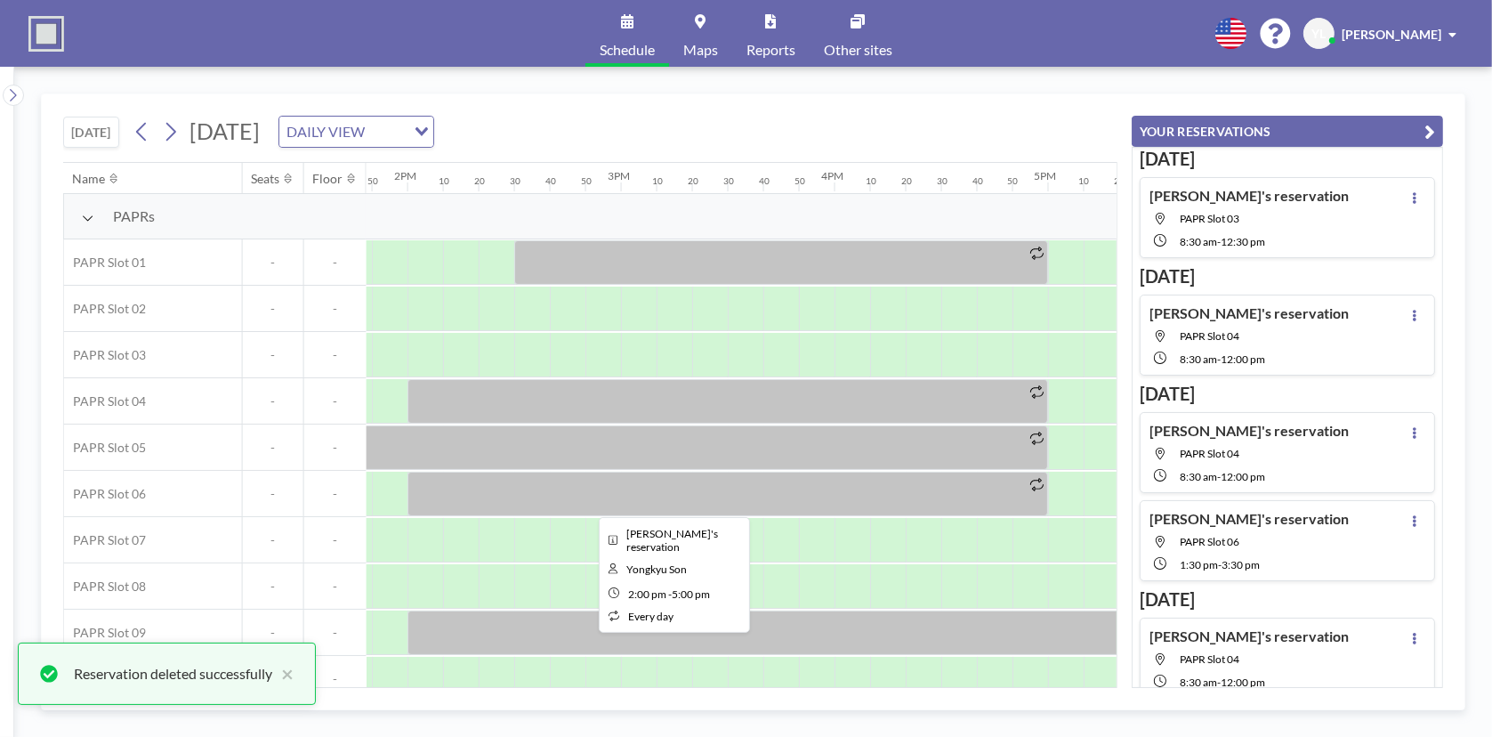
scroll to position [0, 2829]
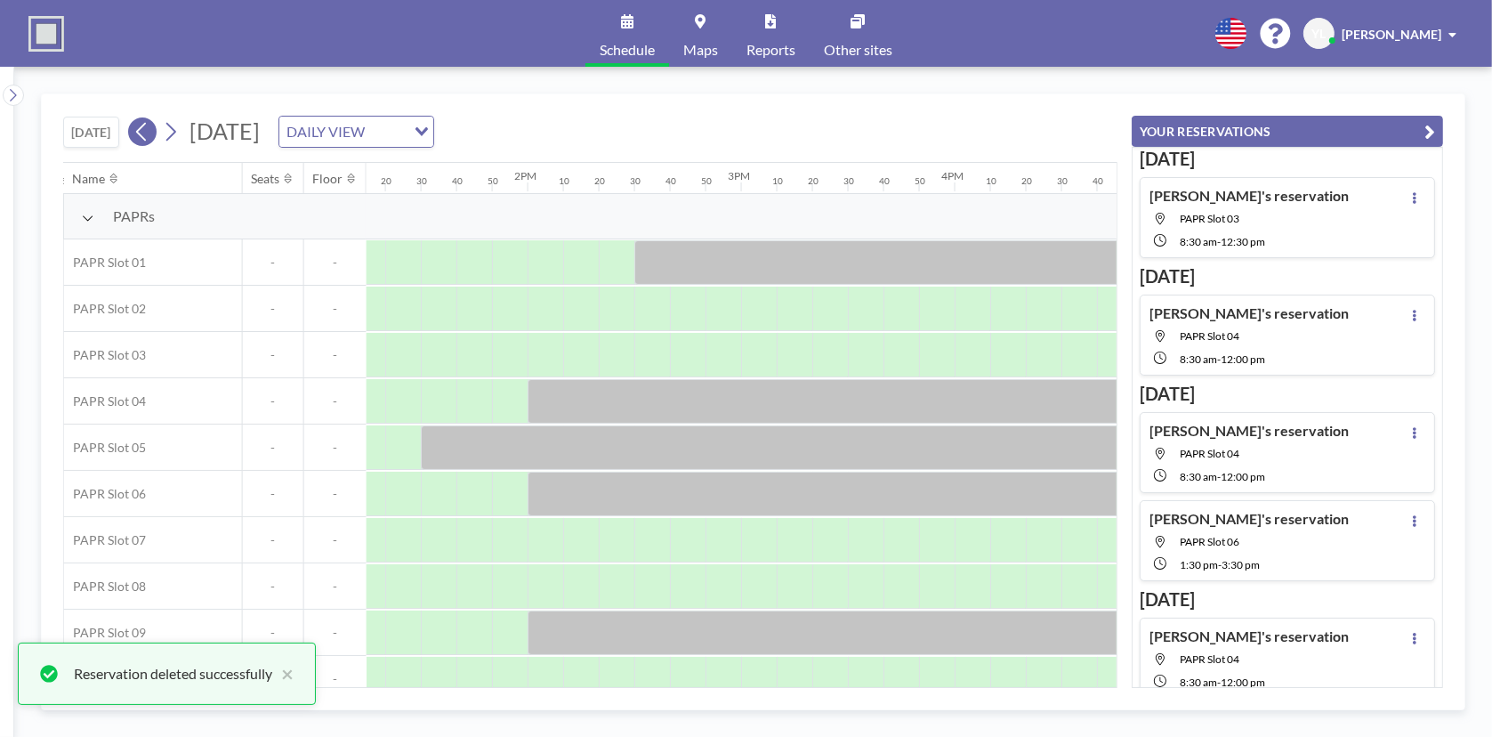
click at [144, 135] on icon at bounding box center [141, 132] width 10 height 19
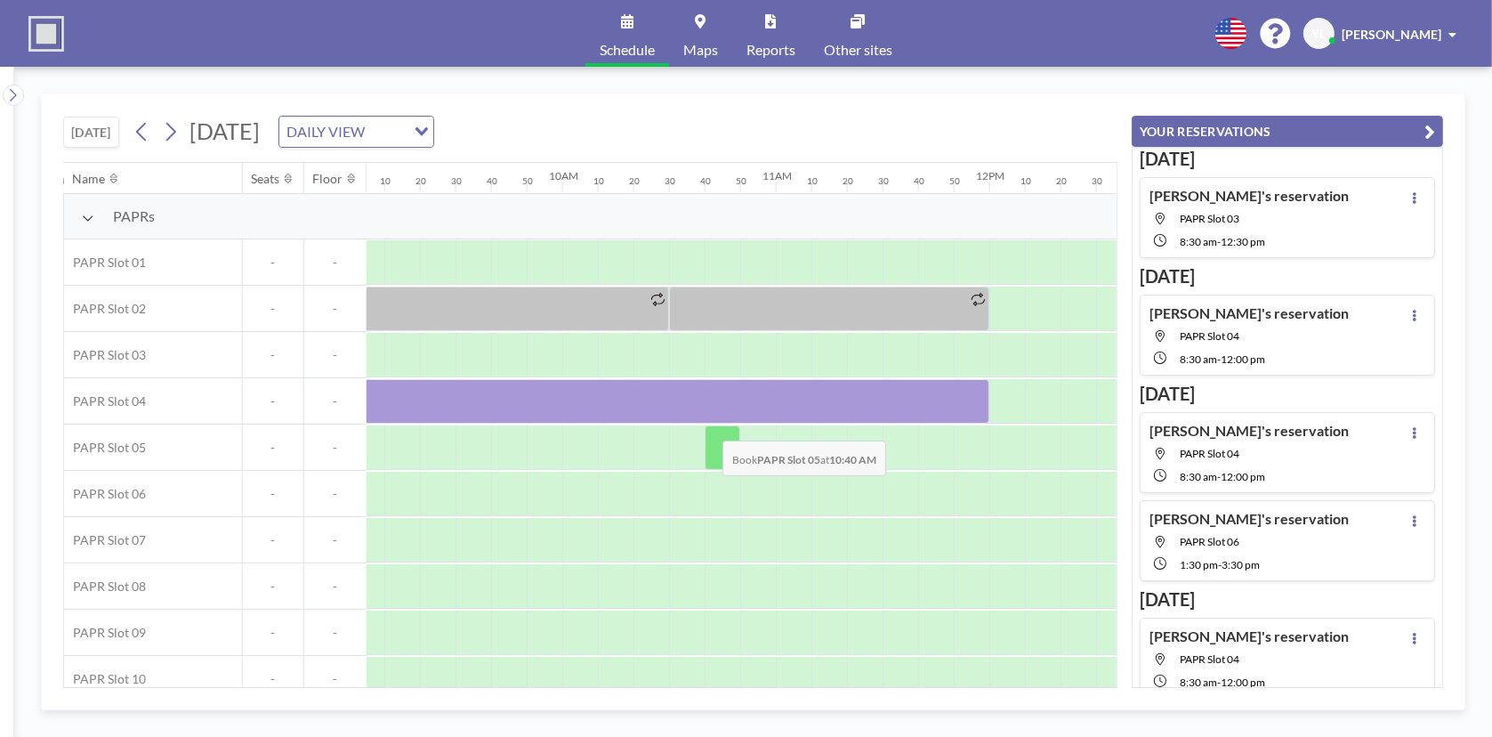
scroll to position [0, 1939]
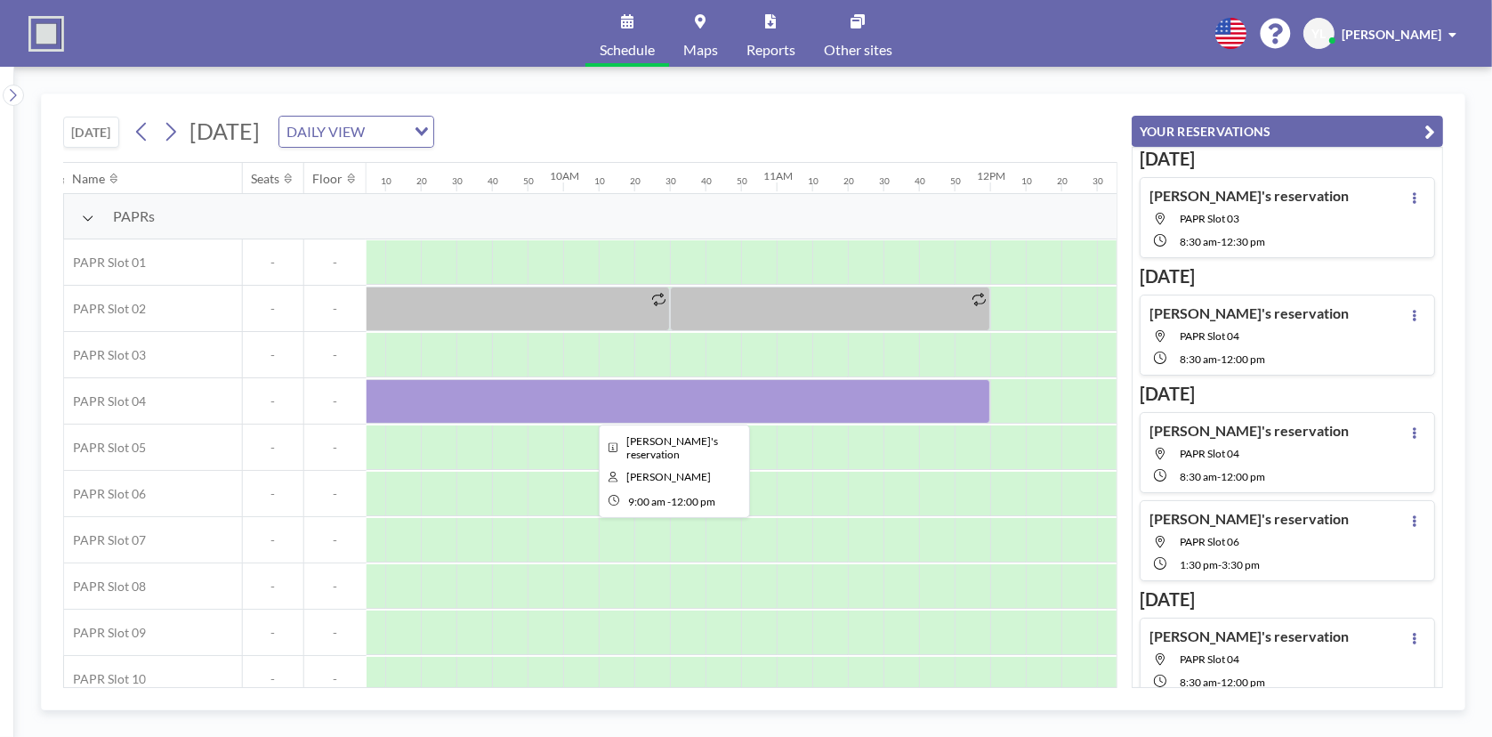
click at [676, 403] on div at bounding box center [670, 401] width 641 height 44
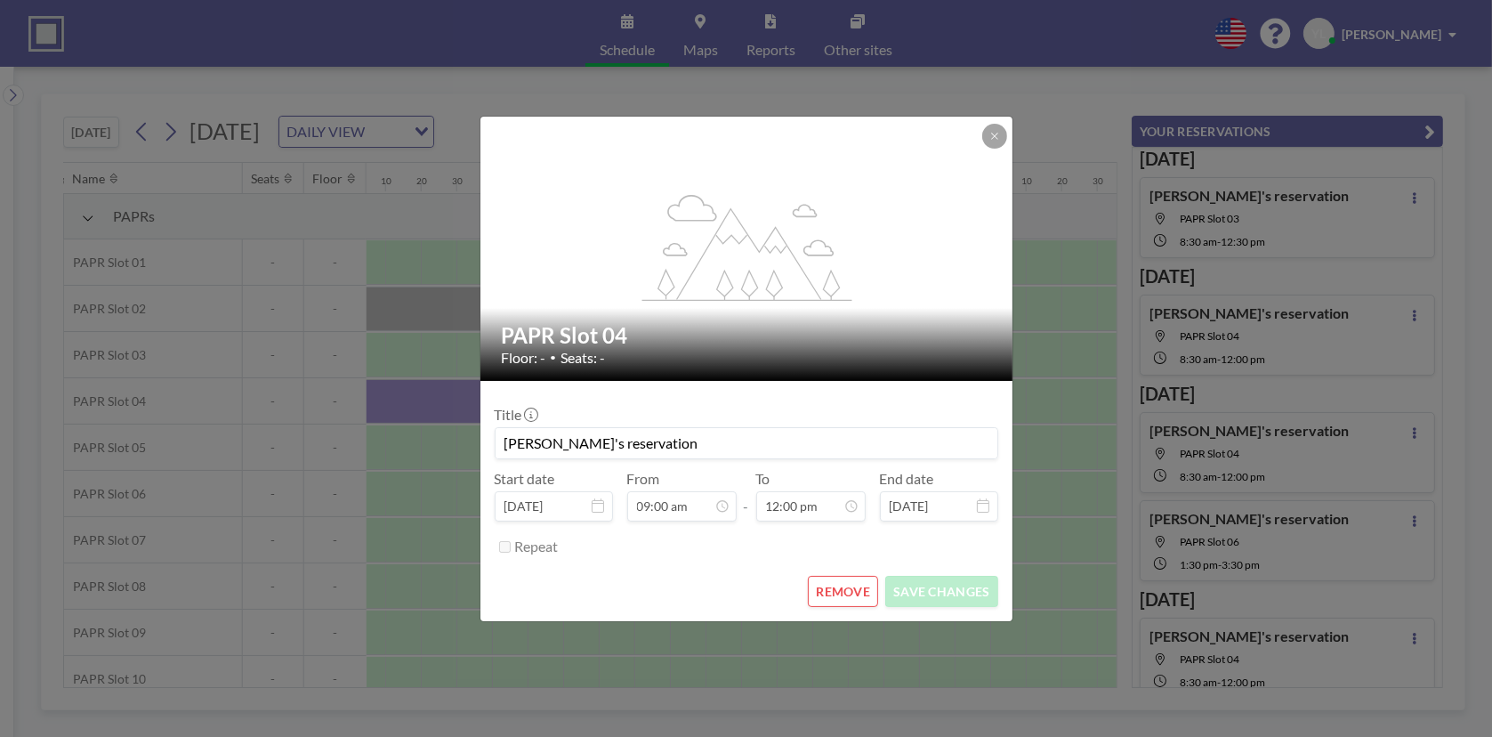
scroll to position [0, 0]
click at [857, 588] on button "REMOVE" at bounding box center [843, 591] width 70 height 31
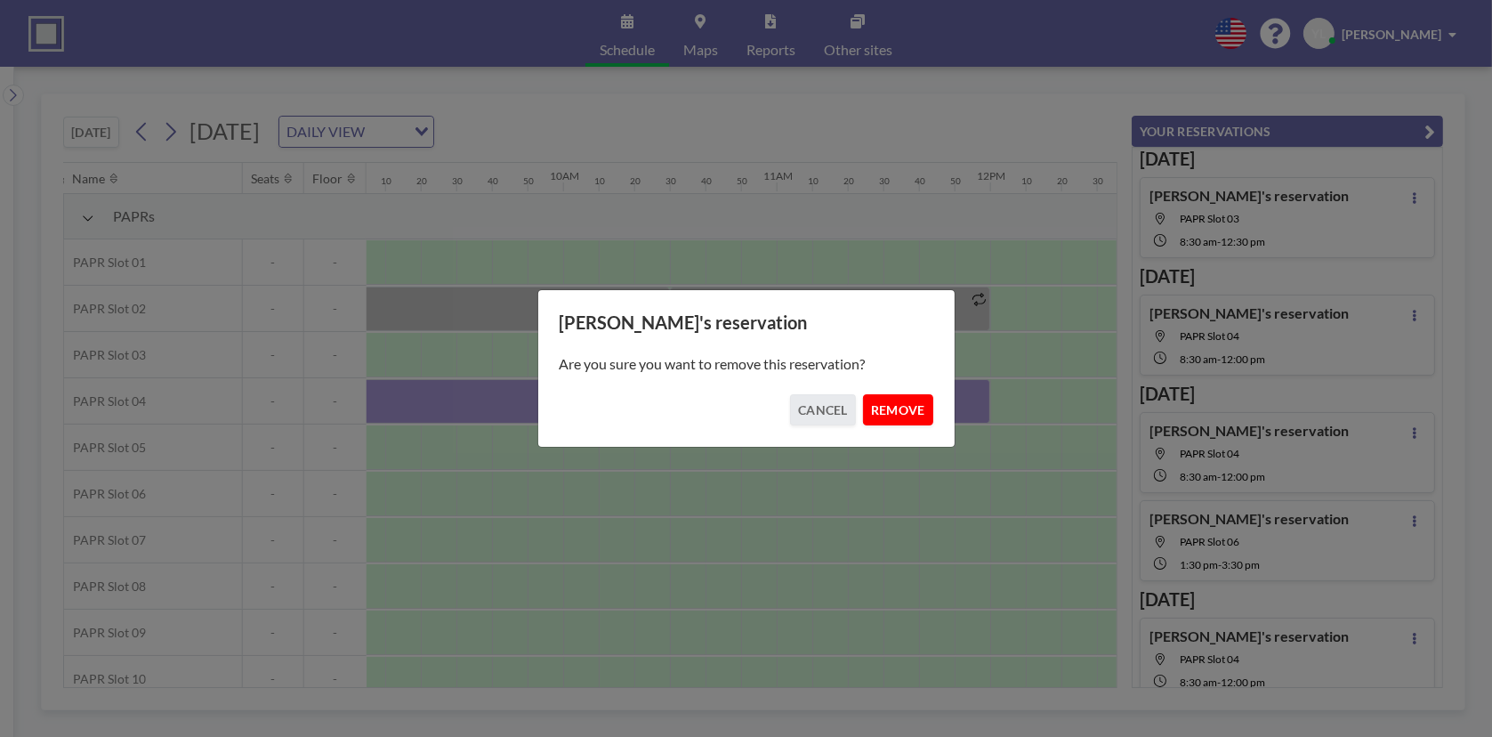
click at [903, 416] on button "REMOVE" at bounding box center [898, 409] width 70 height 31
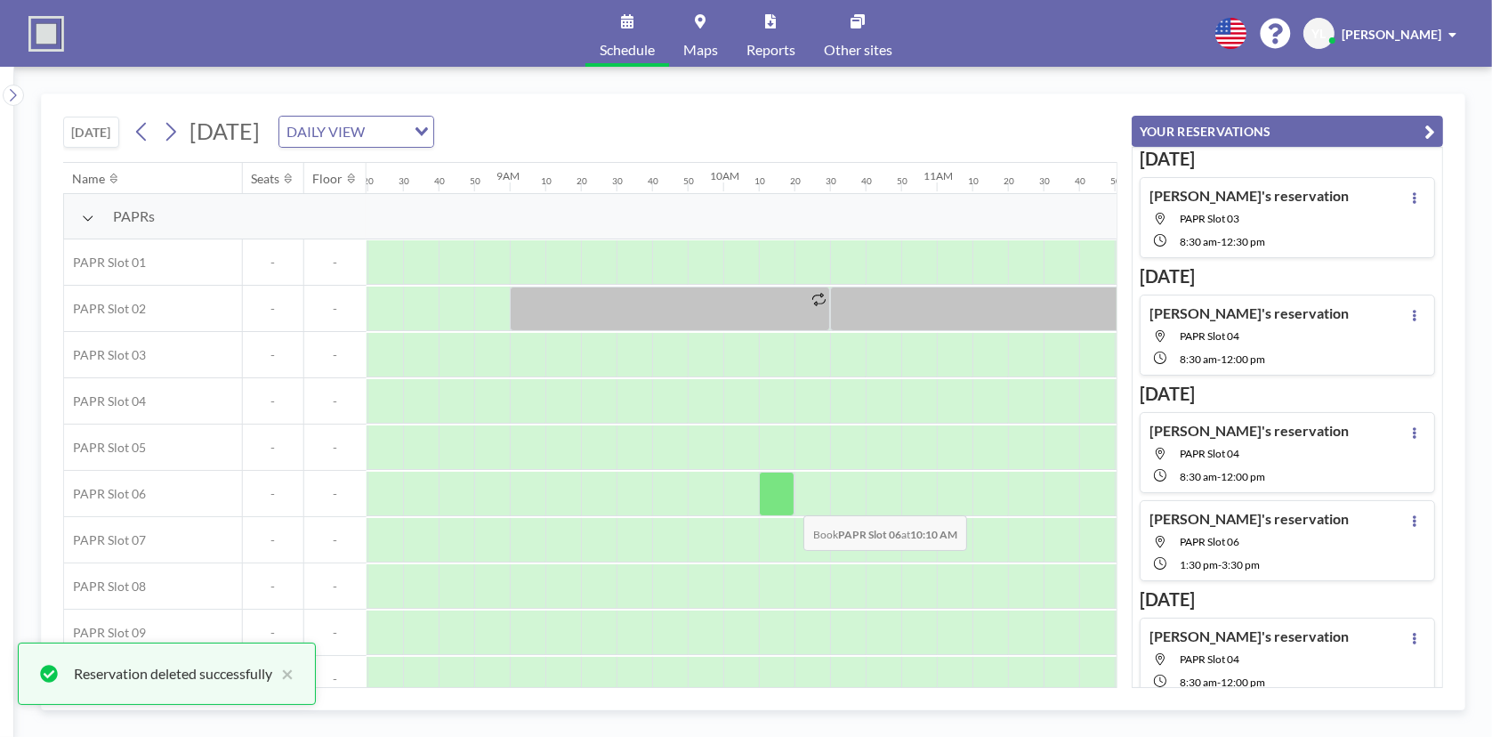
scroll to position [0, 1761]
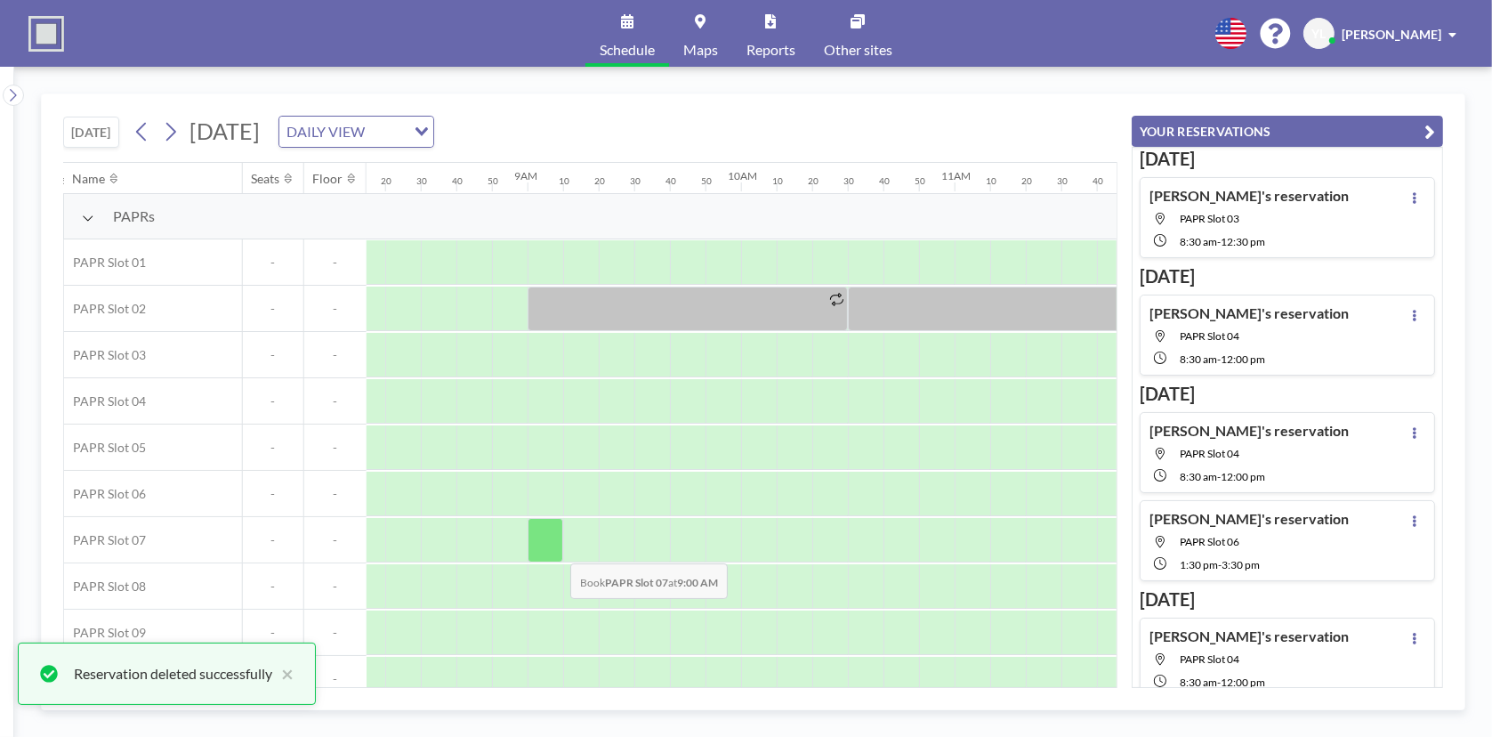
click at [556, 549] on div at bounding box center [546, 540] width 36 height 44
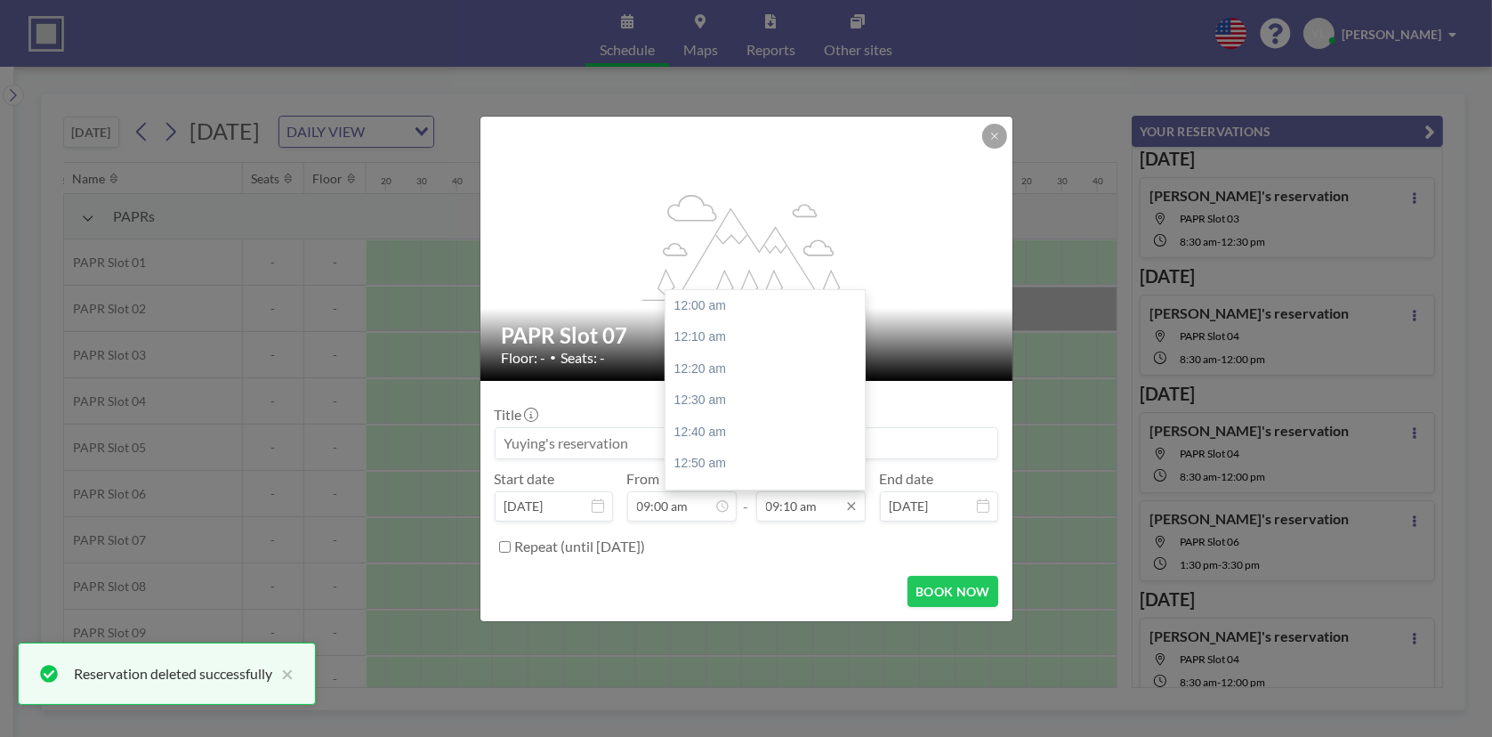
scroll to position [1741, 0]
click at [831, 505] on input "09:10 am" at bounding box center [810, 506] width 109 height 30
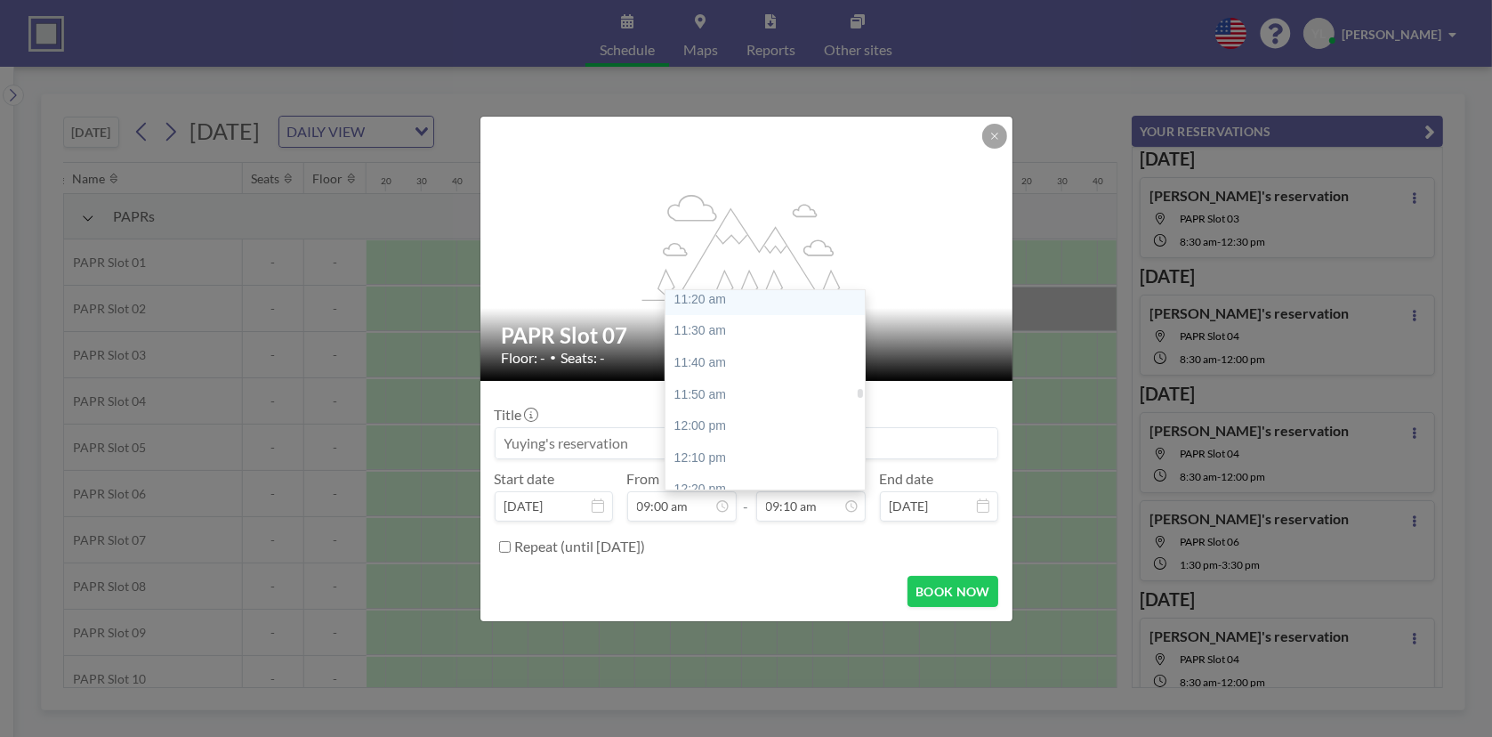
scroll to position [2274, 0]
click at [763, 319] on div "12:00 pm" at bounding box center [770, 311] width 208 height 32
type input "12:00 pm"
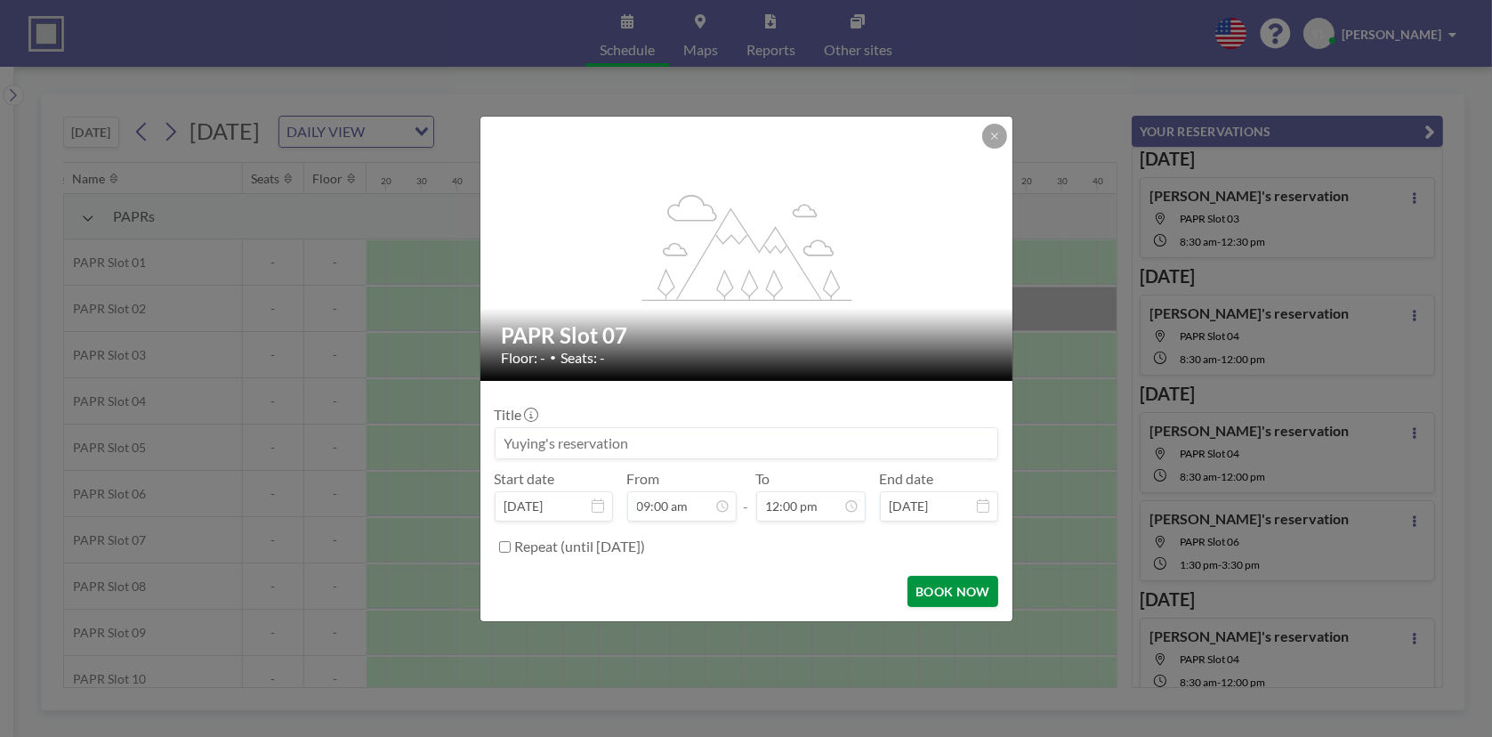
click at [944, 586] on button "BOOK NOW" at bounding box center [953, 591] width 90 height 31
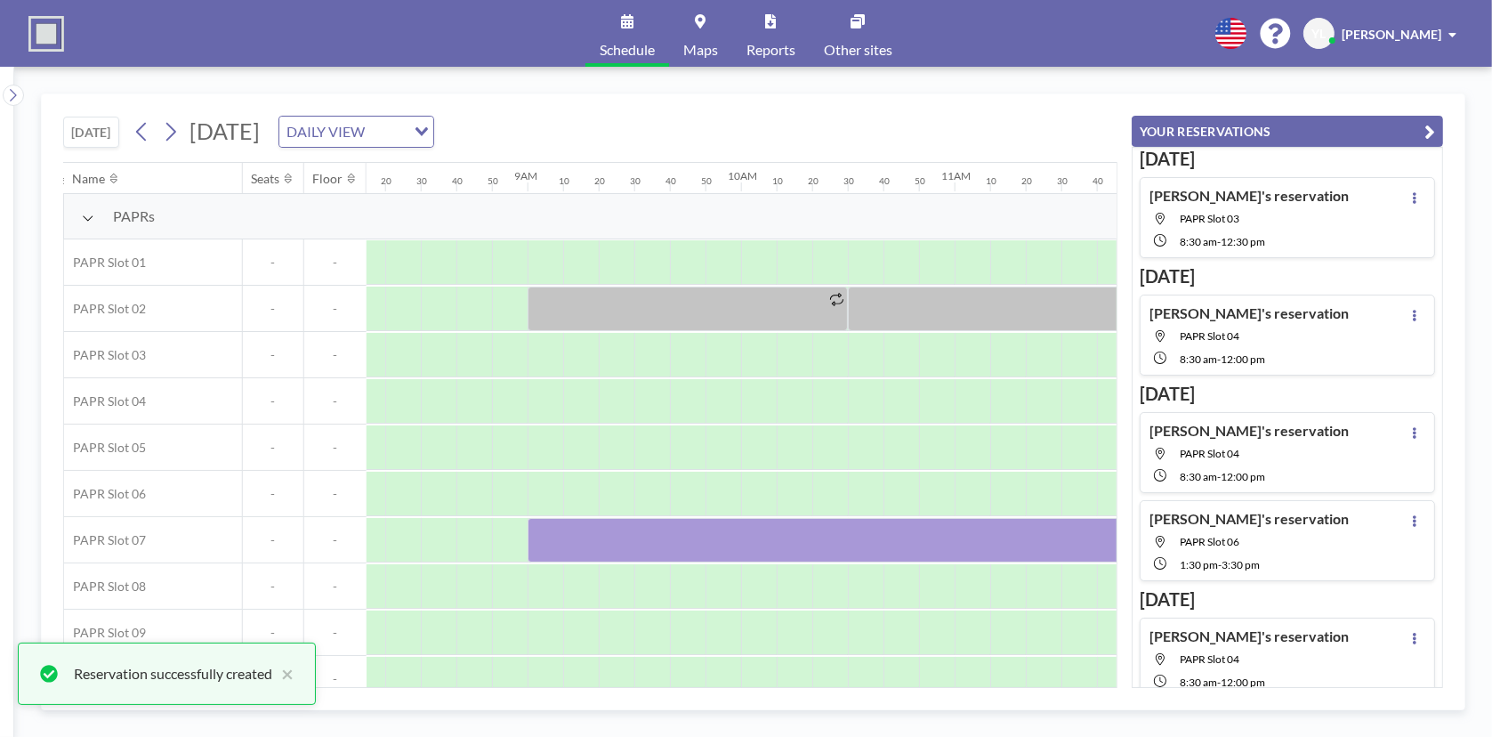
click at [1433, 125] on icon "button" at bounding box center [1430, 131] width 11 height 21
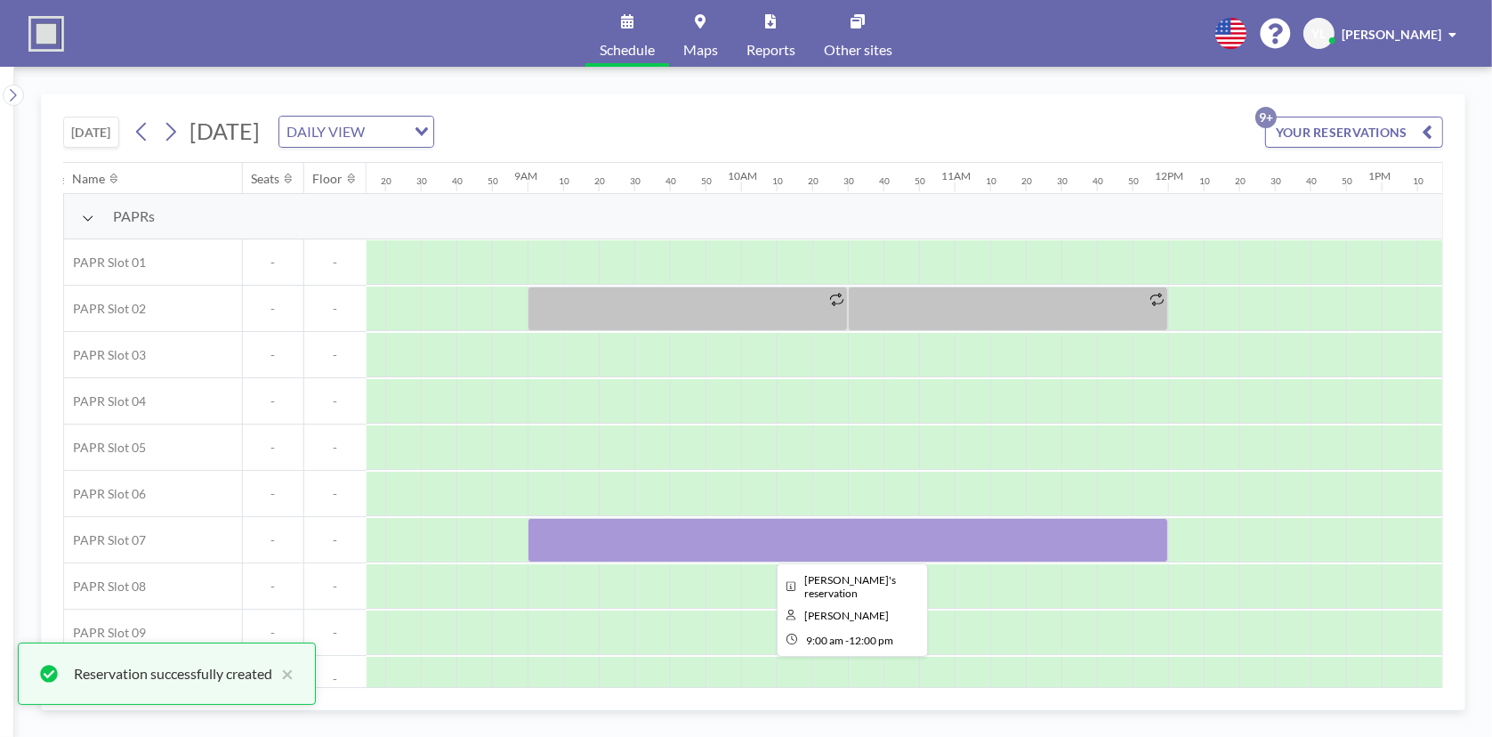
click at [886, 532] on div at bounding box center [848, 540] width 641 height 44
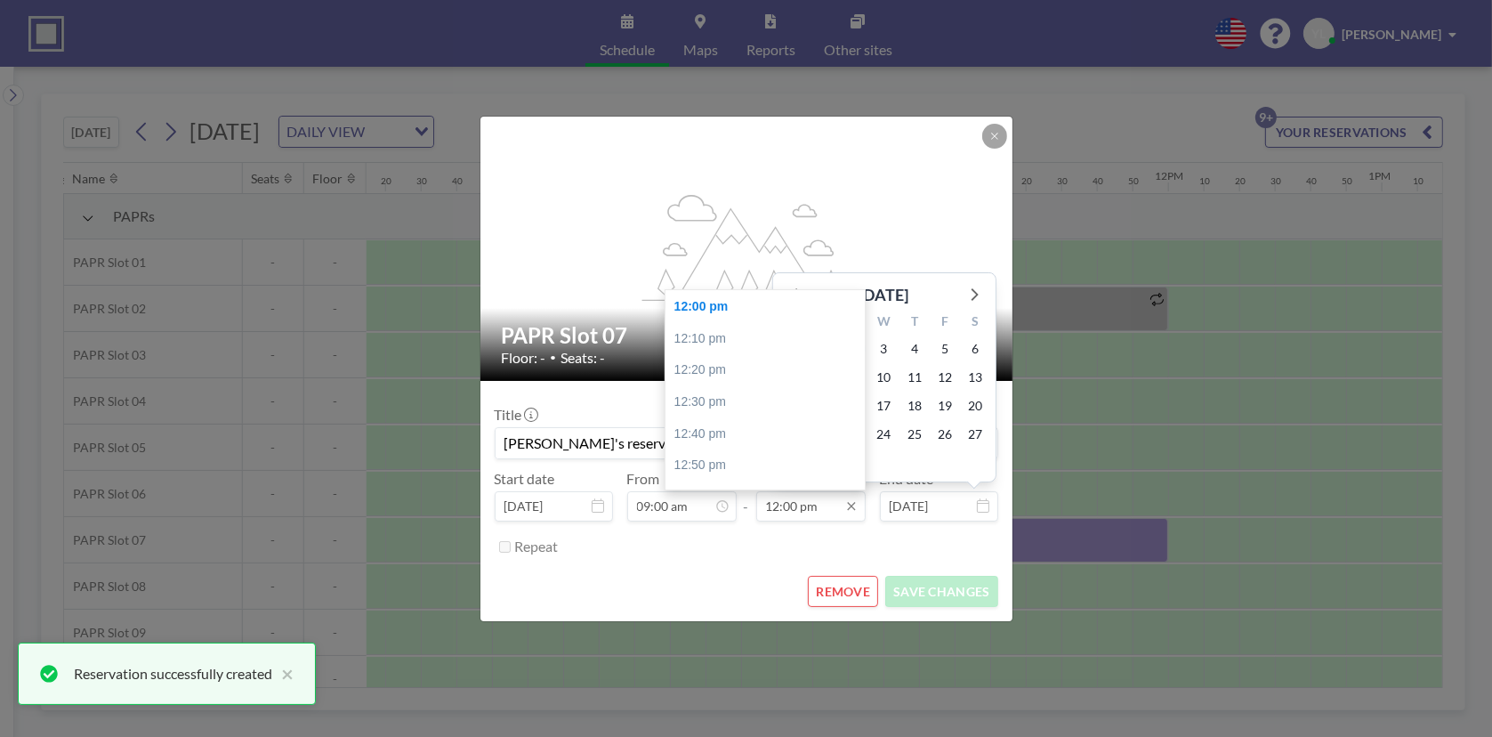
click at [815, 513] on input "12:00 pm" at bounding box center [810, 506] width 109 height 30
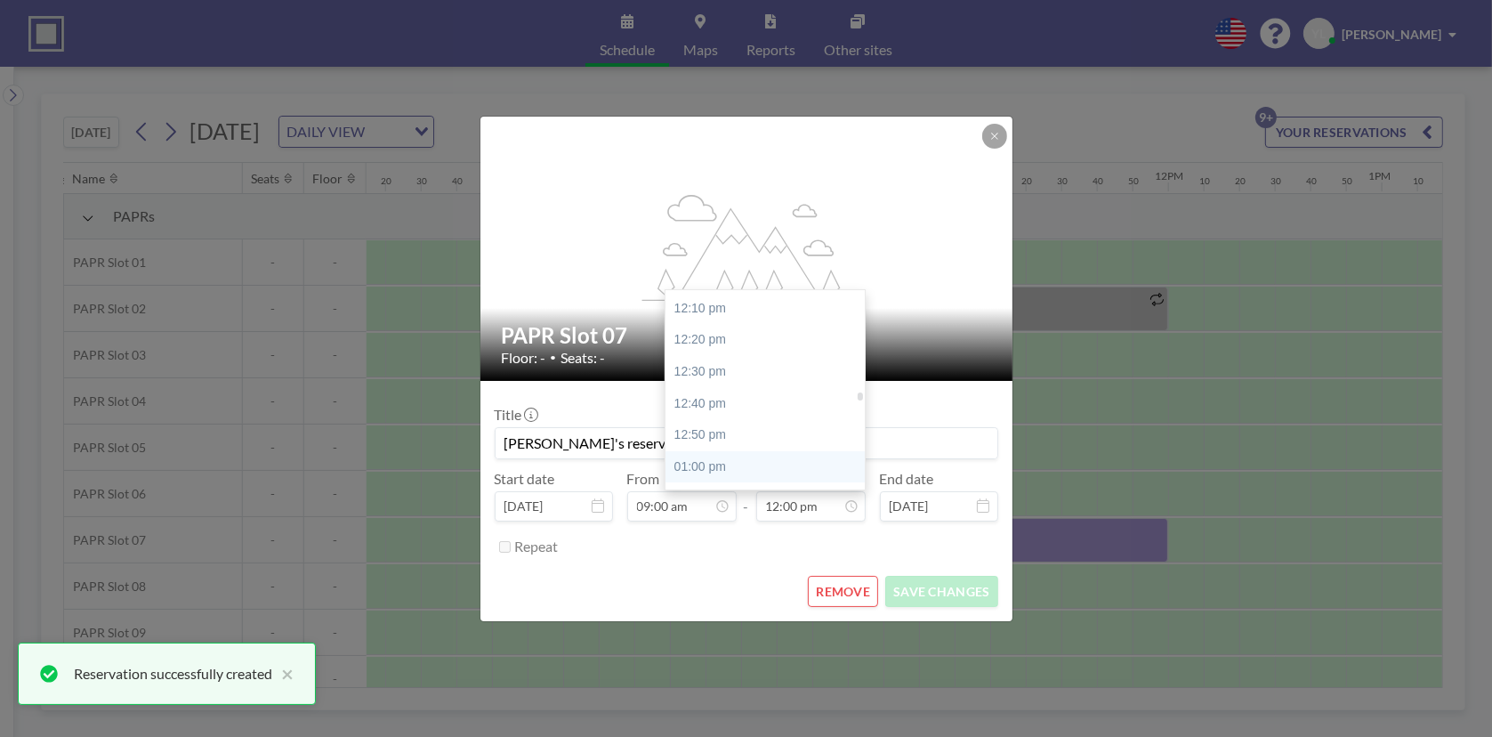
scroll to position [2279, 0]
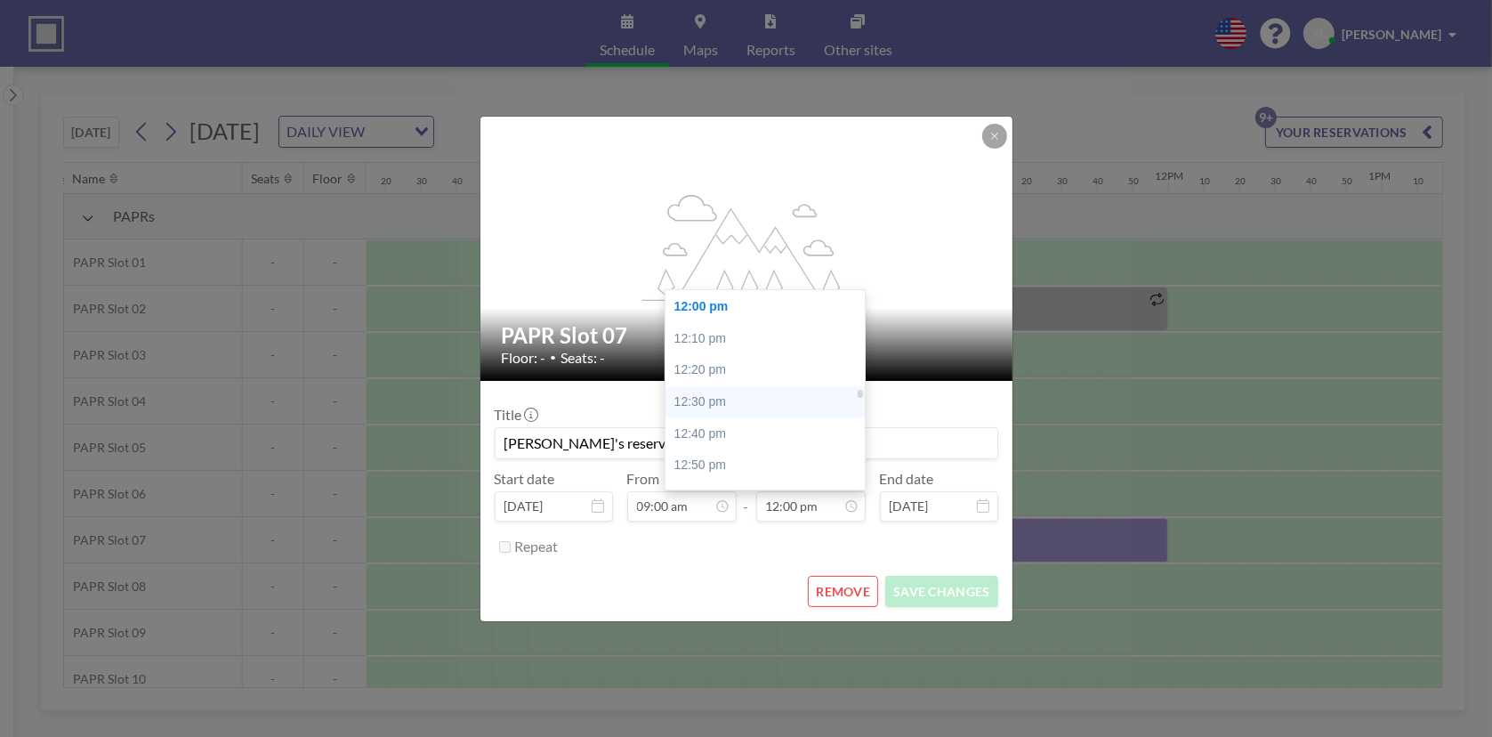
click at [803, 392] on div "12:30 pm" at bounding box center [770, 402] width 208 height 32
type input "12:30 pm"
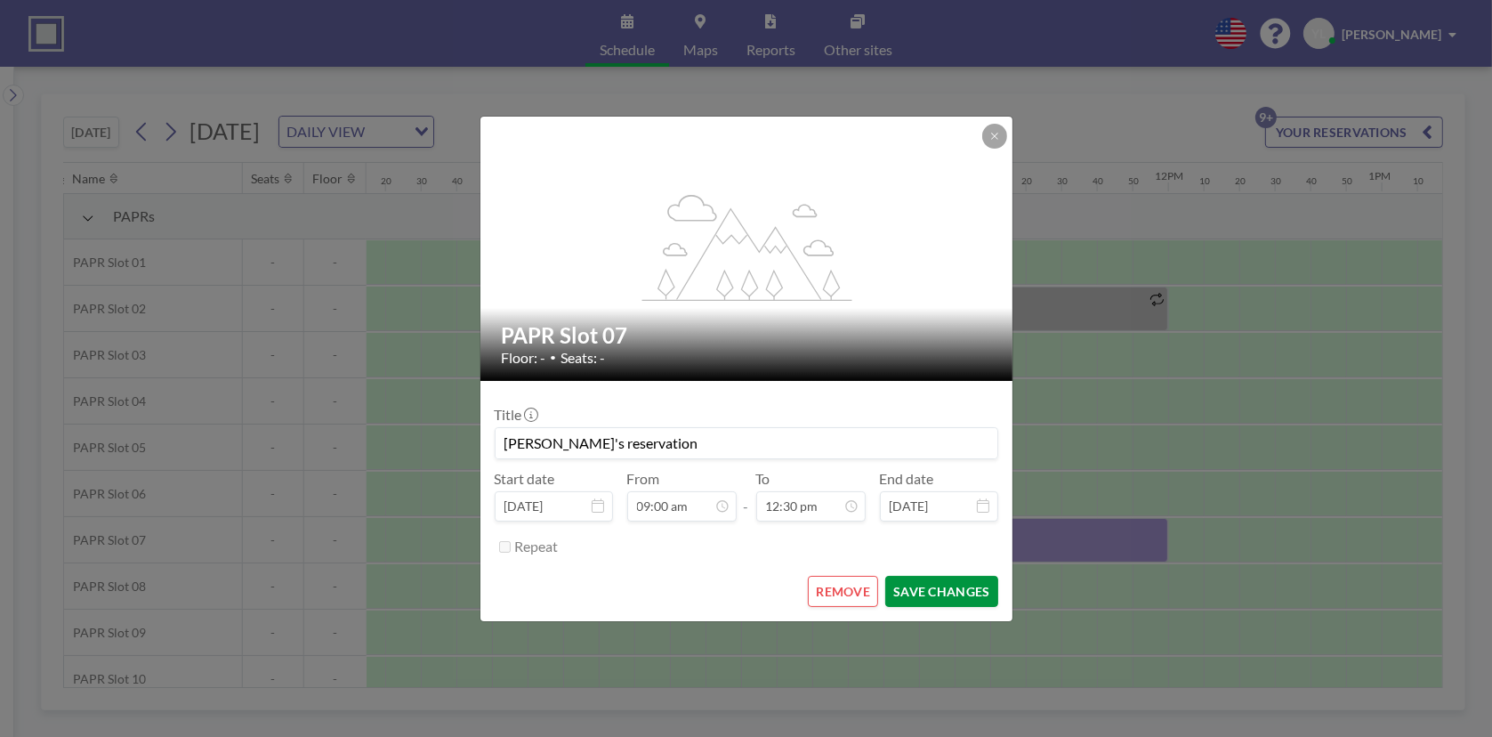
click at [944, 583] on button "SAVE CHANGES" at bounding box center [941, 591] width 112 height 31
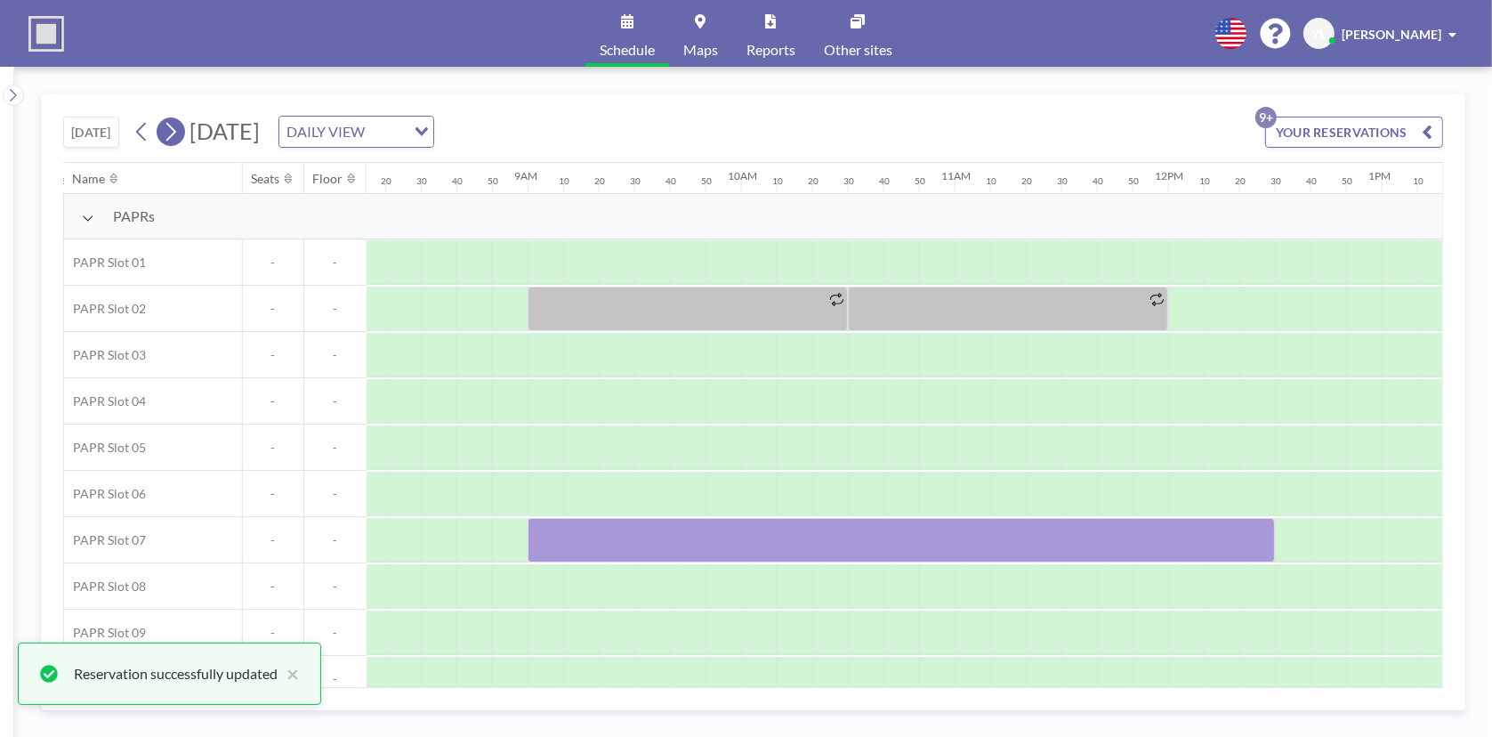
click at [170, 127] on icon at bounding box center [170, 131] width 17 height 27
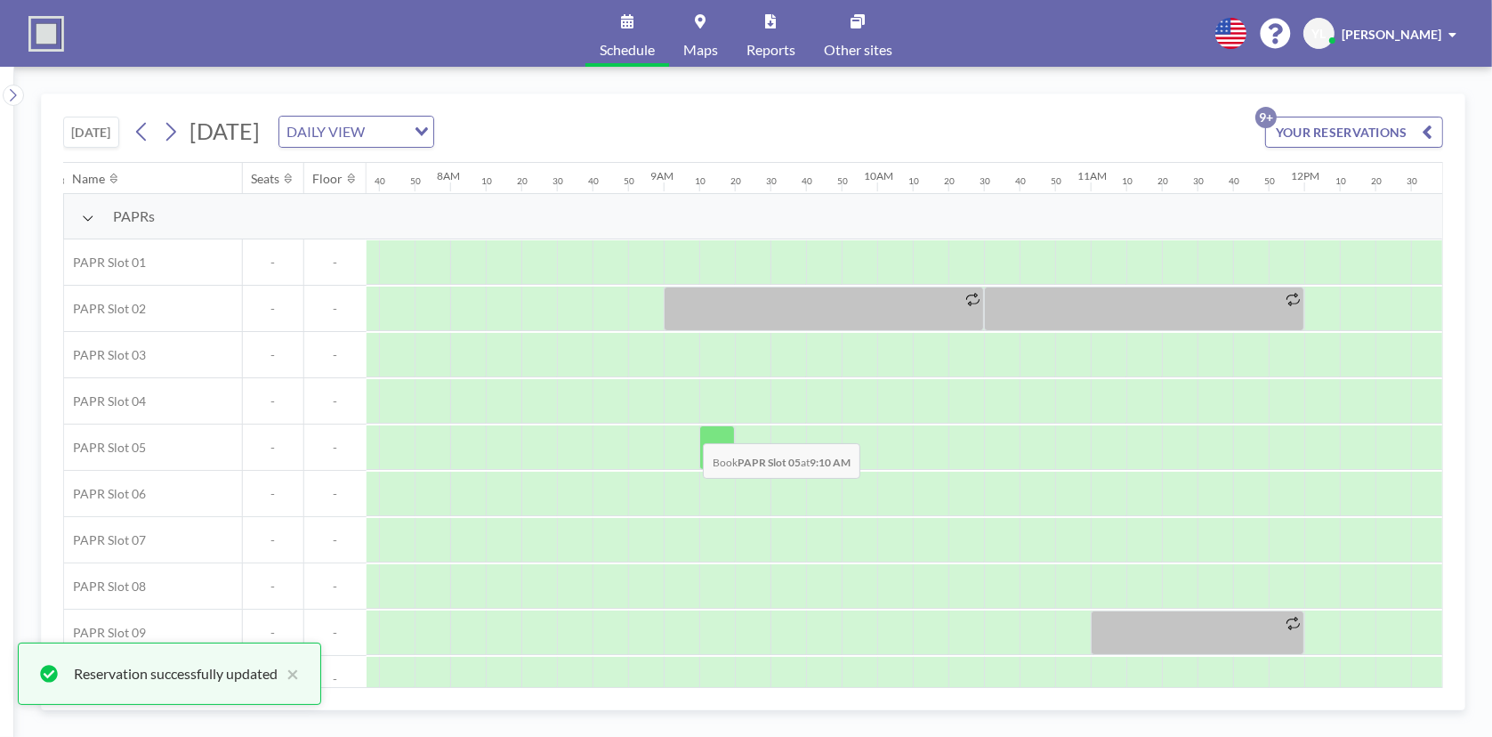
scroll to position [0, 1672]
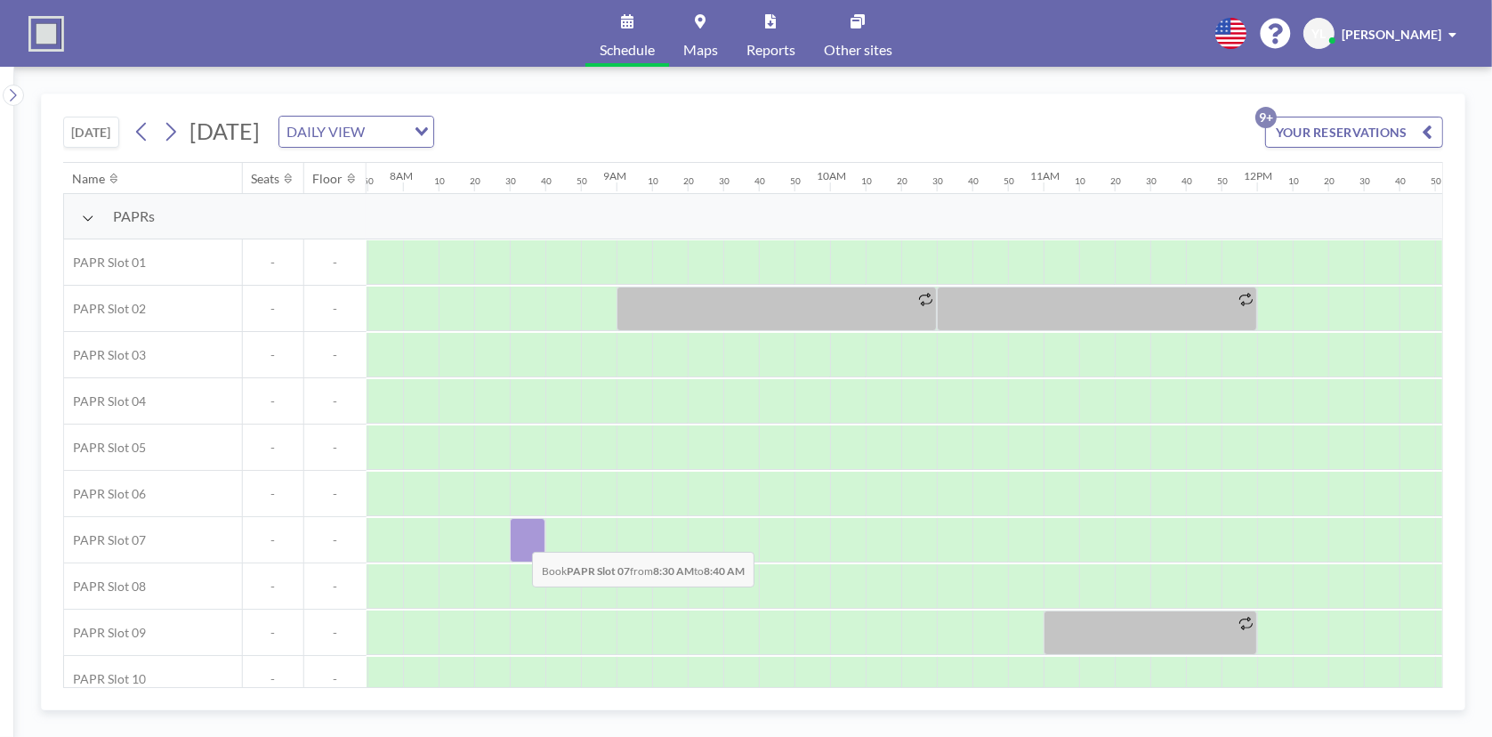
click at [518, 537] on div at bounding box center [528, 540] width 36 height 44
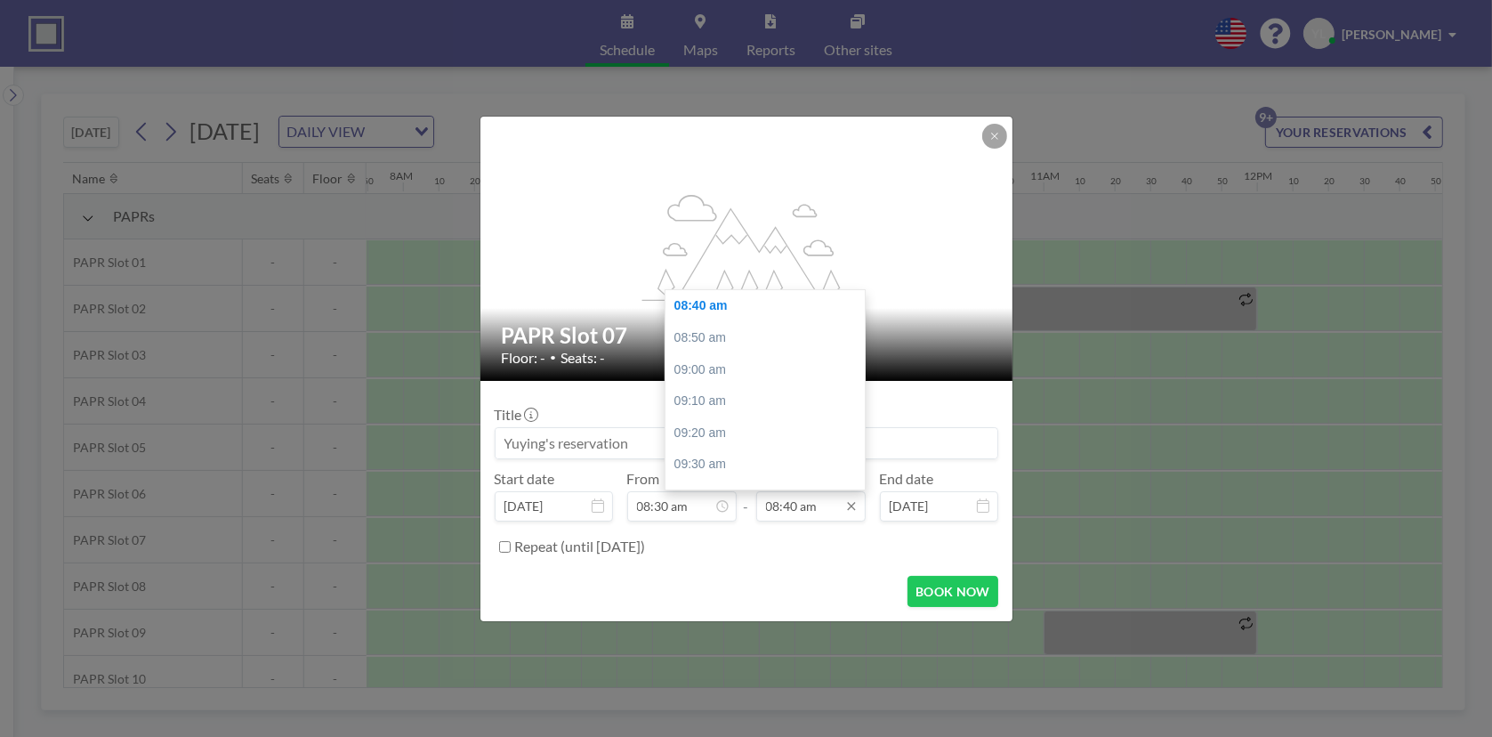
click at [794, 513] on input "08:40 am" at bounding box center [810, 506] width 109 height 30
click at [727, 385] on div "12:20 pm" at bounding box center [770, 380] width 208 height 32
type input "12:20 pm"
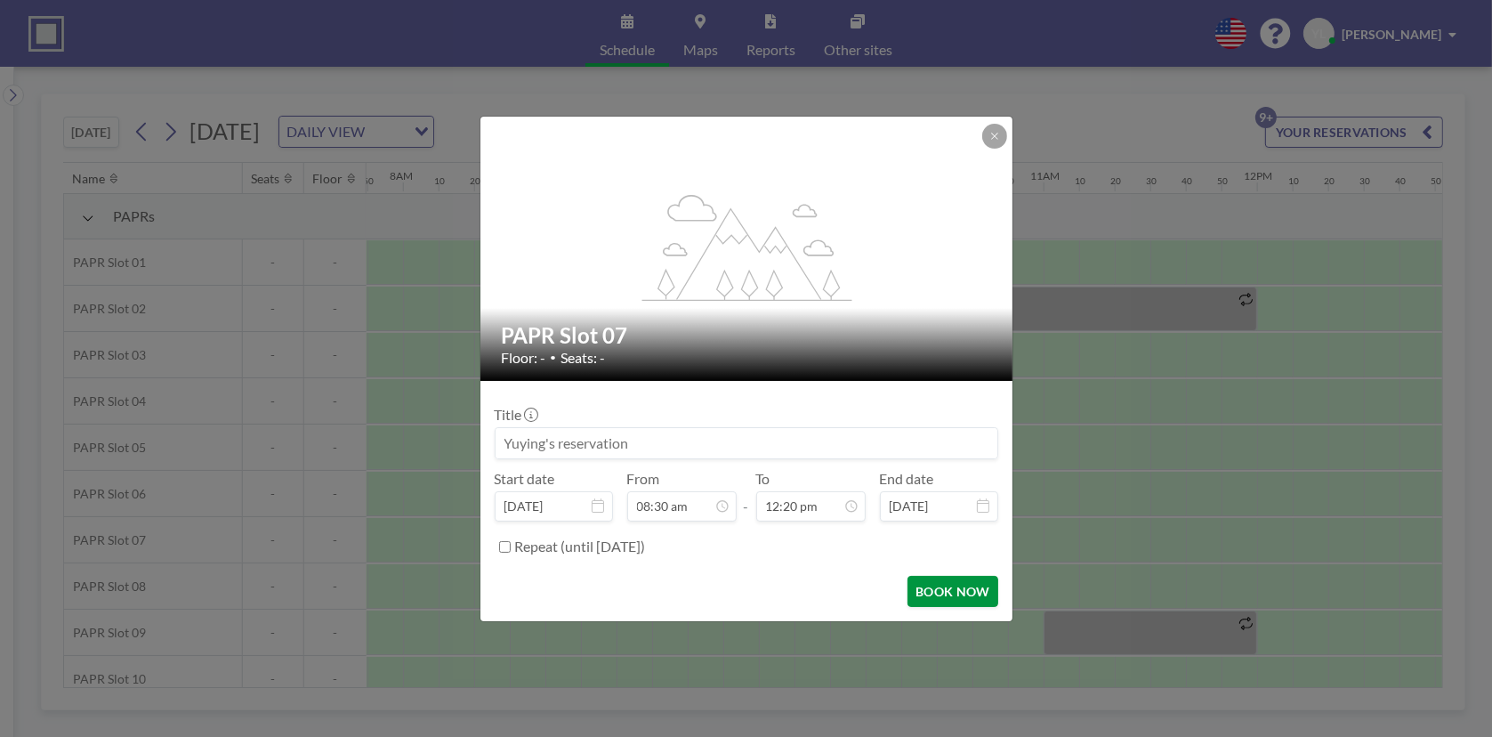
click at [968, 594] on button "BOOK NOW" at bounding box center [953, 591] width 90 height 31
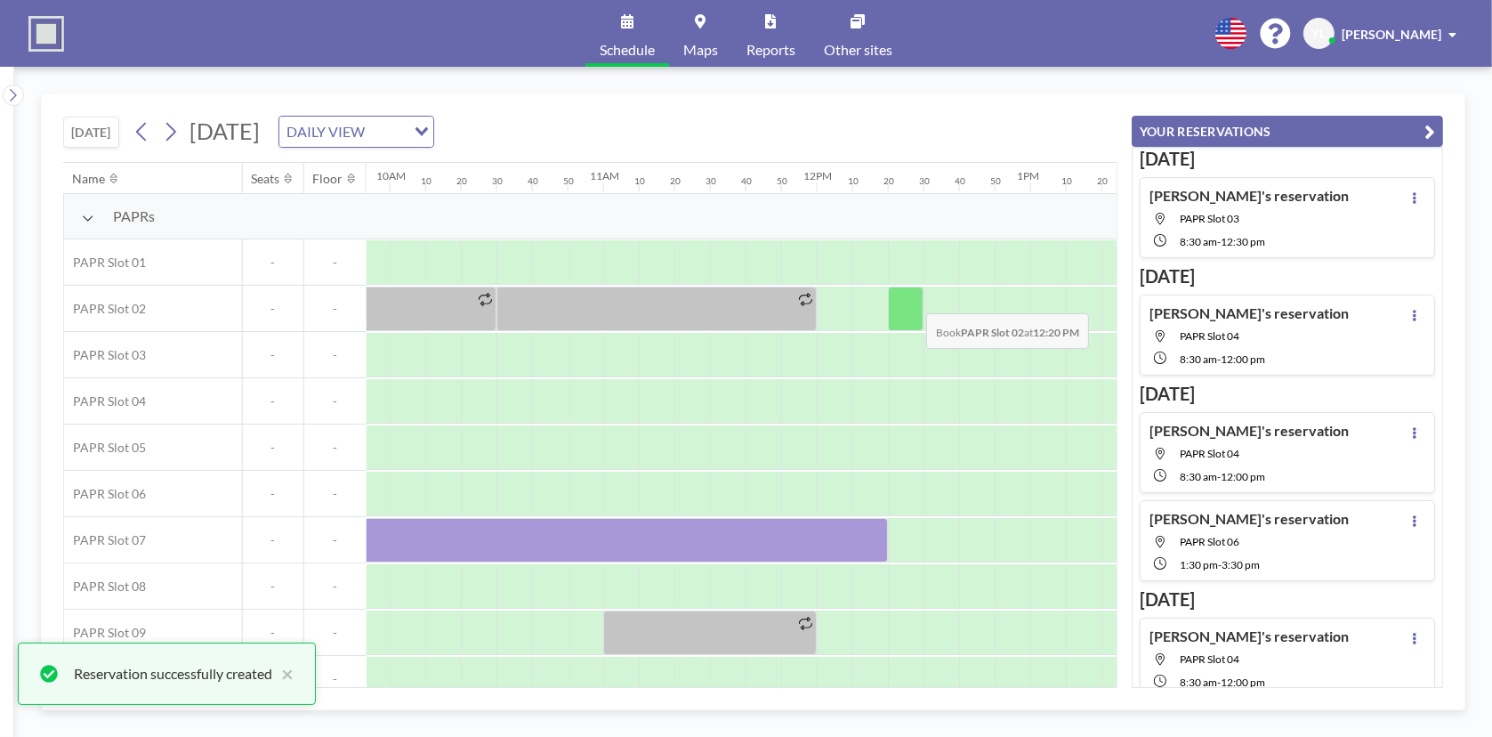
scroll to position [0, 2117]
click at [1425, 133] on icon "button" at bounding box center [1430, 131] width 11 height 21
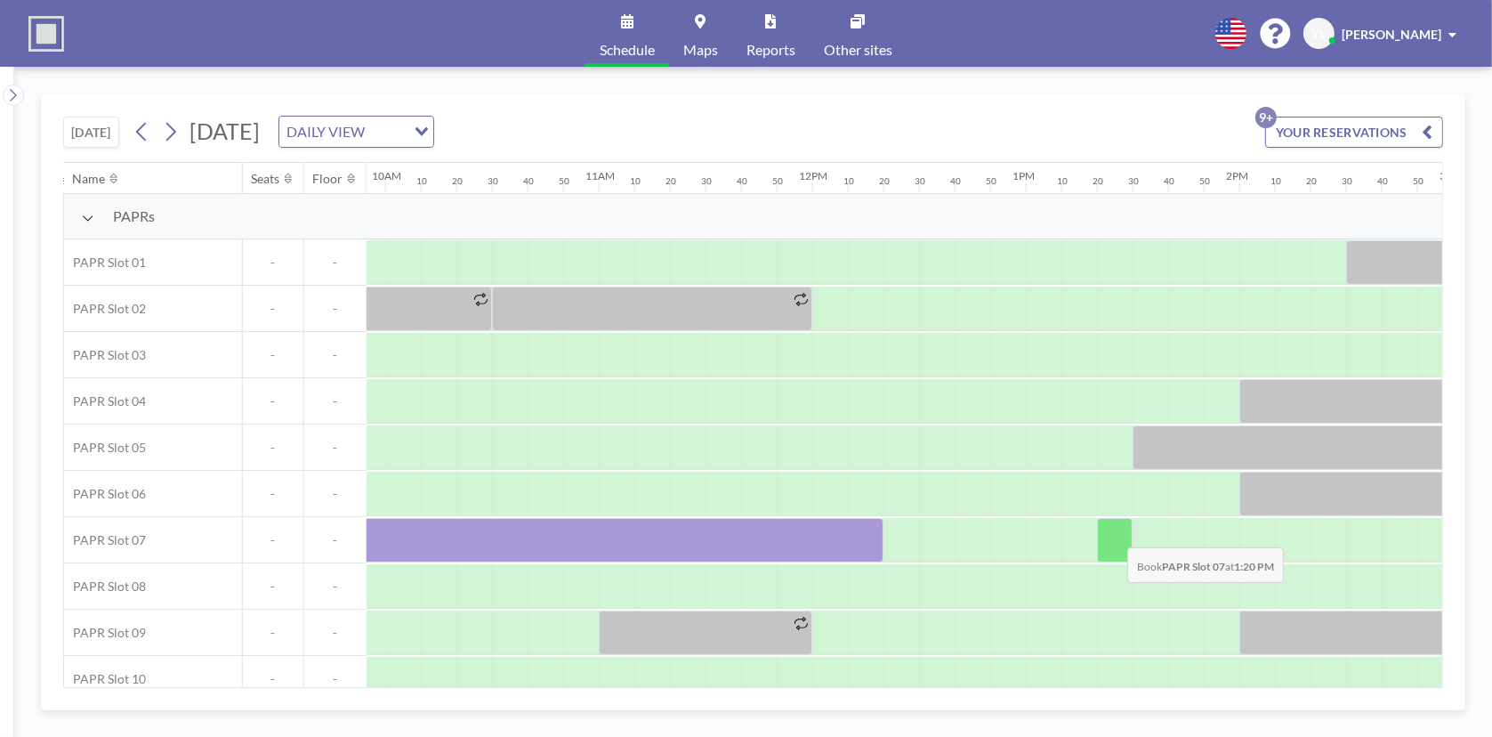
click at [1113, 533] on div at bounding box center [1115, 540] width 36 height 44
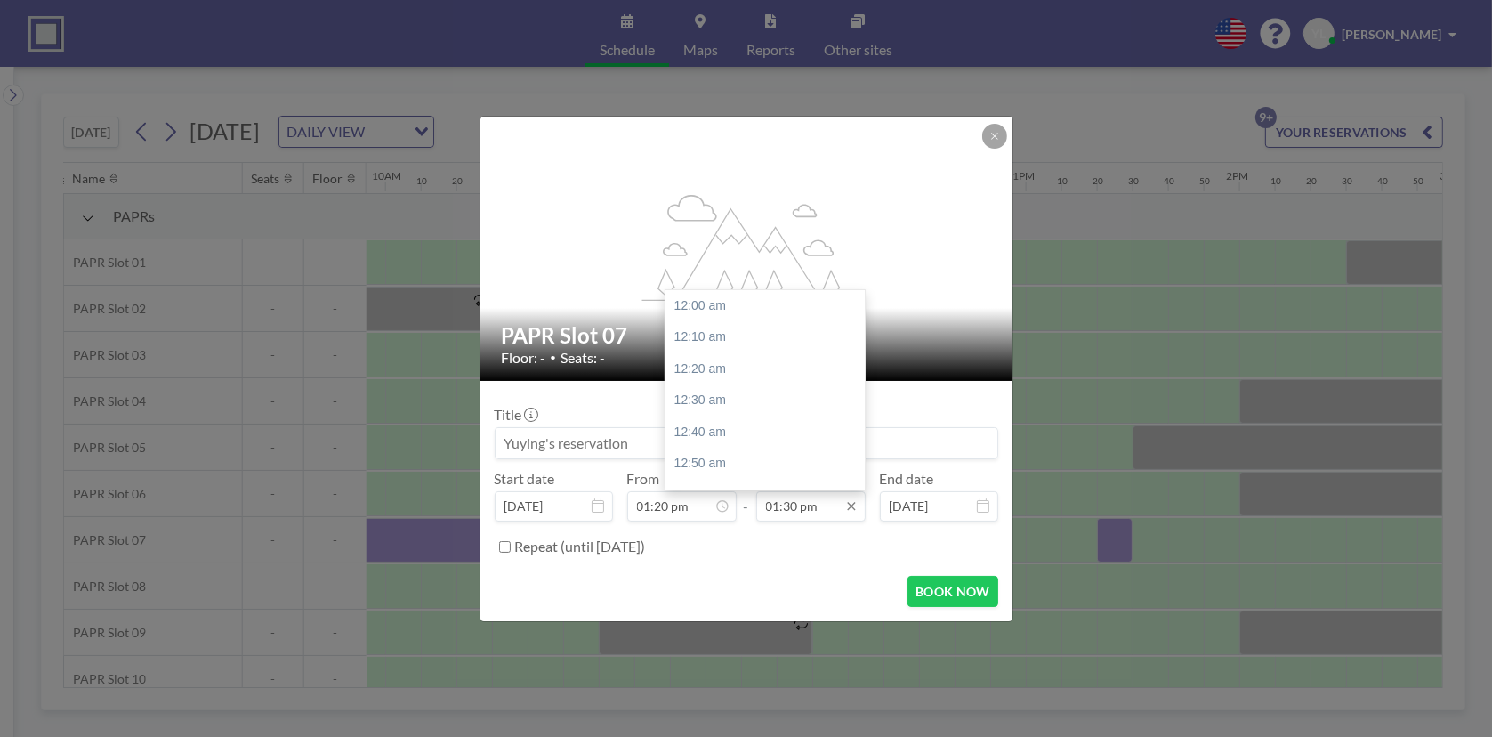
scroll to position [0, 0]
click at [828, 516] on input "01:30 pm" at bounding box center [810, 506] width 109 height 30
click at [768, 359] on div "03:40 pm" at bounding box center [770, 364] width 208 height 32
type input "03:40 pm"
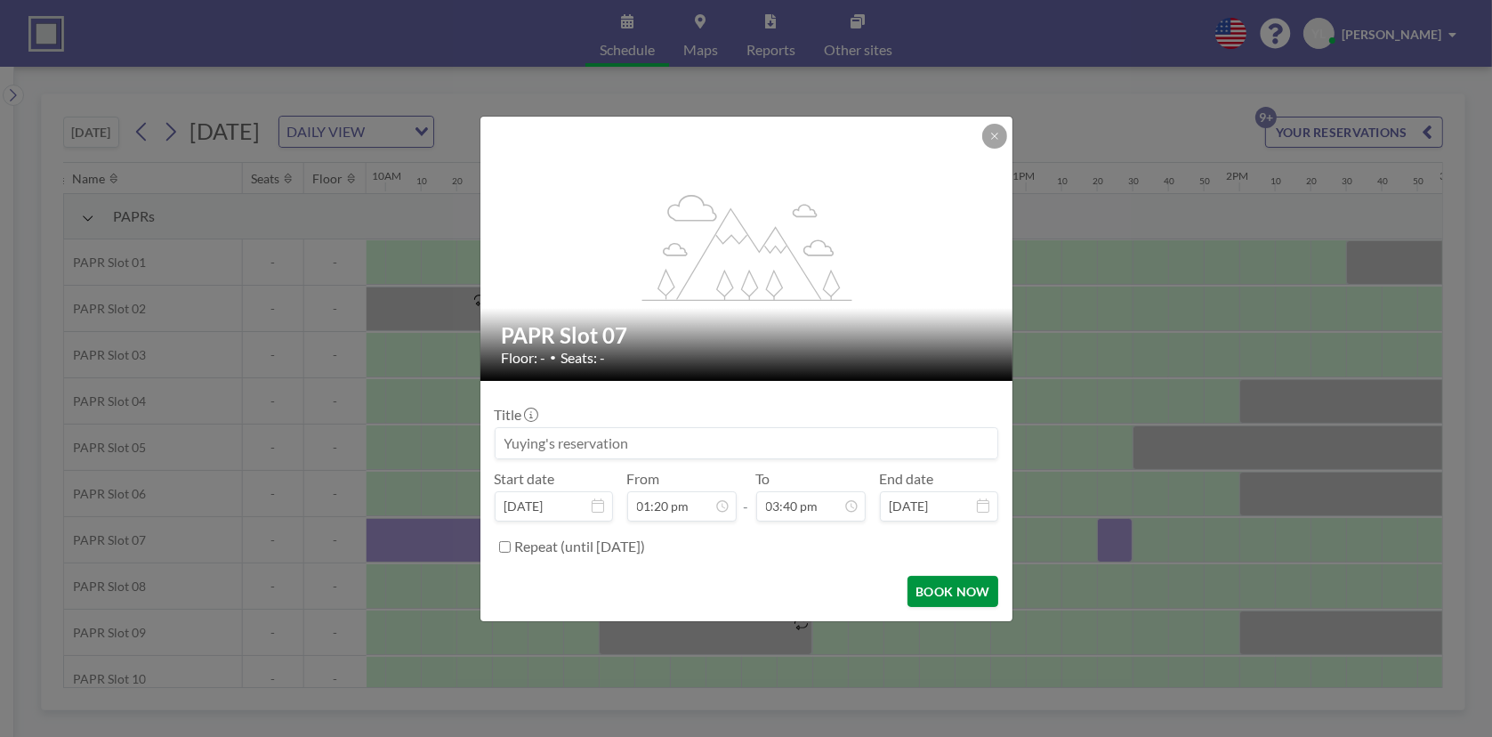
click at [975, 591] on button "BOOK NOW" at bounding box center [953, 591] width 90 height 31
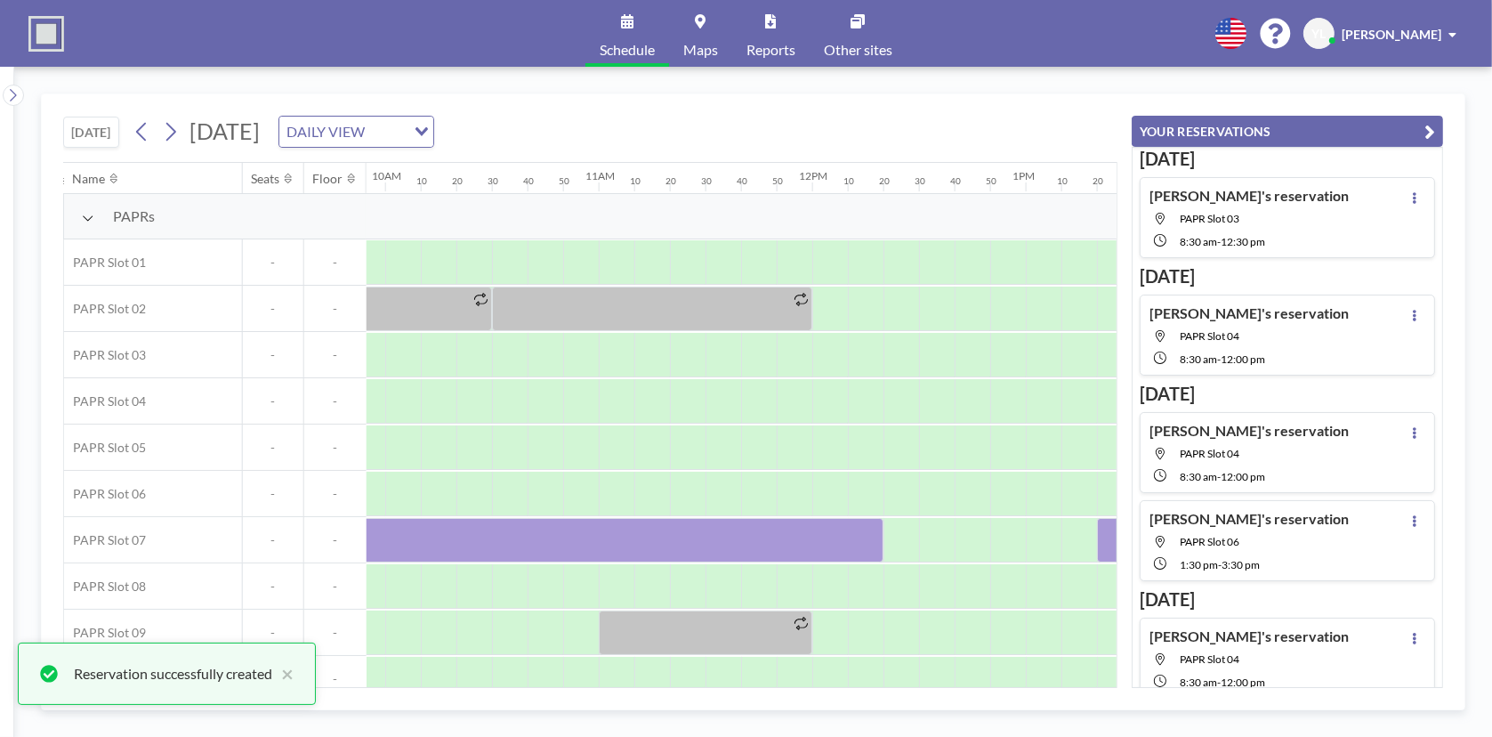
click at [1429, 132] on icon "button" at bounding box center [1430, 131] width 11 height 21
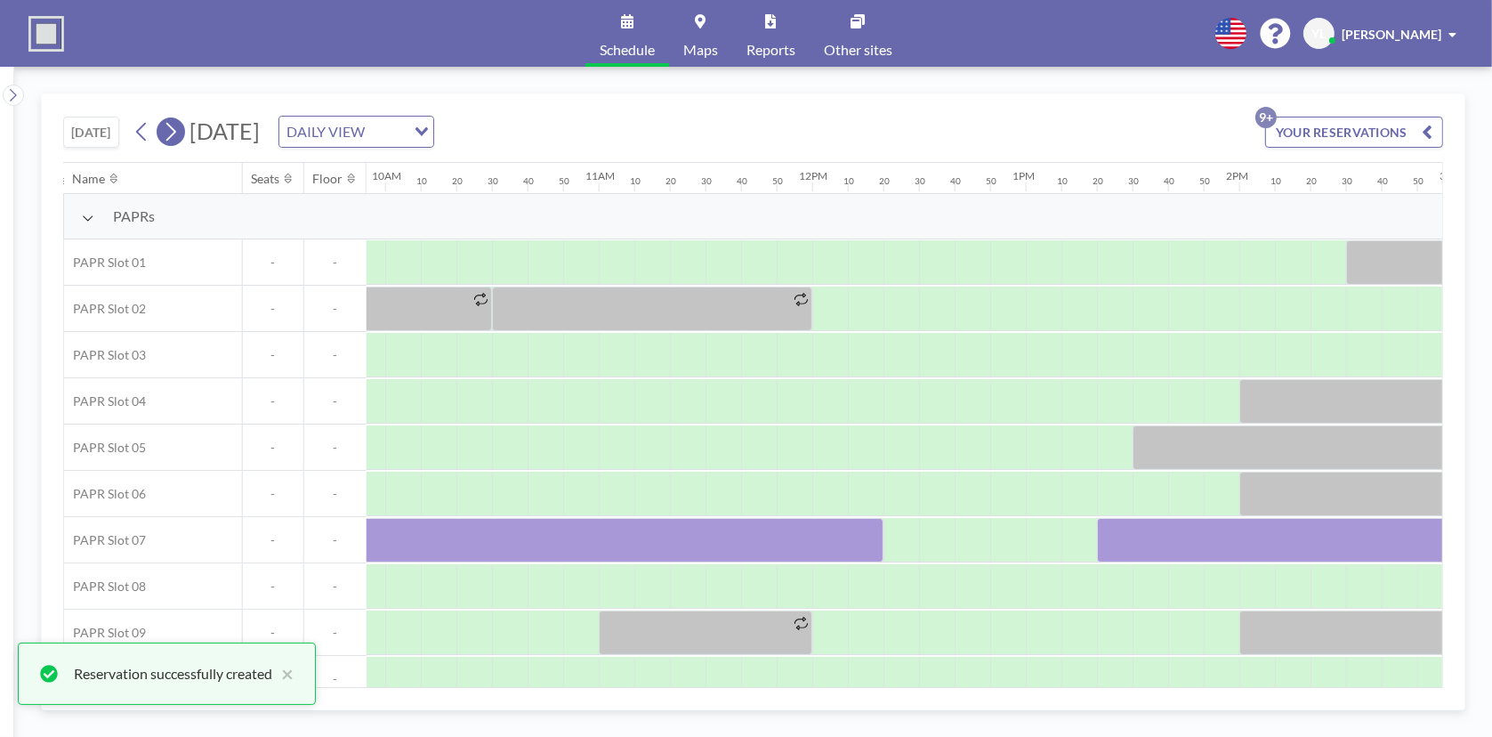
click at [178, 126] on icon at bounding box center [170, 131] width 17 height 27
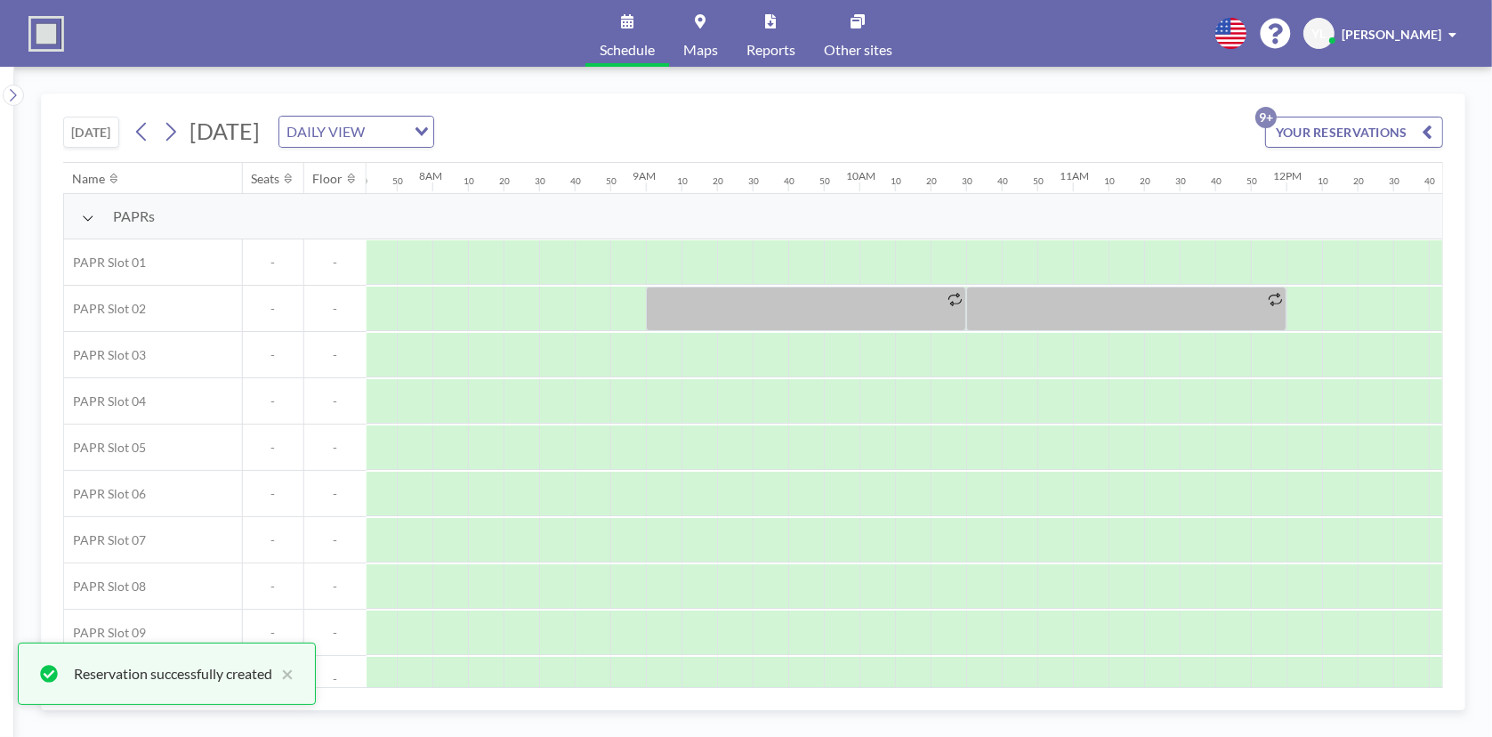
scroll to position [0, 1672]
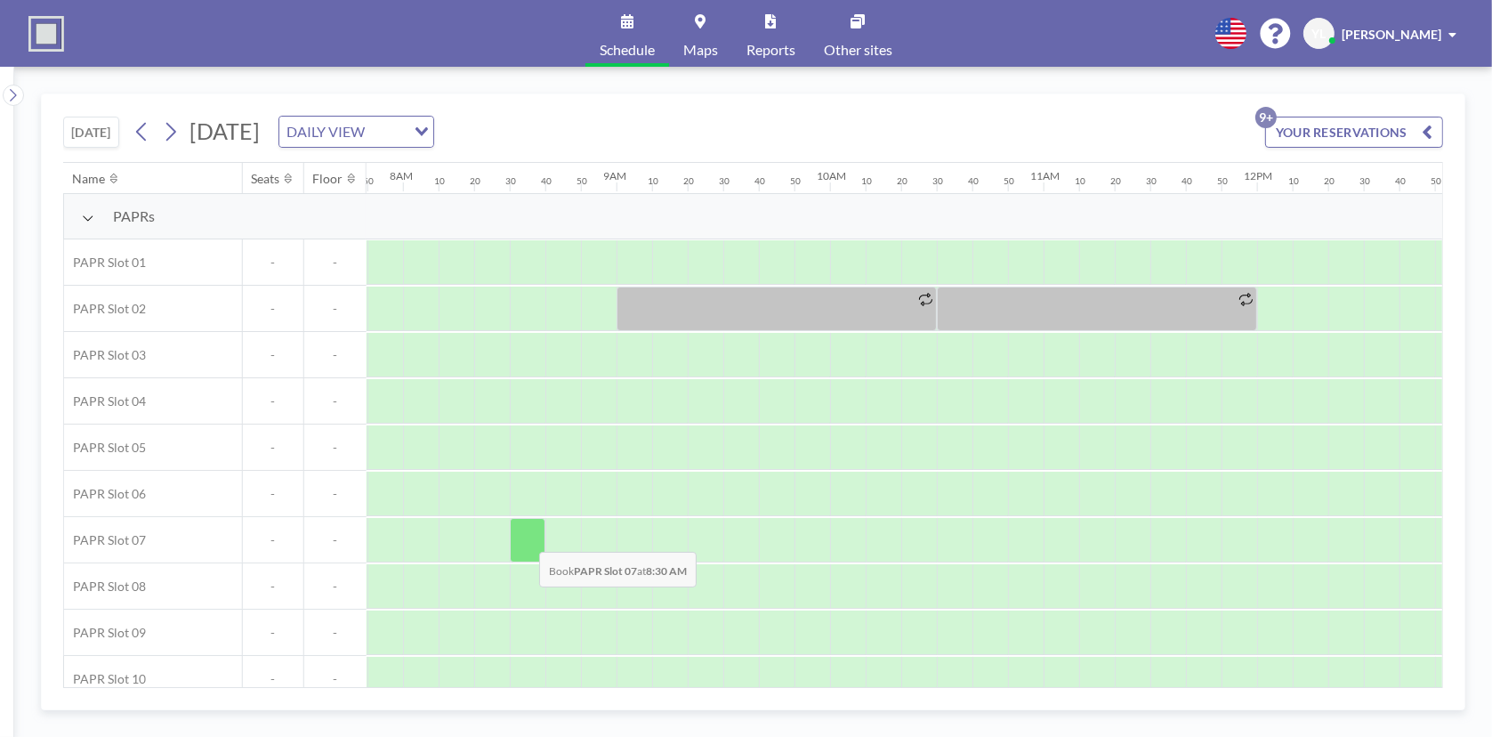
click at [525, 537] on div at bounding box center [528, 540] width 36 height 44
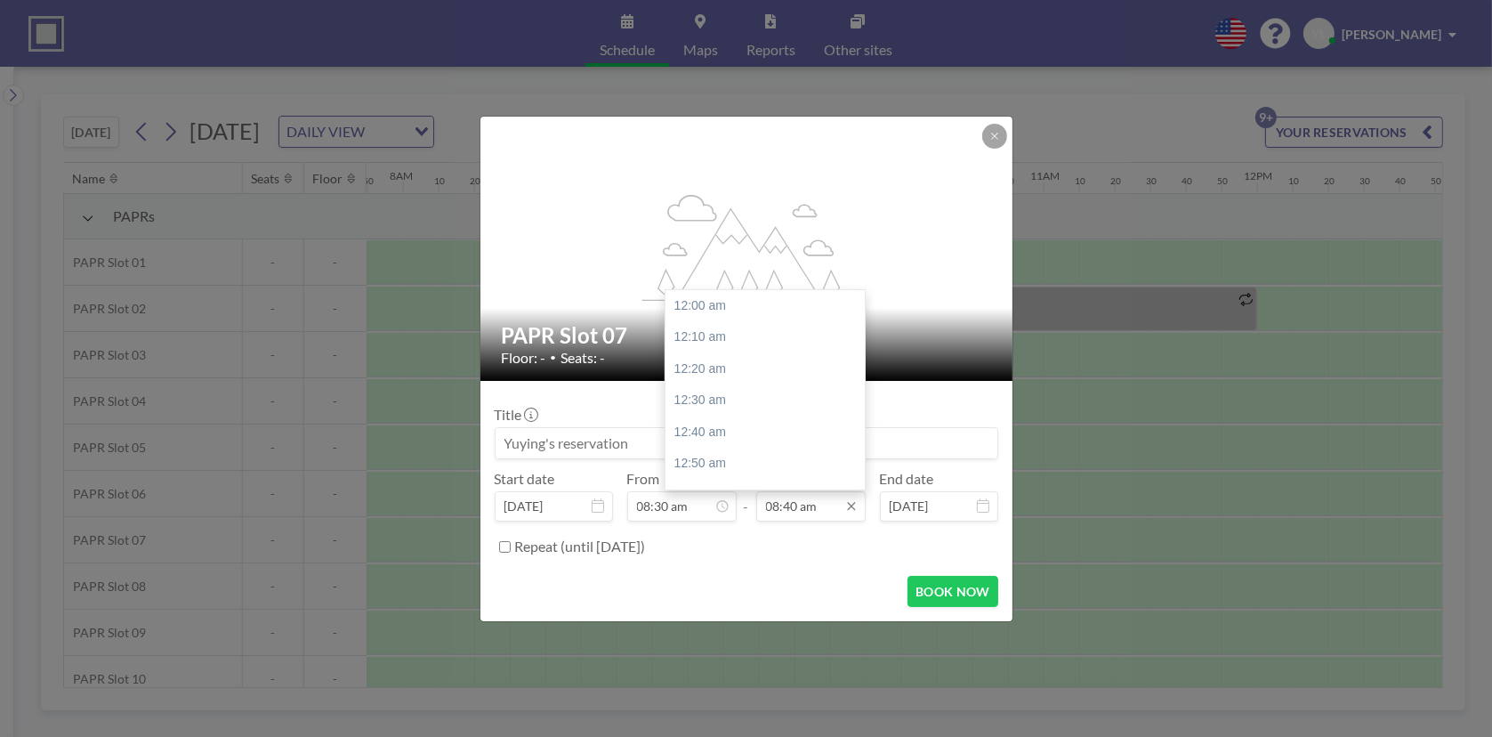
scroll to position [1646, 0]
click at [812, 507] on input "08:40 am" at bounding box center [810, 506] width 109 height 30
click at [758, 466] on div "12:20 pm" at bounding box center [770, 469] width 208 height 32
type input "12:20 pm"
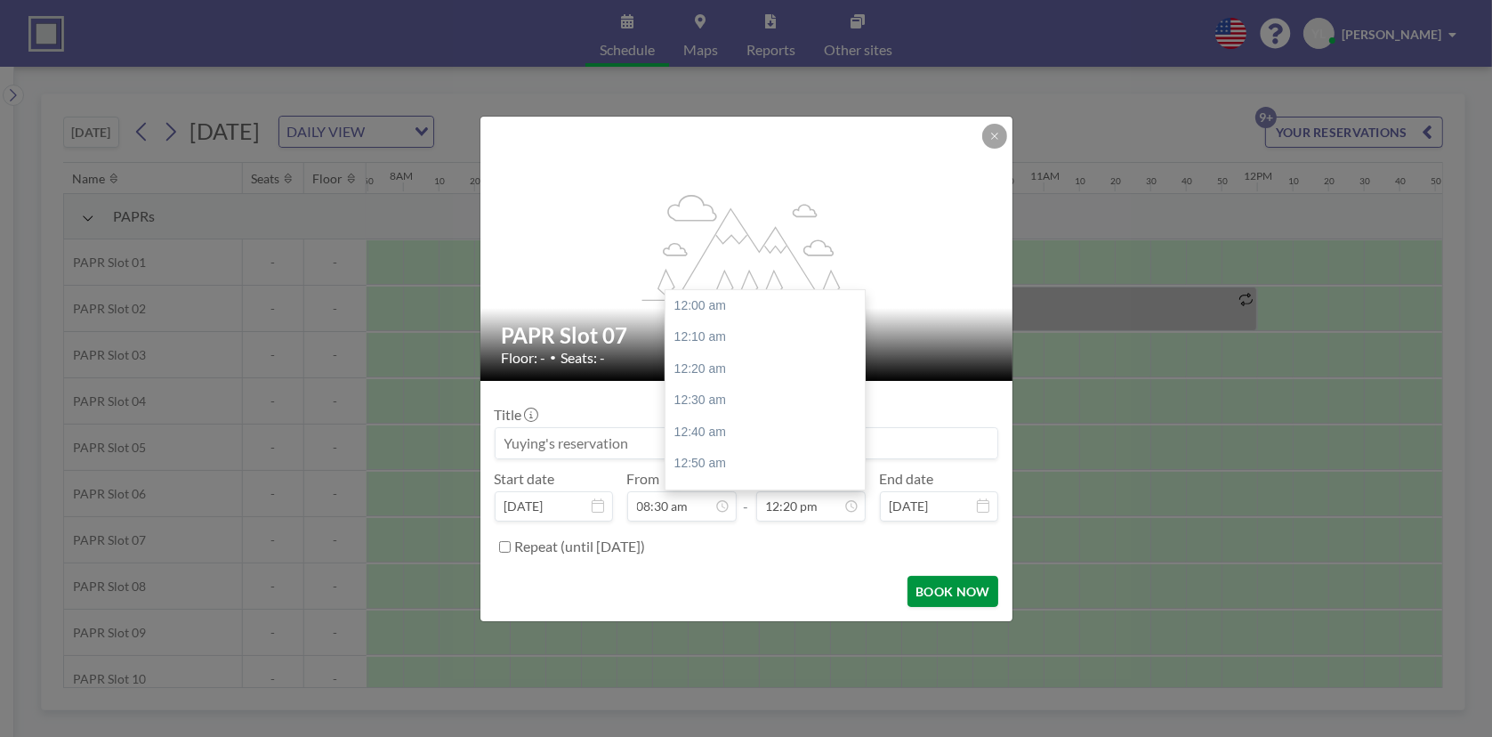
scroll to position [2341, 0]
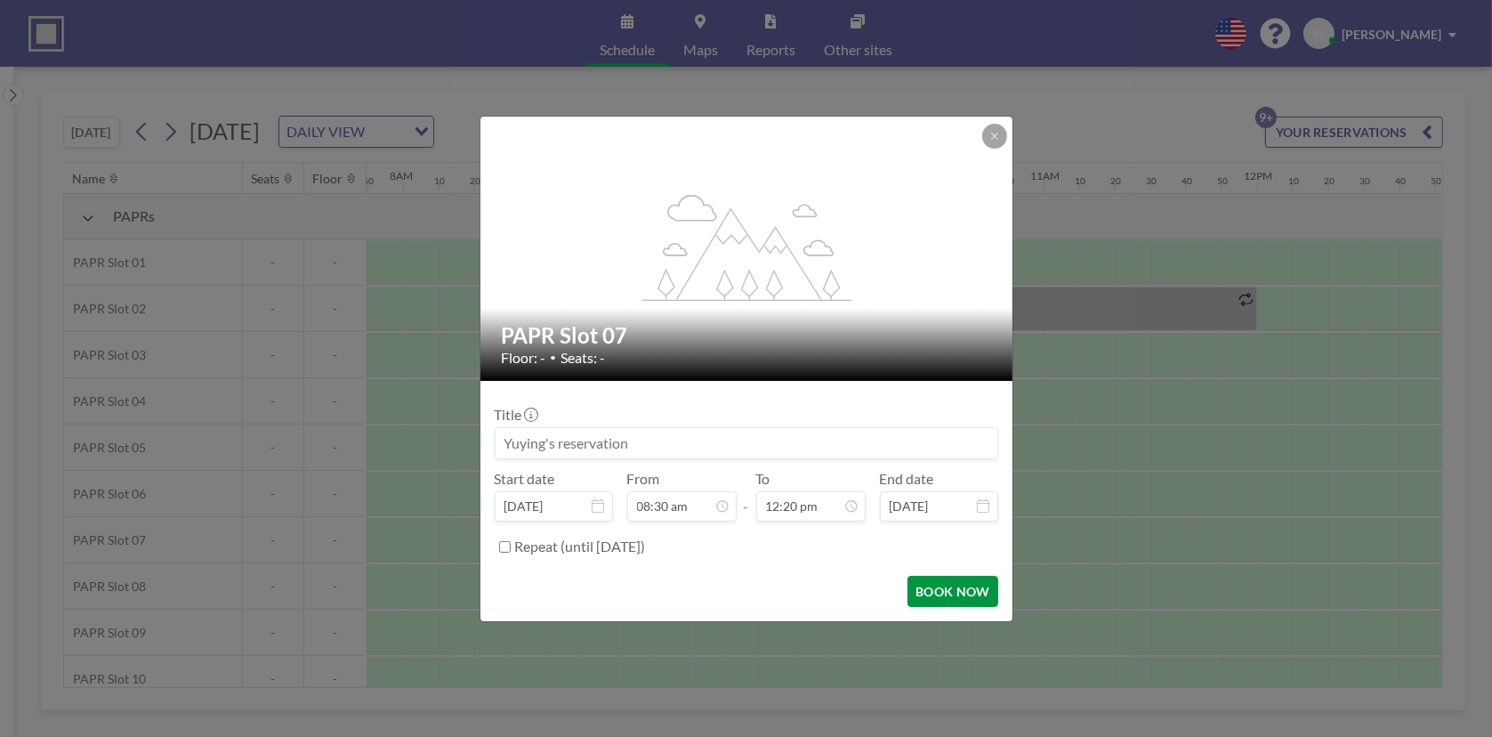
click at [940, 582] on button "BOOK NOW" at bounding box center [953, 591] width 90 height 31
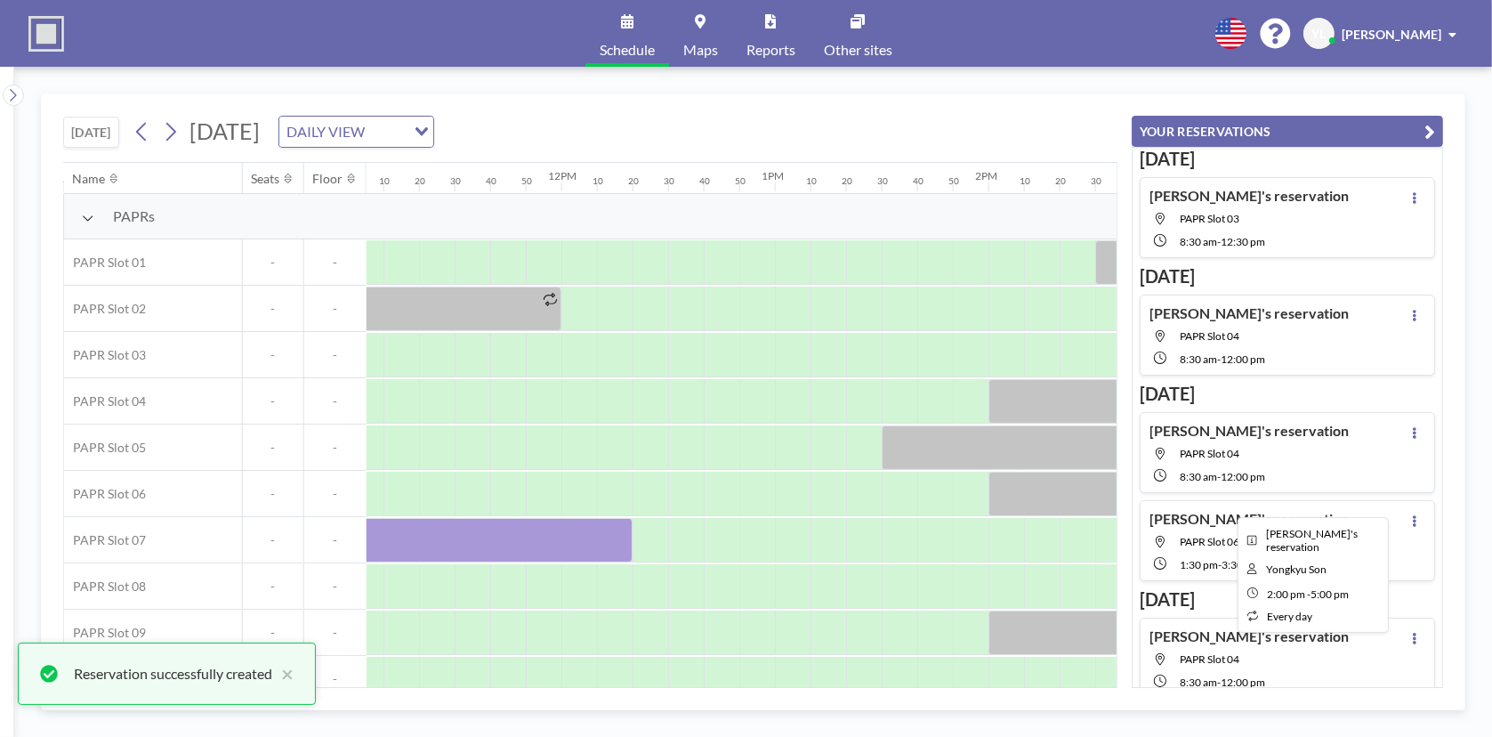
scroll to position [0, 2384]
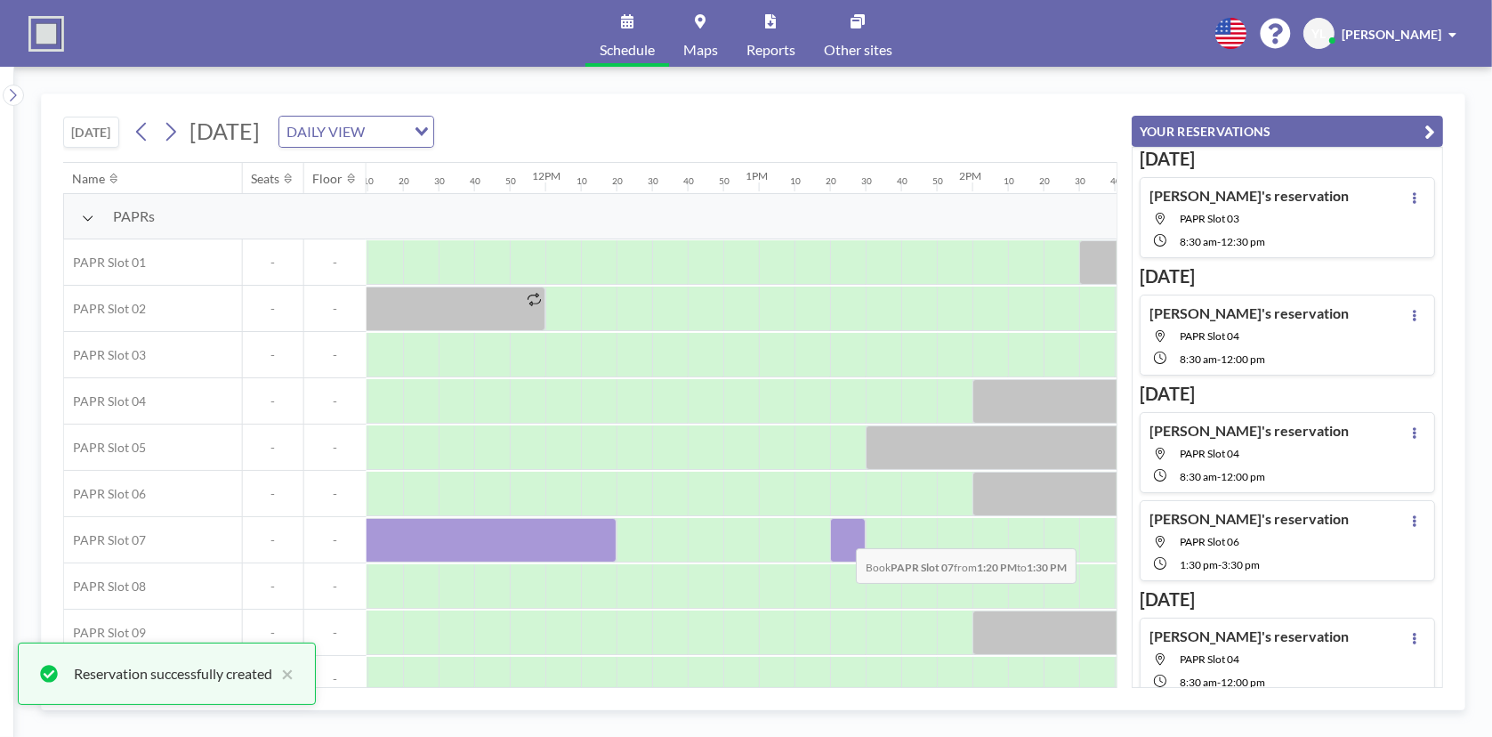
click at [842, 534] on div at bounding box center [848, 540] width 36 height 44
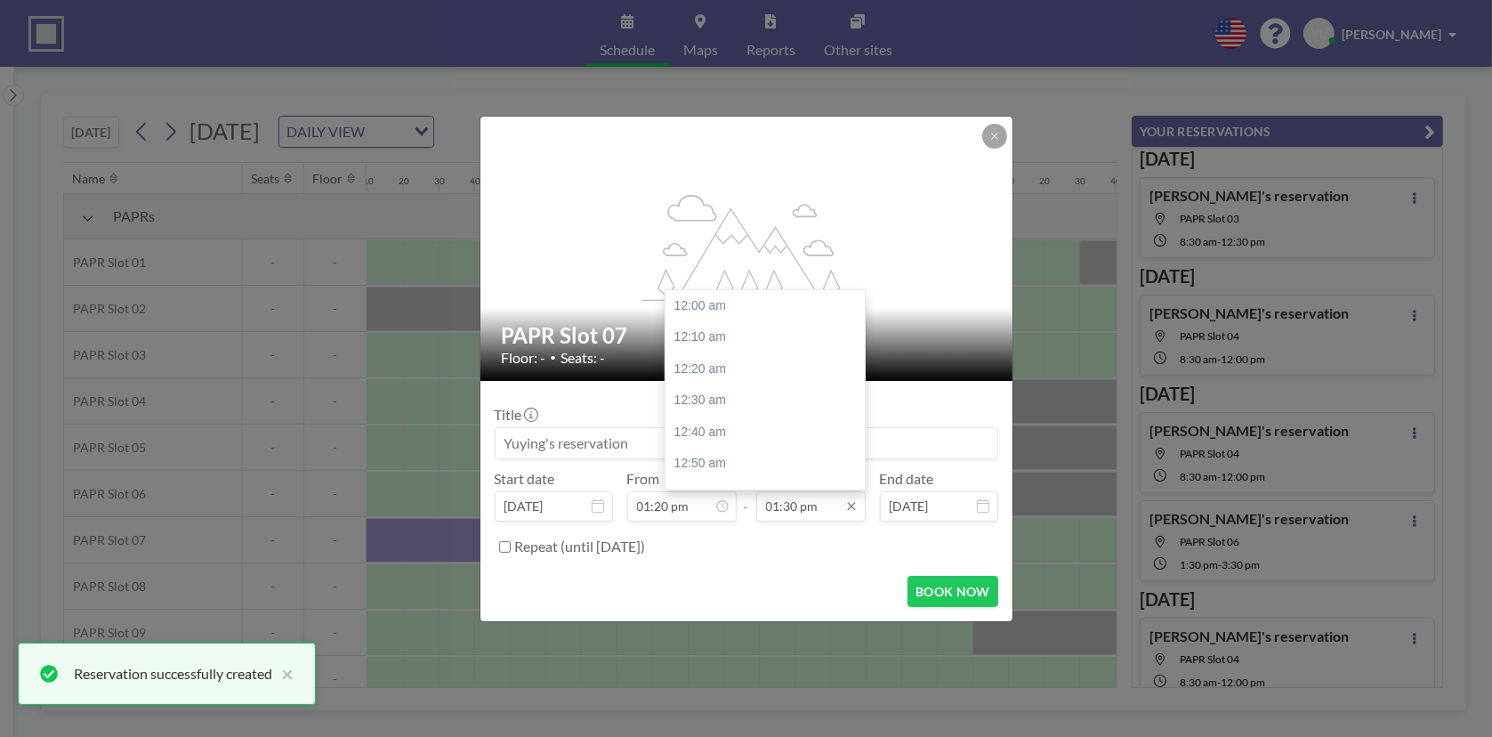
click at [811, 511] on input "01:30 pm" at bounding box center [810, 506] width 109 height 30
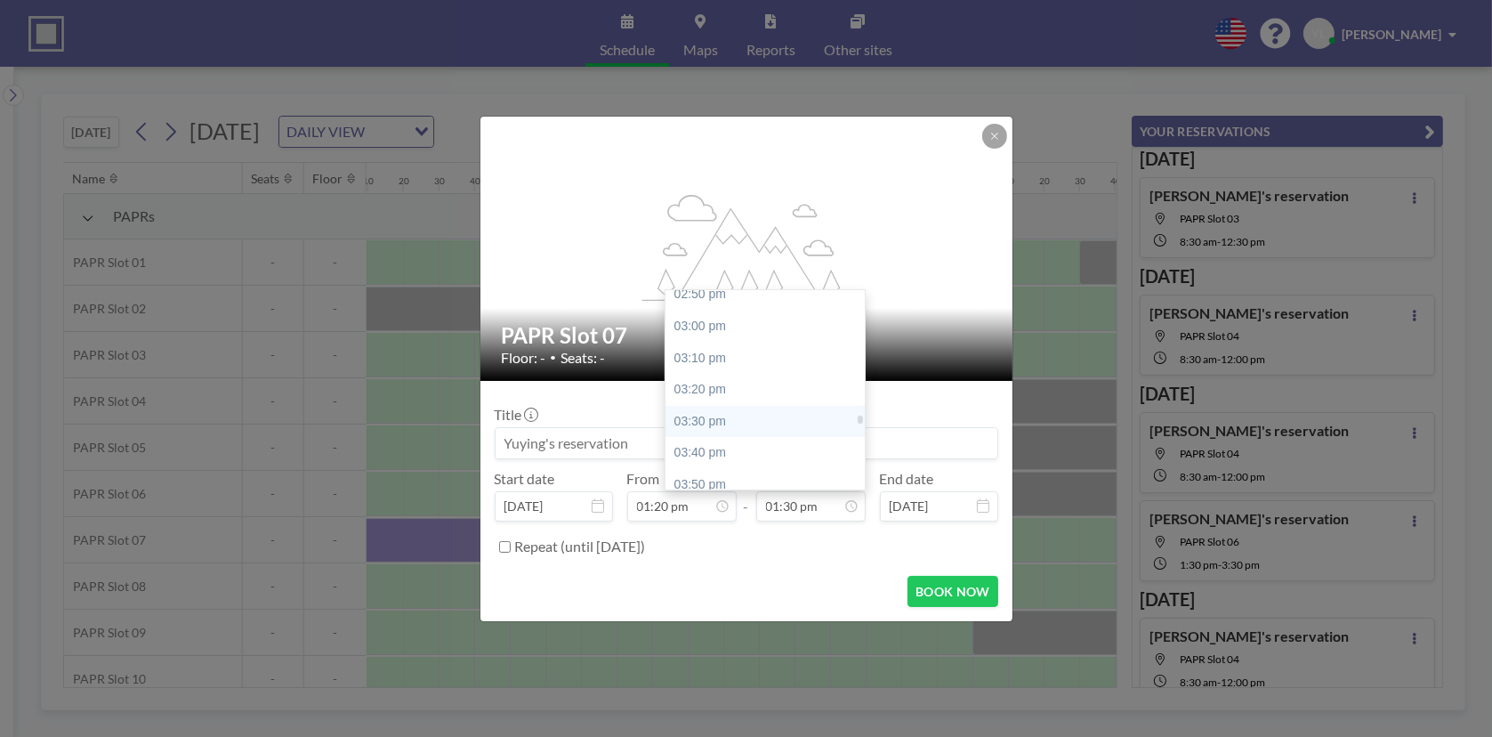
scroll to position [2919, 0]
click at [755, 355] on div "03:40 pm" at bounding box center [770, 364] width 208 height 32
click at [800, 501] on input "03:40 pm" at bounding box center [810, 506] width 109 height 30
click at [735, 367] on div "04:00 pm" at bounding box center [770, 373] width 208 height 32
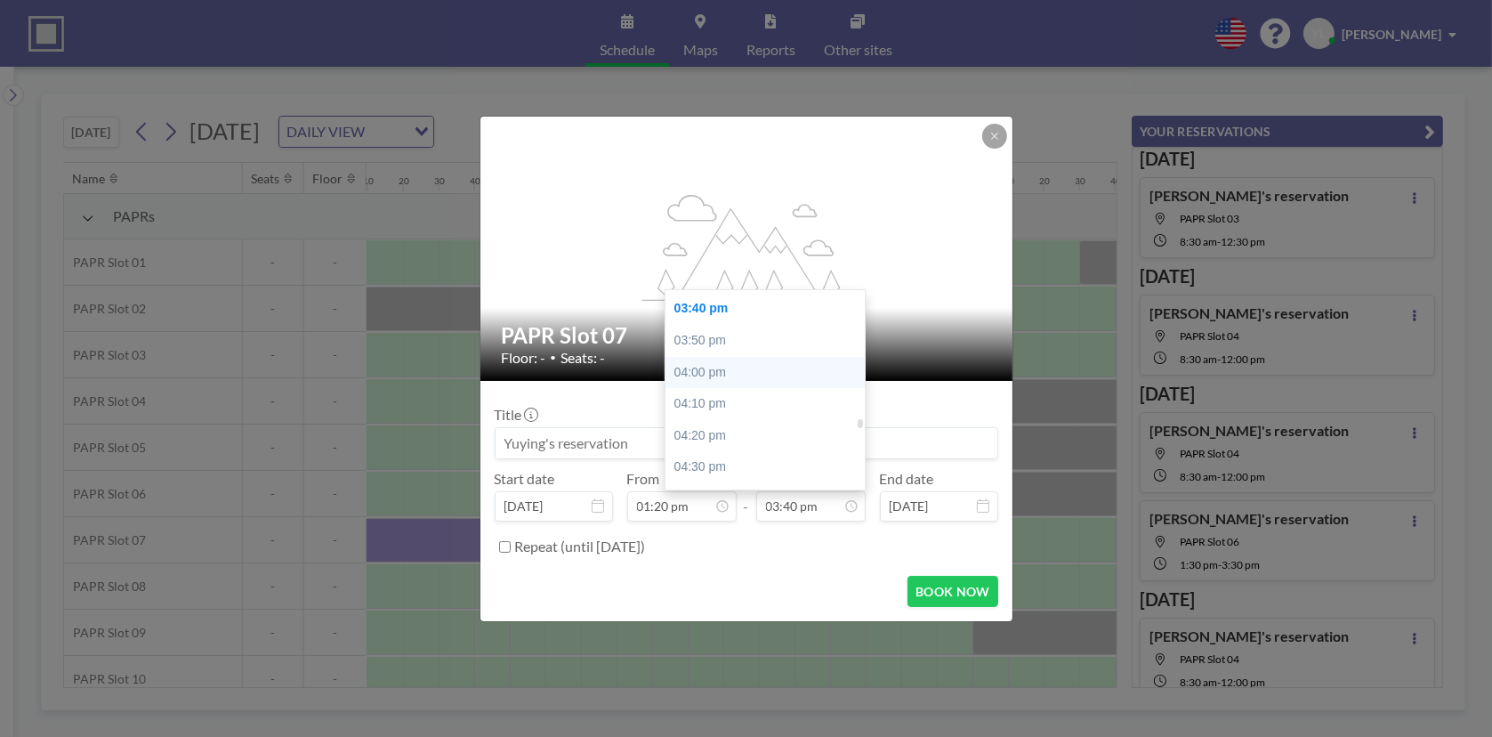
type input "04:00 pm"
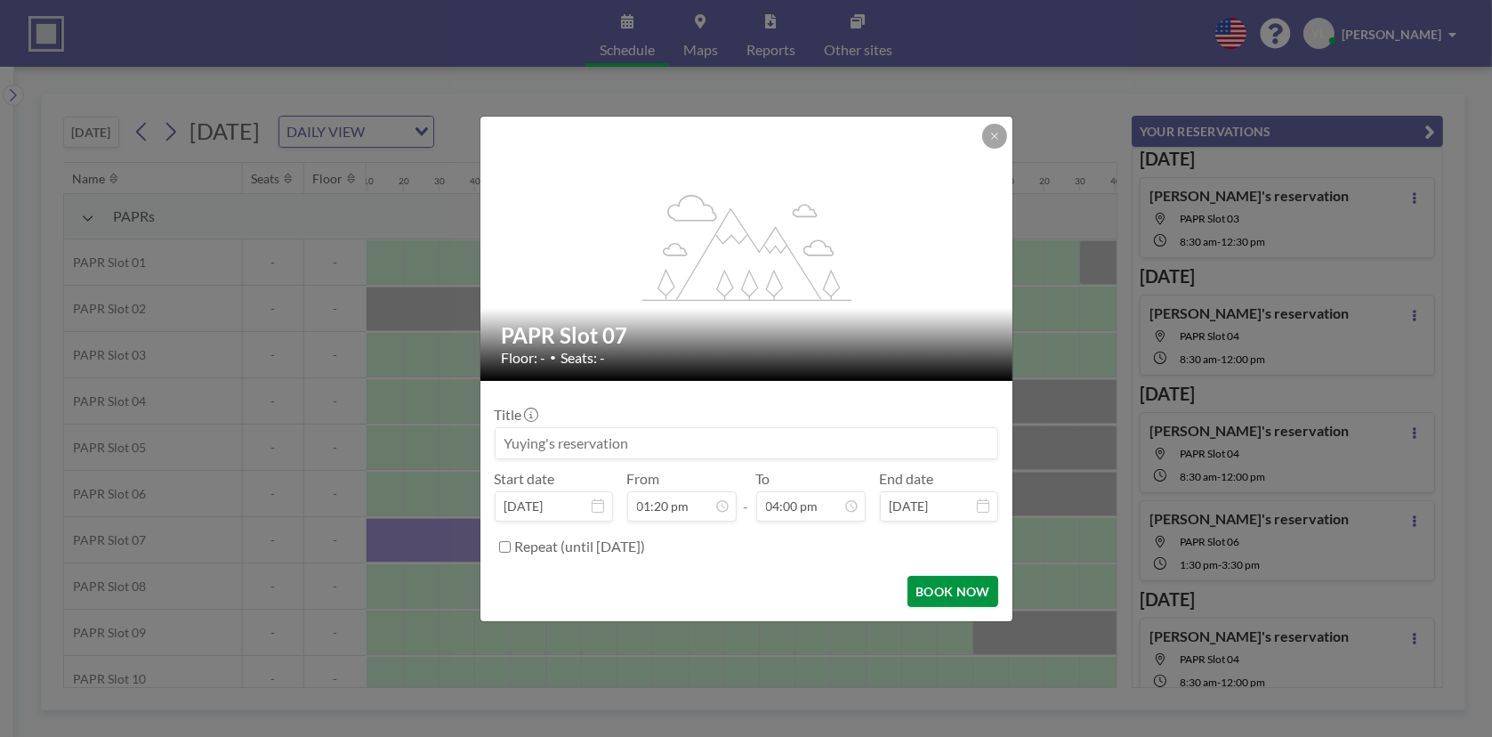
click at [977, 600] on button "BOOK NOW" at bounding box center [953, 591] width 90 height 31
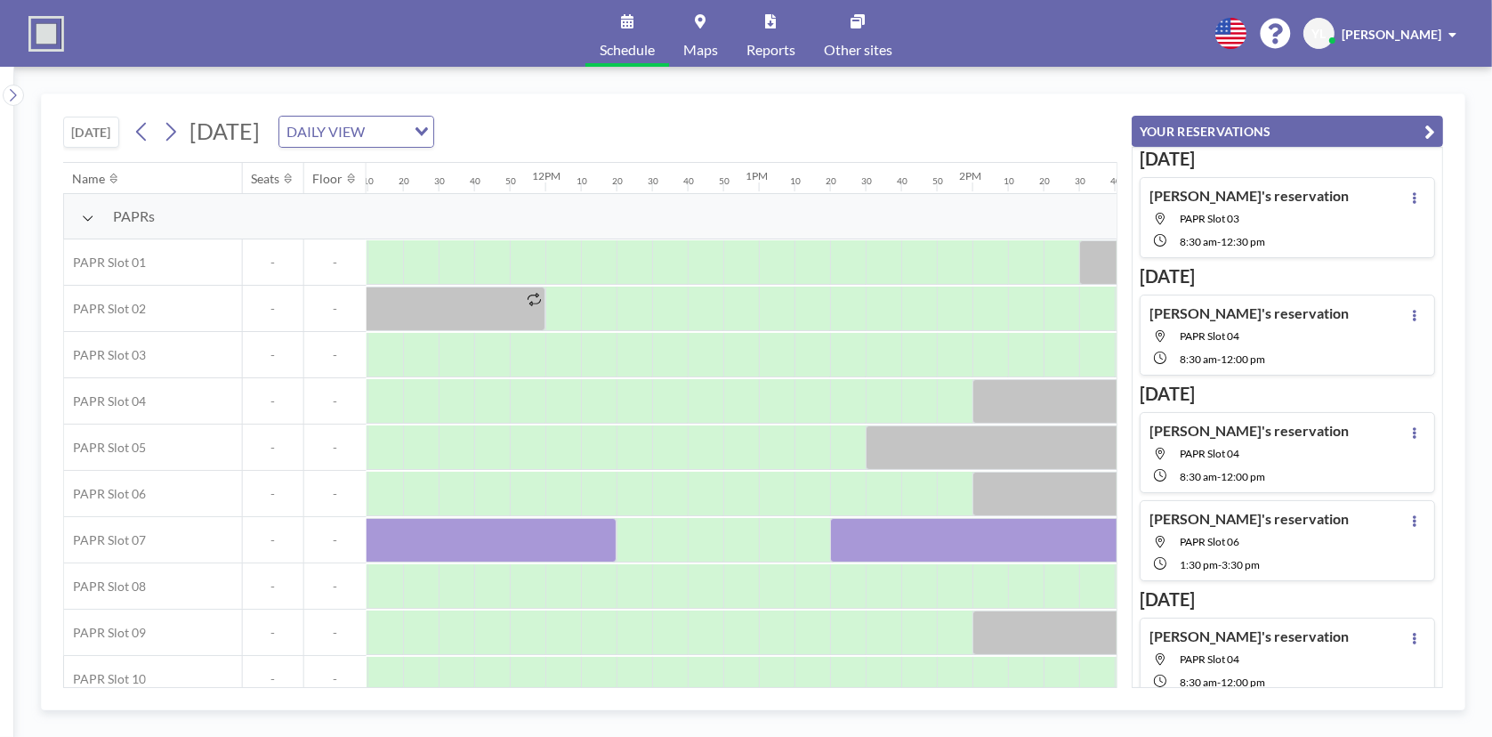
click at [1438, 130] on button "YOUR RESERVATIONS" at bounding box center [1287, 131] width 311 height 31
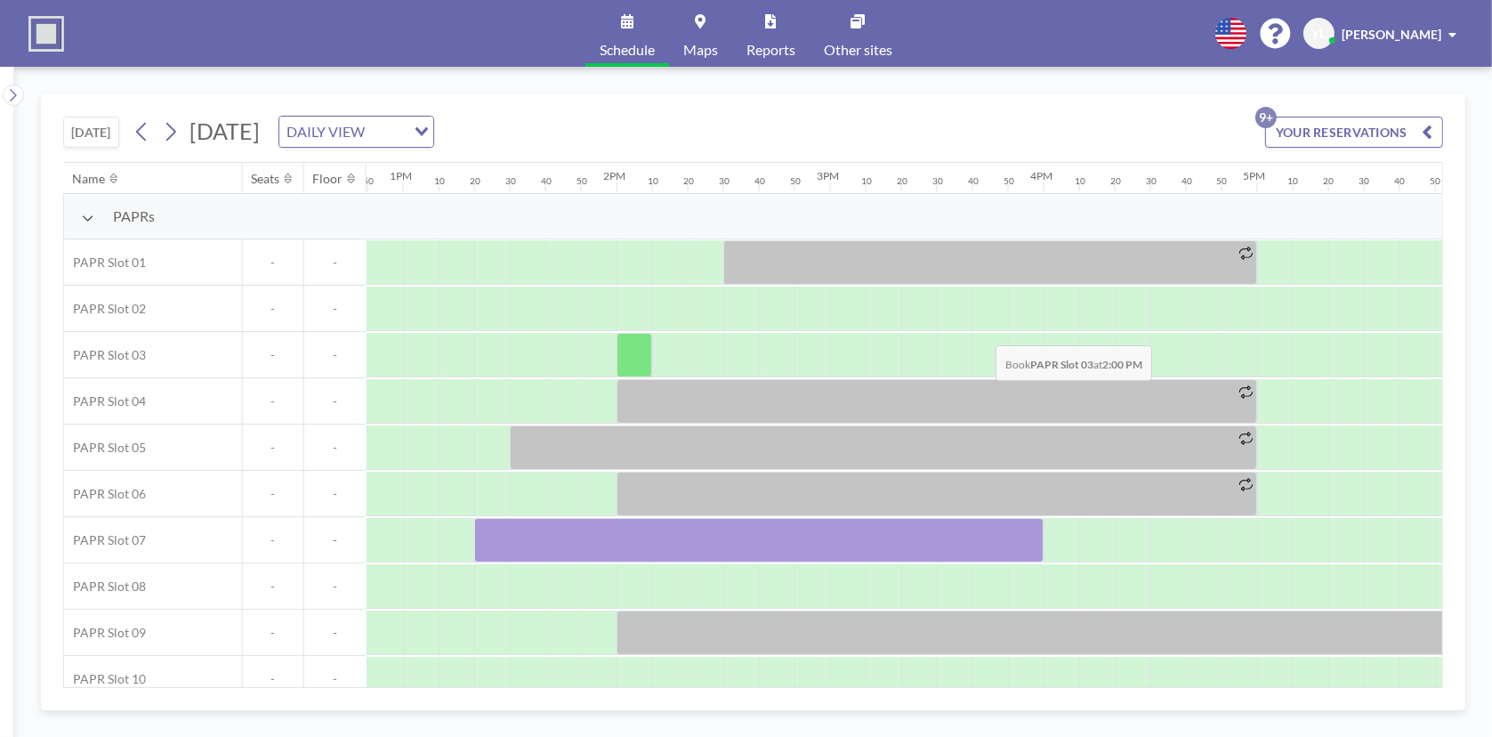
scroll to position [0, 2829]
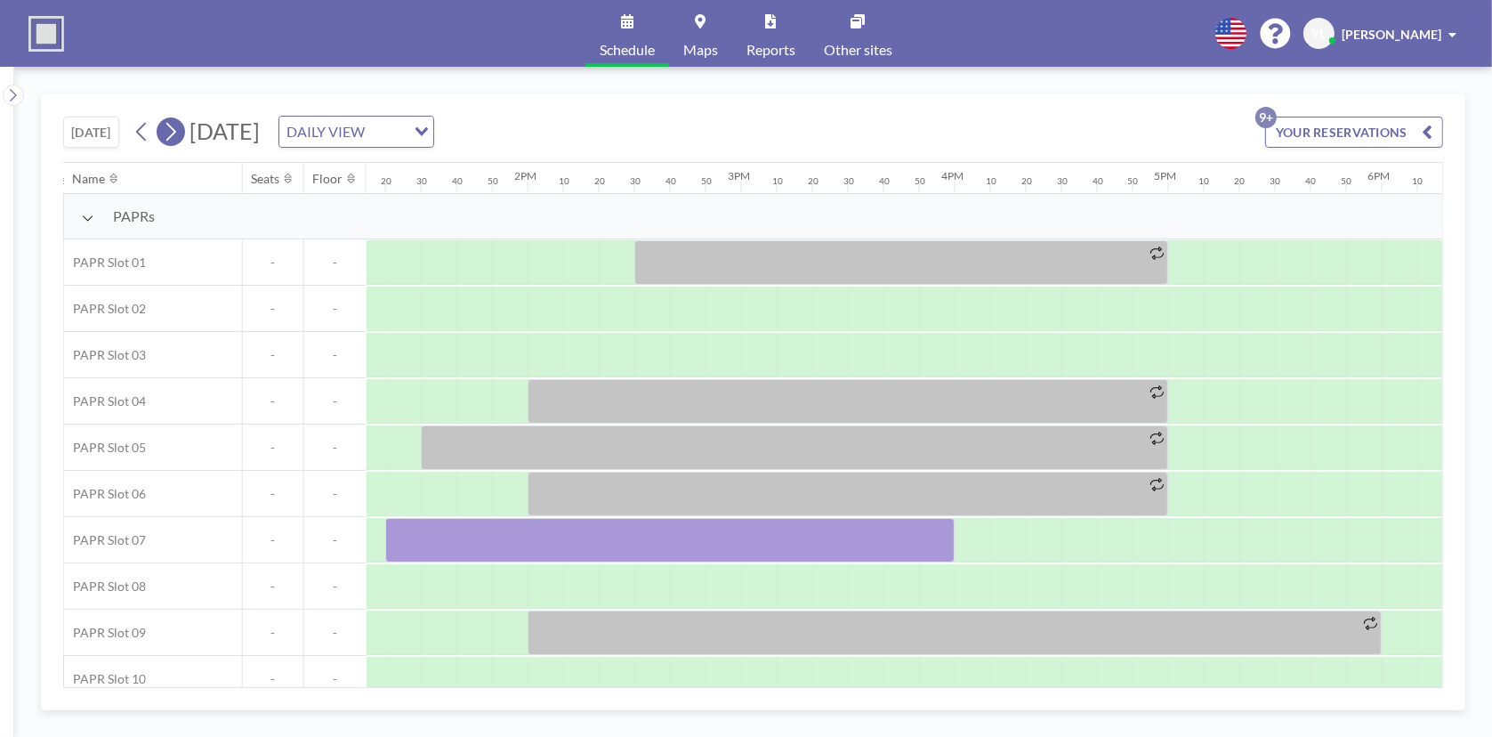
click at [179, 130] on icon at bounding box center [170, 131] width 17 height 27
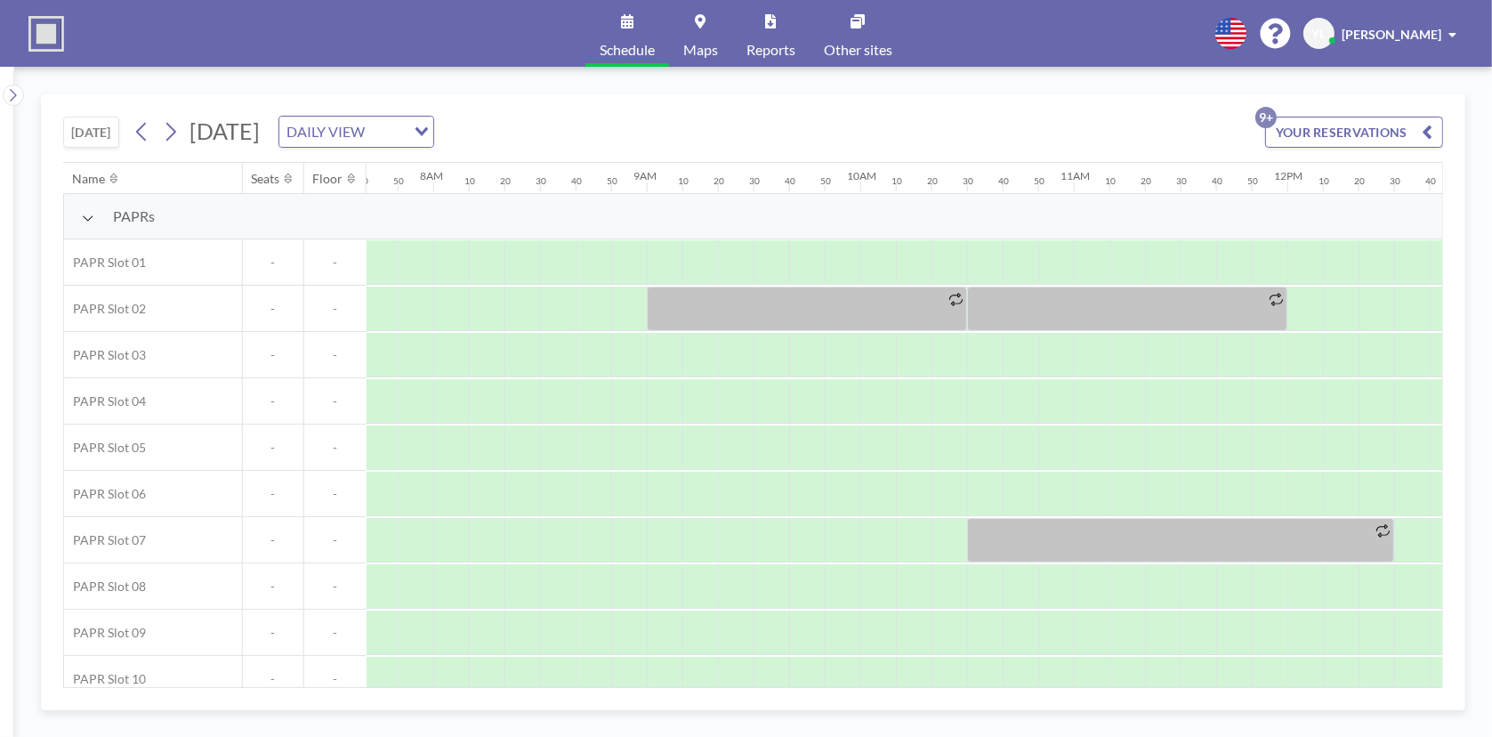
scroll to position [0, 1672]
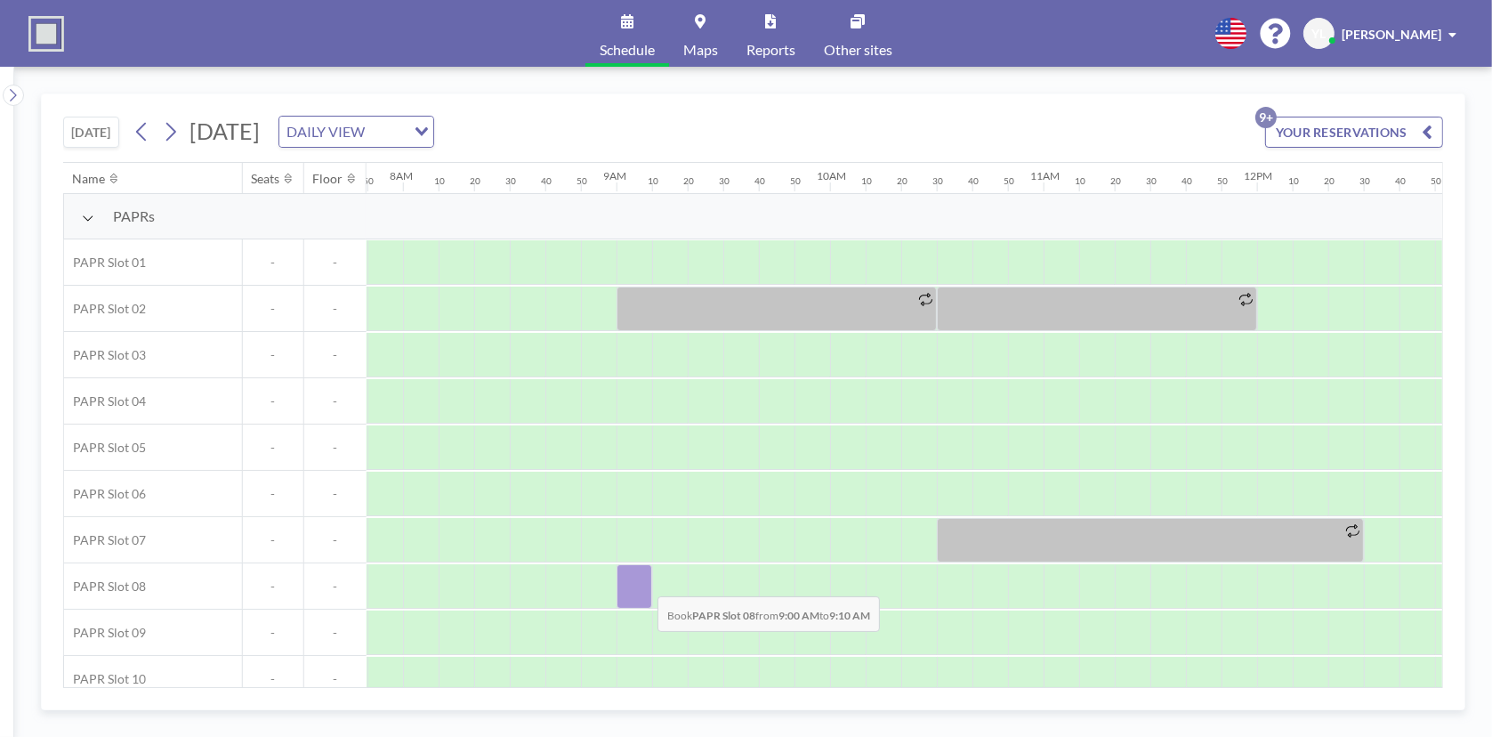
click at [643, 582] on div at bounding box center [635, 586] width 36 height 44
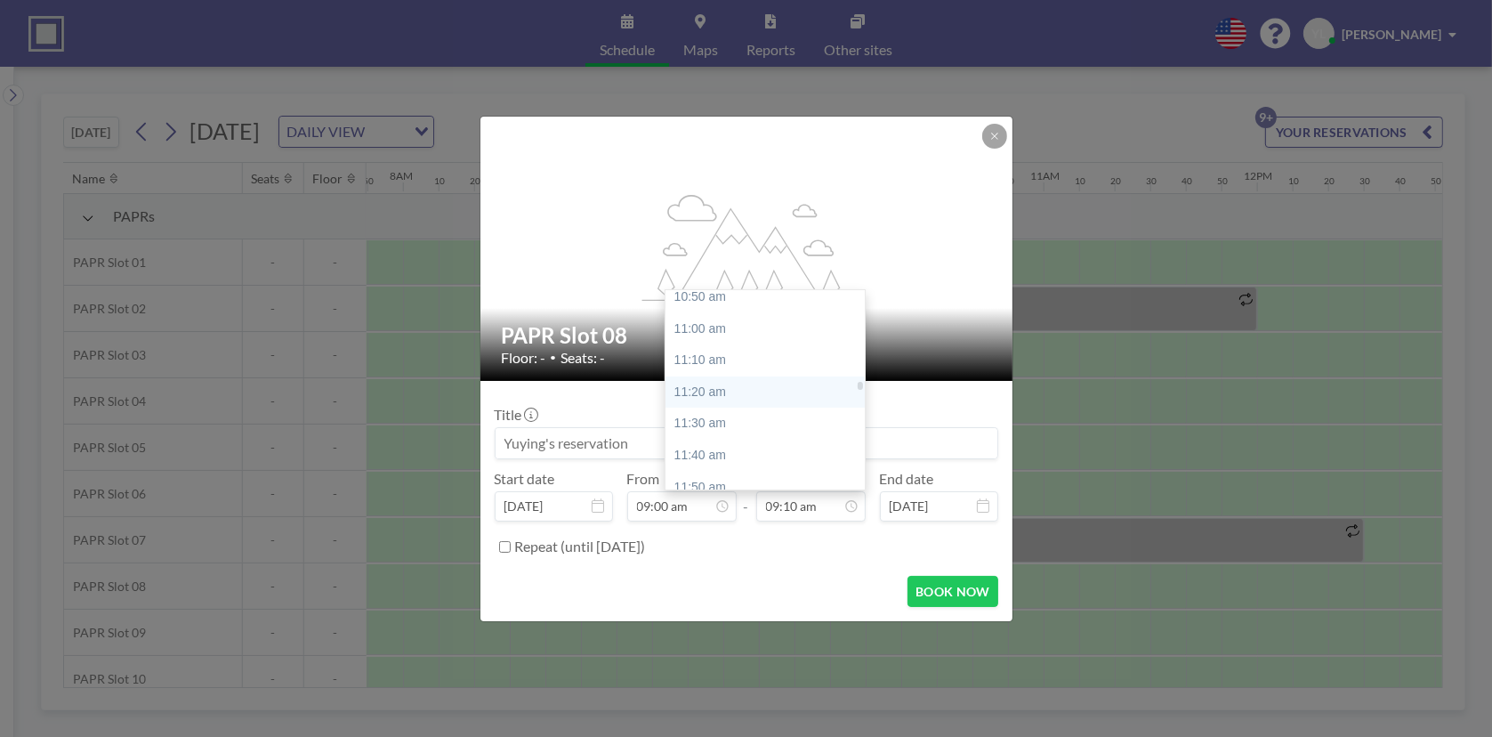
scroll to position [2096, 0]
click at [747, 473] on div "12:00 pm" at bounding box center [770, 489] width 208 height 32
type input "12:00 pm"
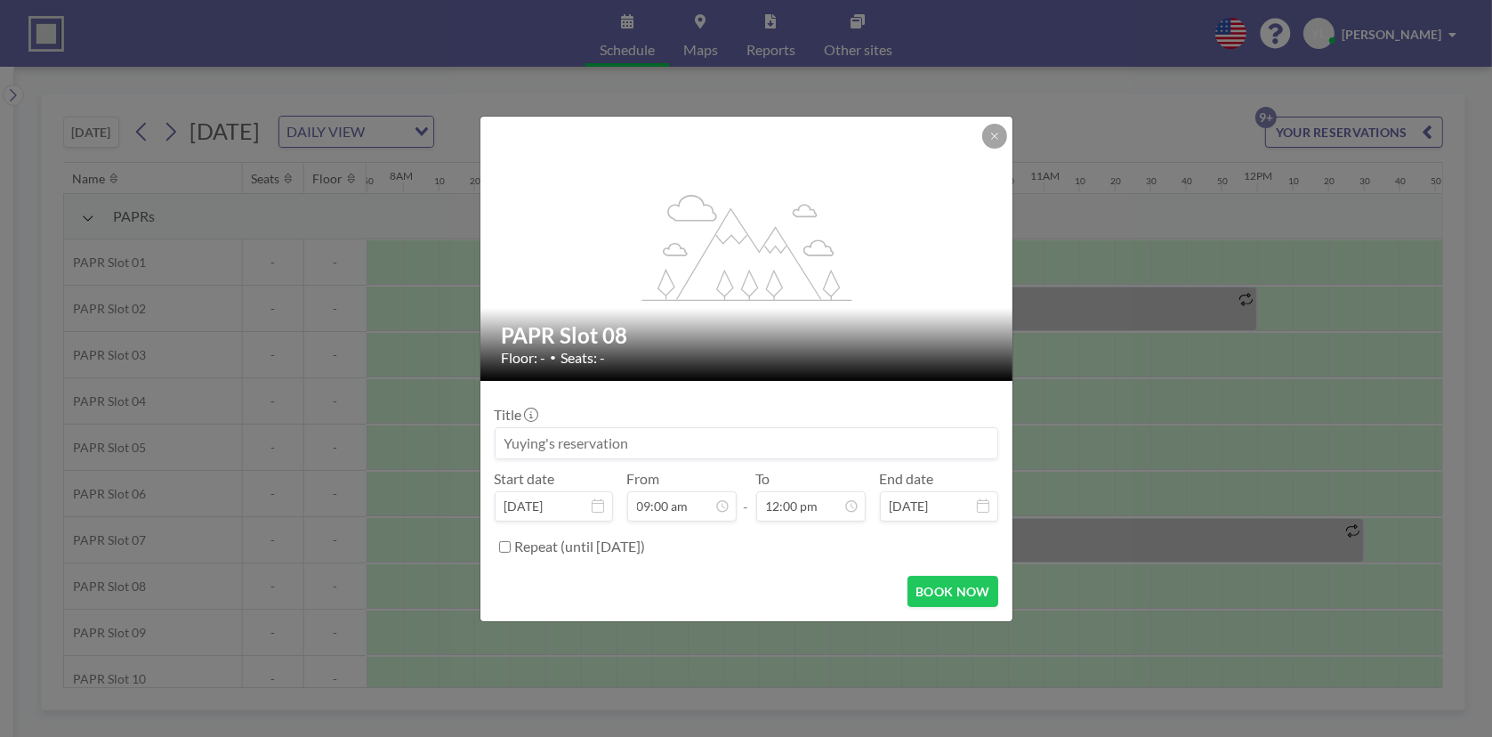
scroll to position [2279, 0]
click at [980, 595] on button "BOOK NOW" at bounding box center [953, 591] width 90 height 31
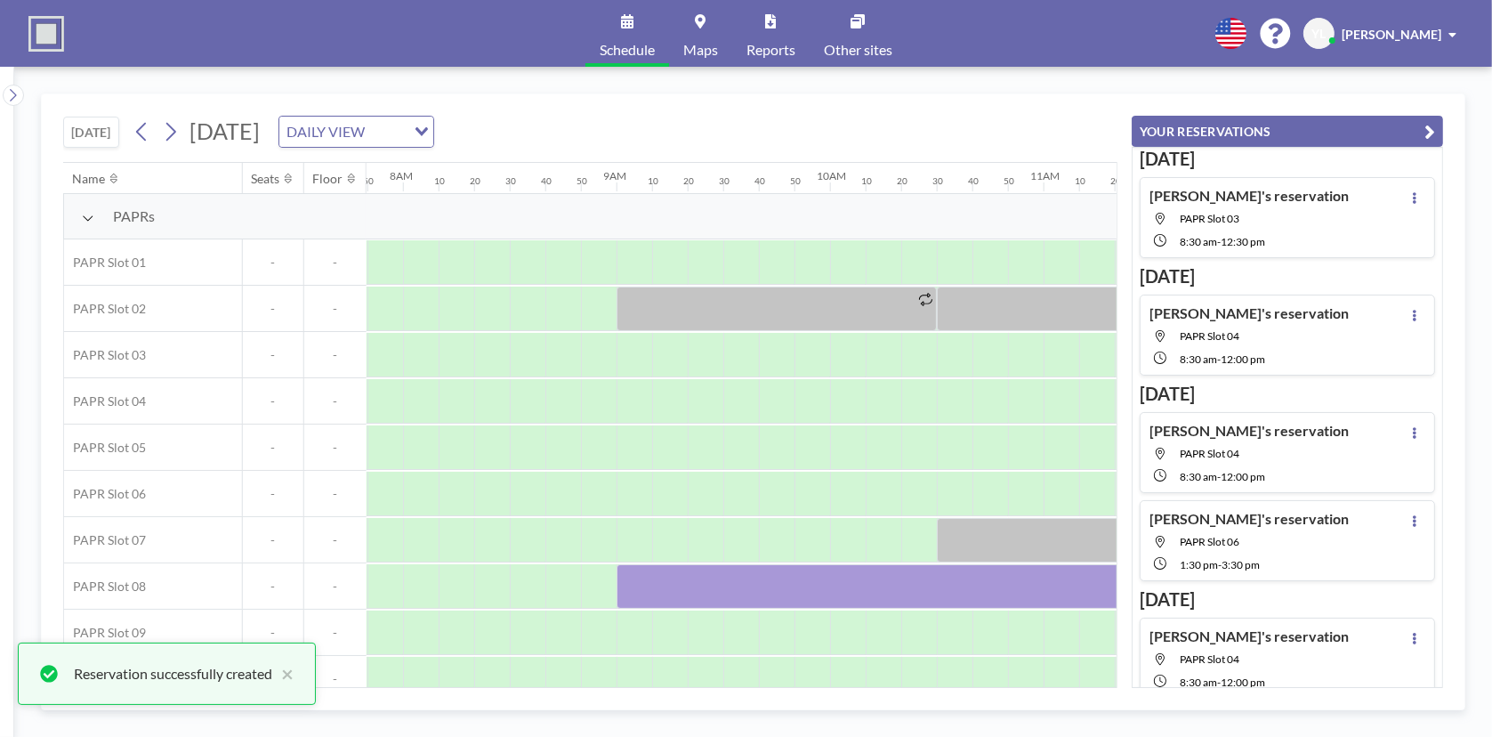
click at [1438, 129] on button "YOUR RESERVATIONS" at bounding box center [1287, 131] width 311 height 31
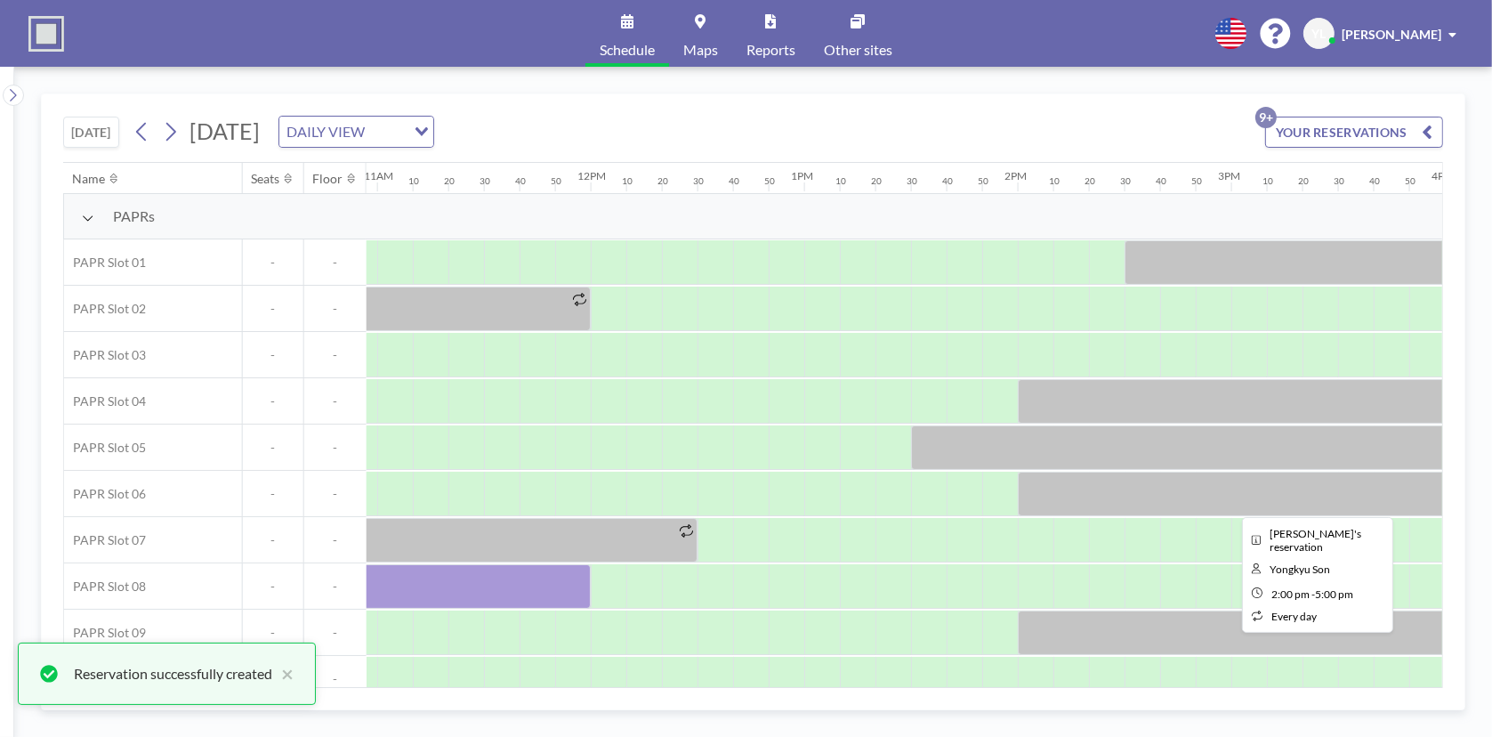
scroll to position [0, 2384]
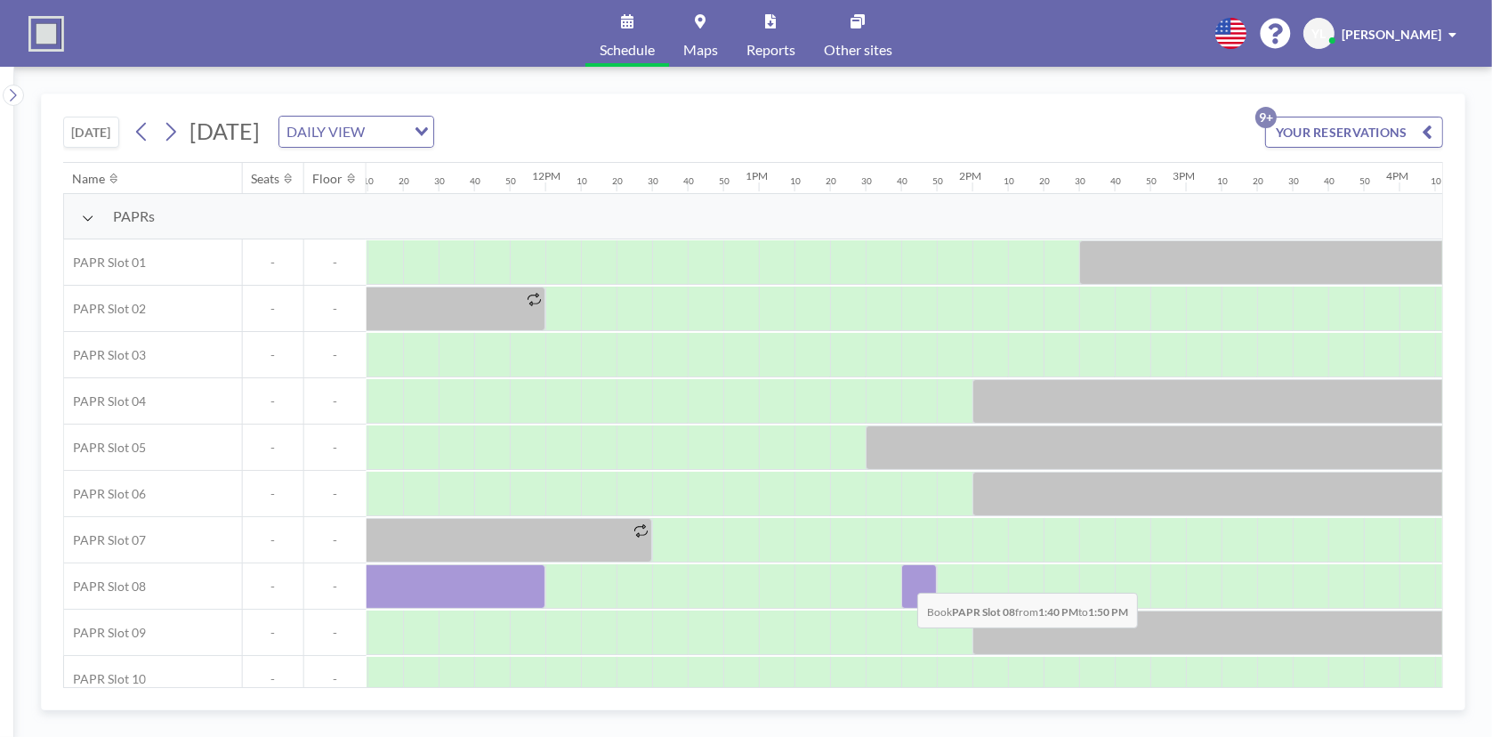
click at [903, 578] on div at bounding box center [919, 586] width 36 height 44
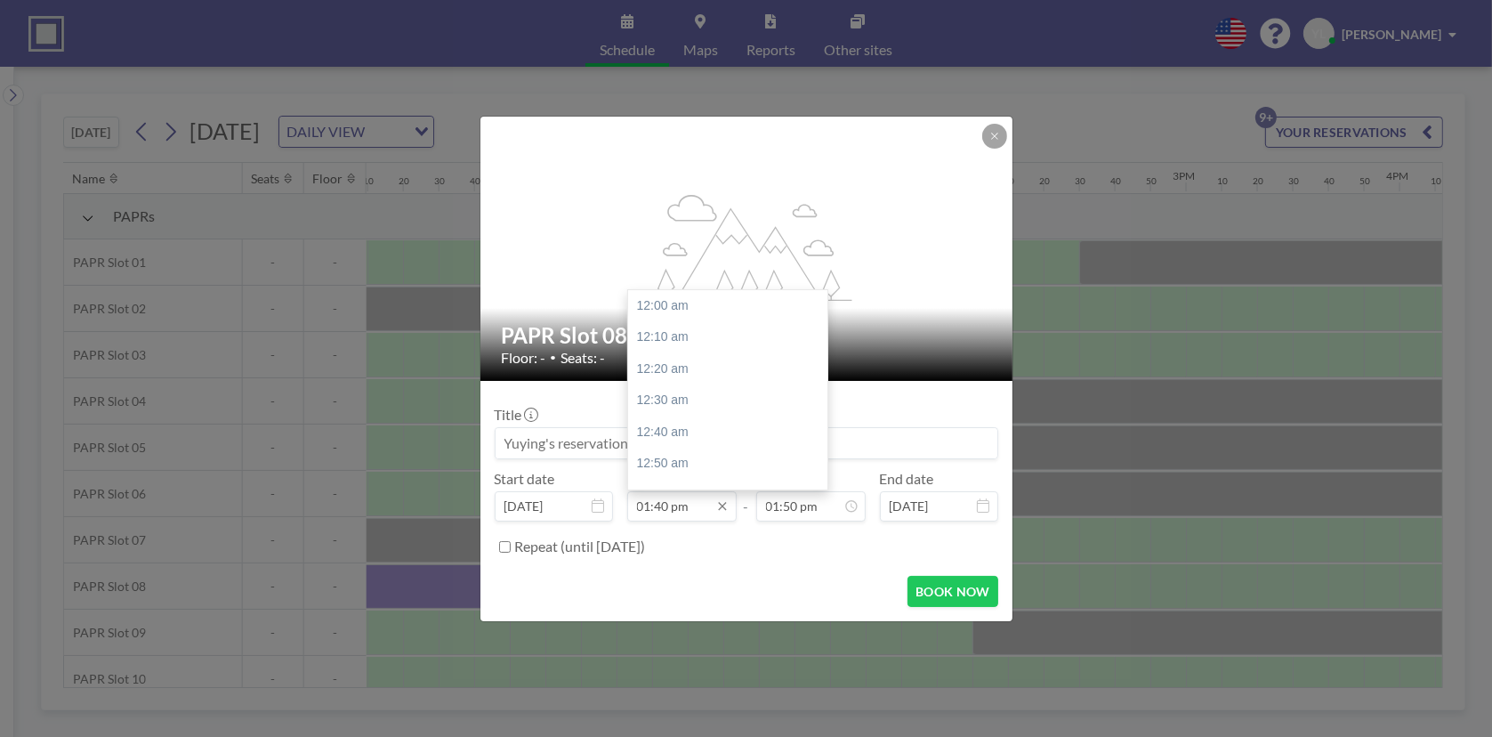
scroll to position [2595, 0]
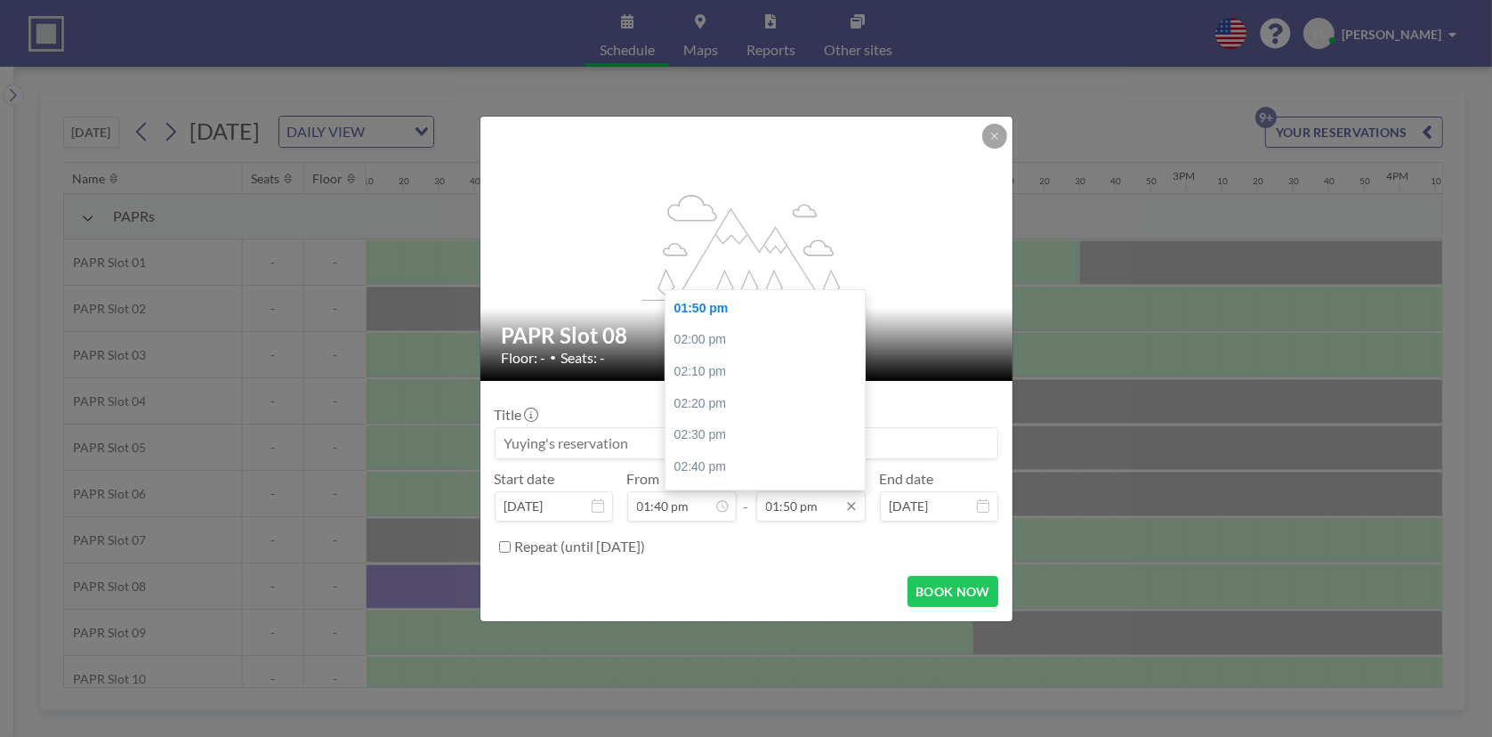
click at [808, 505] on input "01:50 pm" at bounding box center [810, 506] width 109 height 30
click at [772, 455] on div "04:00 pm" at bounding box center [770, 454] width 208 height 32
type input "04:00 pm"
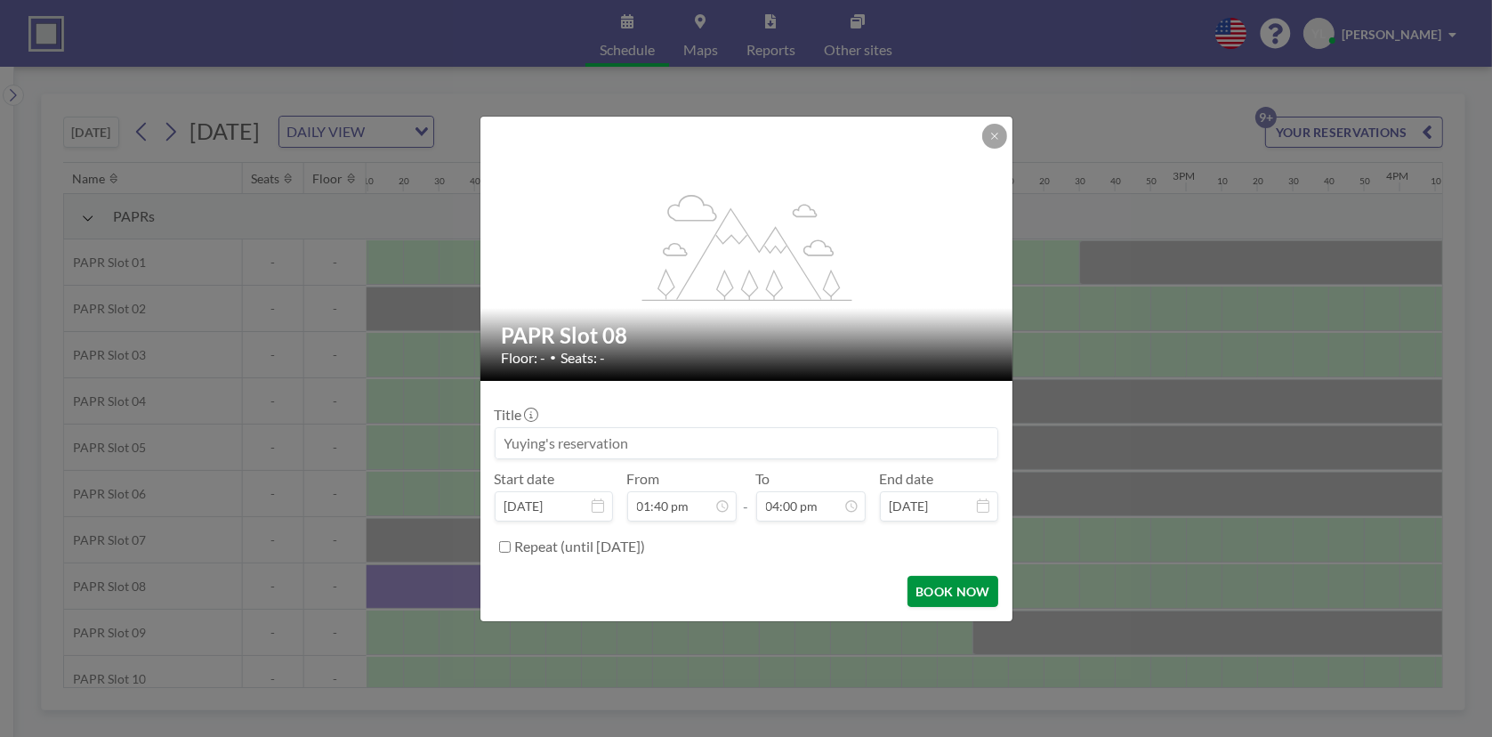
scroll to position [3038, 0]
click at [957, 591] on button "BOOK NOW" at bounding box center [953, 591] width 90 height 31
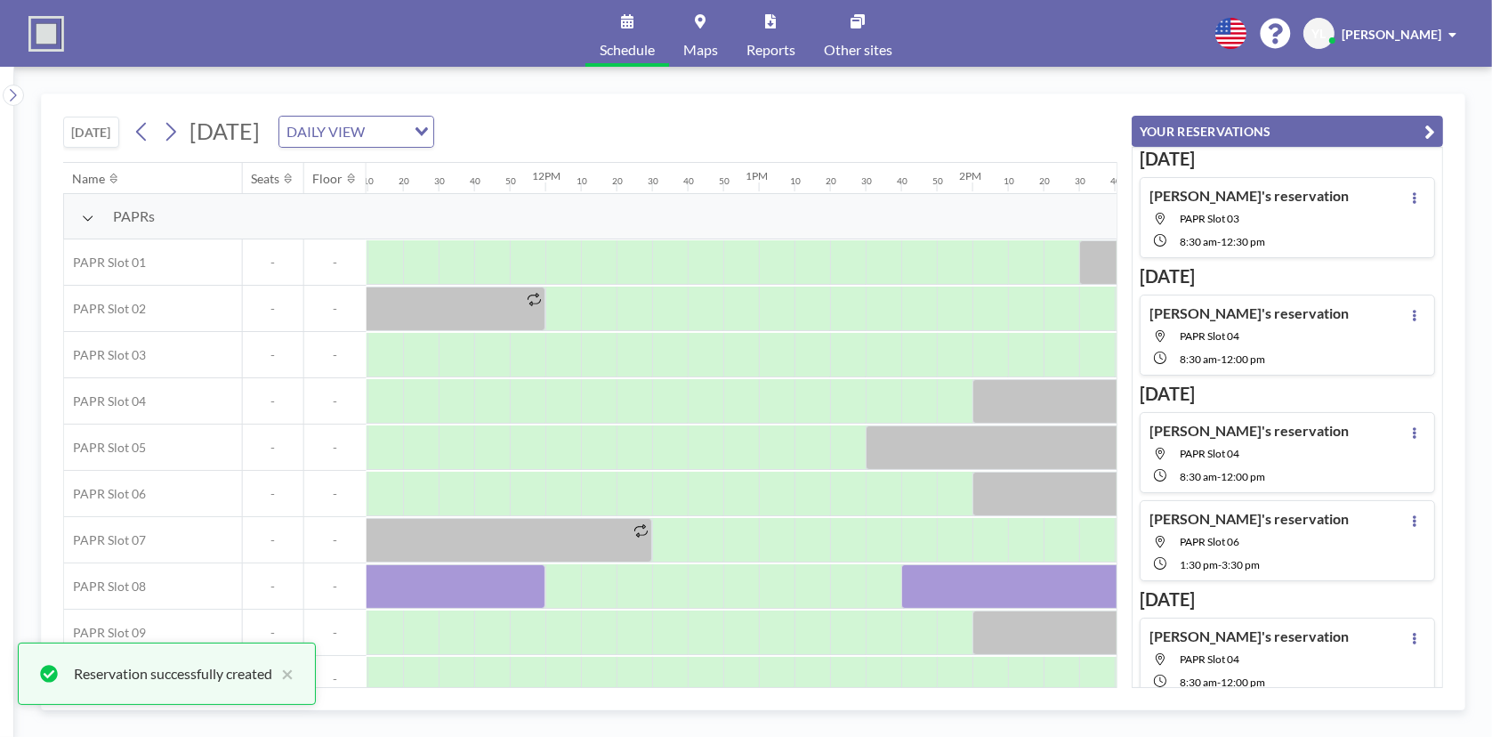
click at [1430, 132] on icon "button" at bounding box center [1430, 131] width 11 height 21
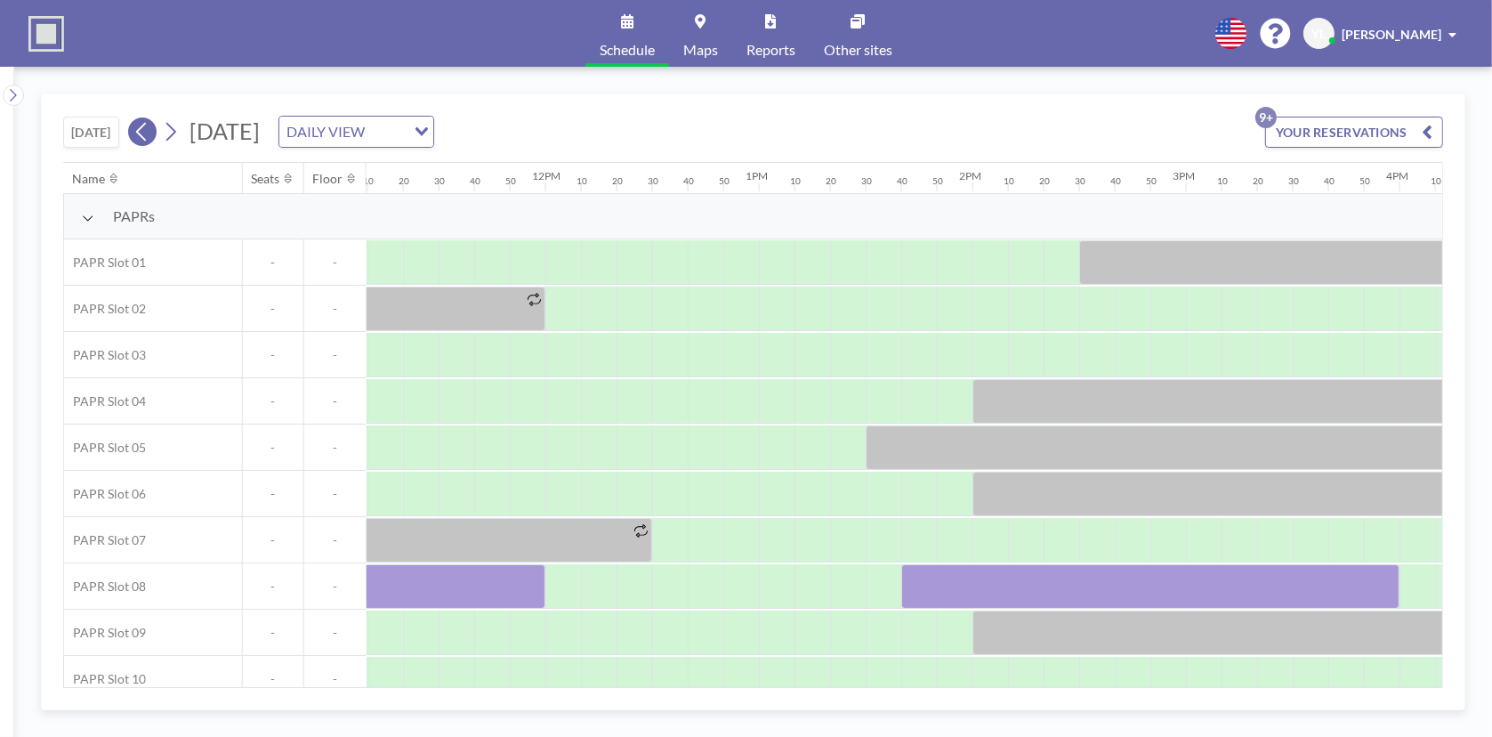
click at [143, 124] on icon at bounding box center [141, 131] width 17 height 27
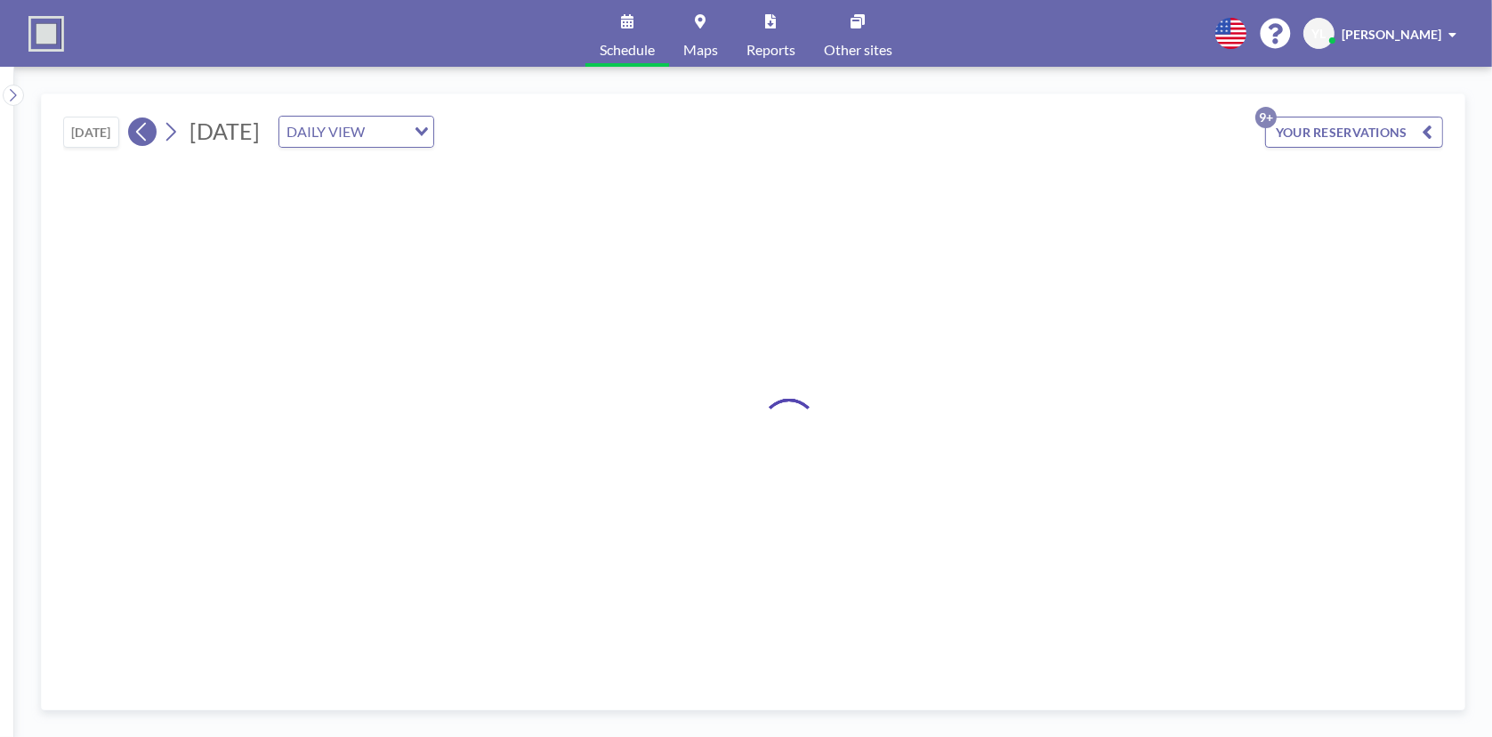
click at [143, 125] on icon at bounding box center [141, 131] width 17 height 27
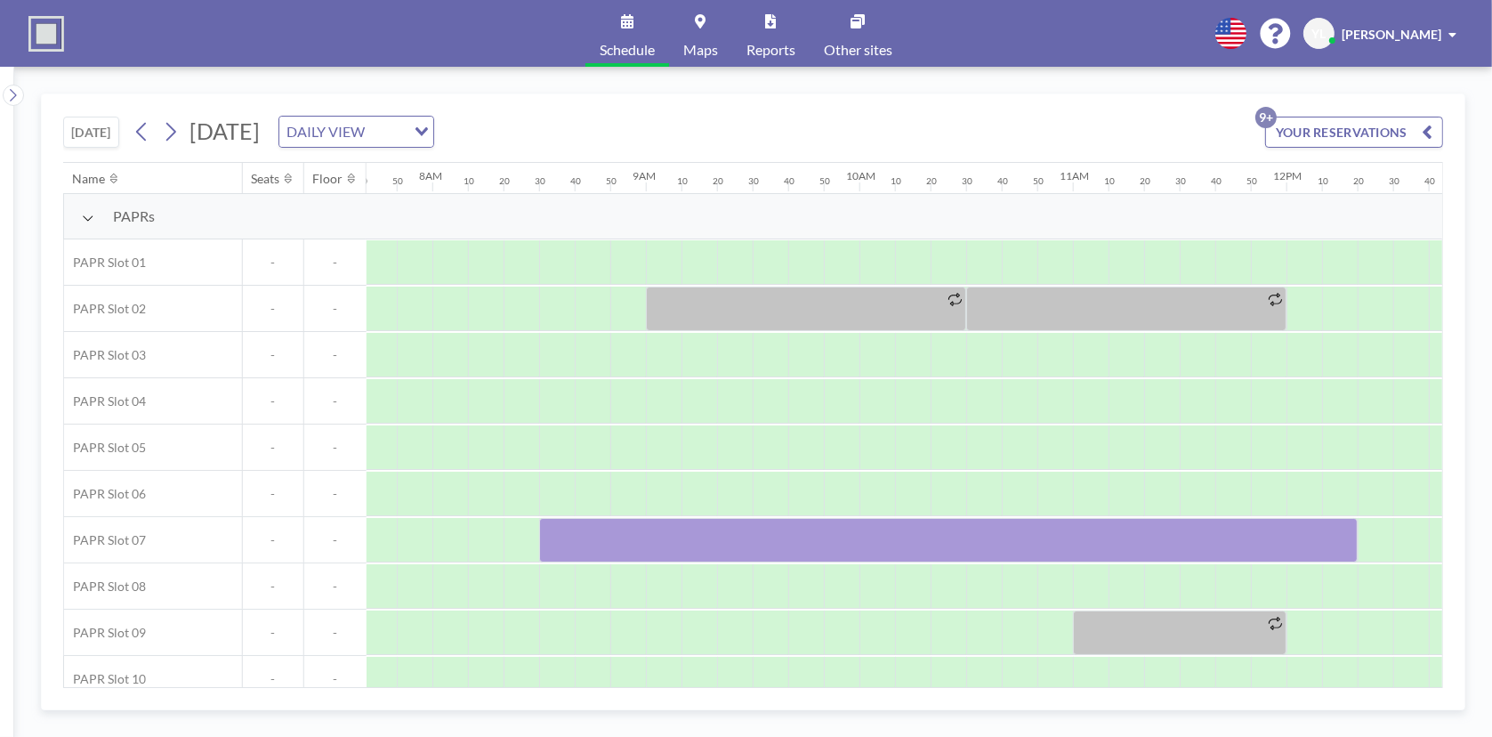
scroll to position [0, 1672]
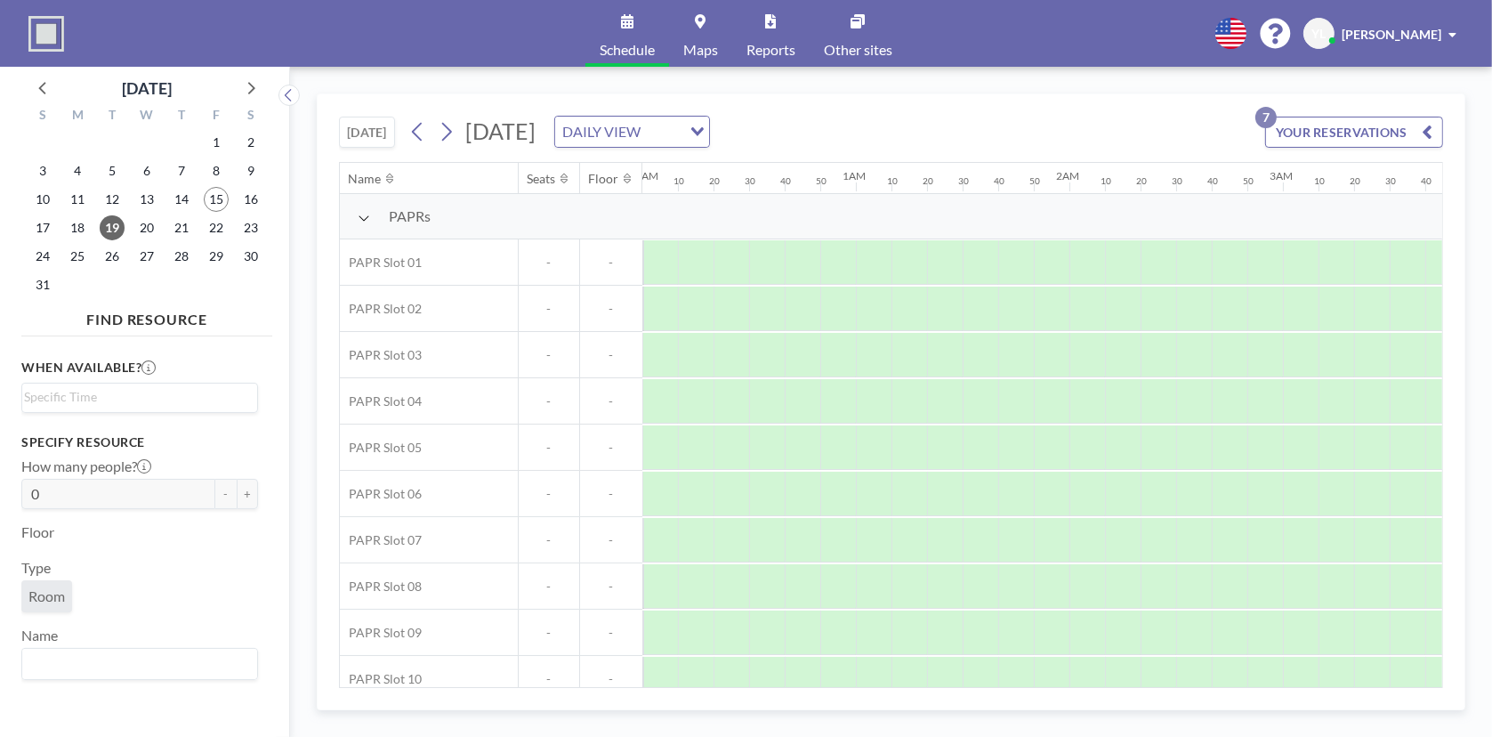
click at [1407, 121] on button "YOUR RESERVATIONS 7" at bounding box center [1354, 132] width 178 height 31
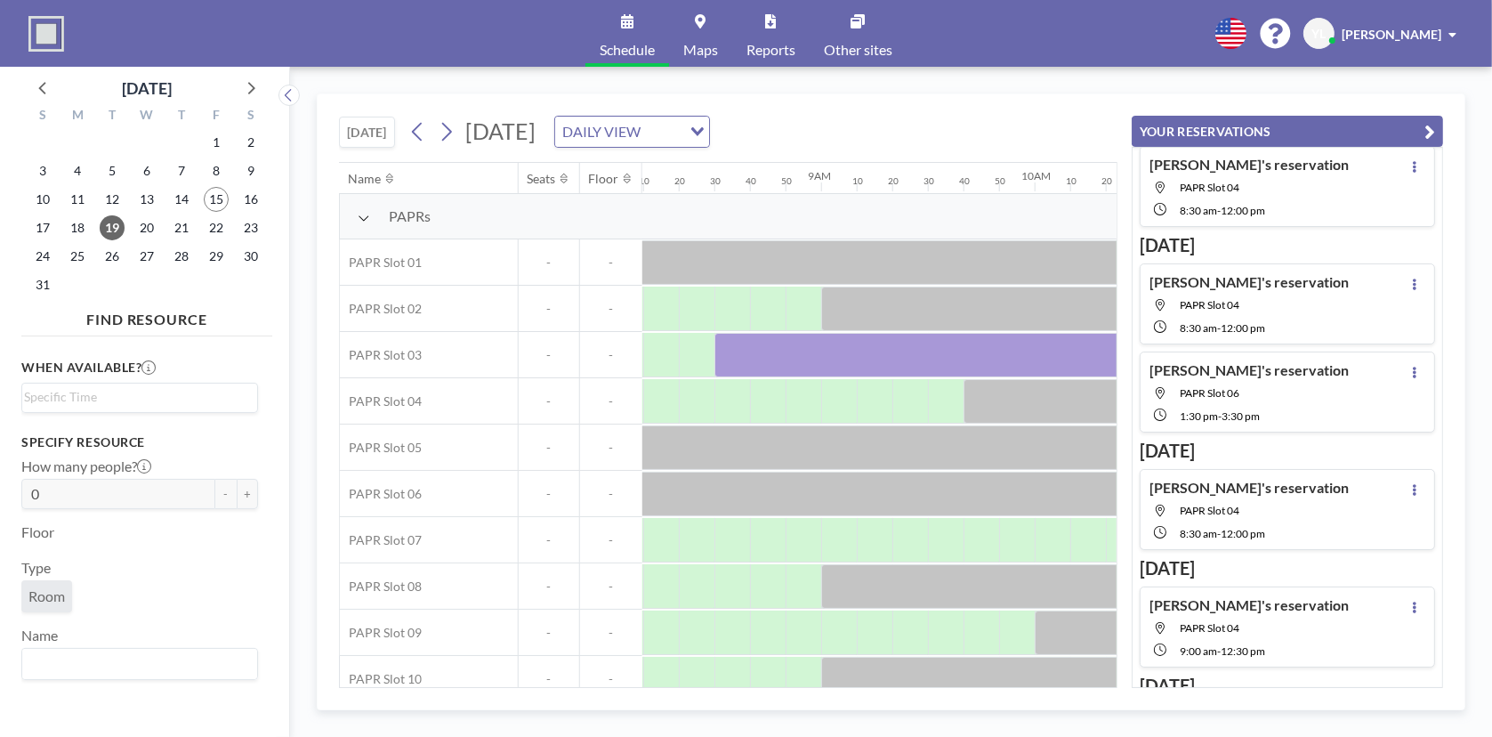
scroll to position [178, 0]
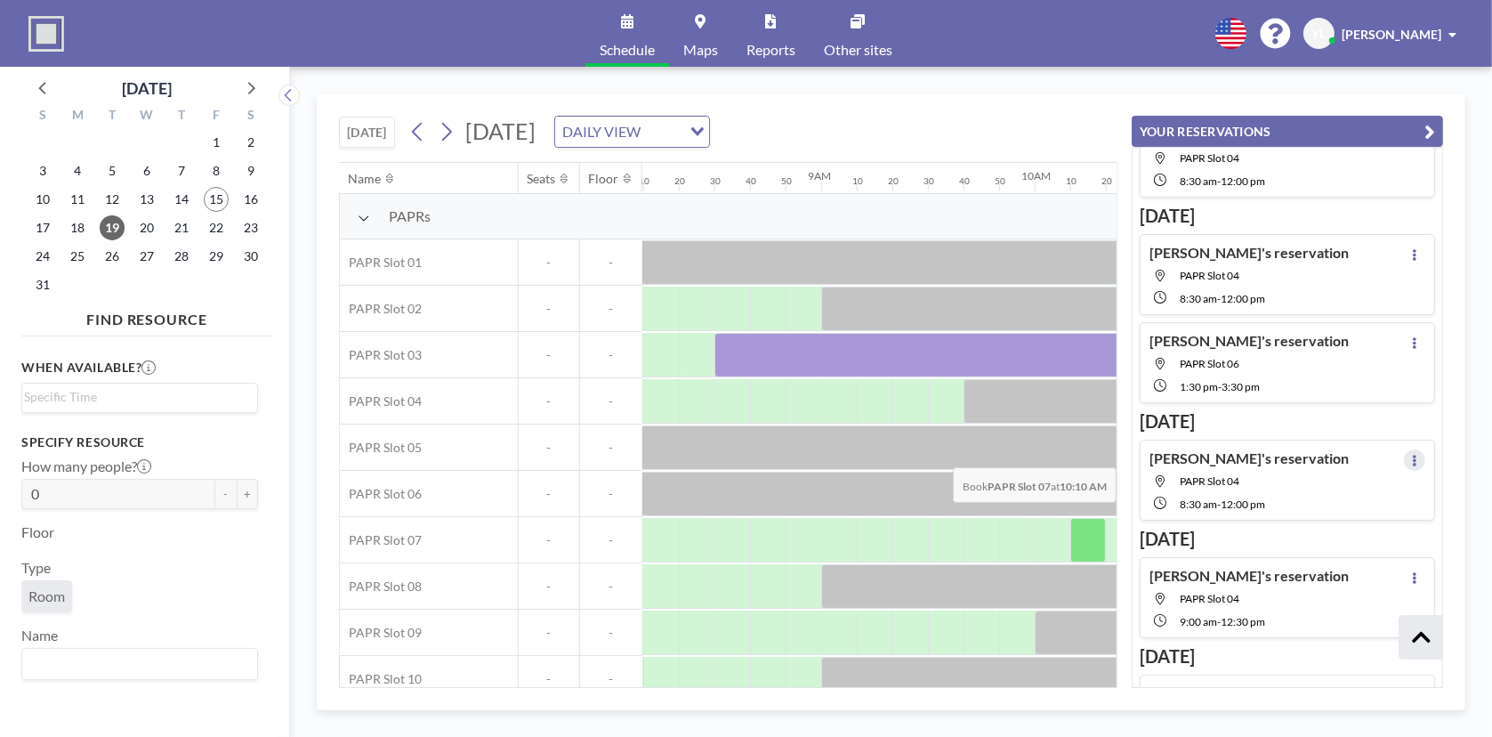
click at [1415, 453] on button at bounding box center [1414, 459] width 21 height 21
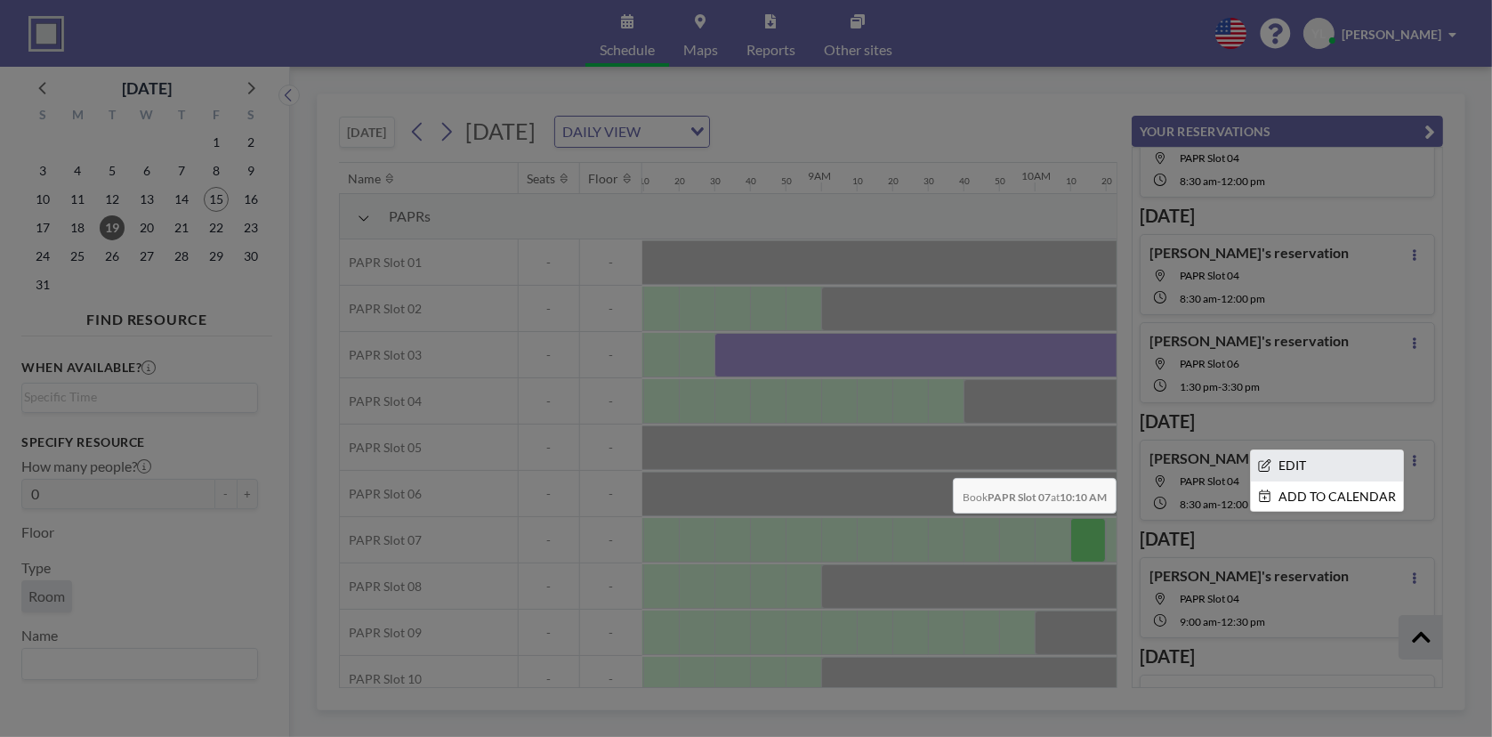
click at [1367, 464] on li "EDIT" at bounding box center [1327, 465] width 152 height 30
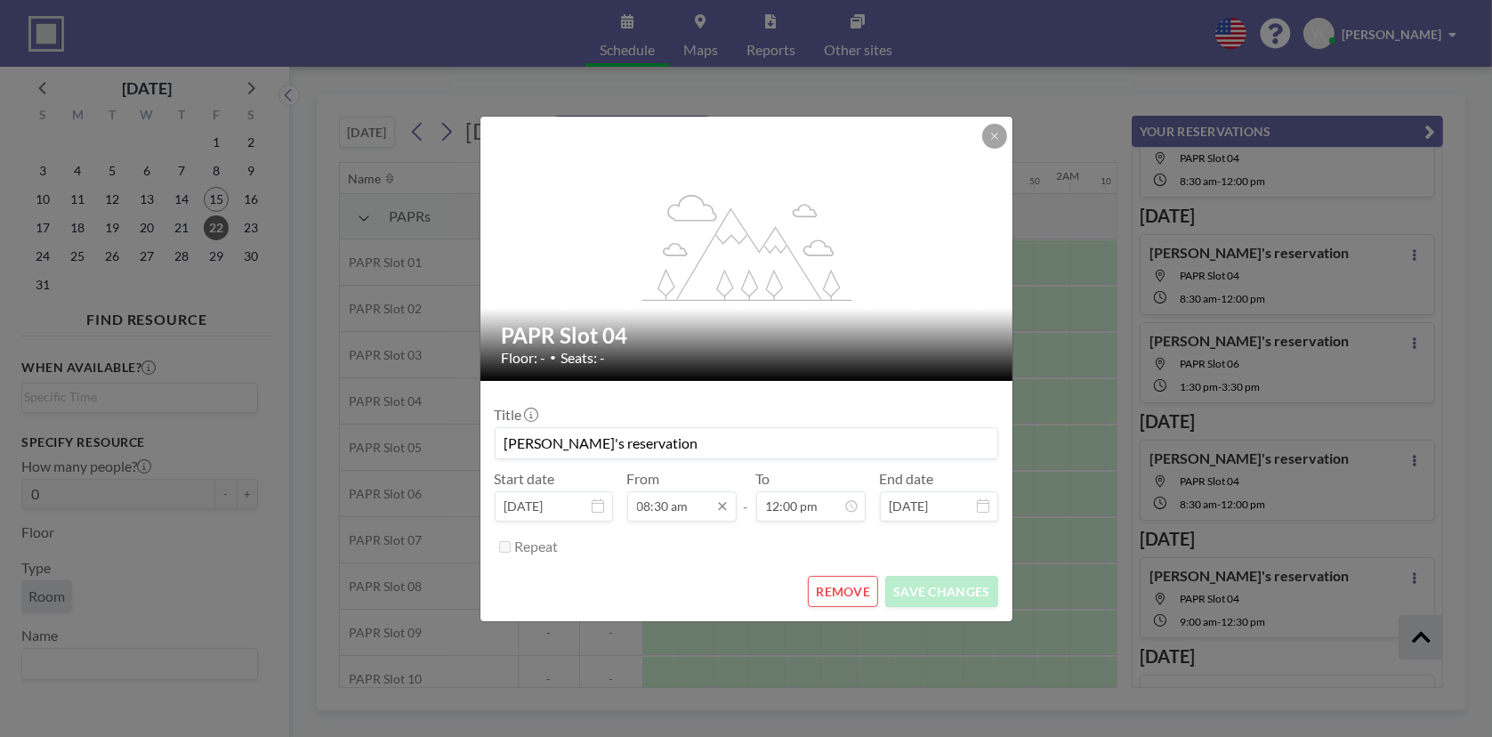
scroll to position [0, 673]
click at [699, 513] on input "08:30 am" at bounding box center [681, 506] width 109 height 30
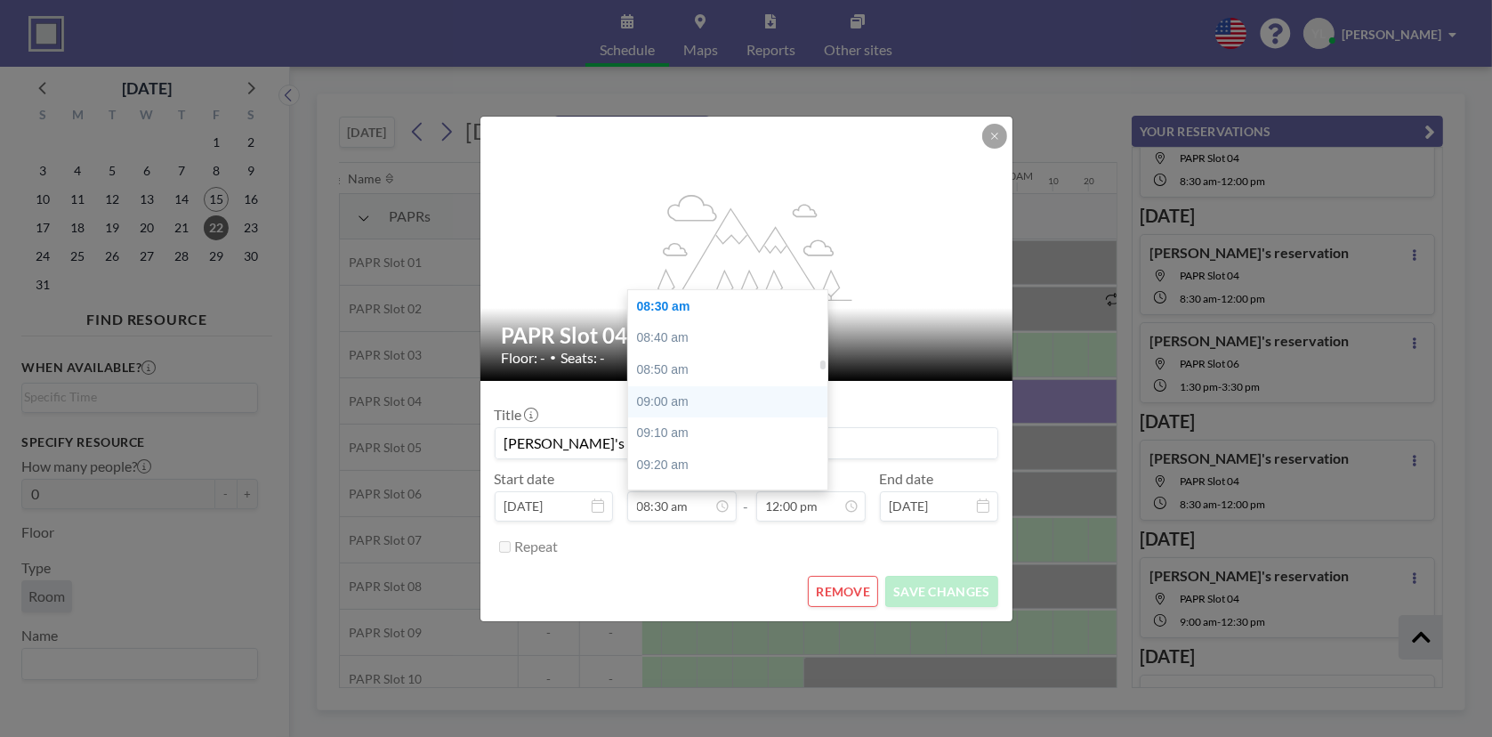
scroll to position [0, 1780]
click at [689, 398] on div "09:00 am" at bounding box center [732, 402] width 208 height 32
type input "09:00 am"
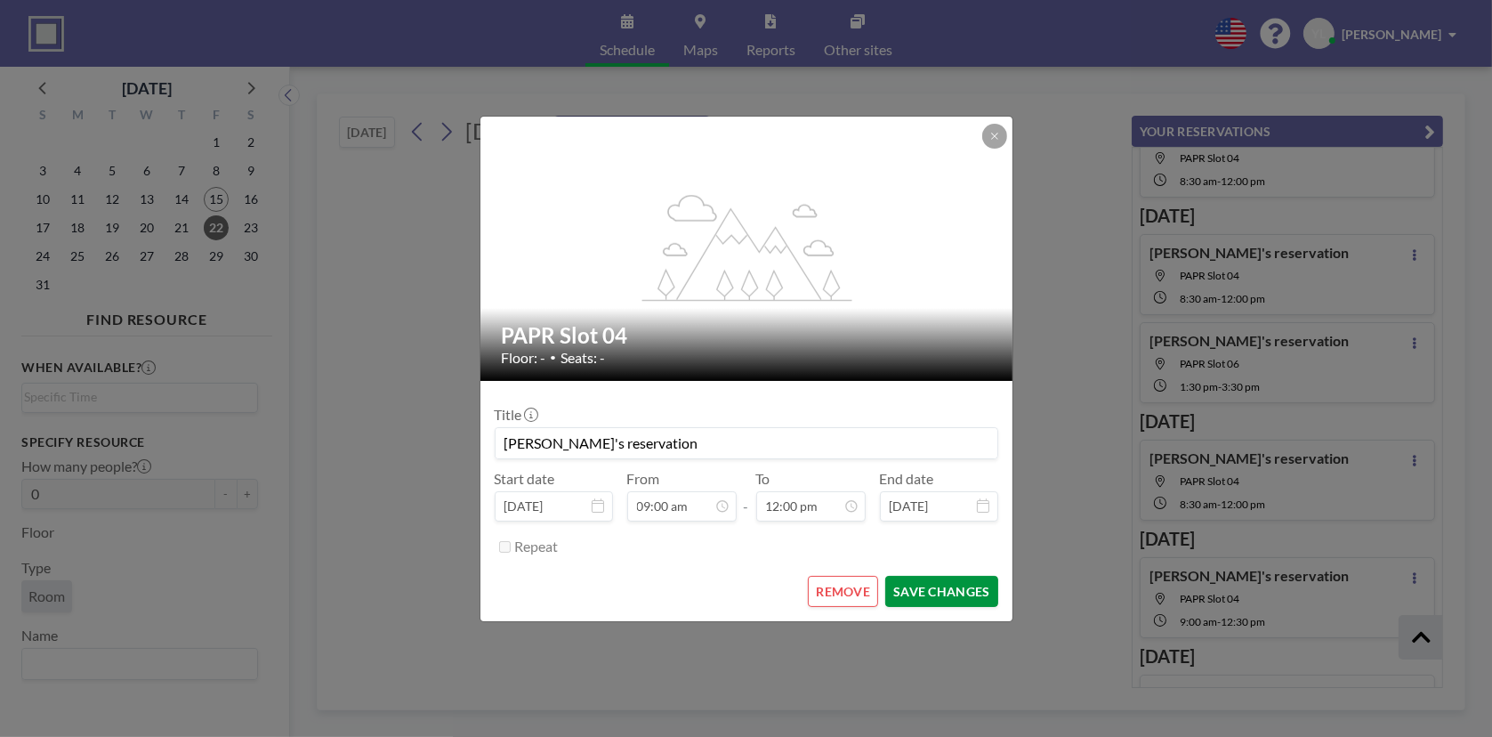
scroll to position [2279, 0]
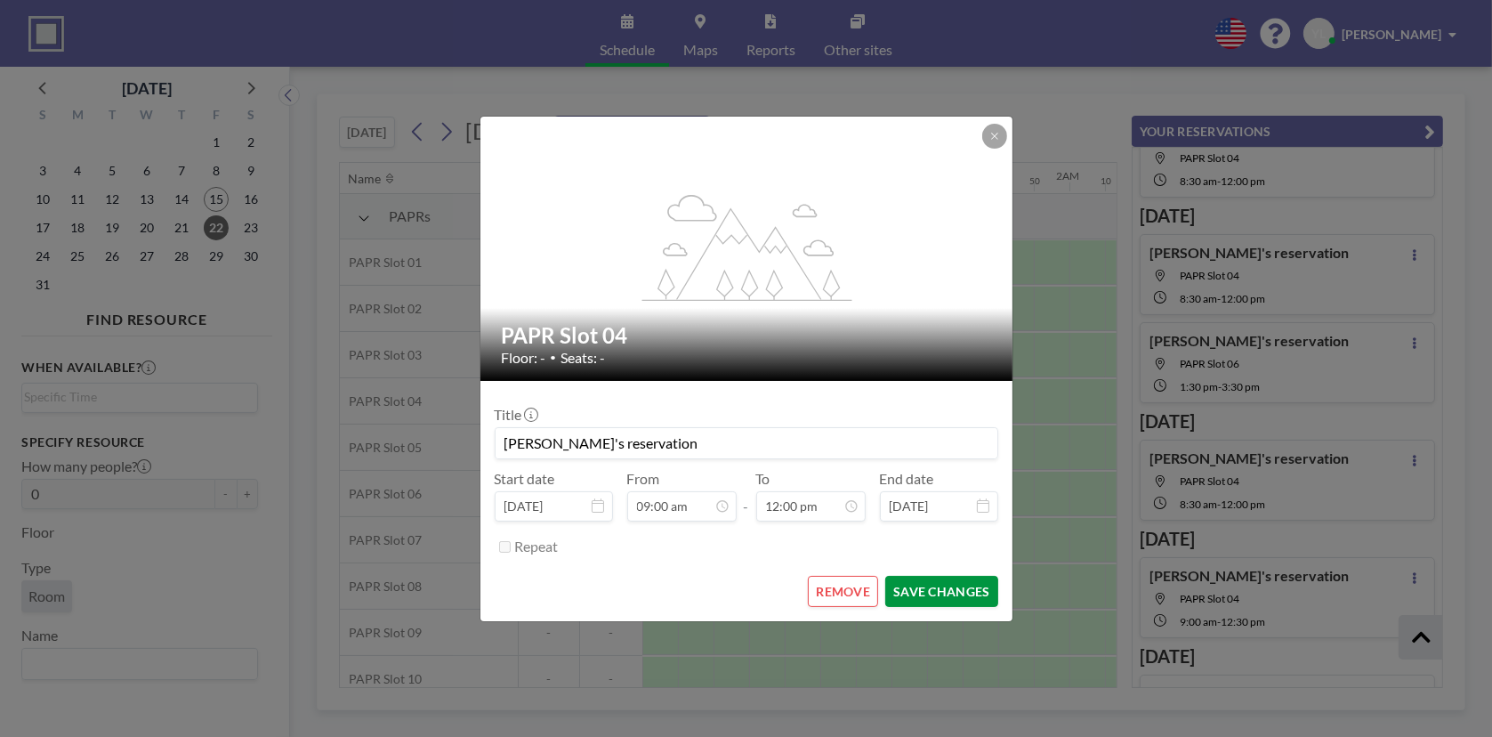
click at [951, 594] on button "SAVE CHANGES" at bounding box center [941, 591] width 112 height 31
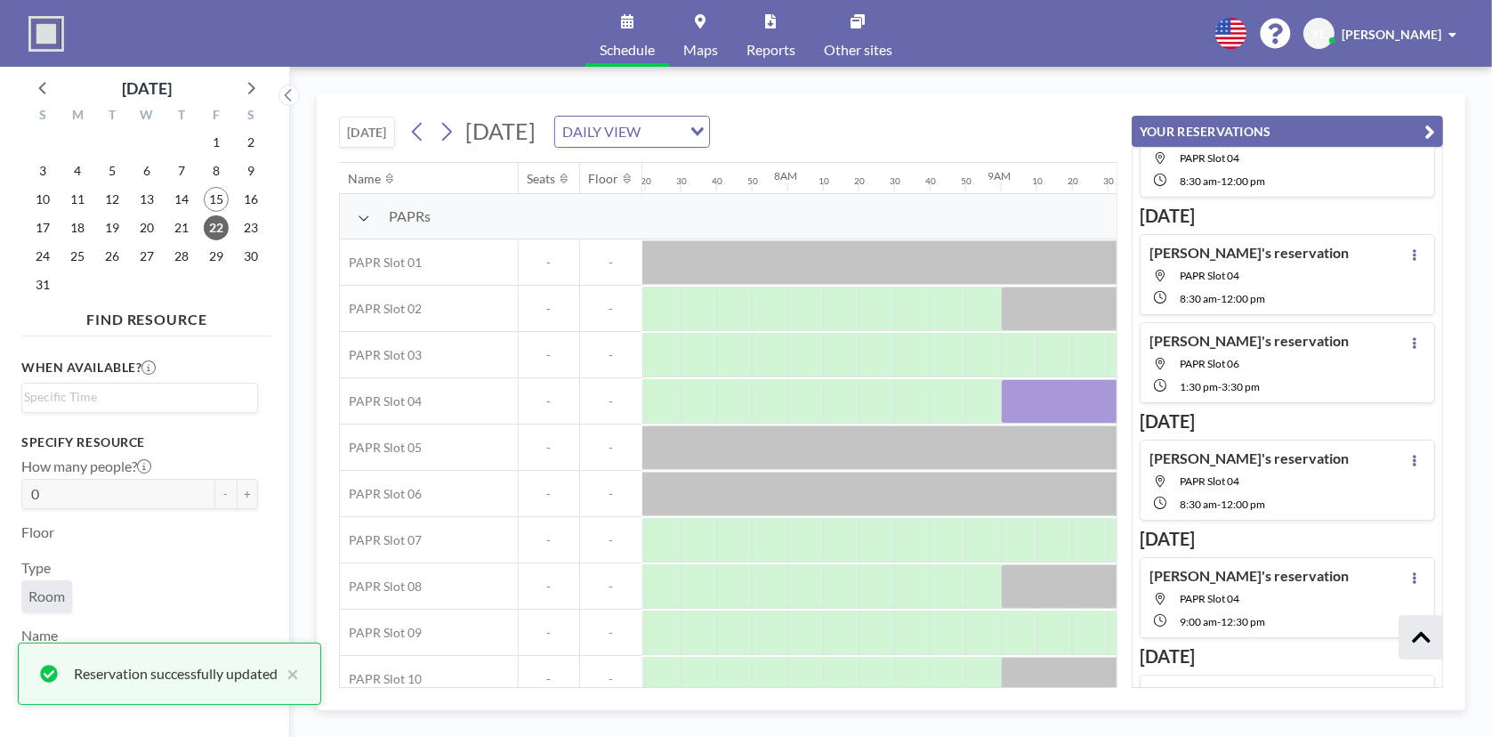
scroll to position [0, 1886]
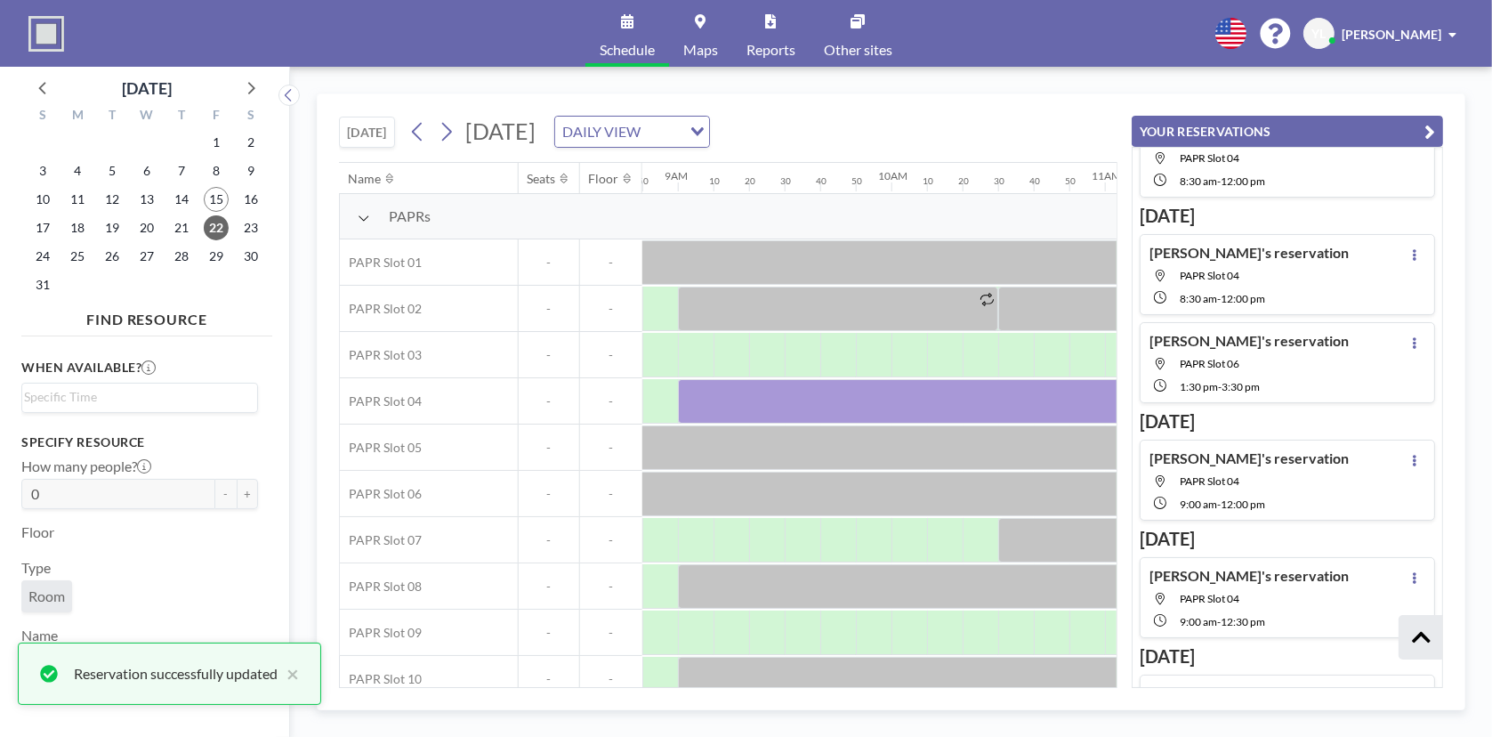
click at [1435, 131] on button "YOUR RESERVATIONS" at bounding box center [1287, 131] width 311 height 31
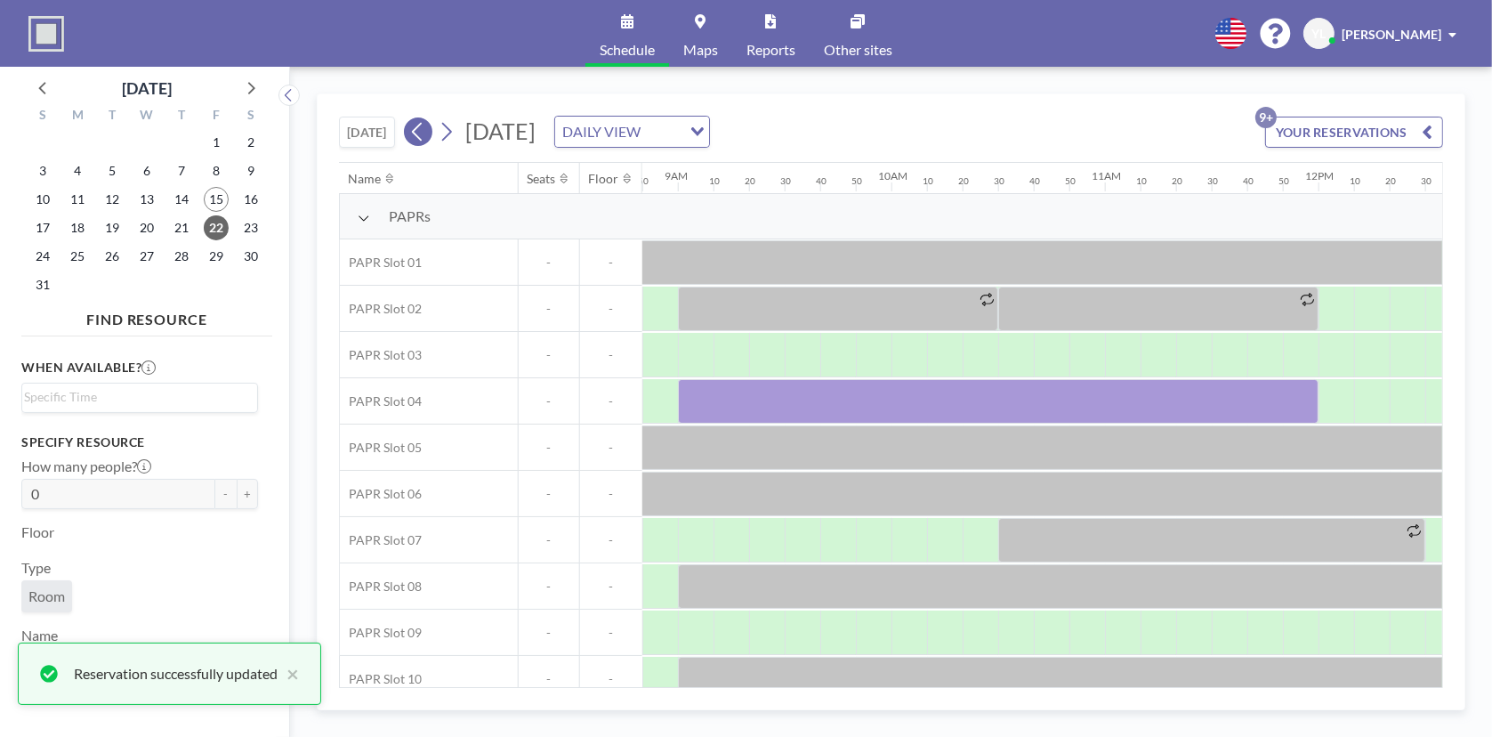
click at [423, 135] on icon at bounding box center [417, 131] width 17 height 27
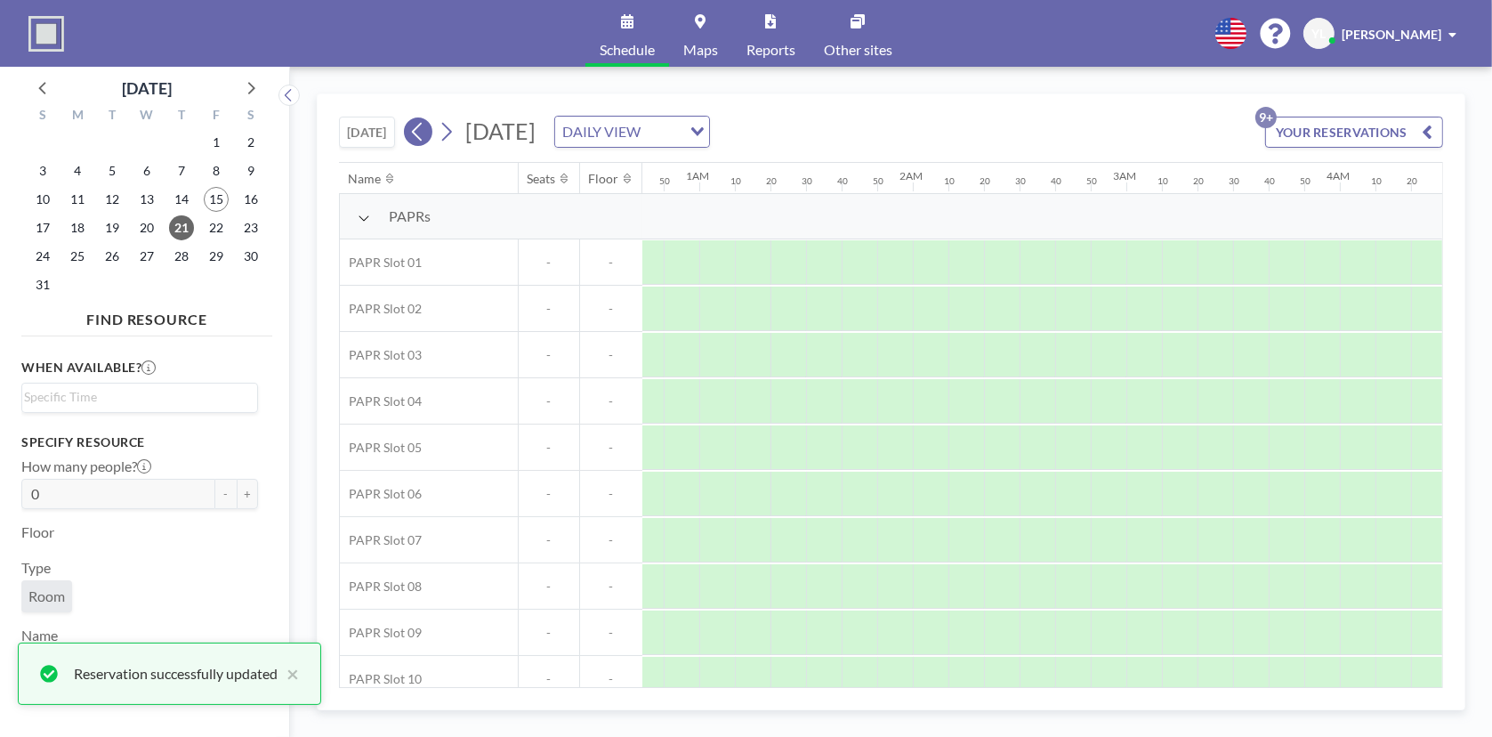
click at [423, 135] on icon at bounding box center [417, 131] width 17 height 27
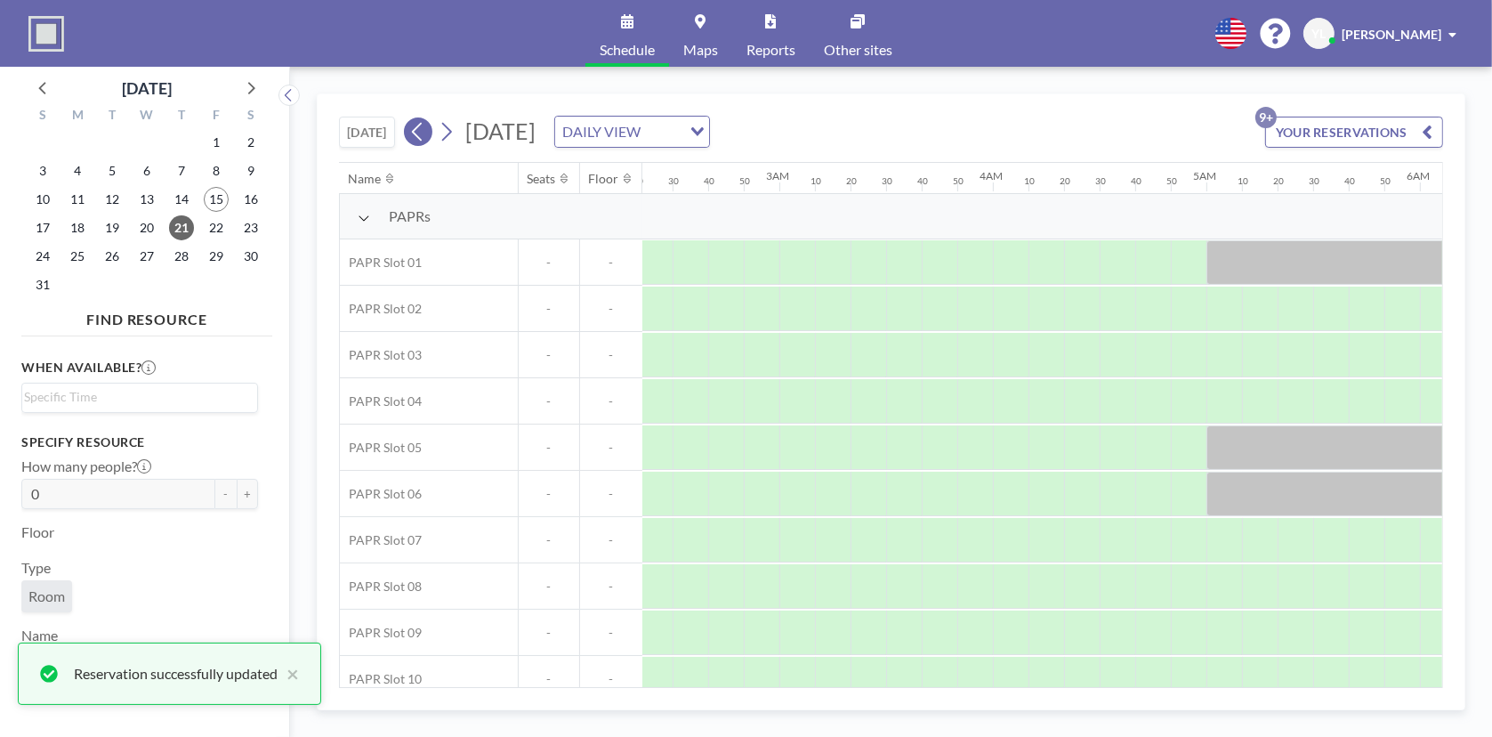
scroll to position [0, 0]
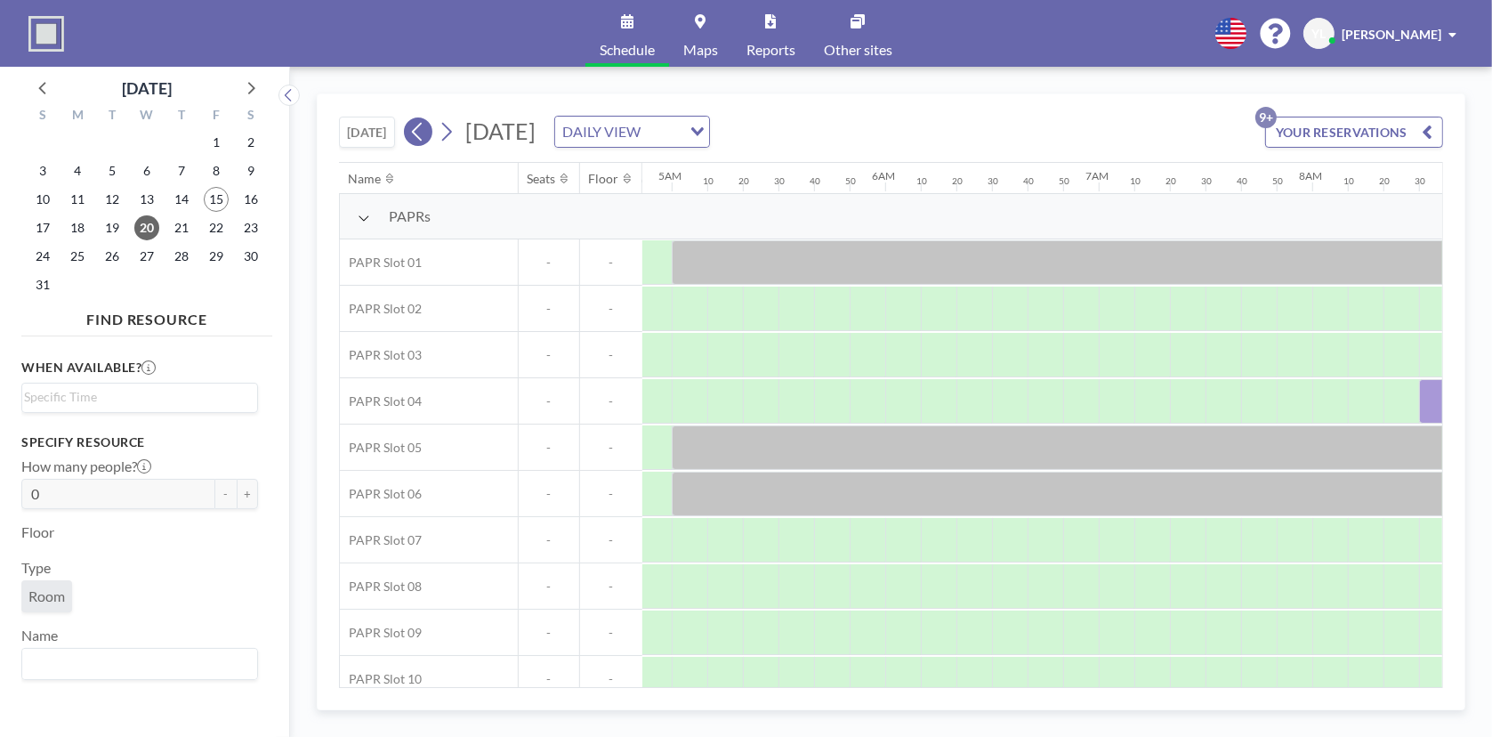
click at [423, 135] on icon at bounding box center [417, 131] width 17 height 27
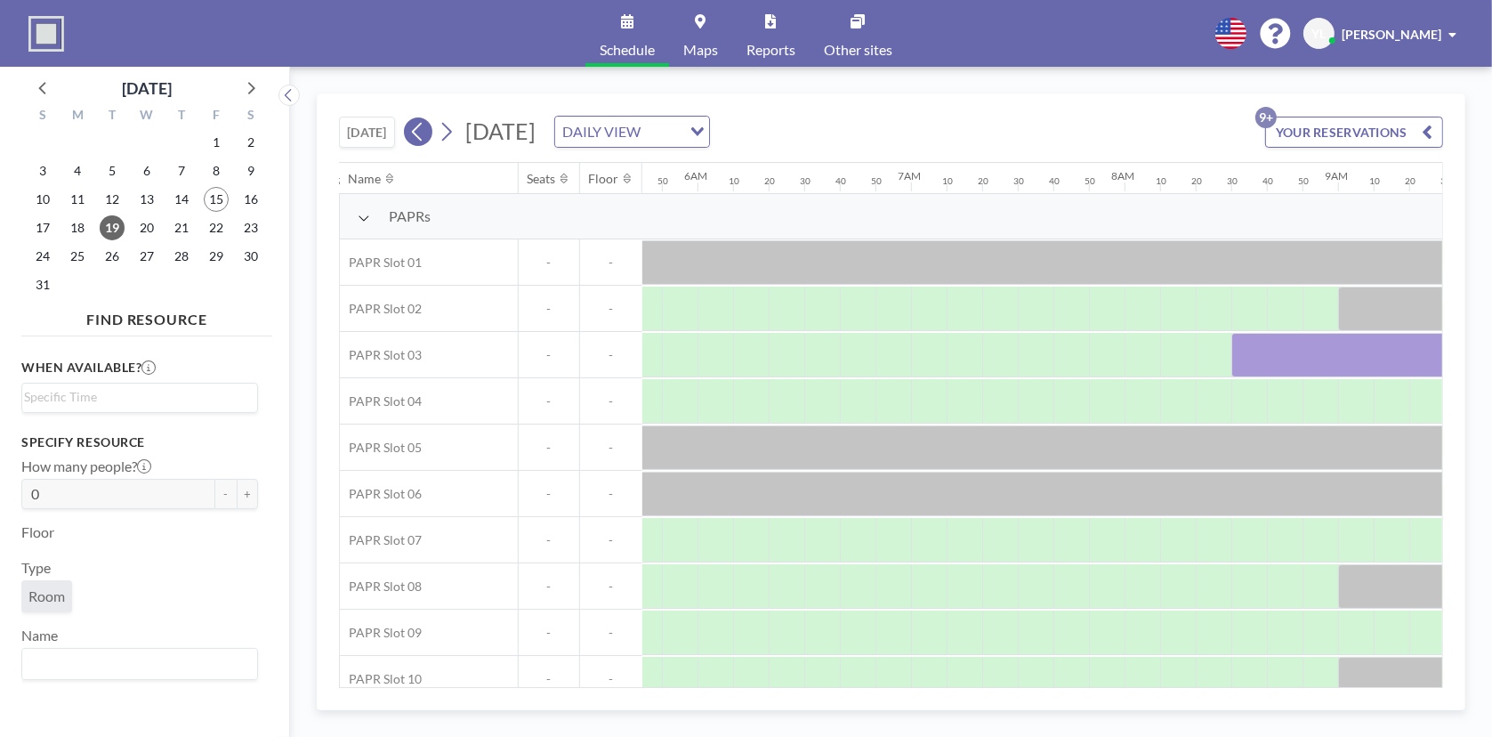
scroll to position [0, 1548]
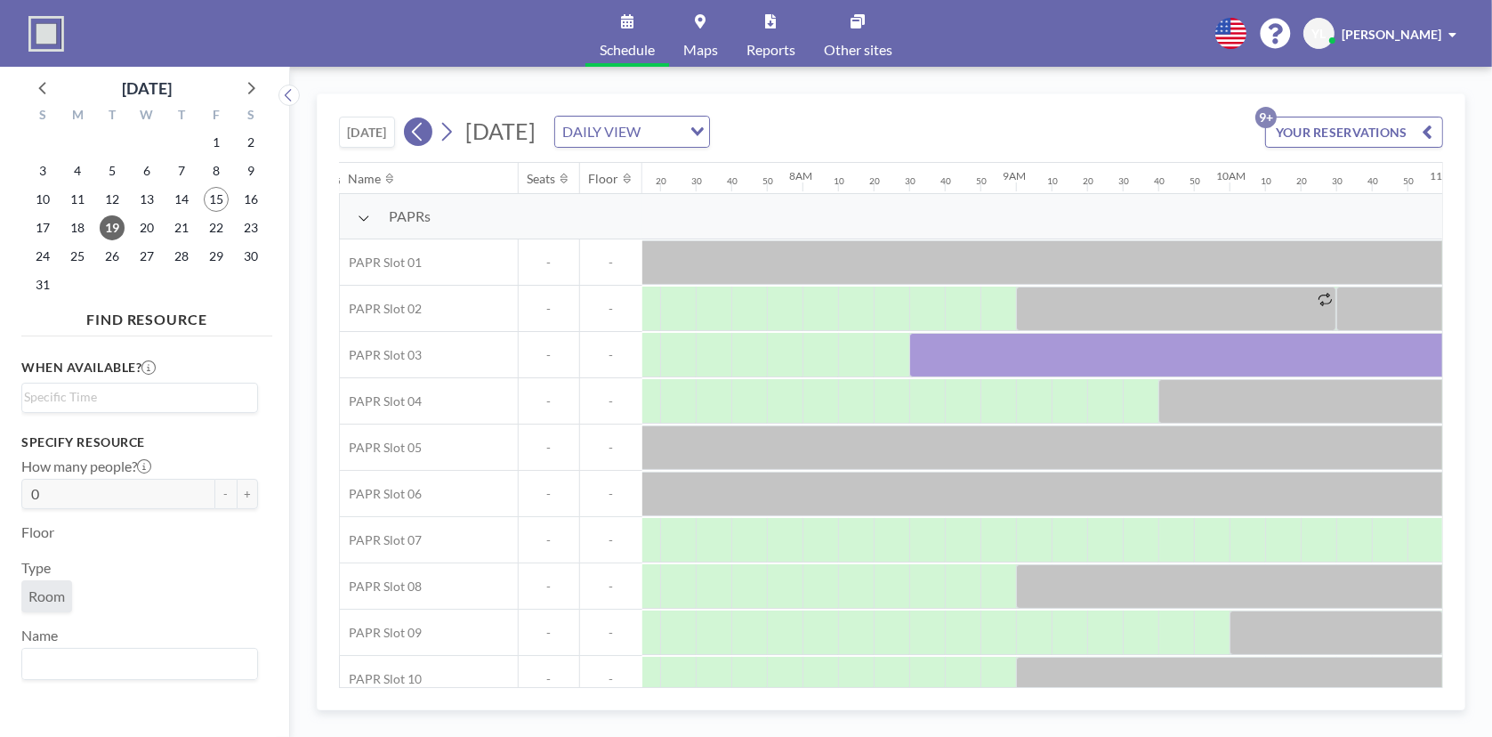
click at [423, 135] on icon at bounding box center [417, 131] width 17 height 27
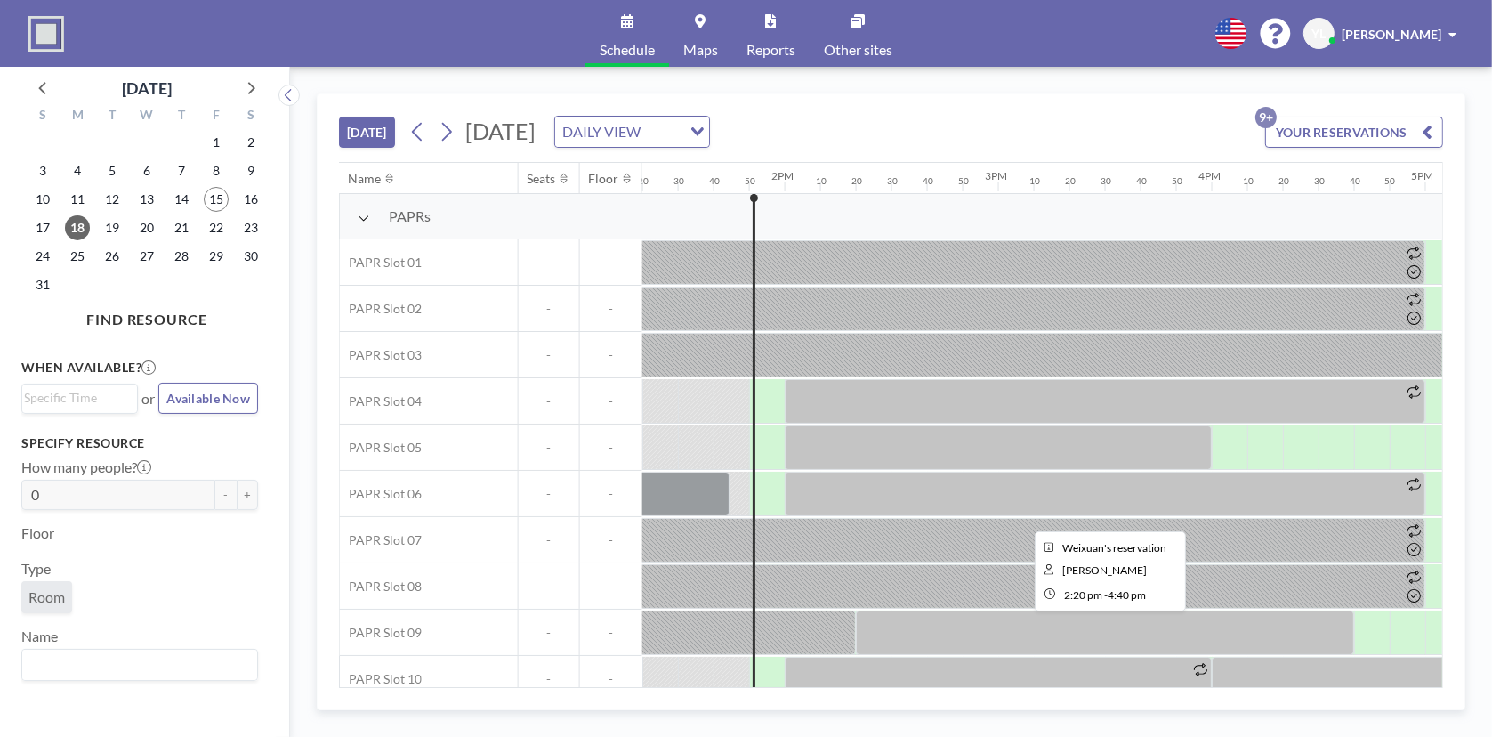
scroll to position [21, 2848]
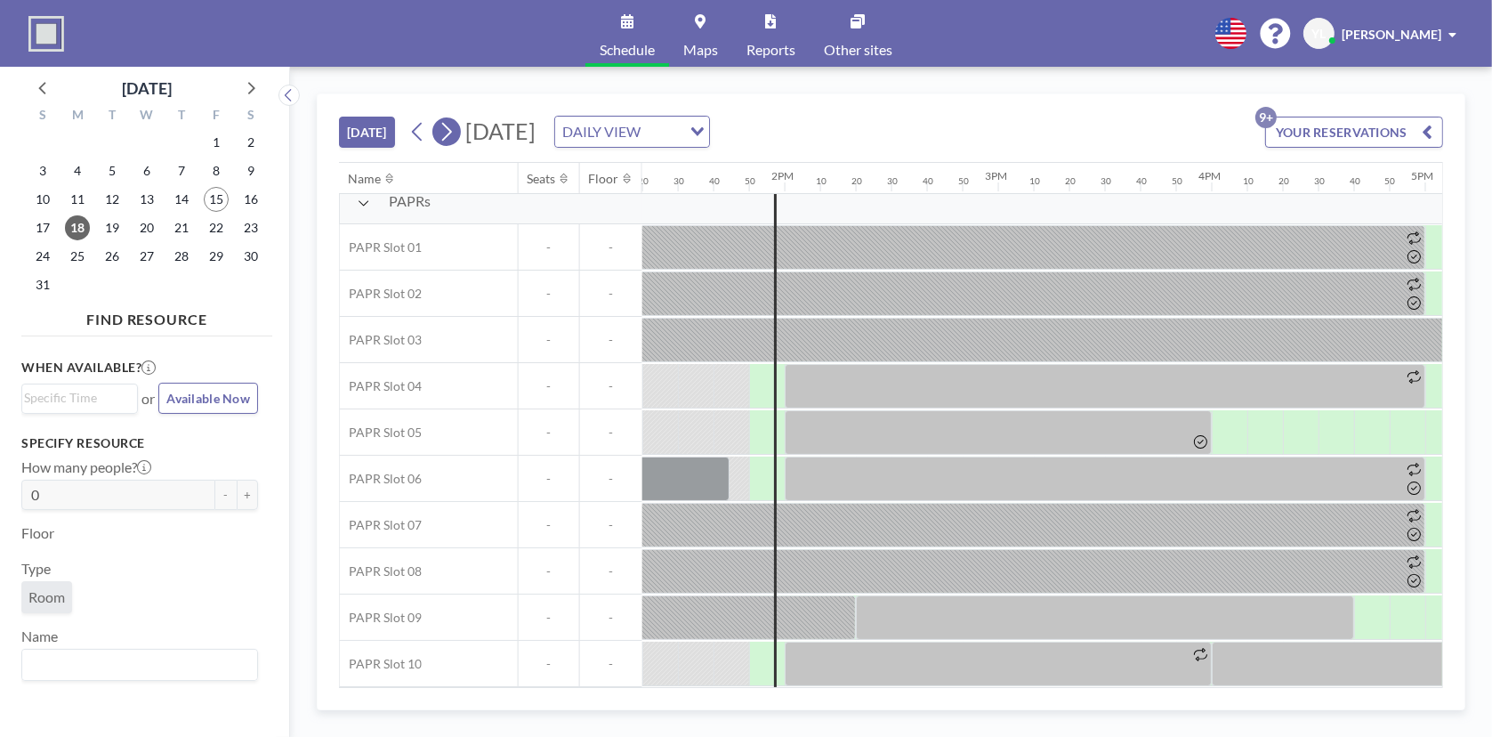
click at [447, 131] on icon at bounding box center [446, 131] width 17 height 27
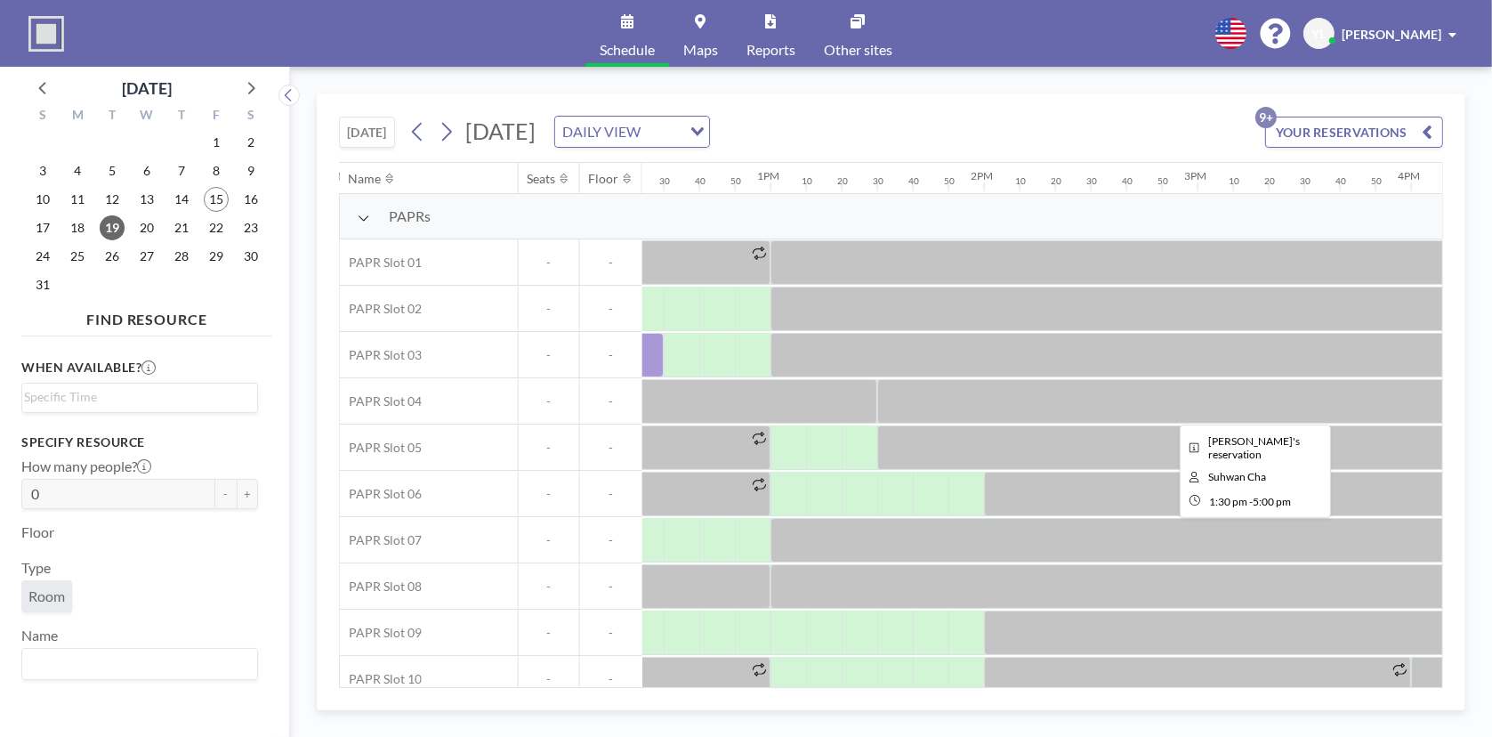
scroll to position [0, 2651]
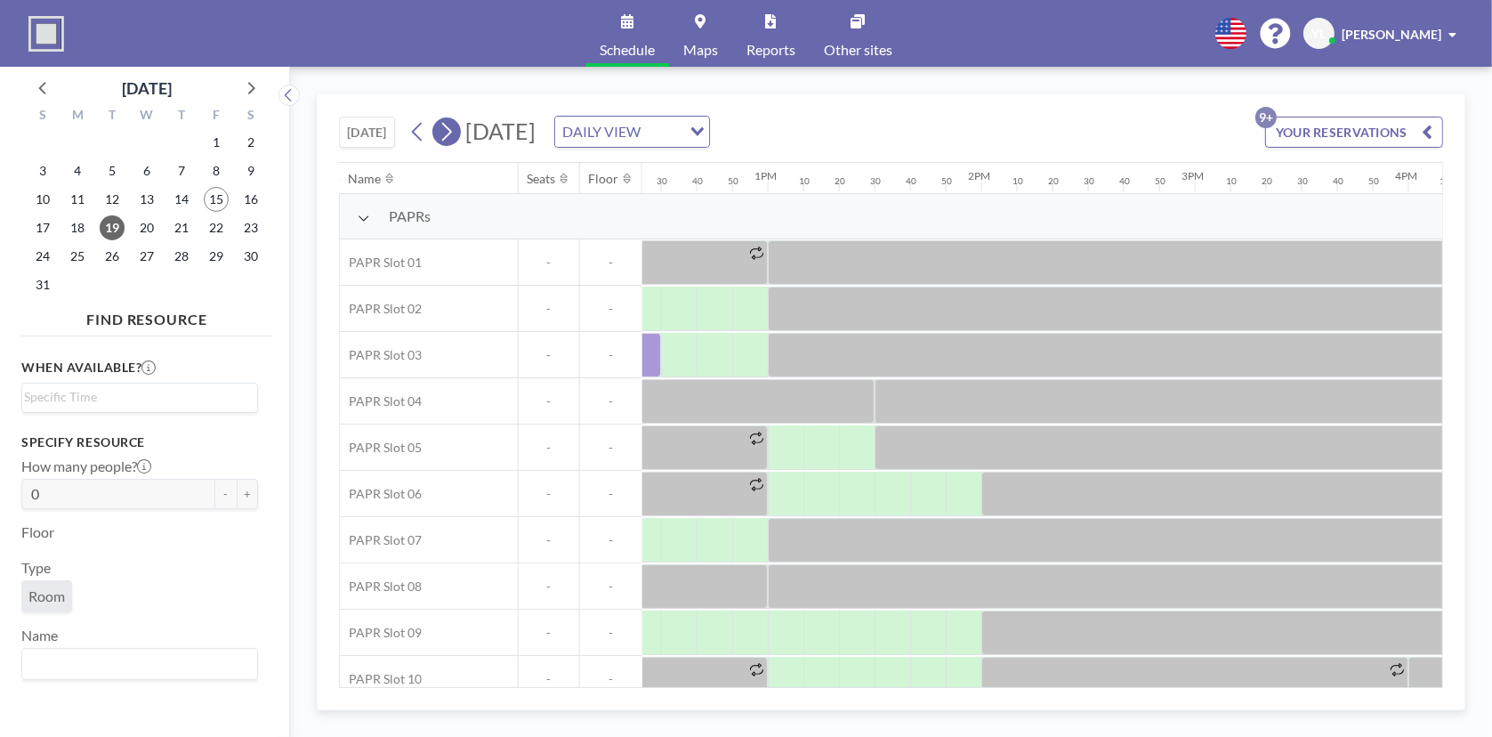
click at [455, 132] on icon at bounding box center [446, 131] width 17 height 27
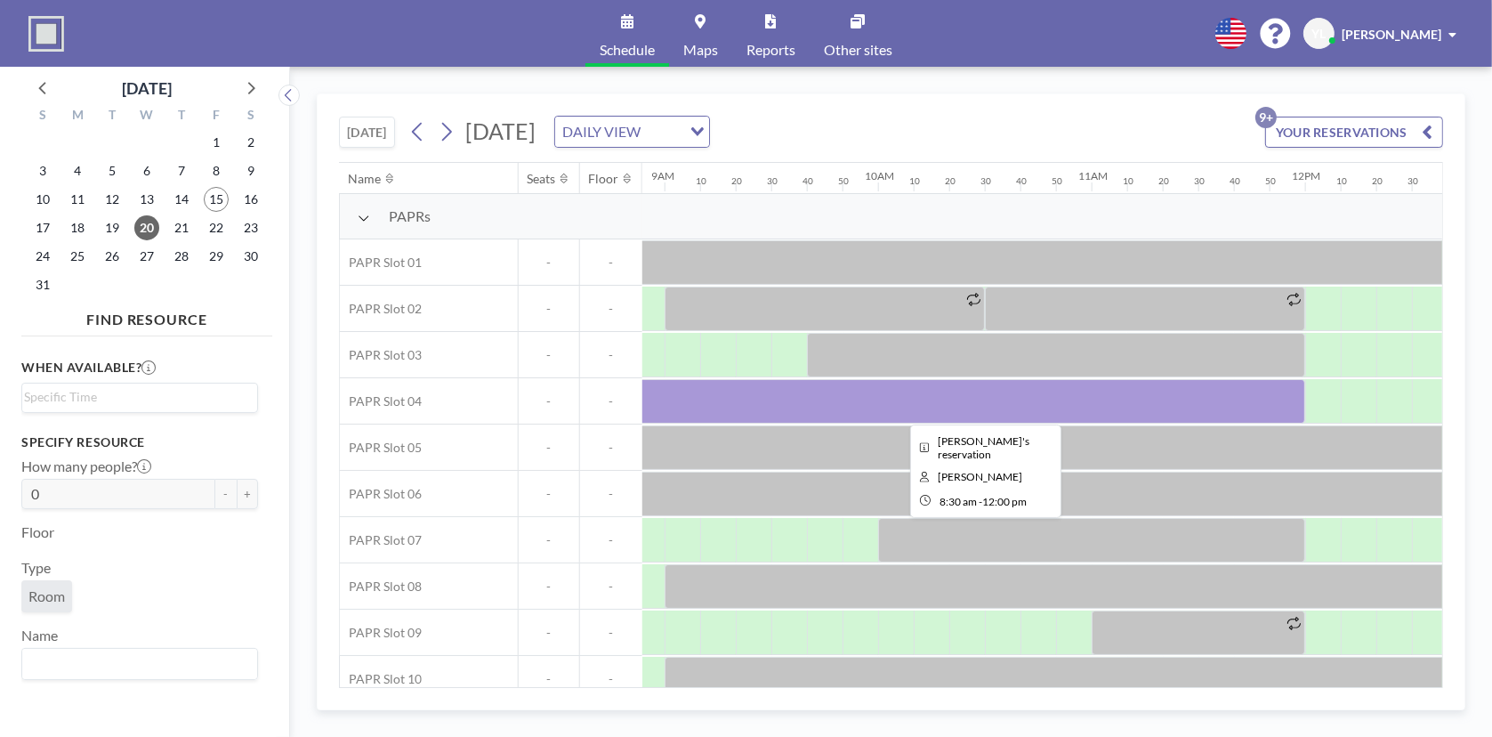
scroll to position [0, 1939]
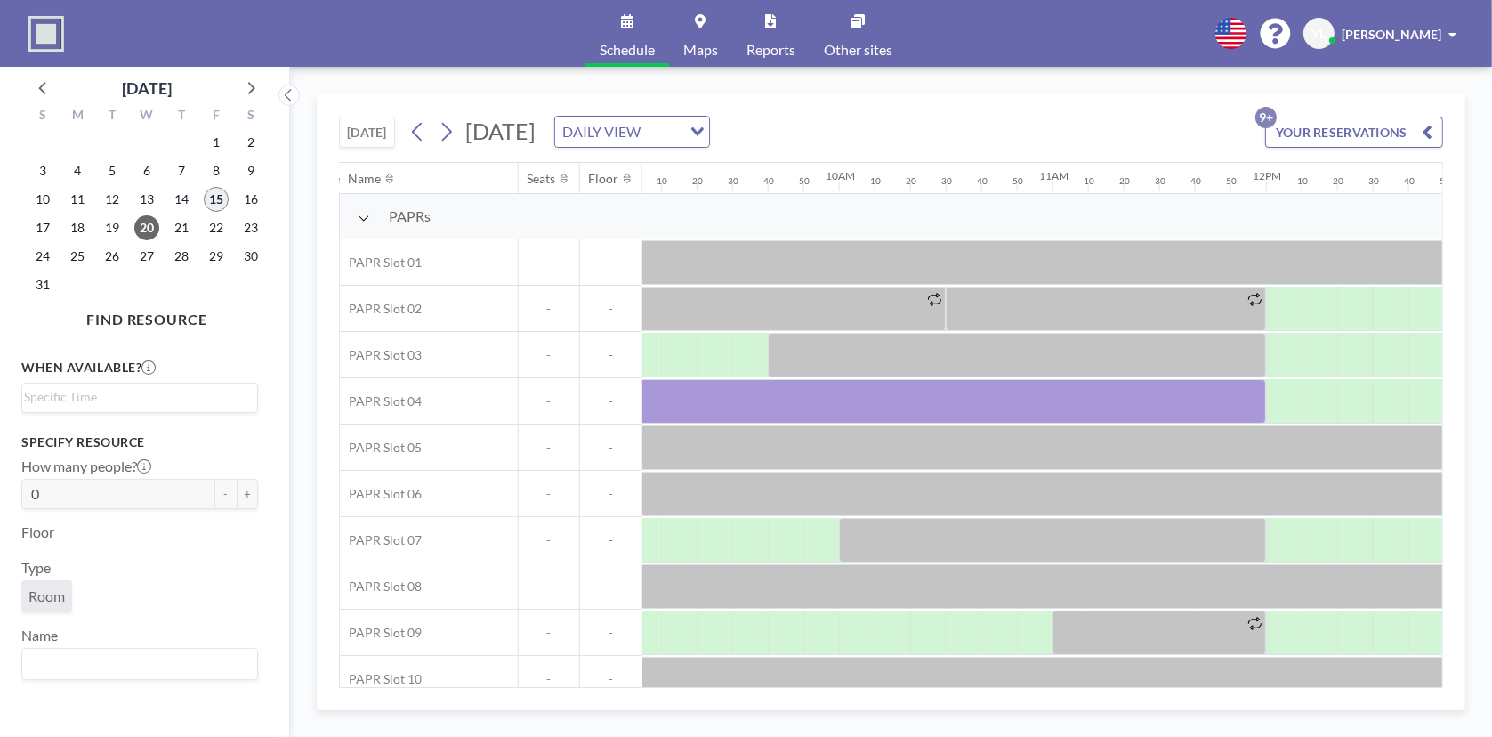
click at [219, 206] on span "15" at bounding box center [216, 199] width 25 height 25
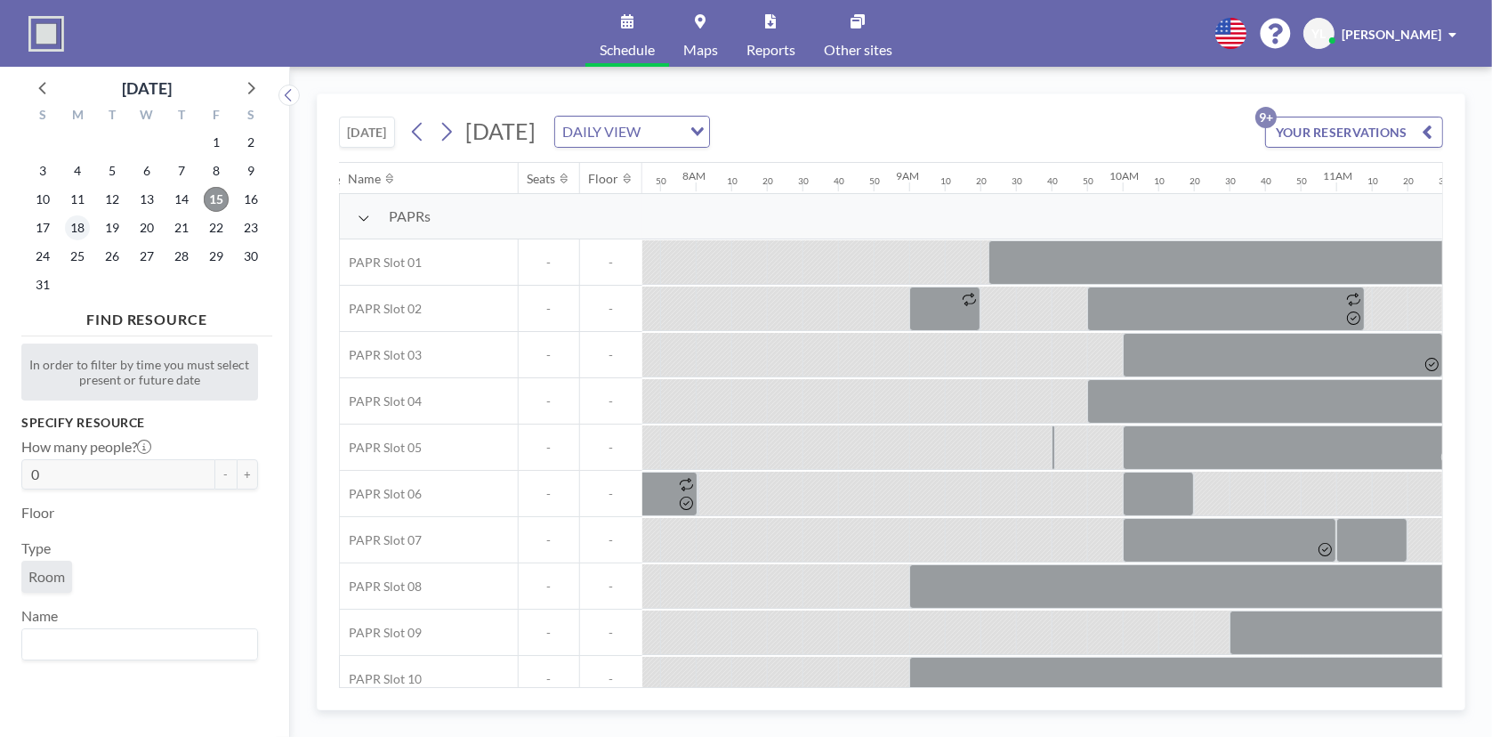
scroll to position [0, 1672]
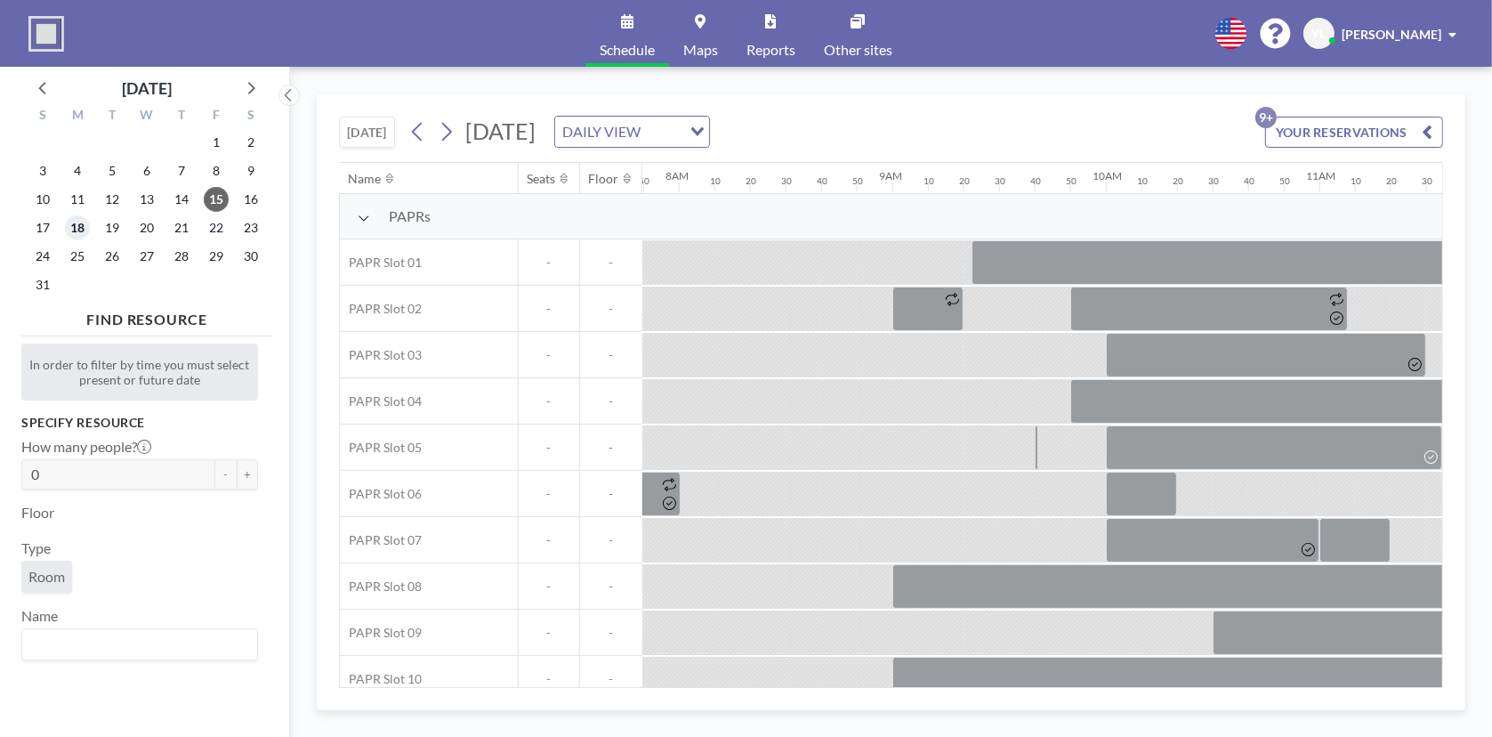
click at [77, 235] on span "18" at bounding box center [77, 227] width 25 height 25
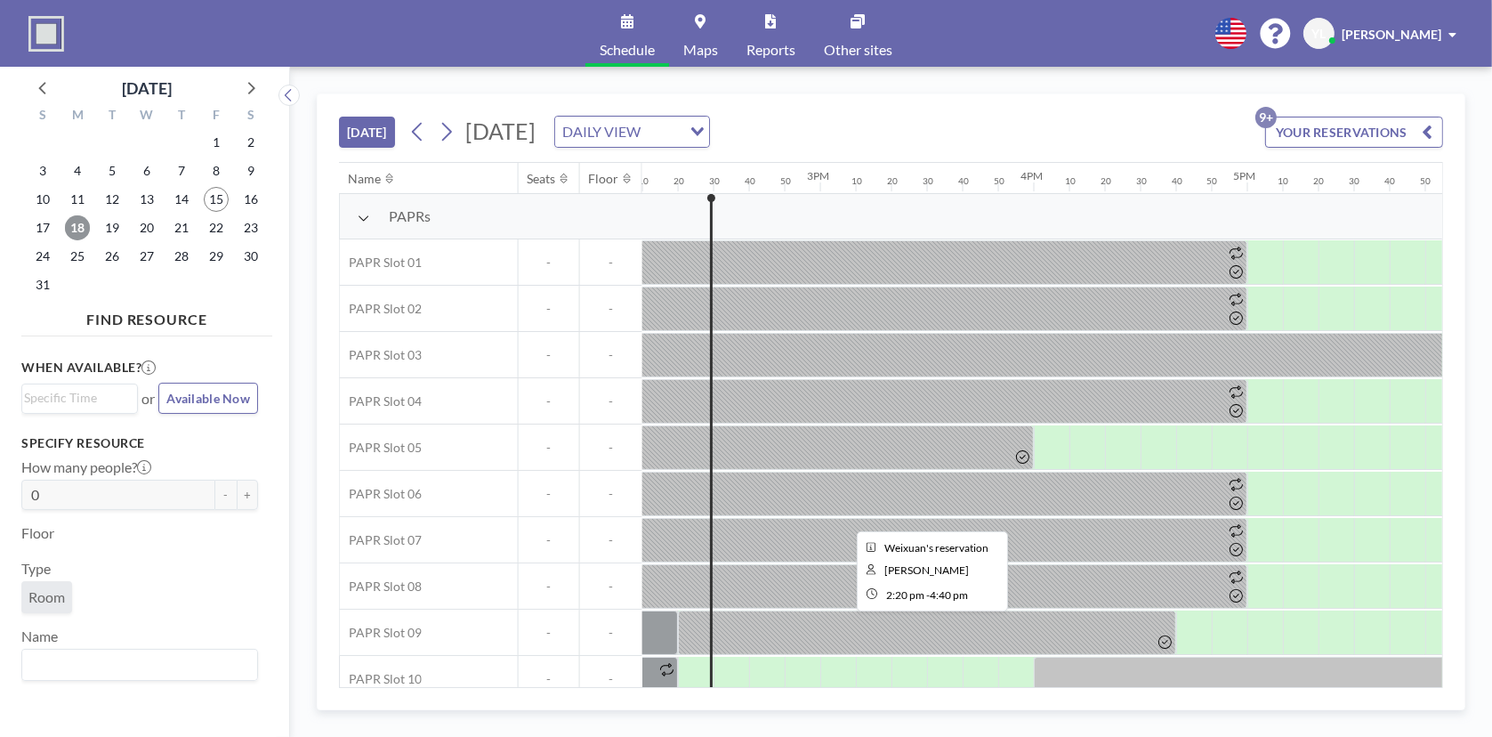
scroll to position [21, 3025]
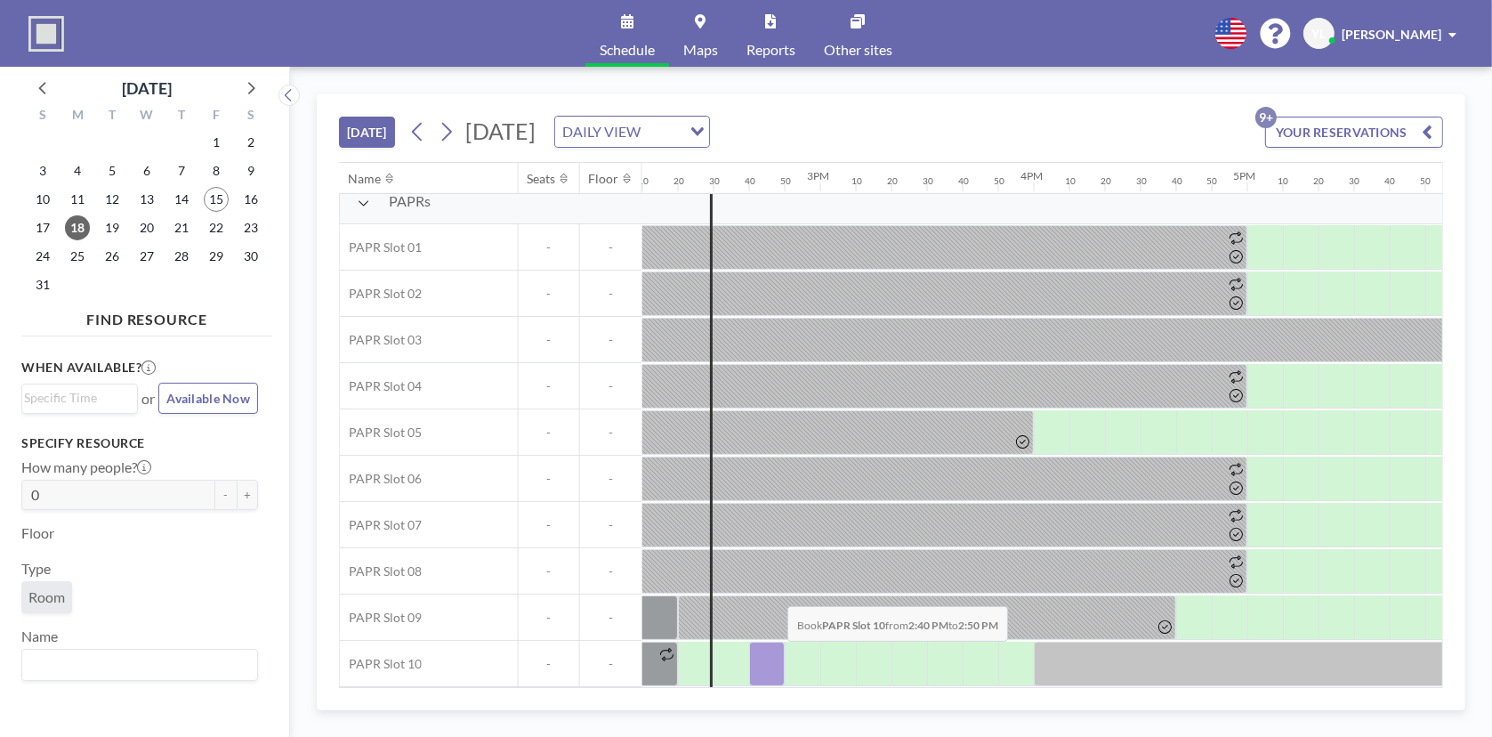
click at [773, 653] on div at bounding box center [767, 664] width 36 height 44
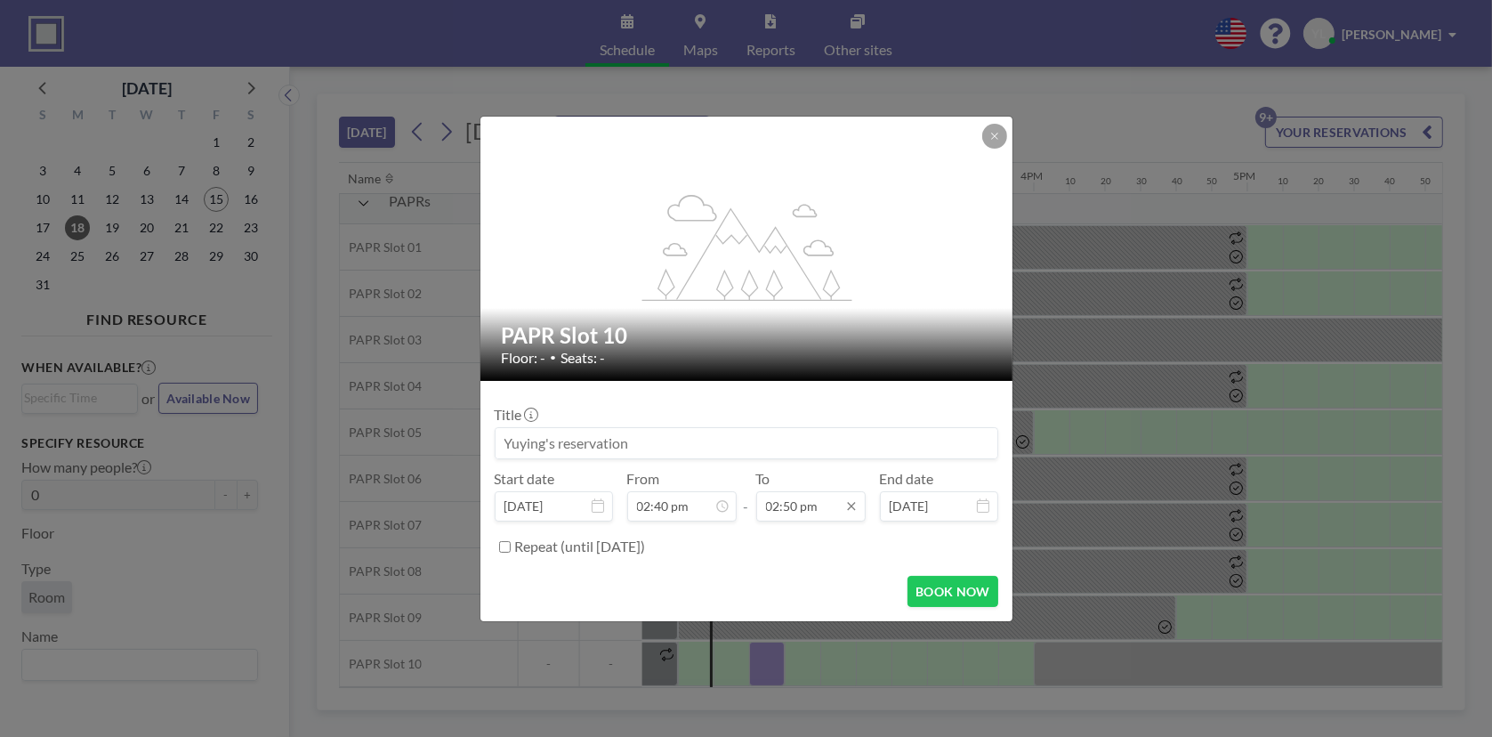
scroll to position [0, 0]
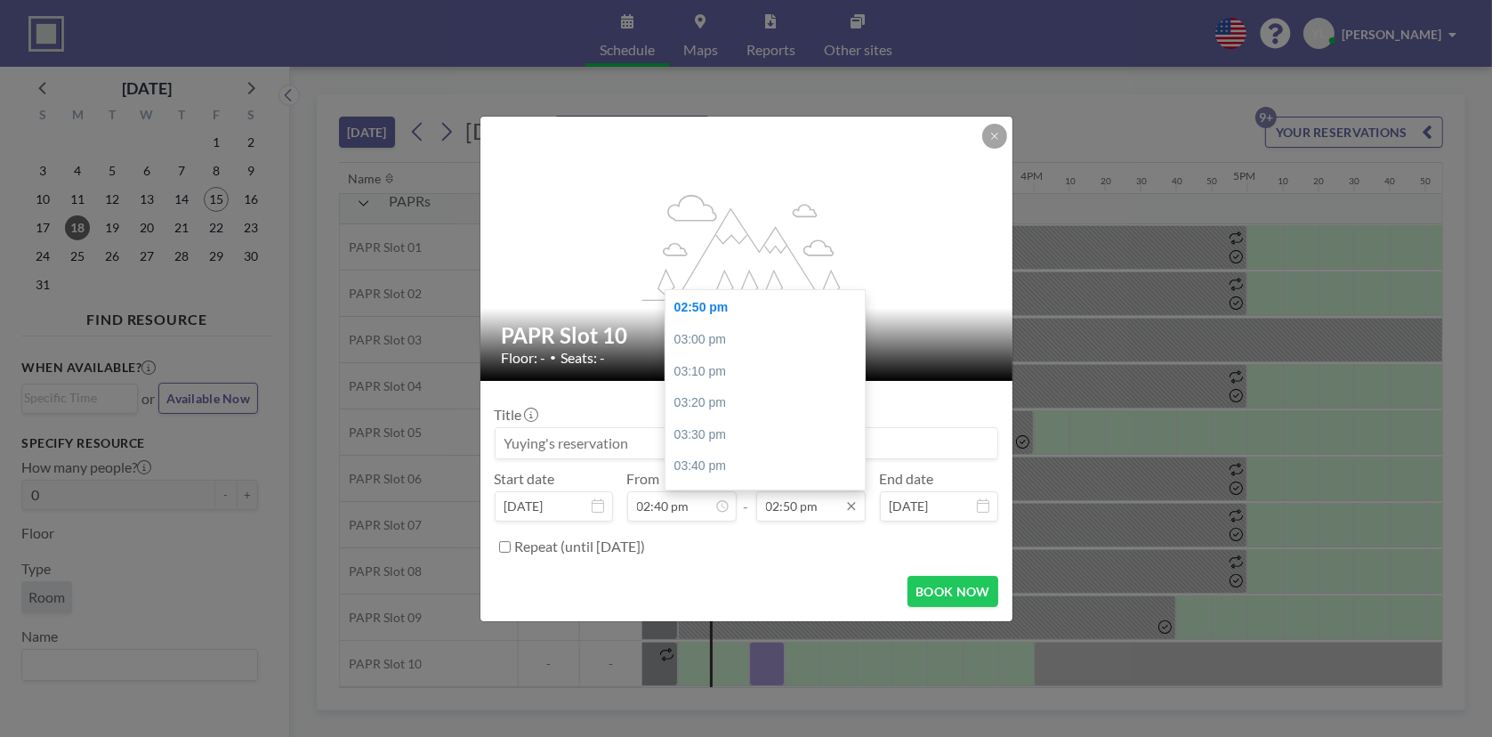
click at [822, 503] on input "02:50 pm" at bounding box center [810, 506] width 109 height 30
click at [772, 436] on div "03:30 pm" at bounding box center [770, 435] width 208 height 32
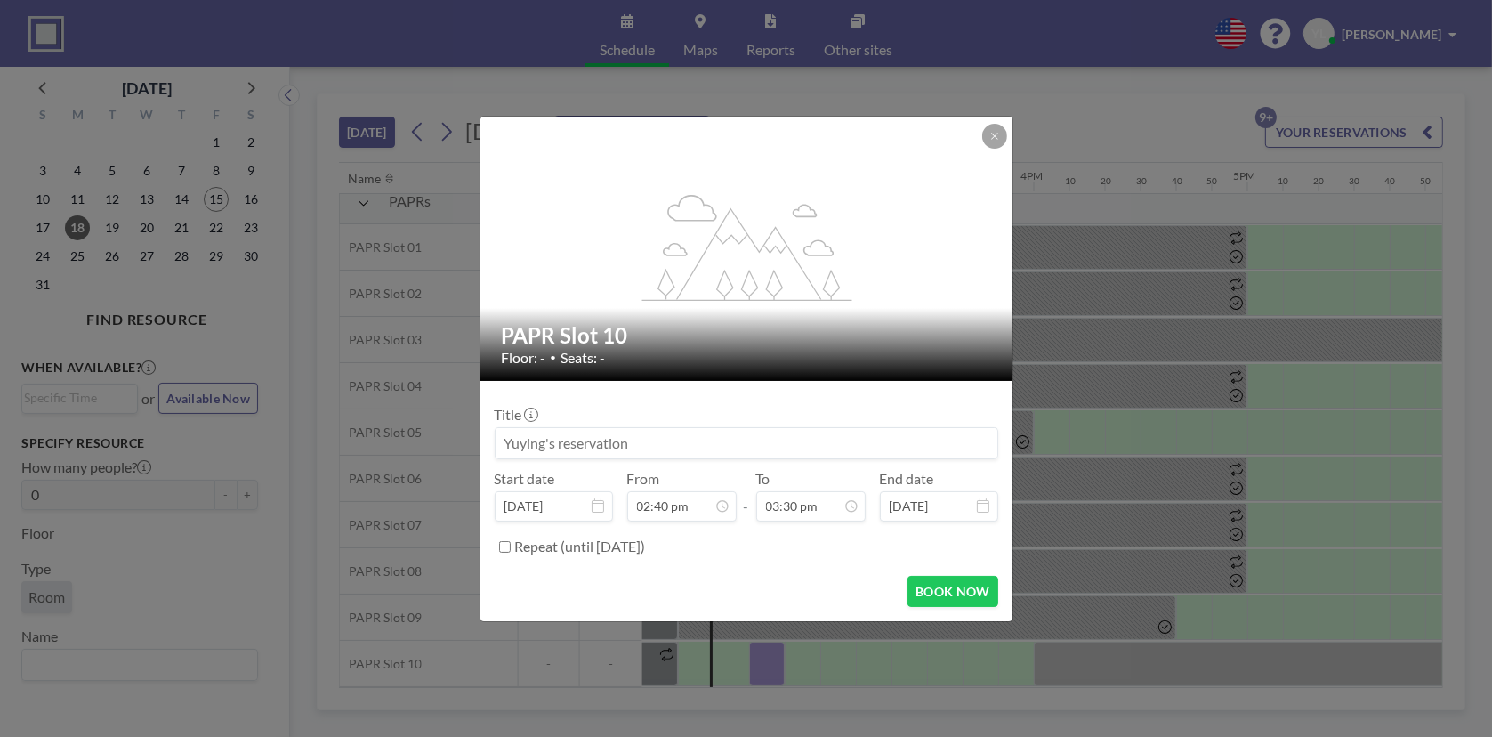
scroll to position [2943, 0]
drag, startPoint x: 822, startPoint y: 527, endPoint x: 823, endPoint y: 510, distance: 16.9
click at [822, 526] on div "Title Start date [DATE] From 02:40 pm - To 03:30 pm 12:00 am 12:10 am 12:20 am …" at bounding box center [747, 478] width 504 height 166
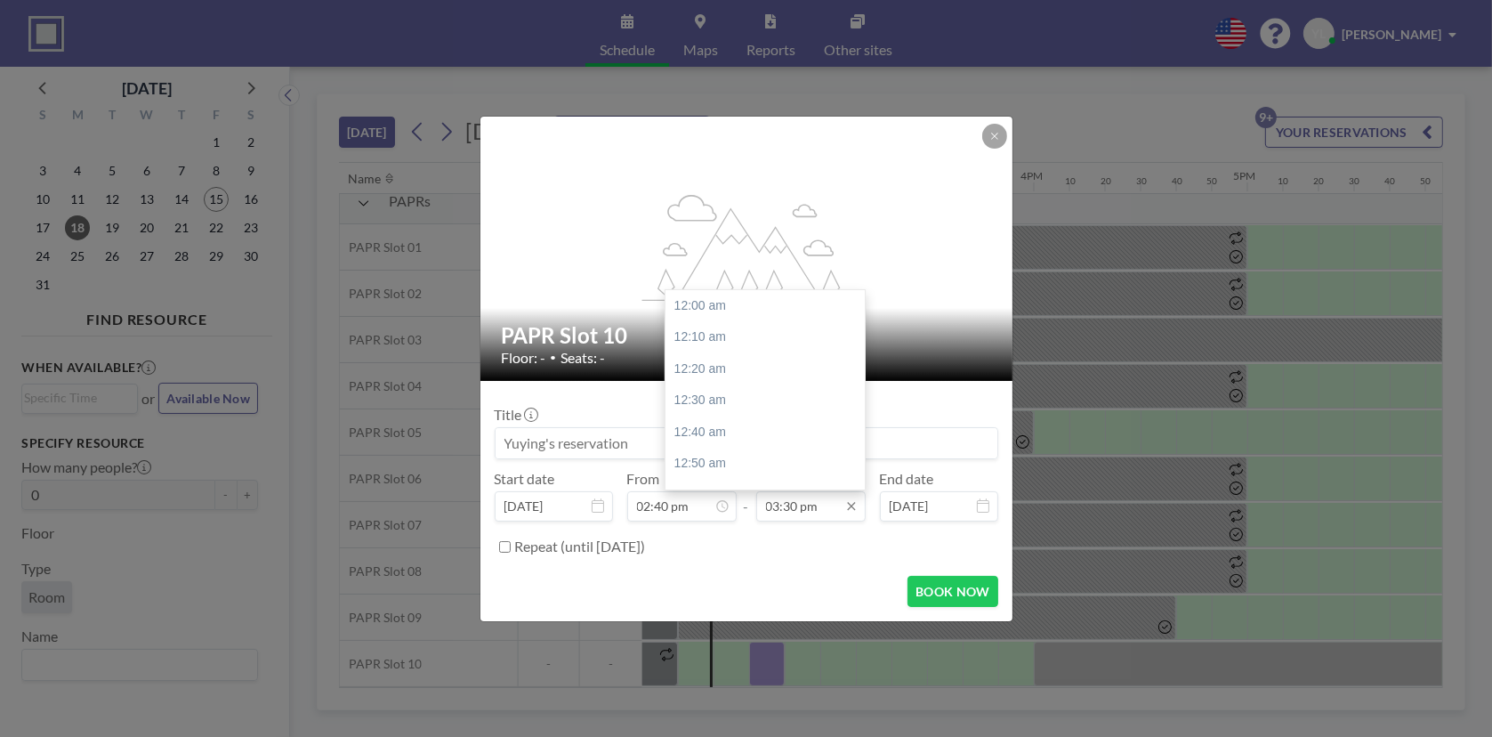
click at [823, 510] on input "03:30 pm" at bounding box center [810, 506] width 109 height 30
click at [746, 303] on div "04:00 pm" at bounding box center [770, 315] width 208 height 32
type input "04:00 pm"
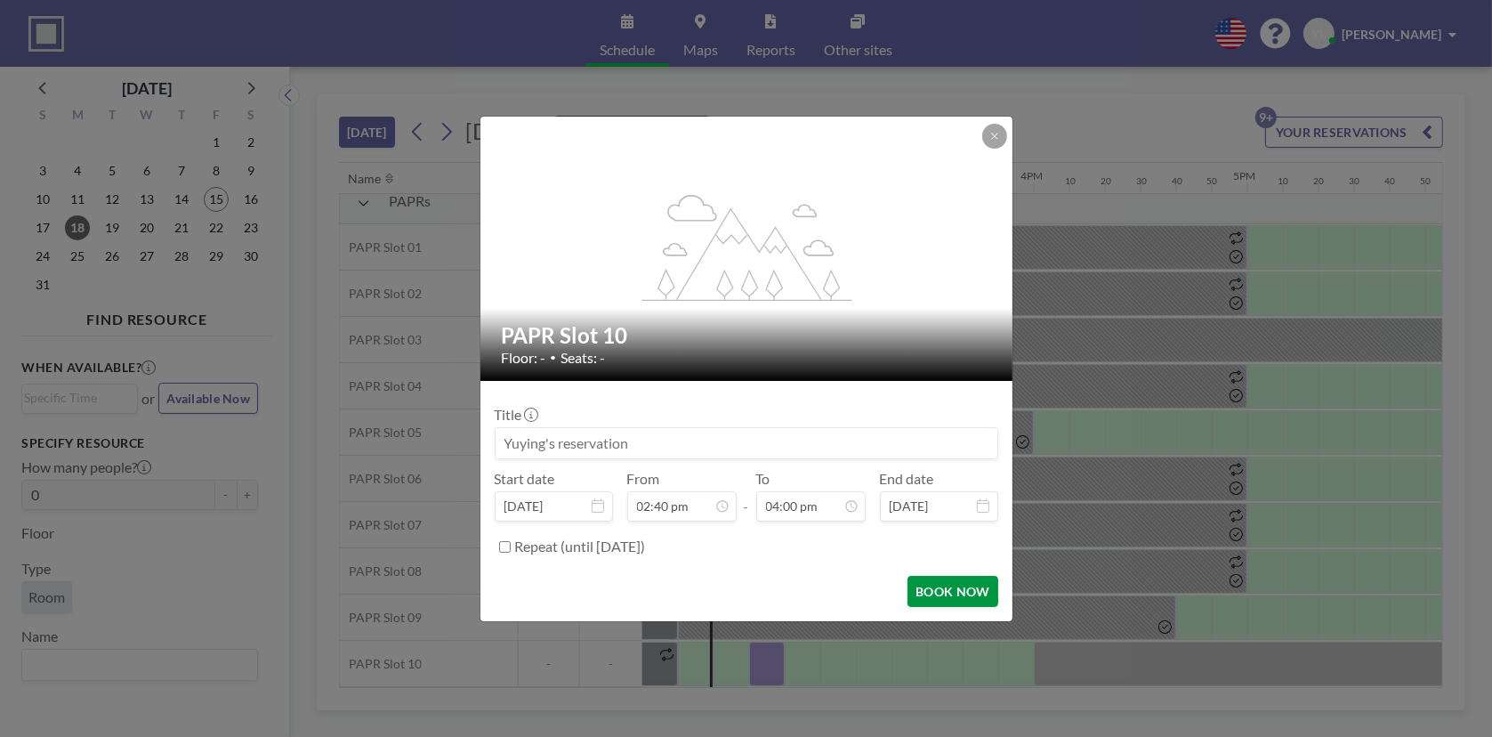
click at [938, 589] on button "BOOK NOW" at bounding box center [953, 591] width 90 height 31
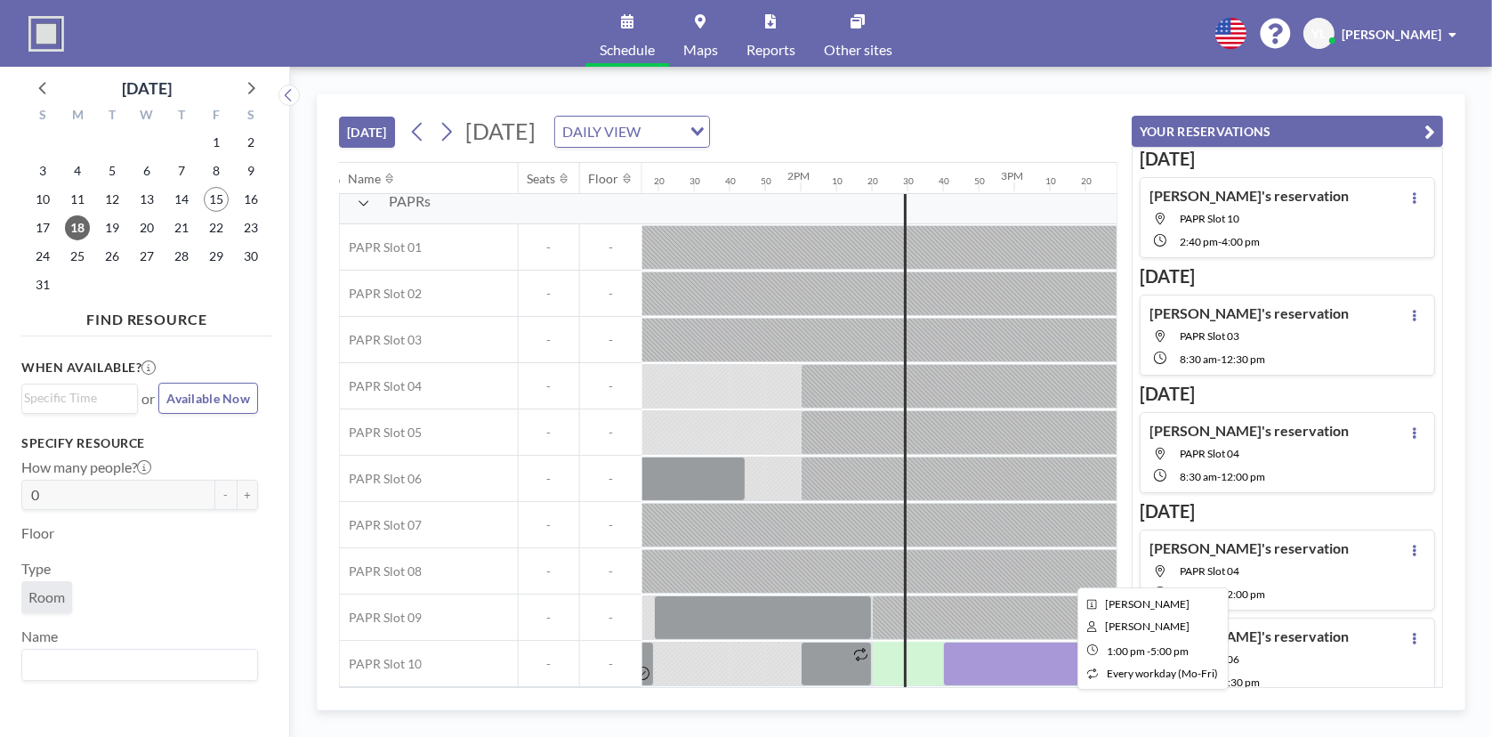
scroll to position [21, 2875]
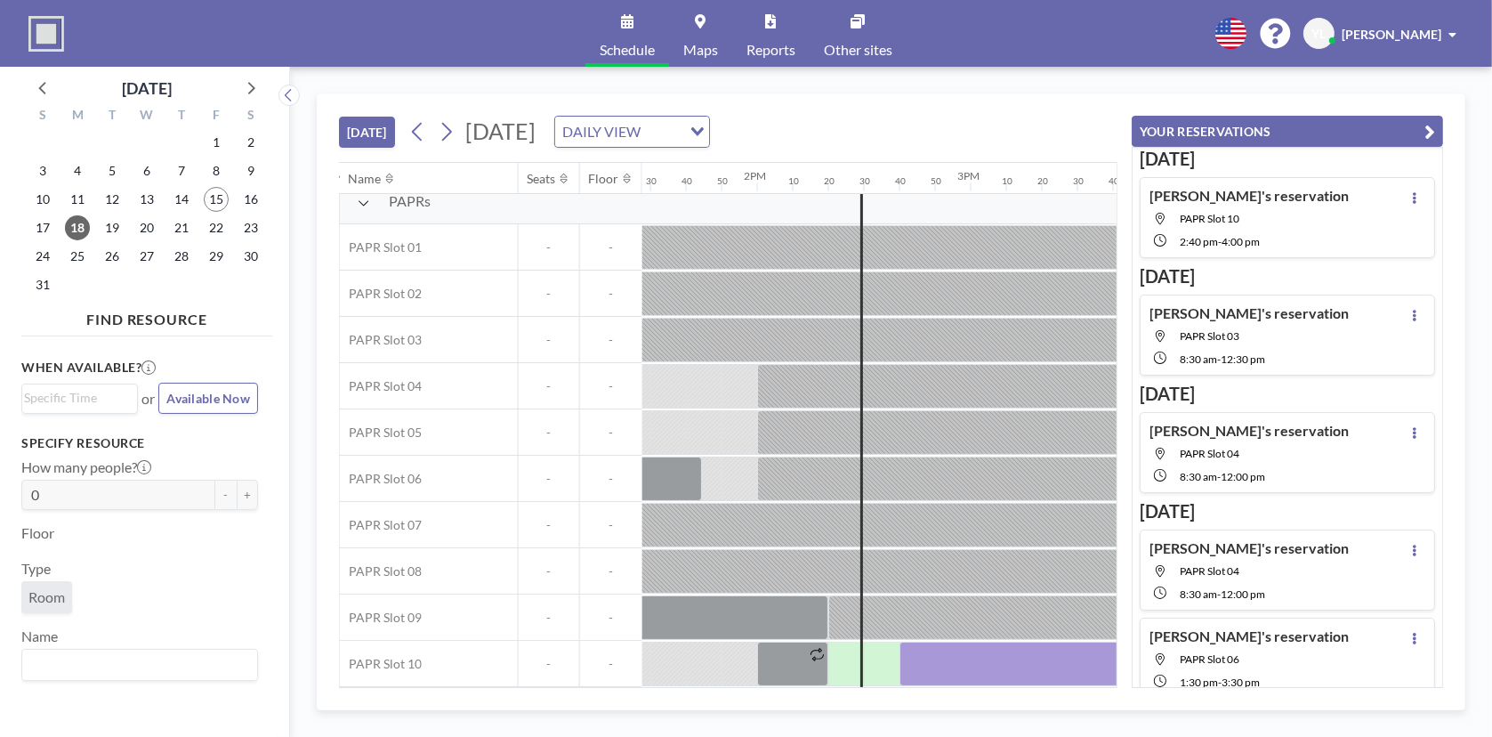
click at [1430, 126] on icon "button" at bounding box center [1430, 131] width 11 height 21
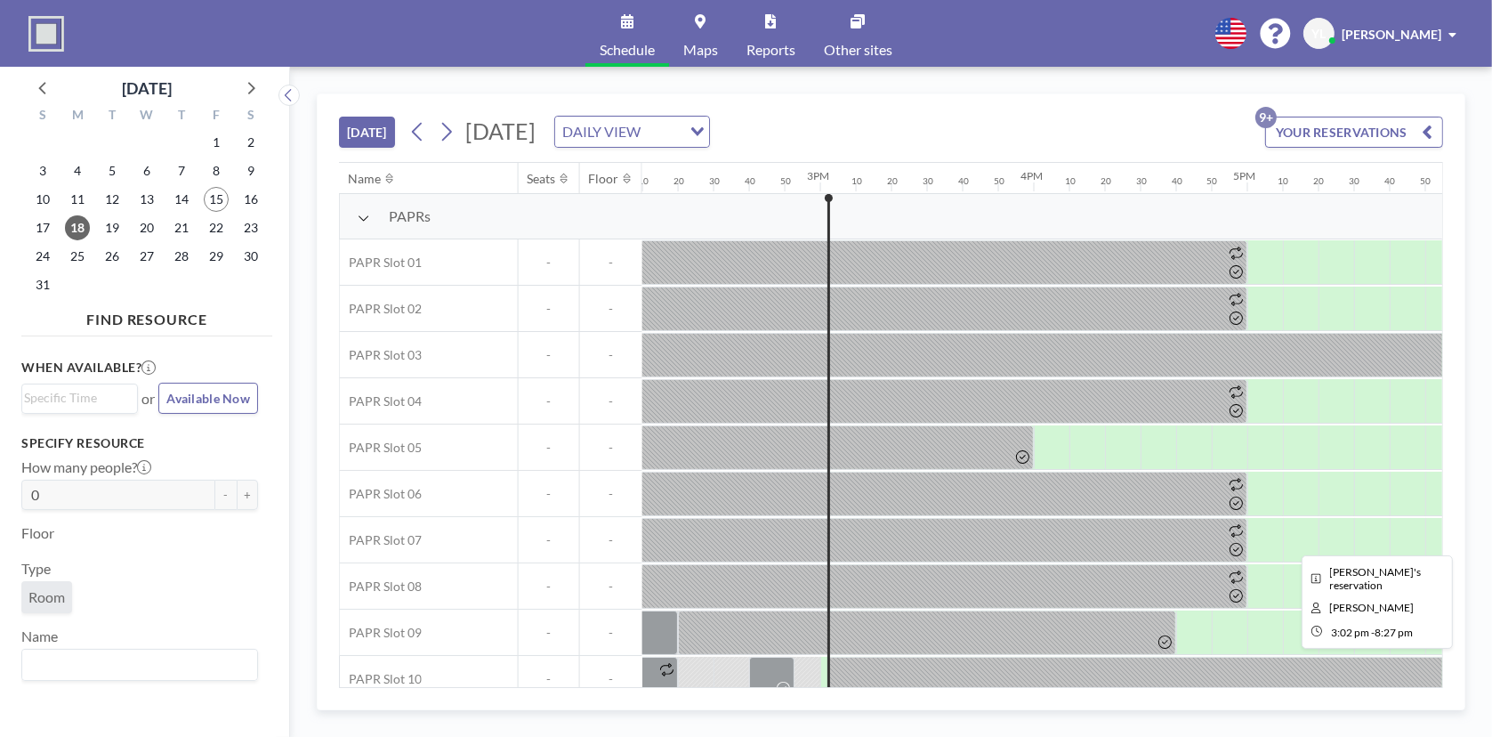
scroll to position [21, 3025]
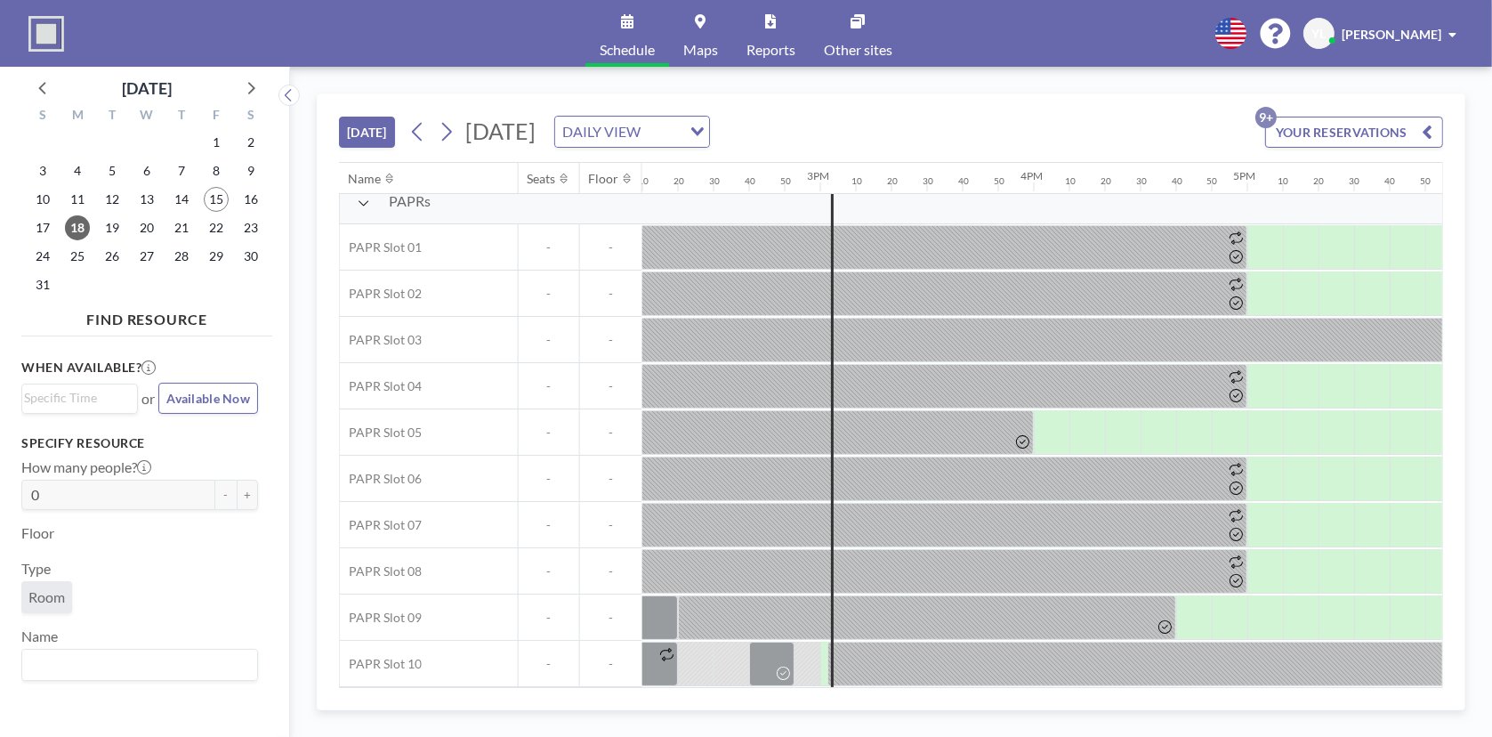
click at [1035, 116] on div "[DATE] [DATE] DAILY VIEW Loading... YOUR RESERVATIONS 9+" at bounding box center [891, 128] width 1104 height 68
click at [1002, 112] on div "[DATE] [DATE] DAILY VIEW Loading... YOUR RESERVATIONS 9+" at bounding box center [891, 128] width 1104 height 68
click at [708, 269] on div at bounding box center [696, 247] width 36 height 44
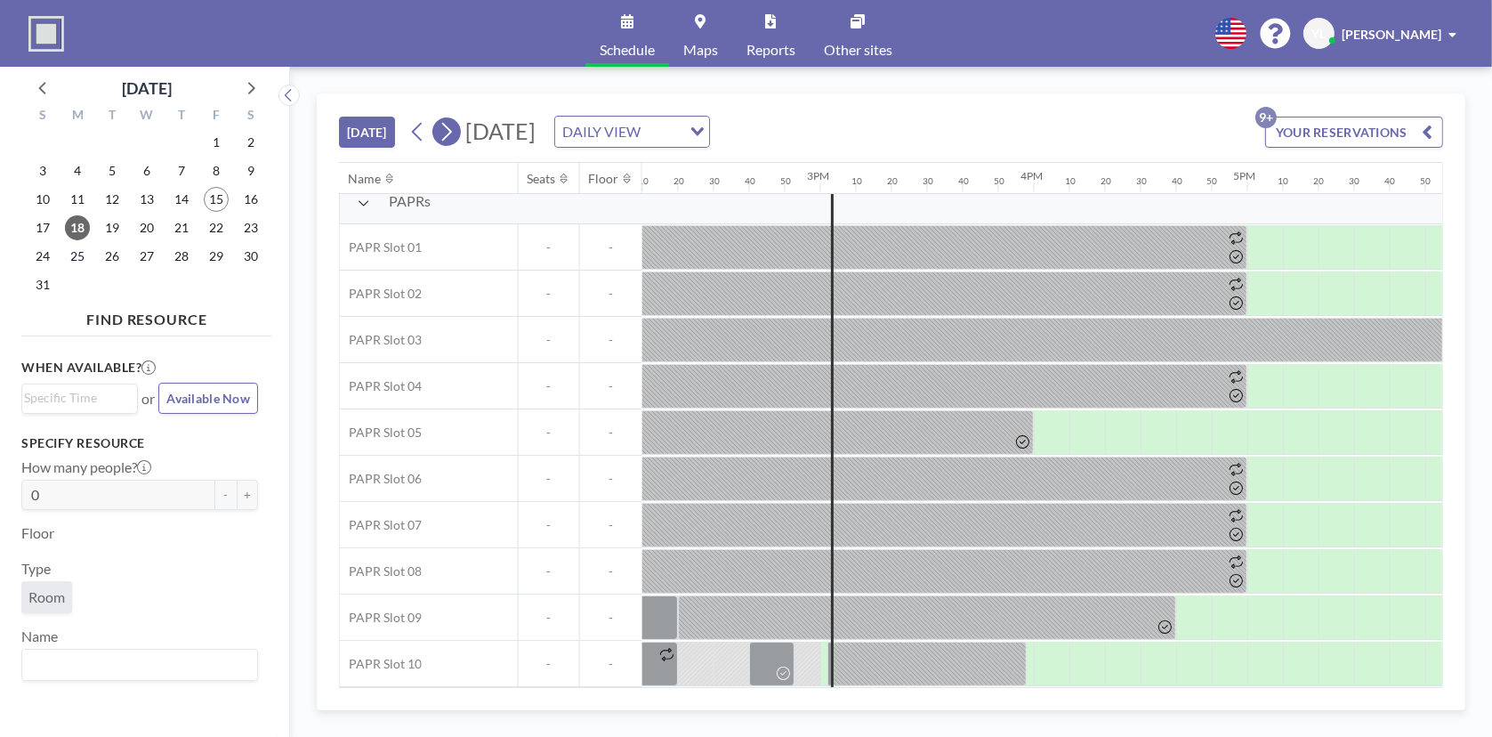
click at [450, 126] on icon at bounding box center [447, 132] width 10 height 19
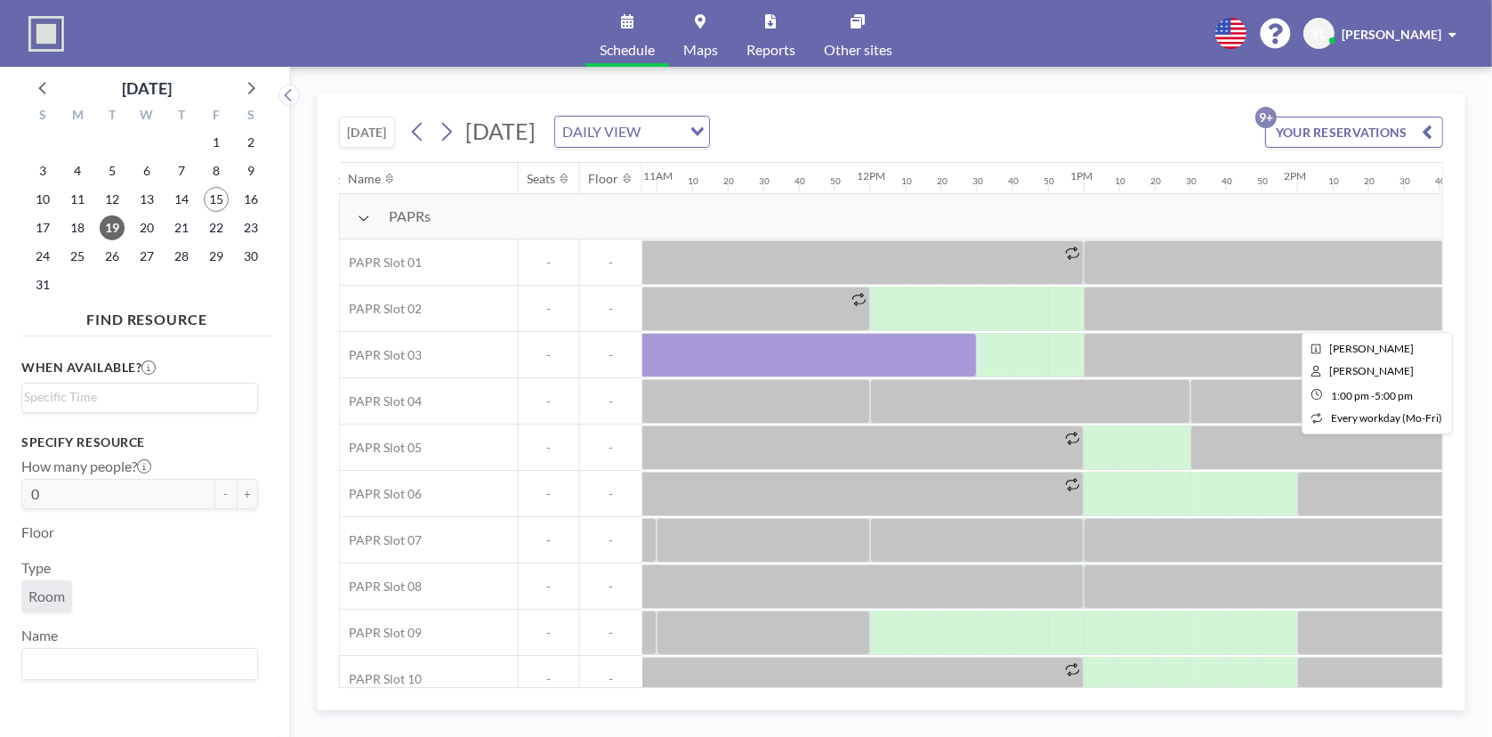
scroll to position [0, 2295]
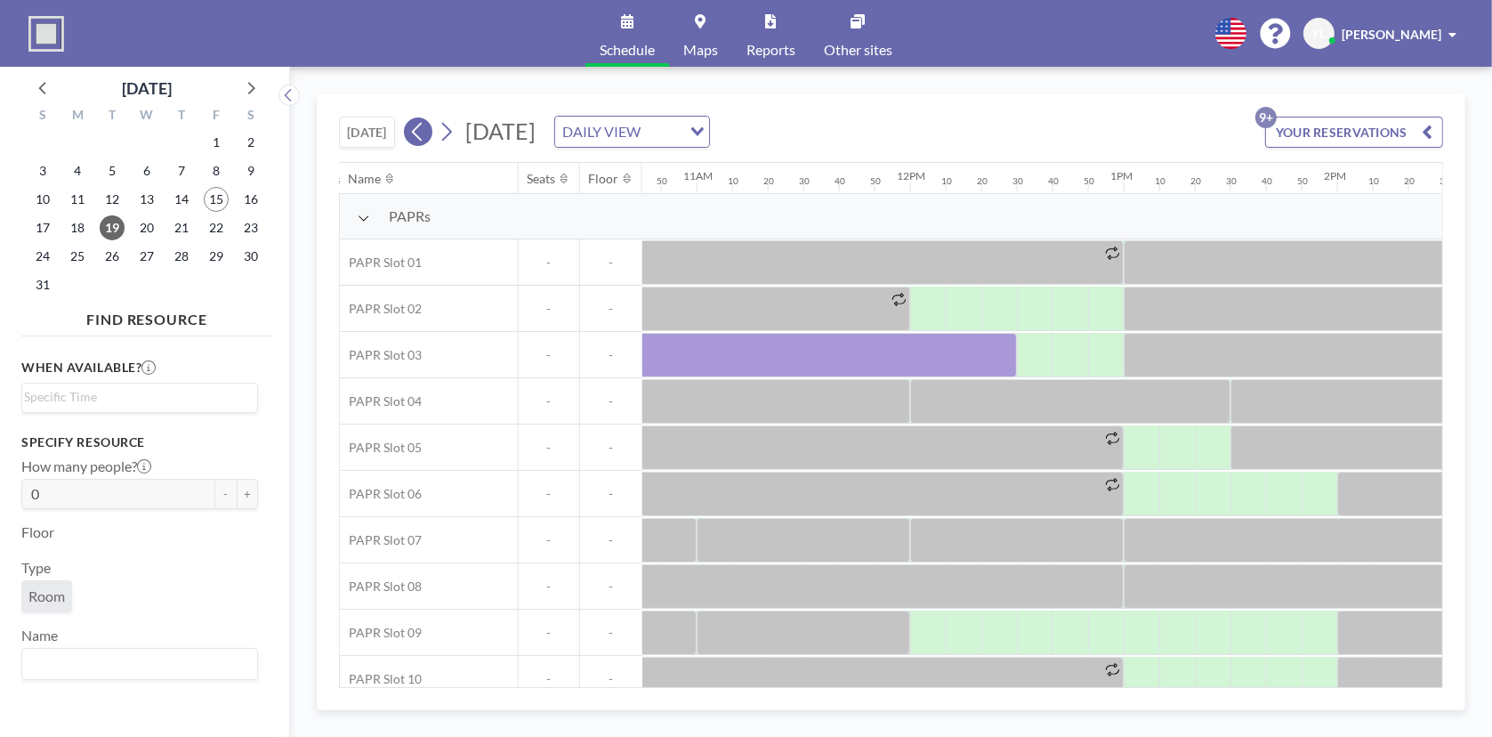
click at [423, 126] on icon at bounding box center [417, 131] width 17 height 27
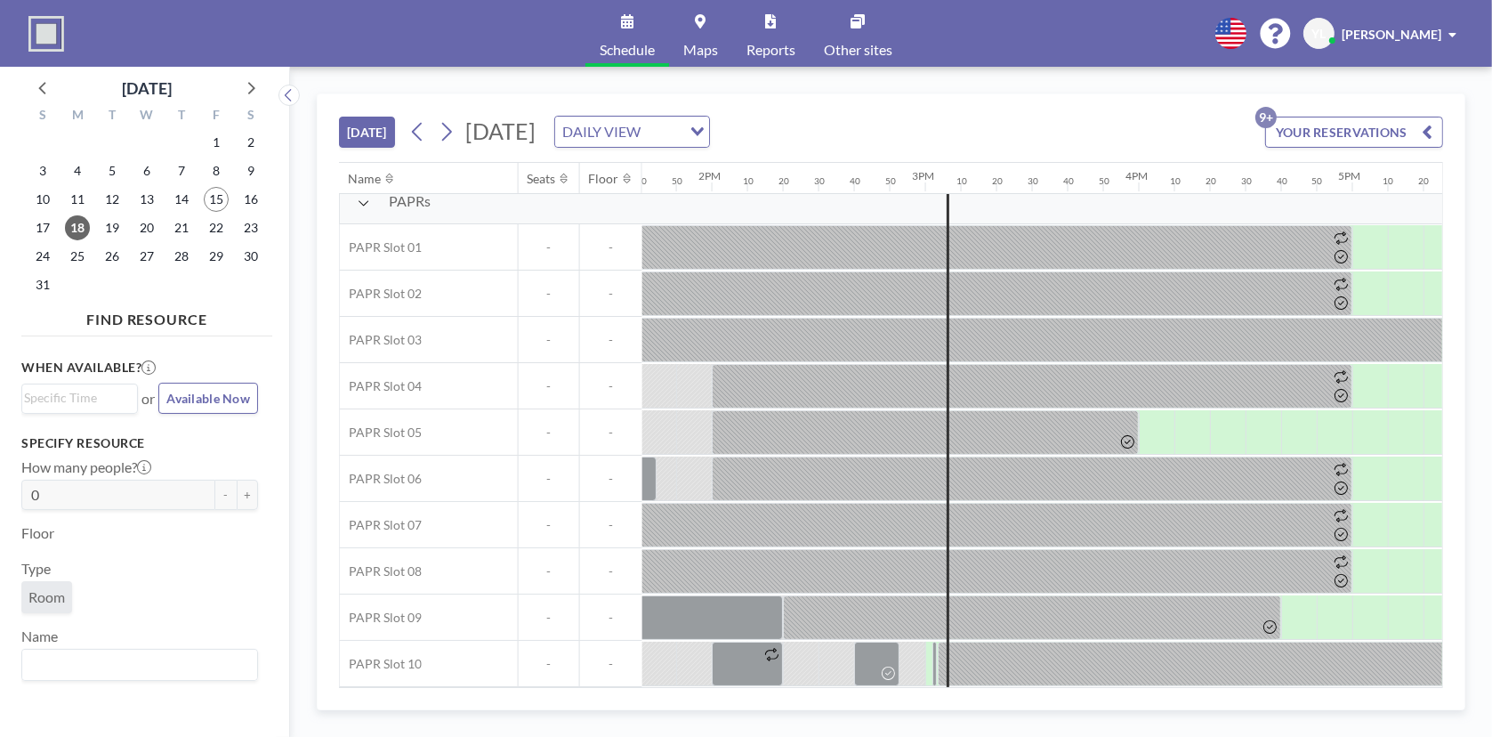
scroll to position [21, 2976]
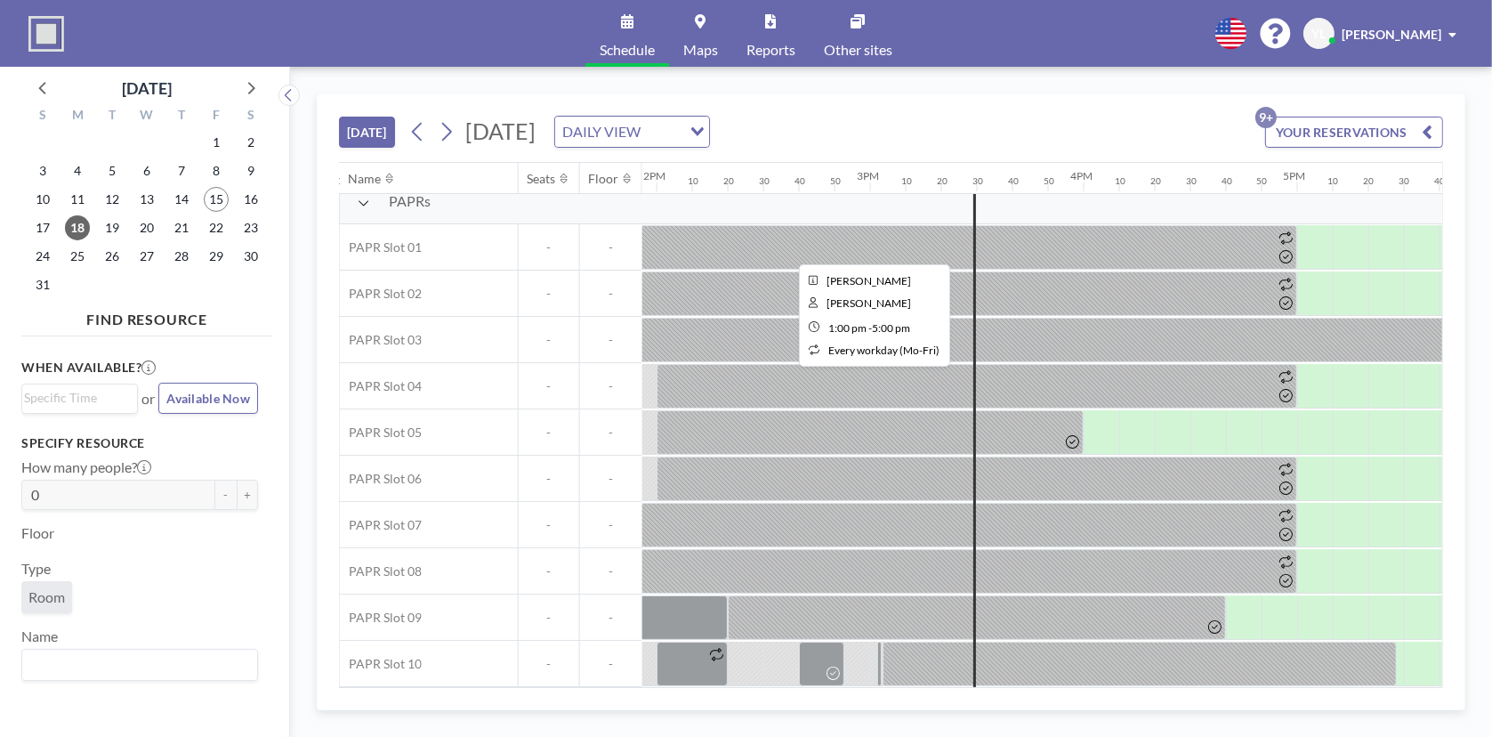
click at [1184, 238] on div at bounding box center [870, 247] width 854 height 44
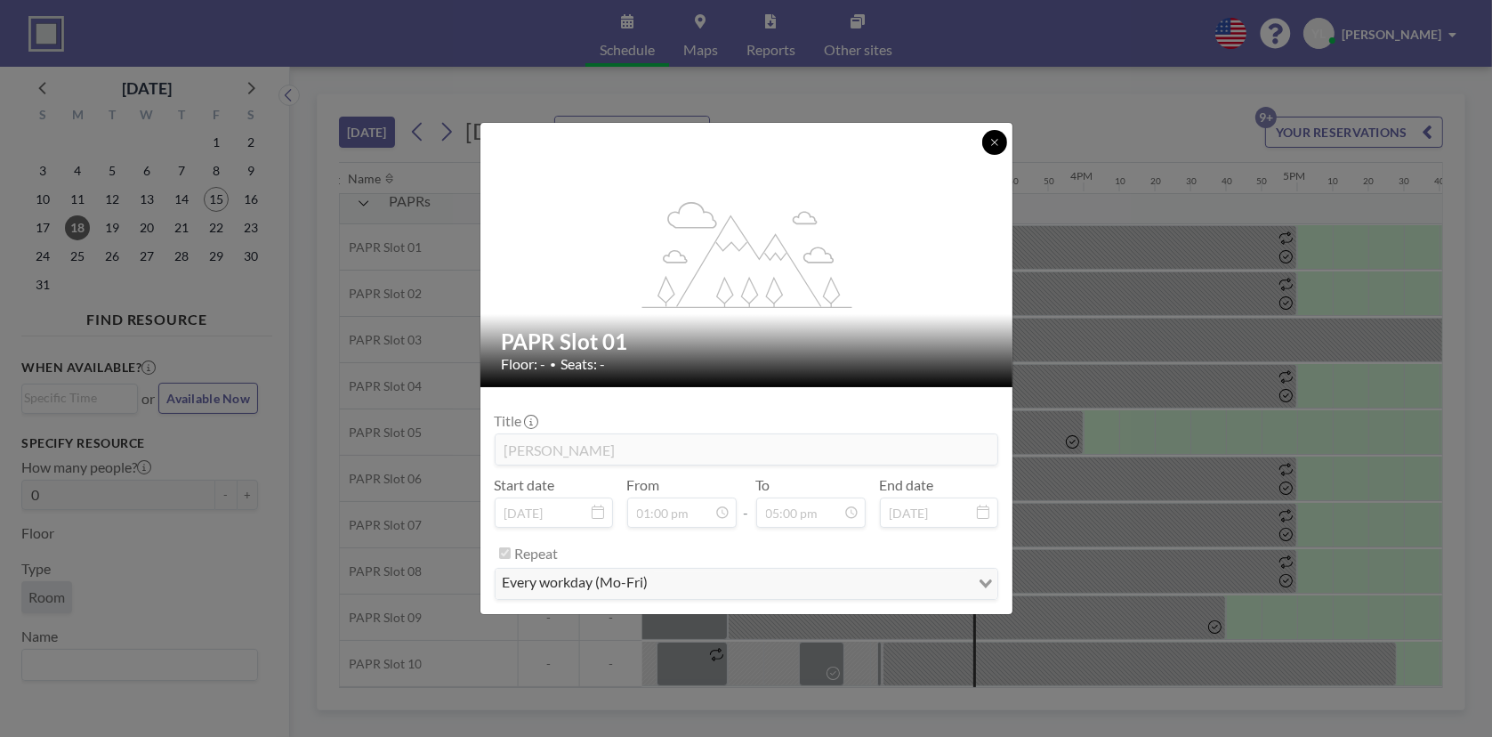
click at [998, 136] on button at bounding box center [994, 142] width 25 height 25
